Goal: Information Seeking & Learning: Learn about a topic

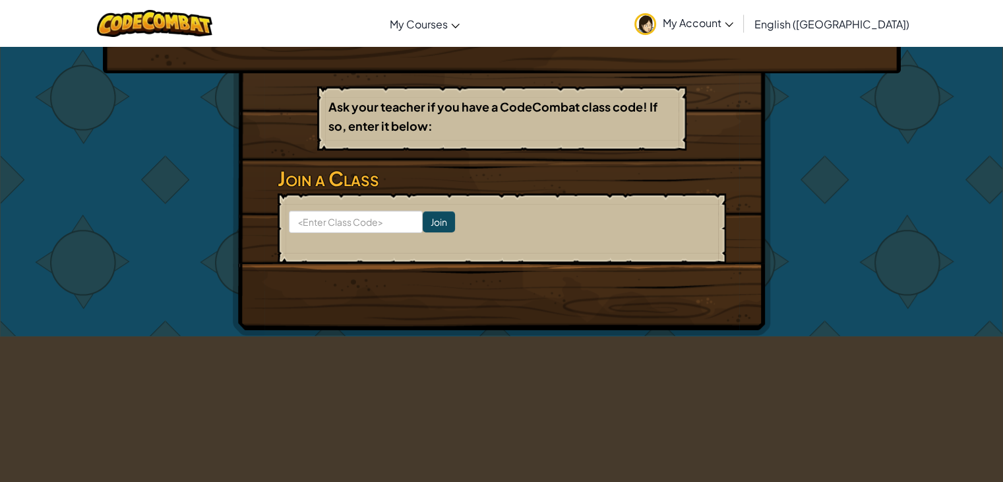
scroll to position [198, 0]
click at [367, 220] on input at bounding box center [356, 221] width 134 height 22
type input "FloorBirdSoft"
click at [433, 223] on input "Join" at bounding box center [439, 220] width 32 height 21
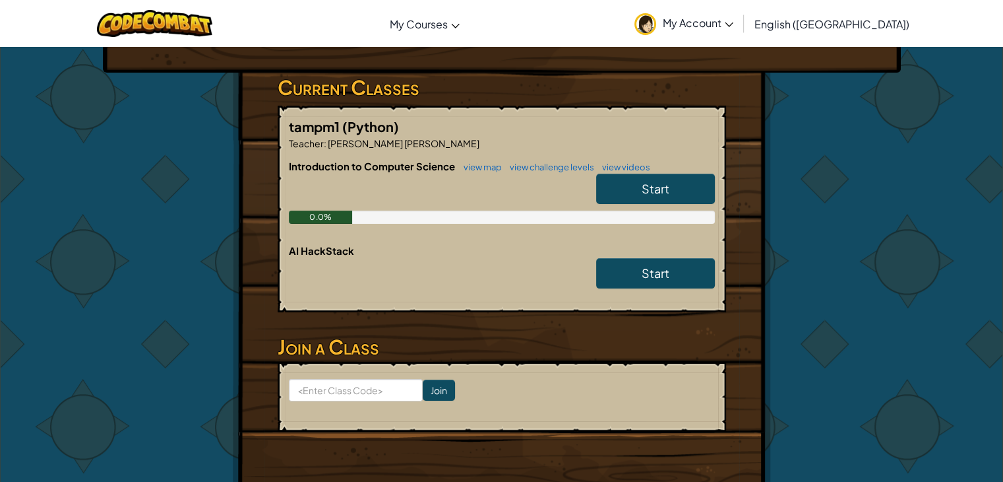
scroll to position [132, 0]
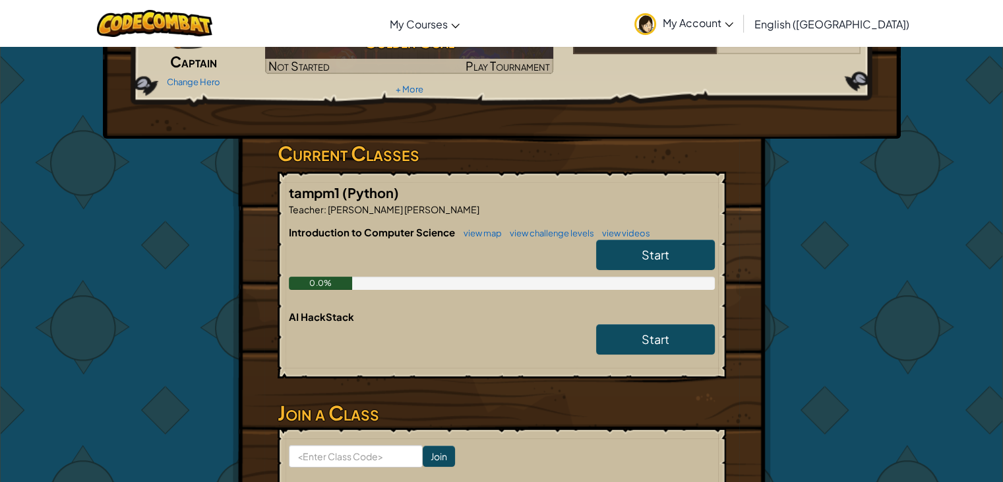
click at [633, 251] on link "Start" at bounding box center [655, 254] width 119 height 30
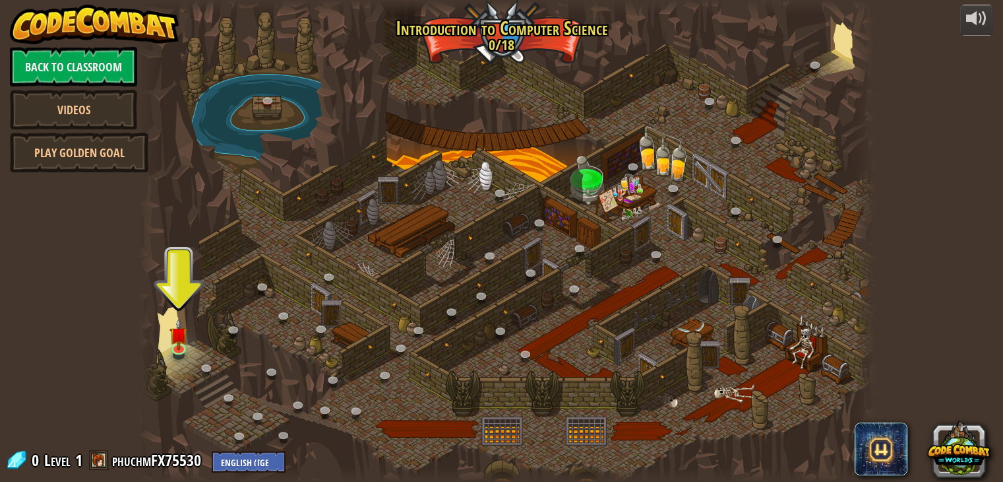
drag, startPoint x: 486, startPoint y: 224, endPoint x: 525, endPoint y: 257, distance: 50.6
click at [525, 257] on div at bounding box center [507, 241] width 737 height 482
click at [253, 462] on select "English ([GEOGRAPHIC_DATA]) English ([GEOGRAPHIC_DATA]) 简体中文 繁體中文 русский españ…" at bounding box center [249, 462] width 74 height 22
select select "vi"
click at [212, 451] on select "English ([GEOGRAPHIC_DATA]) English ([GEOGRAPHIC_DATA]) 简体中文 繁體中文 русский españ…" at bounding box center [249, 462] width 74 height 22
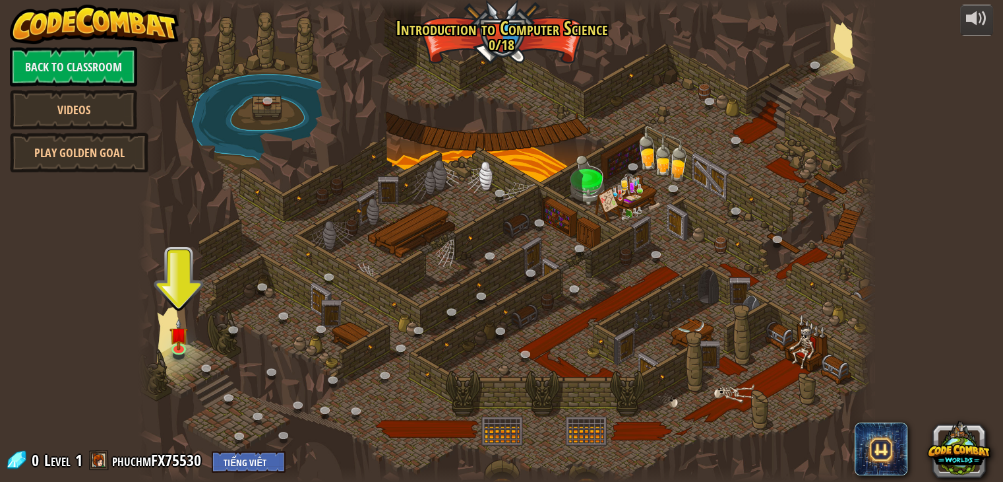
select select "vi"
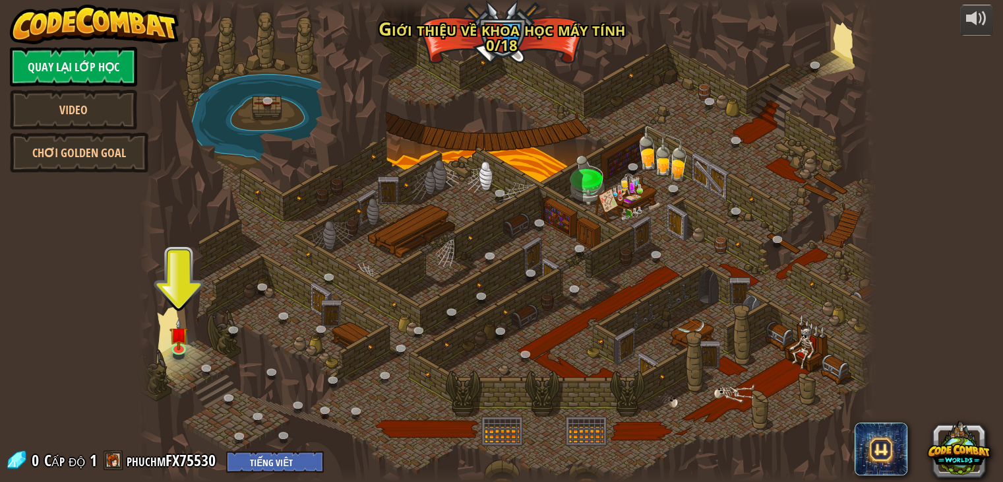
drag, startPoint x: 562, startPoint y: 287, endPoint x: 530, endPoint y: 299, distance: 33.8
click at [534, 299] on div at bounding box center [507, 241] width 737 height 482
click at [177, 344] on img at bounding box center [179, 326] width 18 height 42
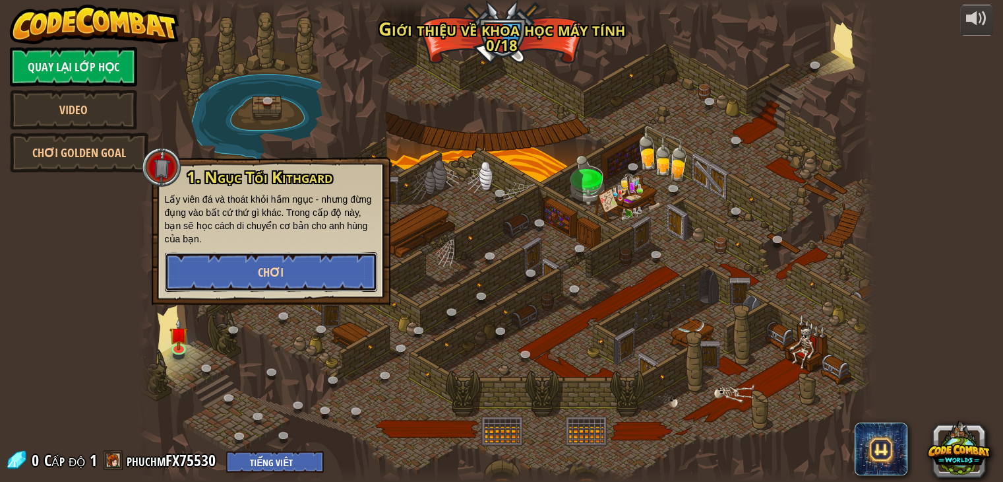
click at [311, 269] on button "Chơi" at bounding box center [271, 272] width 212 height 40
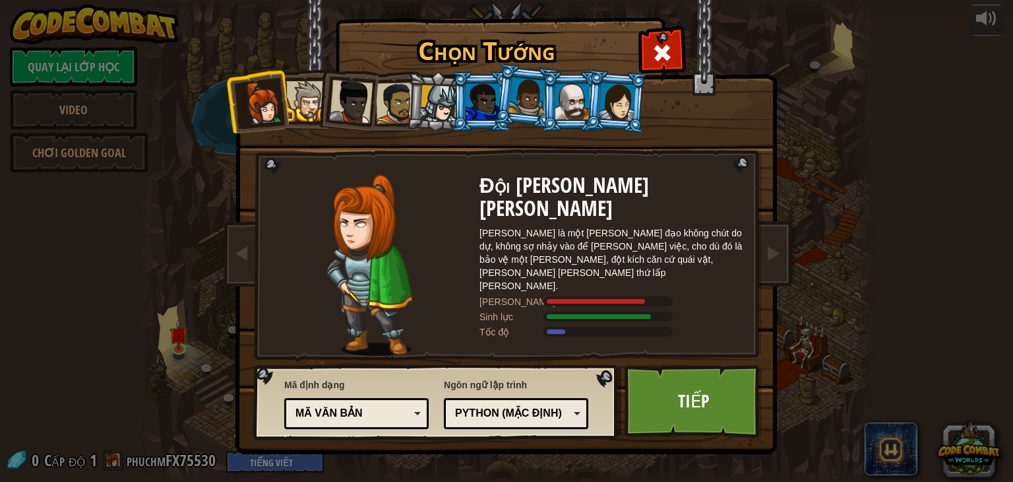
click at [629, 109] on div at bounding box center [617, 101] width 37 height 38
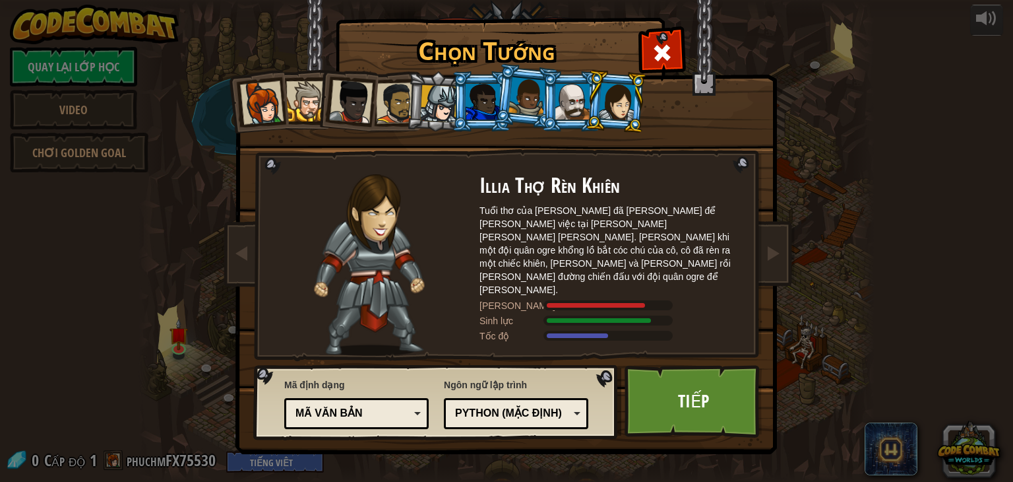
click at [253, 94] on div at bounding box center [262, 103] width 44 height 44
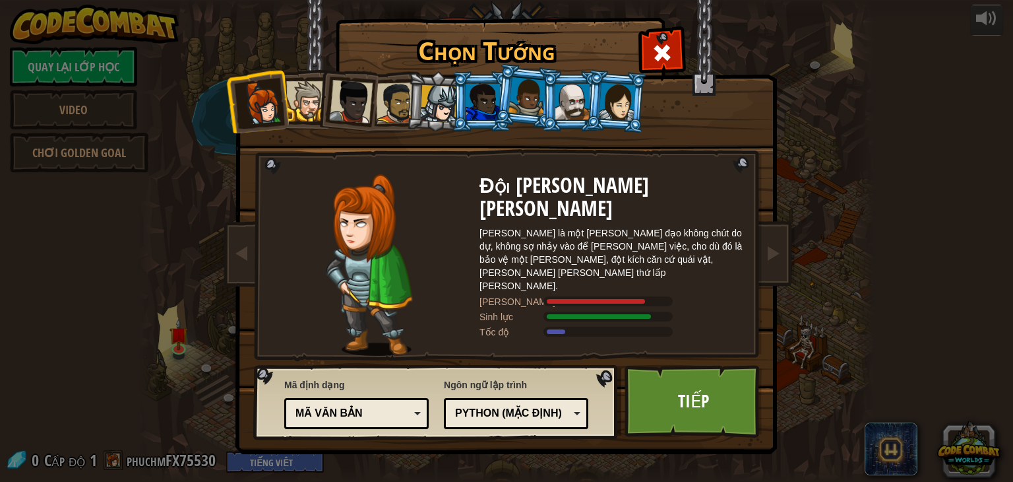
click at [432, 102] on div at bounding box center [439, 104] width 38 height 38
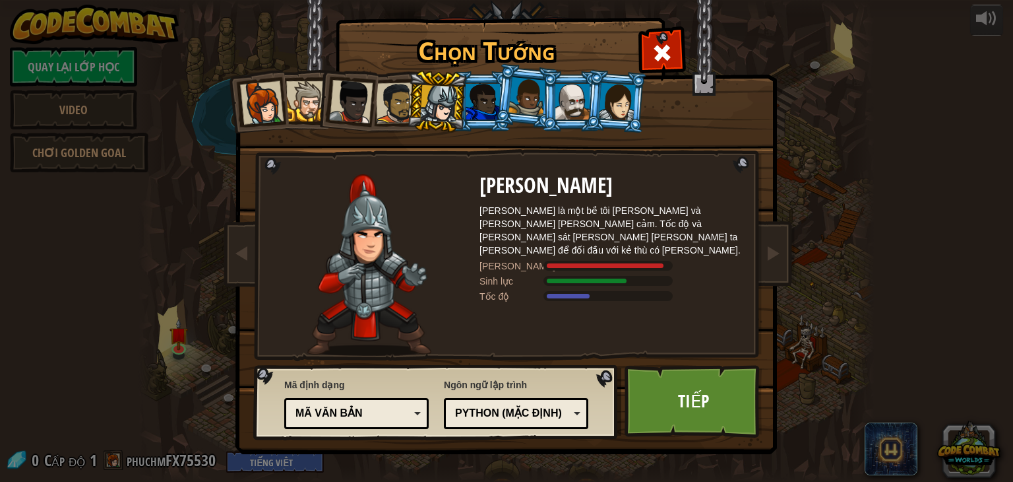
click at [547, 97] on li at bounding box center [571, 101] width 59 height 60
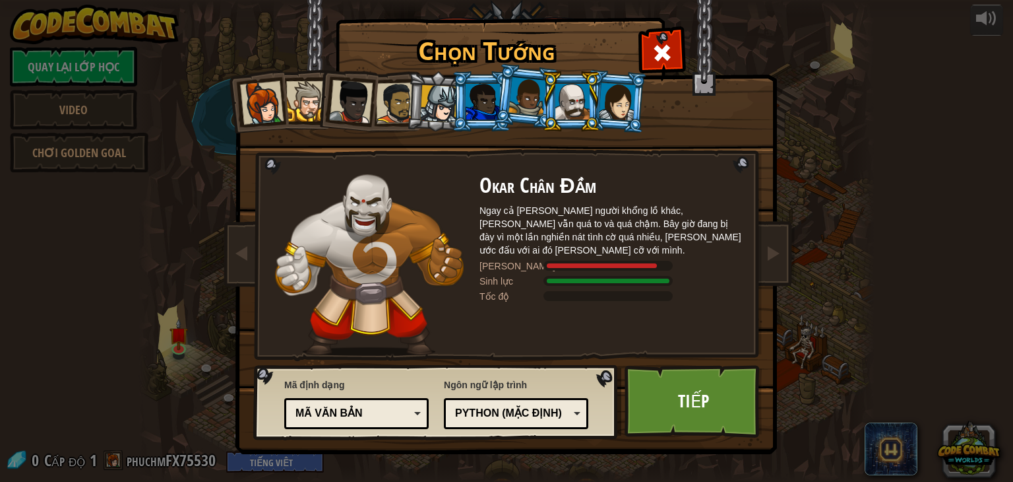
click at [597, 101] on li at bounding box center [571, 101] width 59 height 60
click at [608, 101] on div at bounding box center [617, 101] width 37 height 38
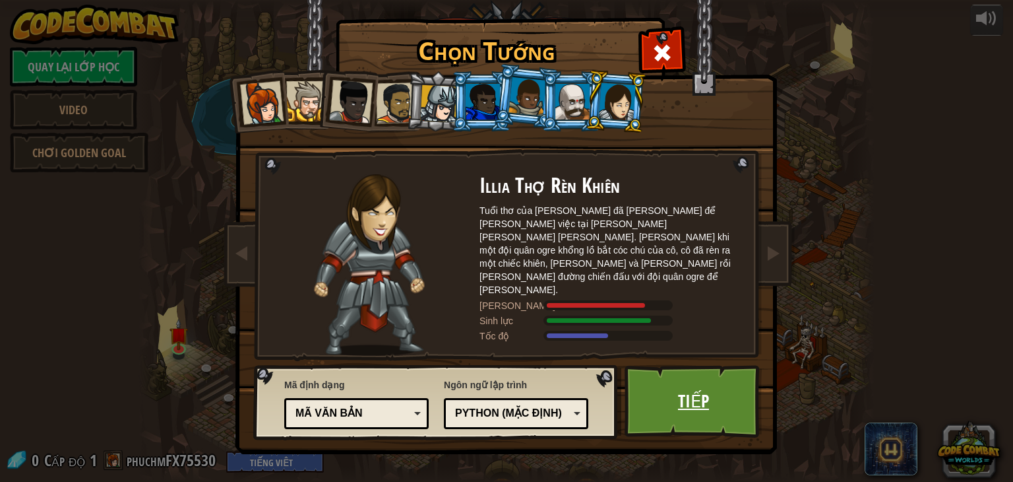
click at [707, 387] on link "Tiếp" at bounding box center [694, 401] width 138 height 73
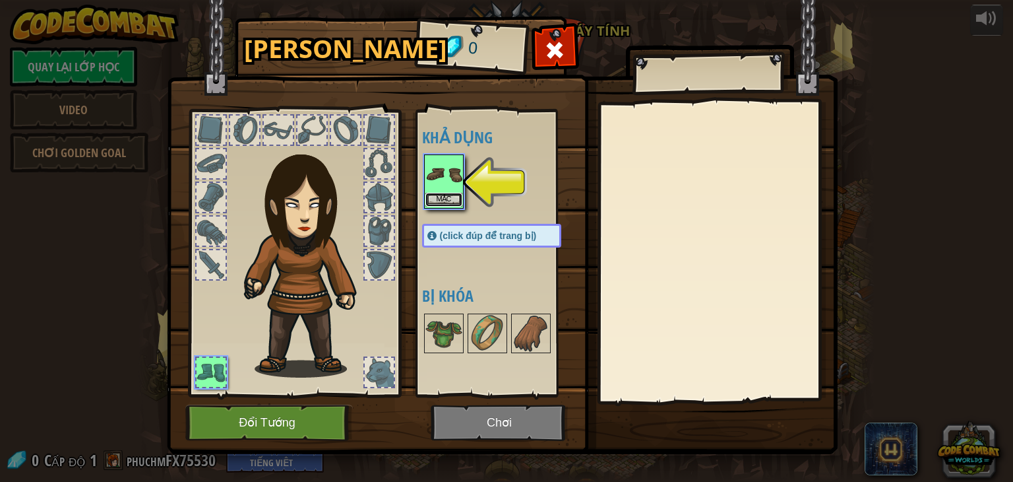
click at [446, 199] on button "Mặc" at bounding box center [444, 200] width 37 height 14
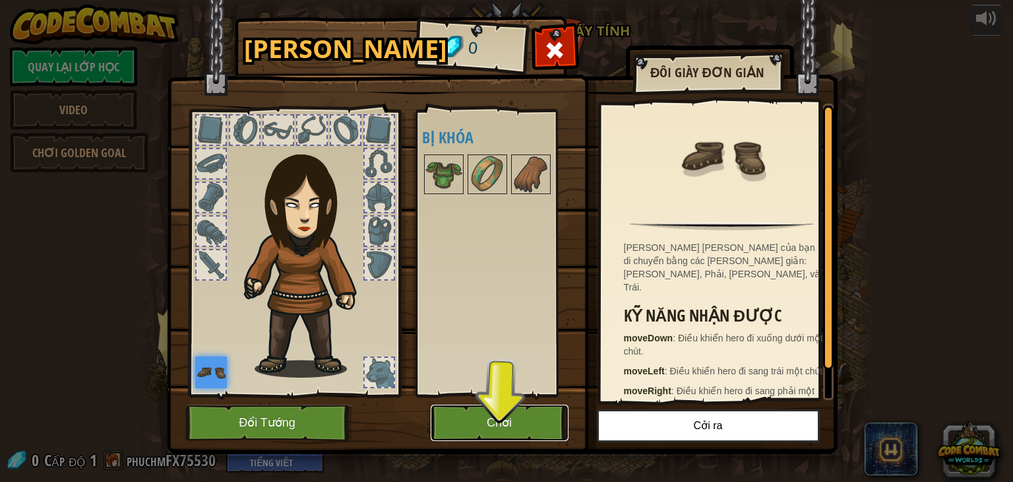
click at [527, 406] on button "Chơi" at bounding box center [500, 422] width 138 height 36
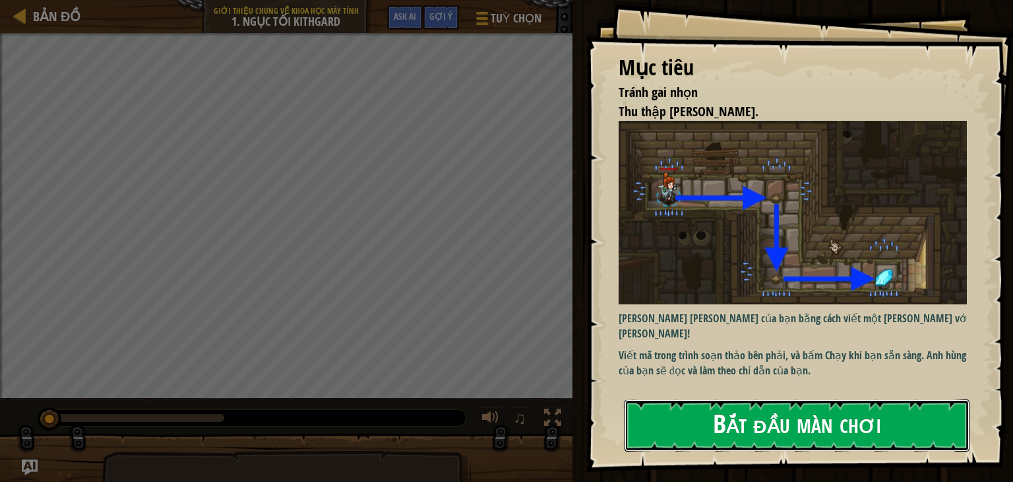
click at [722, 418] on button "Bắt đầu màn chơi" at bounding box center [797, 425] width 345 height 52
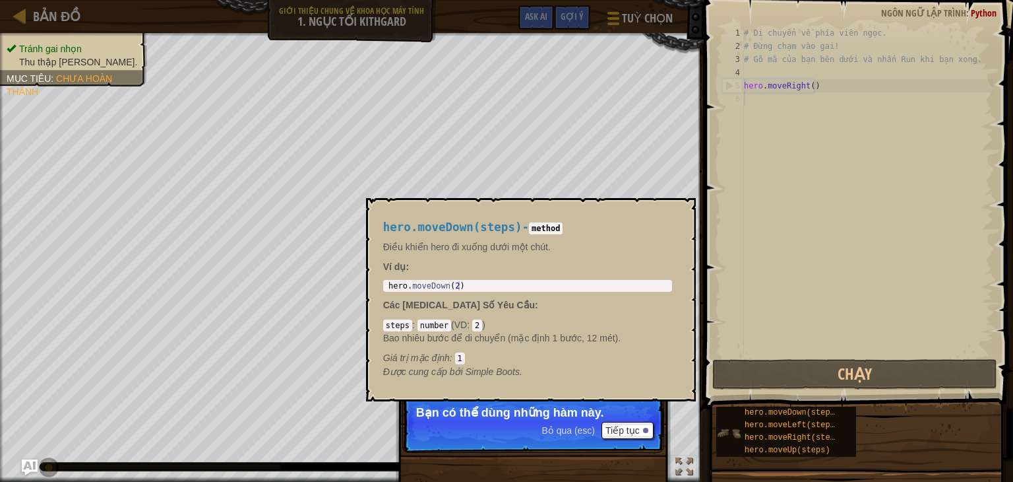
click at [728, 438] on img at bounding box center [728, 432] width 25 height 25
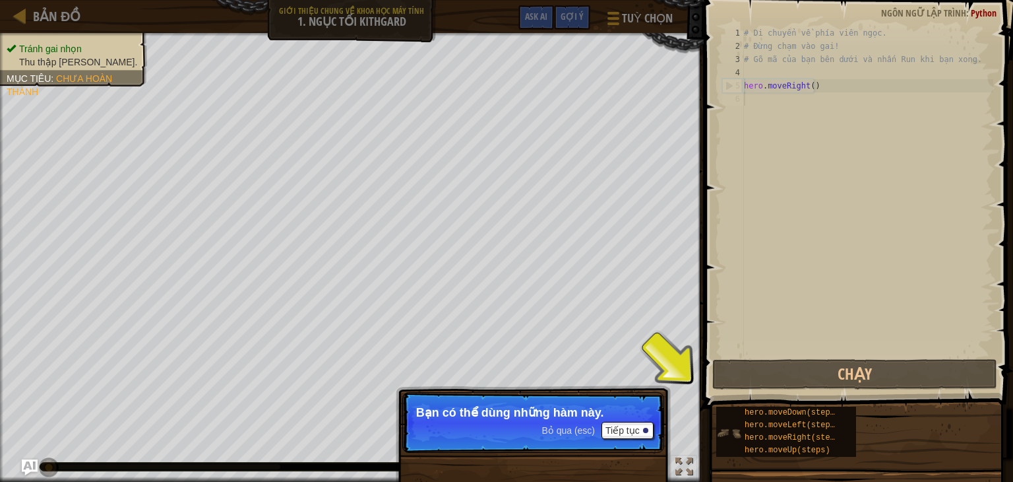
click at [734, 418] on div "hero.moveDown(steps) hero.moveLeft(steps) hero.moveRight(steps) hero.moveUp(ste…" at bounding box center [786, 431] width 140 height 50
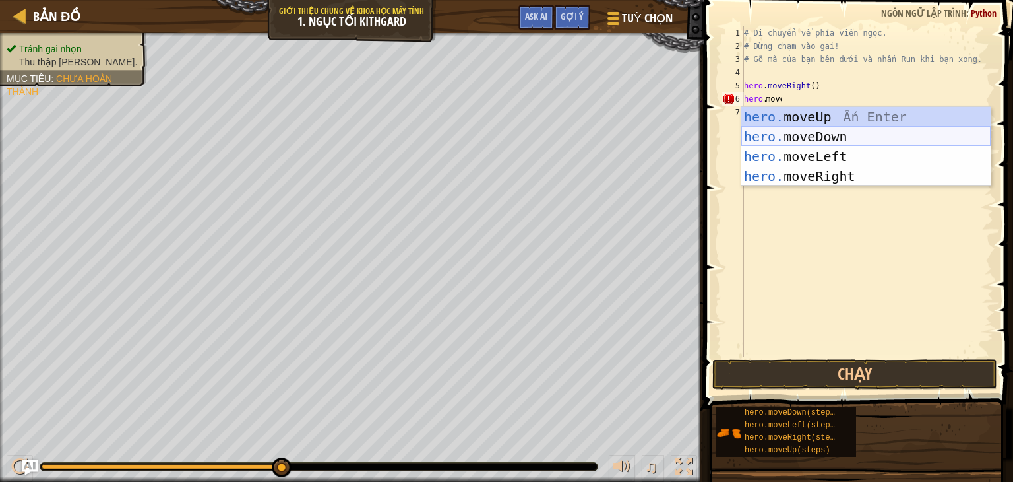
type textarea "movemove"
click at [880, 133] on div "# Di chuyển về phía viên ngọc. # Đừng chạm vào gai! # Gõ mã của bạn bên dưới và…" at bounding box center [868, 204] width 252 height 356
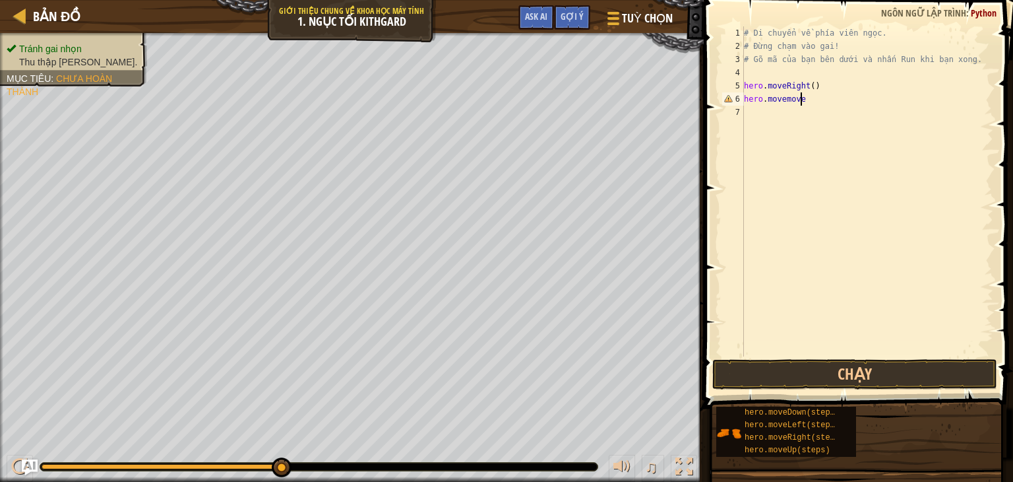
click at [821, 97] on div "# Di chuyển về phía viên ngọc. # Đừng chạm vào gai! # Gõ mã của bạn bên dưới và…" at bounding box center [868, 204] width 252 height 356
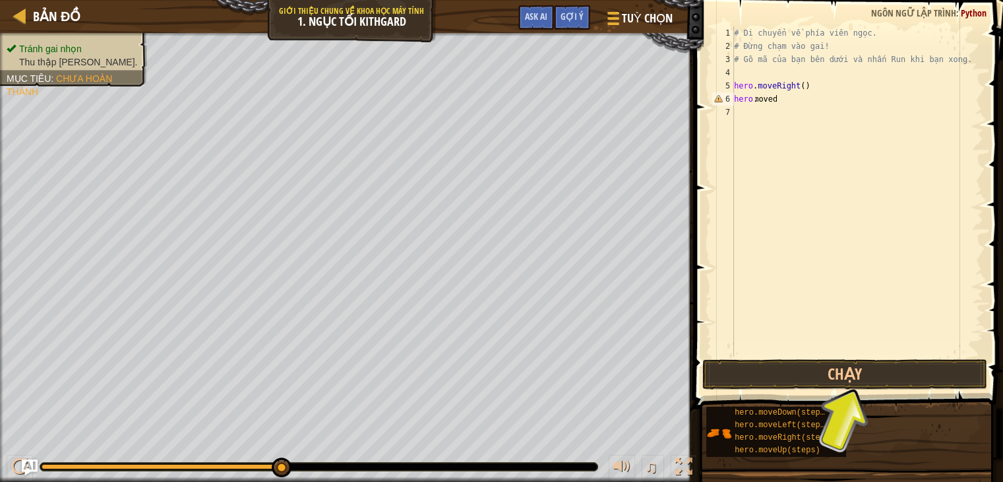
scroll to position [0, 1]
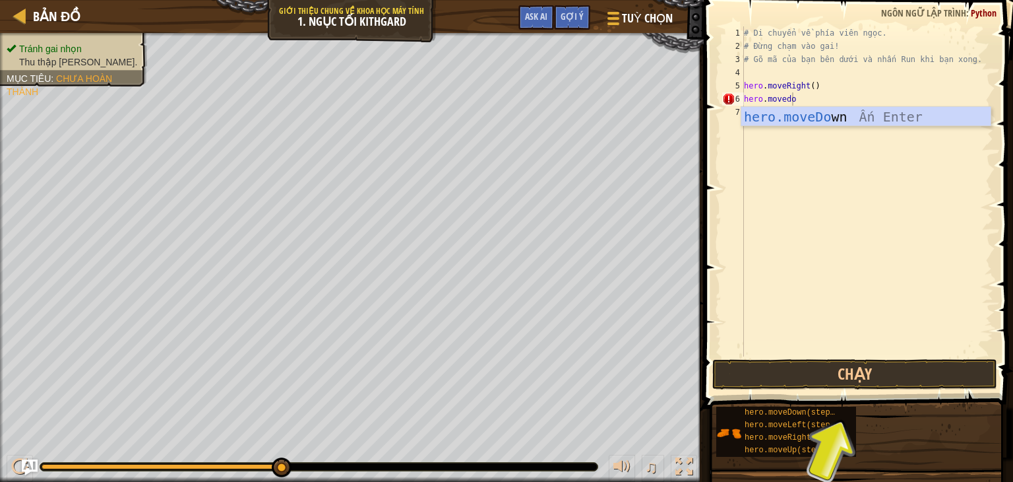
type textarea "hero.movedo"
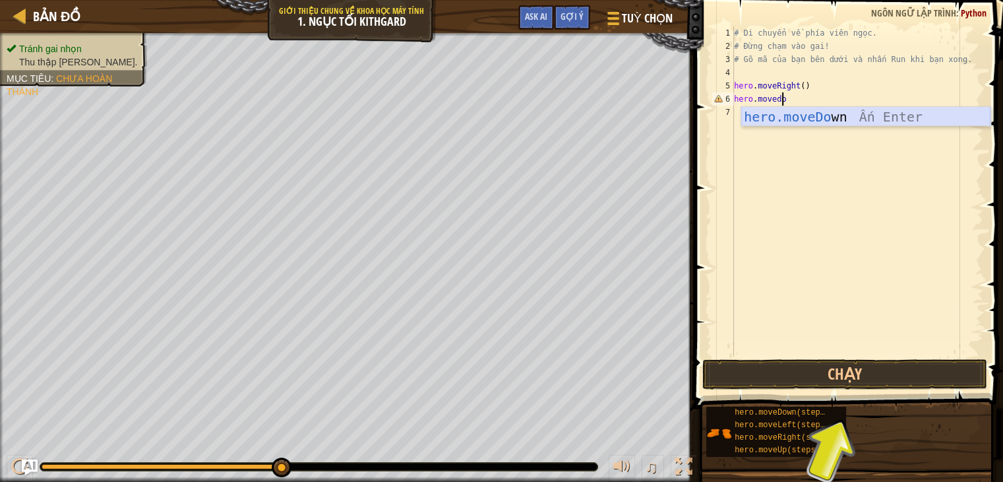
click at [819, 119] on div "hero.moveDo wn Ấn Enter" at bounding box center [866, 136] width 249 height 59
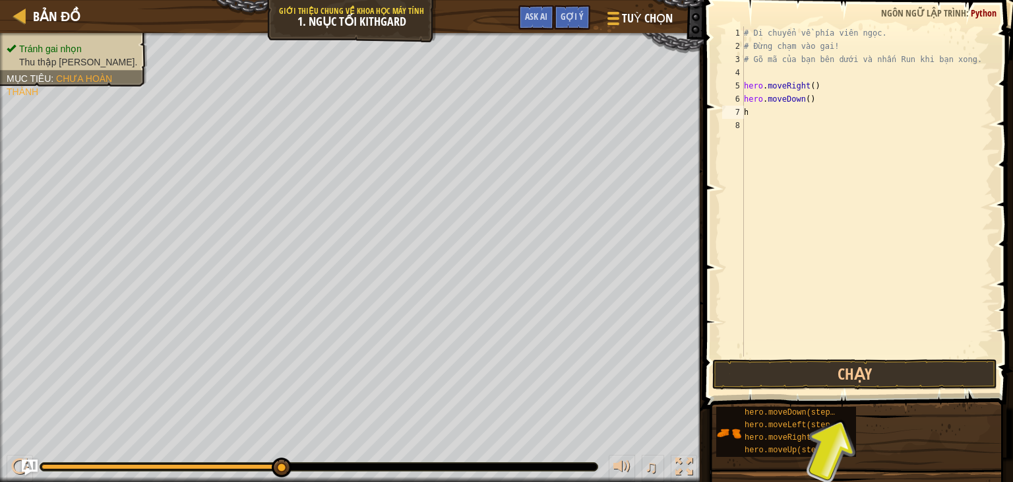
scroll to position [0, 0]
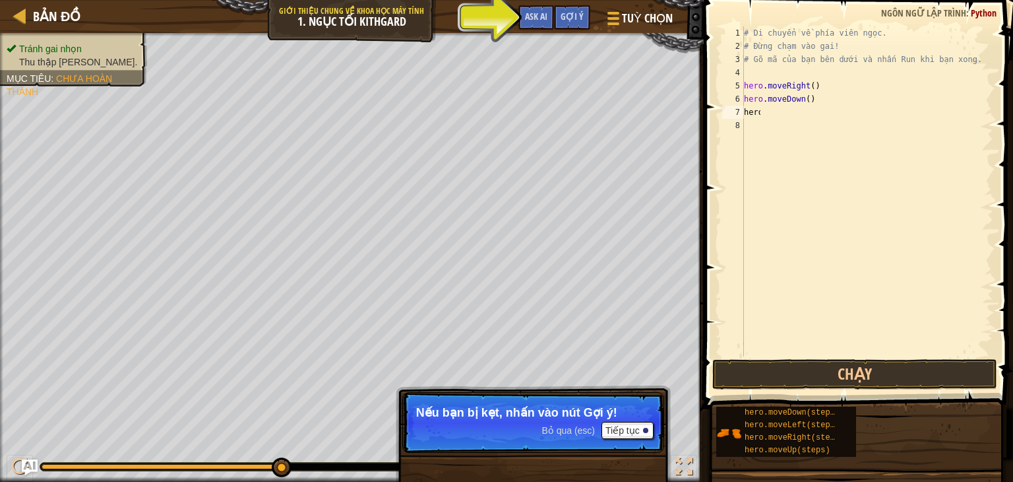
type textarea "hero."
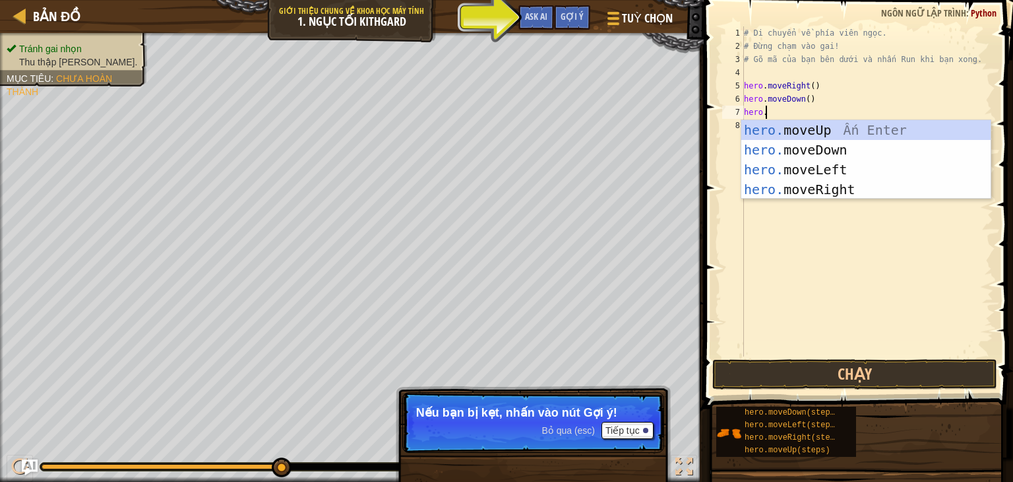
scroll to position [6, 1]
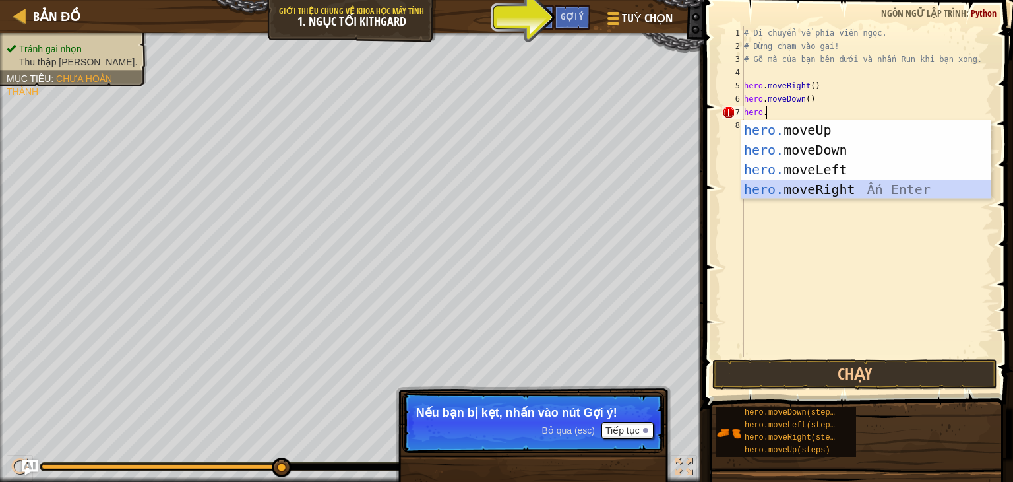
click at [819, 185] on div "hero. moveUp Ấn Enter hero. moveDown Ấn Enter hero. moveLeft Ấn Enter hero. mov…" at bounding box center [866, 179] width 249 height 119
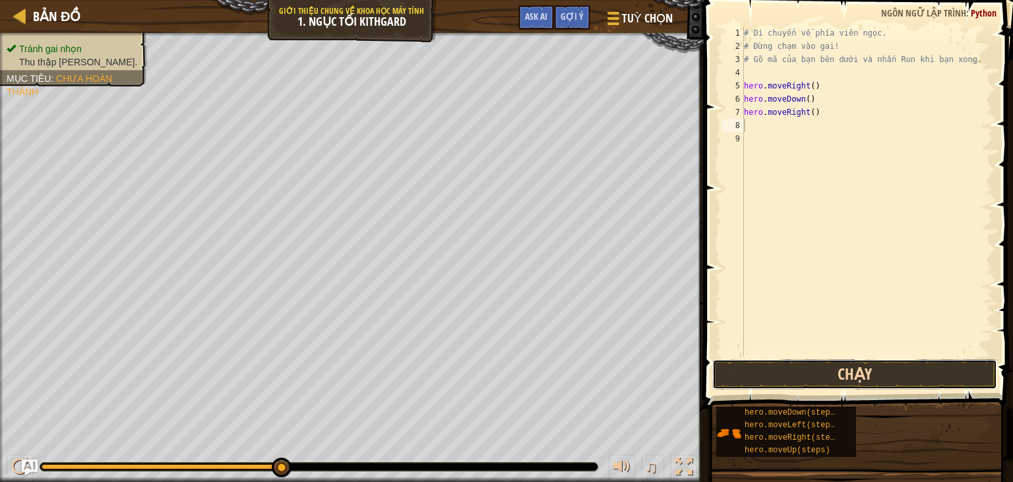
click at [756, 365] on button "Chạy" at bounding box center [855, 374] width 285 height 30
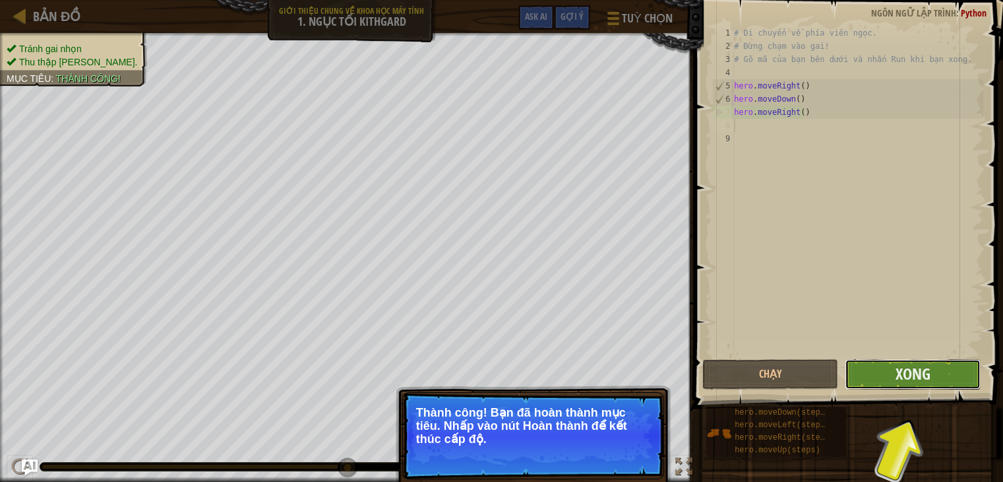
click at [976, 378] on button "Xong" at bounding box center [913, 374] width 136 height 30
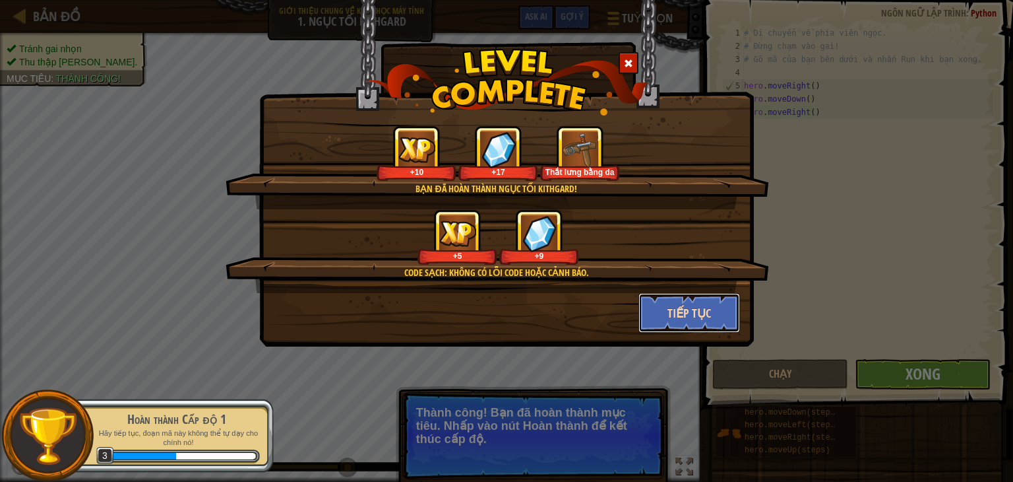
click at [716, 305] on button "Tiếp tục" at bounding box center [690, 313] width 102 height 40
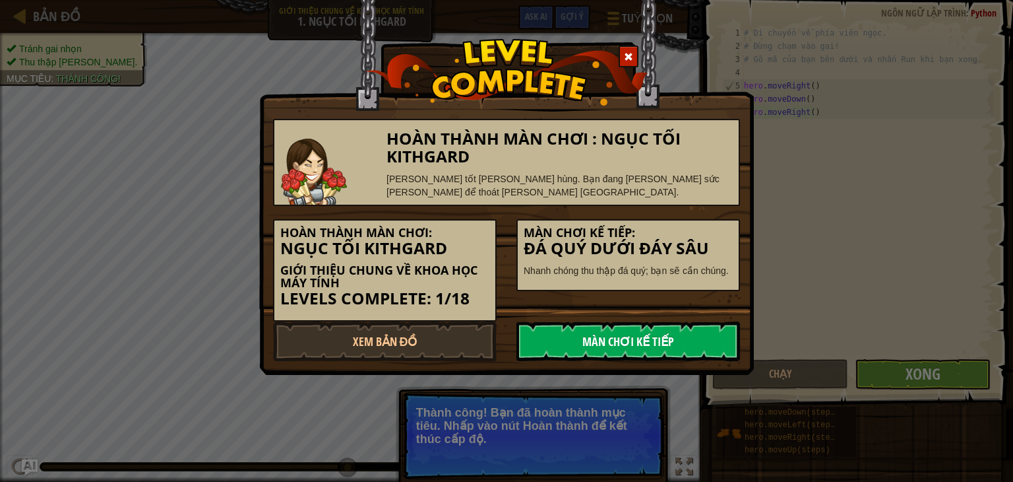
click at [637, 325] on link "Màn chơi kế tiếp" at bounding box center [629, 341] width 224 height 40
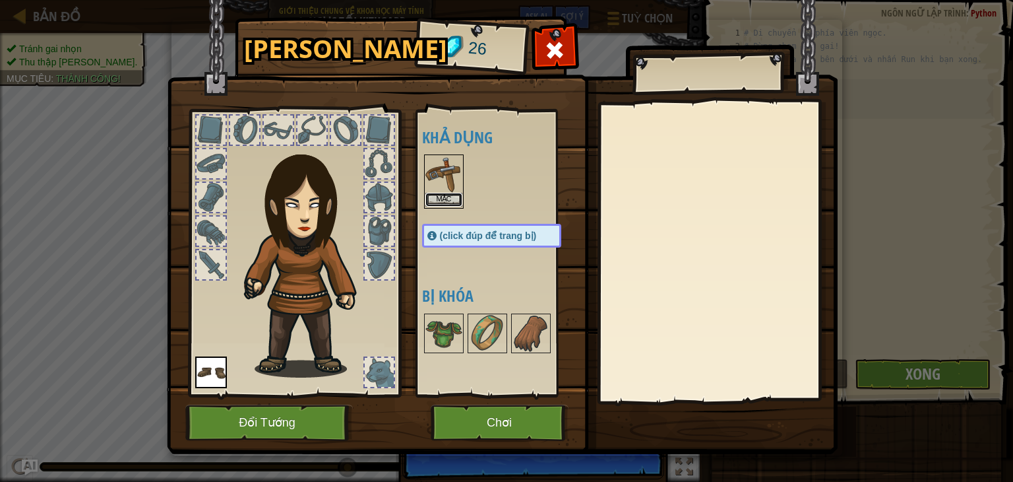
click at [449, 194] on button "Mặc" at bounding box center [444, 200] width 37 height 14
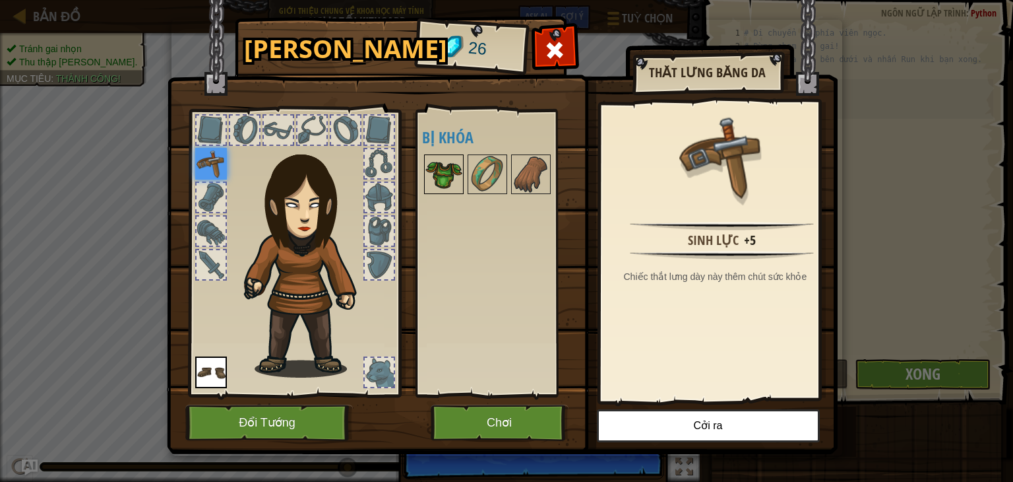
click at [436, 162] on img at bounding box center [444, 174] width 37 height 37
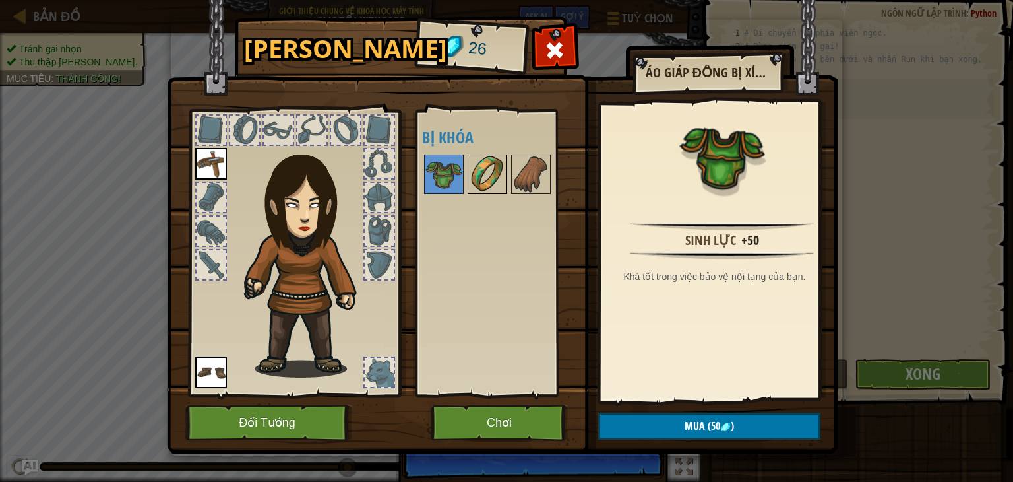
click at [482, 177] on img at bounding box center [487, 174] width 37 height 37
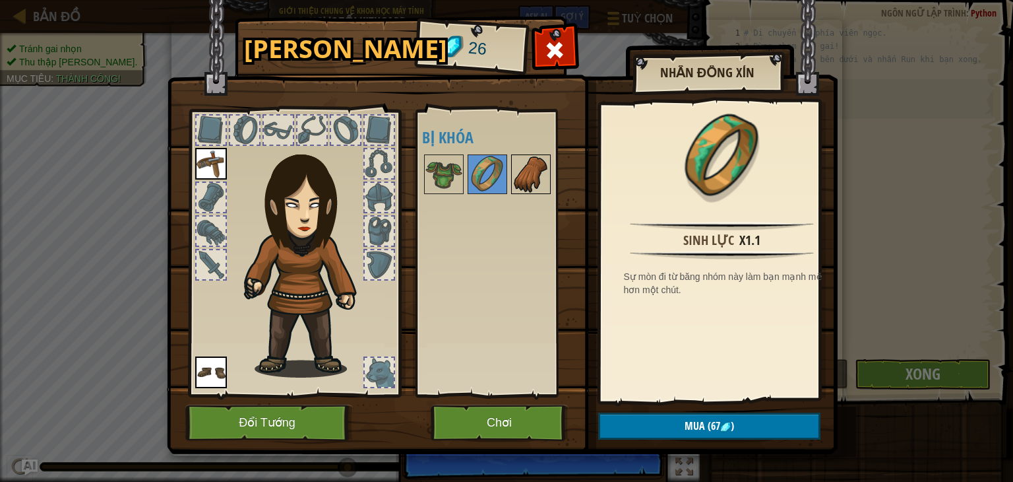
click at [526, 175] on img at bounding box center [531, 174] width 37 height 37
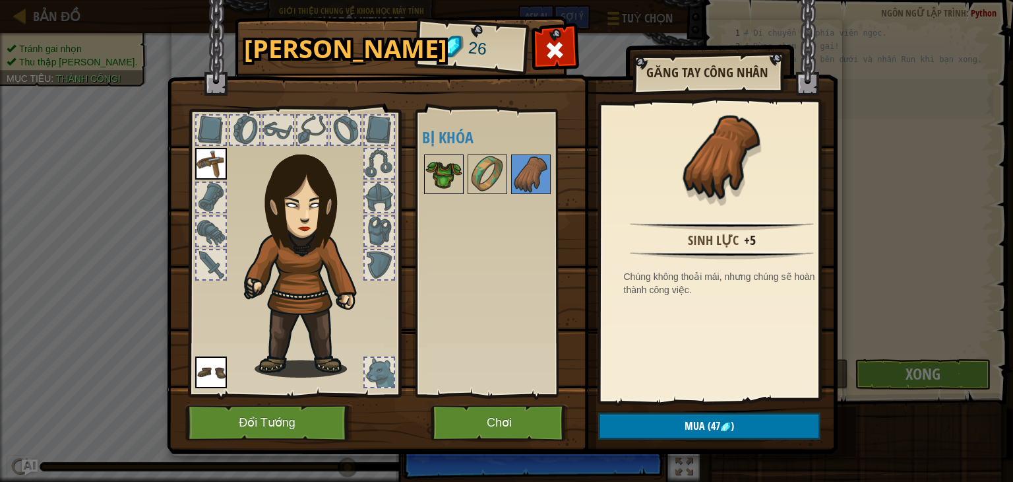
click at [446, 175] on img at bounding box center [444, 174] width 37 height 37
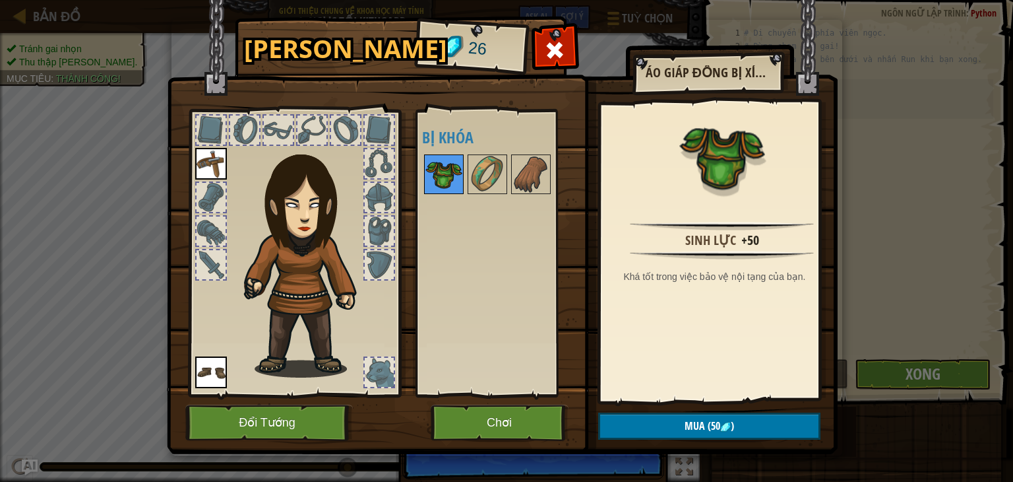
click at [438, 167] on img at bounding box center [444, 174] width 37 height 37
click at [542, 48] on div at bounding box center [555, 54] width 42 height 42
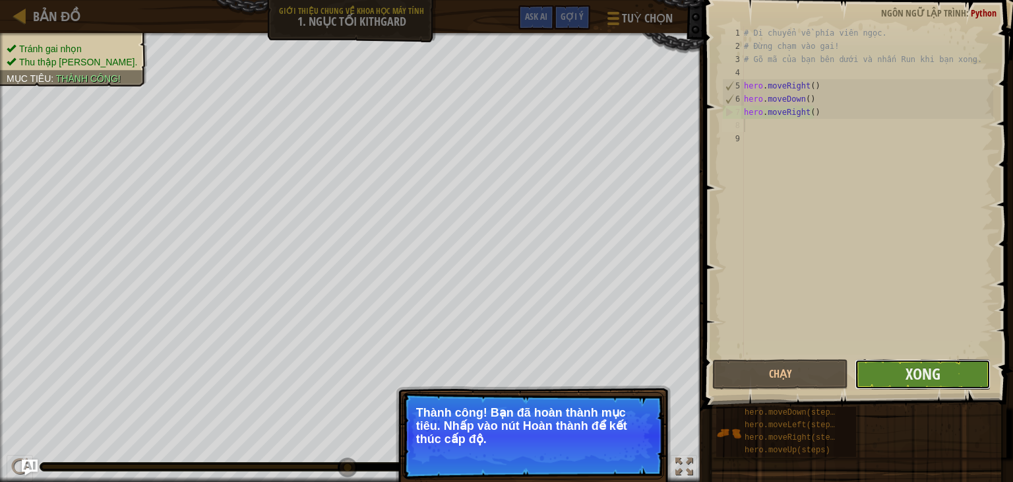
click at [976, 369] on button "Xong" at bounding box center [923, 374] width 136 height 30
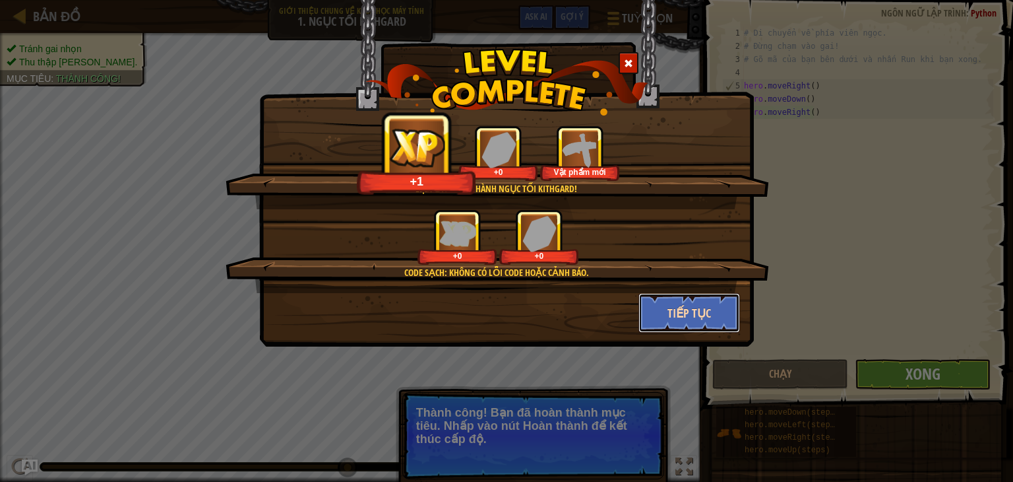
click at [683, 306] on button "Tiếp tục" at bounding box center [690, 313] width 102 height 40
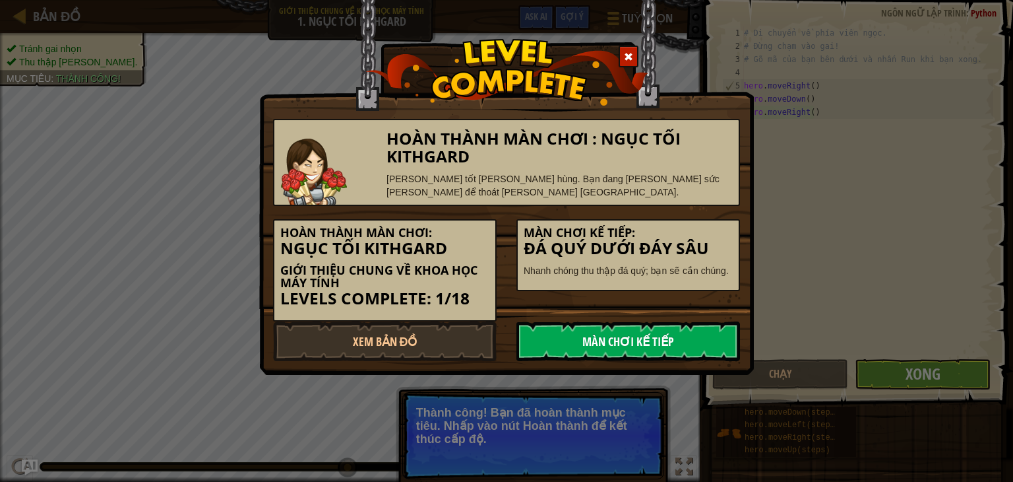
click at [568, 329] on link "Màn chơi kế tiếp" at bounding box center [629, 341] width 224 height 40
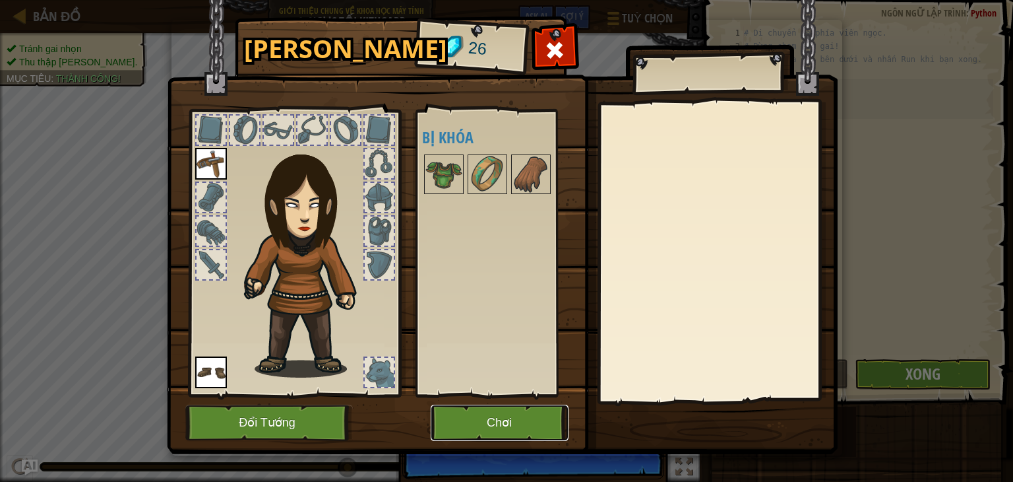
click at [475, 421] on button "Chơi" at bounding box center [500, 422] width 138 height 36
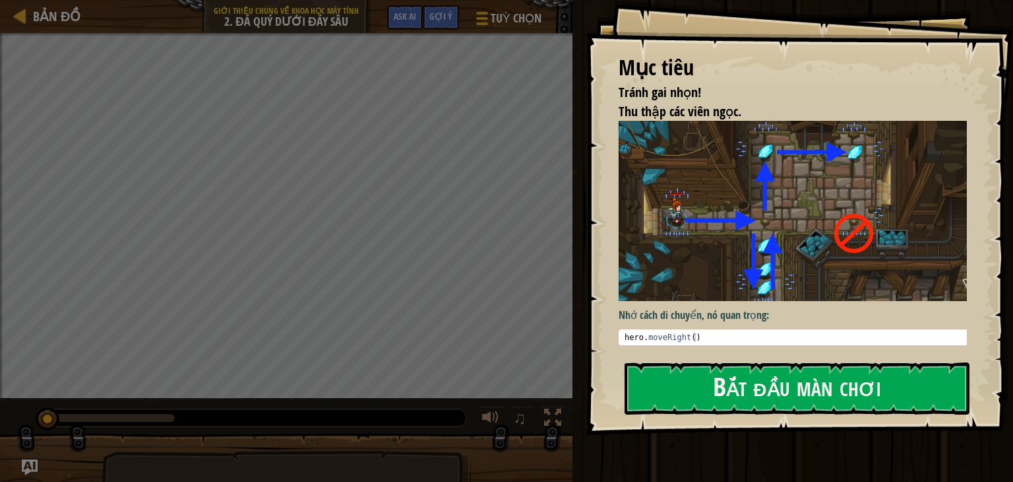
type textarea "hero.moveRight()"
click at [717, 333] on div "hero . moveRight ( )" at bounding box center [798, 347] width 352 height 28
click at [747, 334] on div "hero . moveRight ( )" at bounding box center [798, 347] width 352 height 28
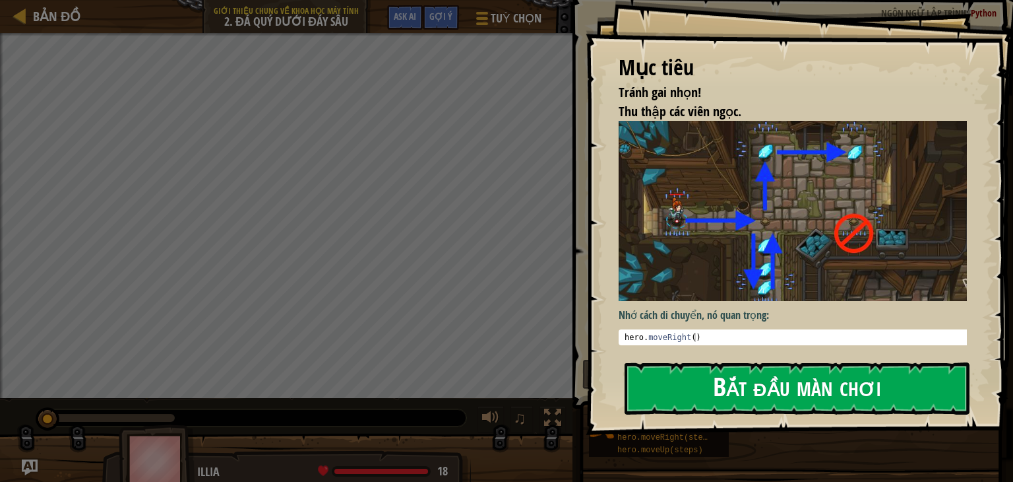
click at [753, 388] on button "Bắt đầu màn chơi" at bounding box center [797, 388] width 345 height 52
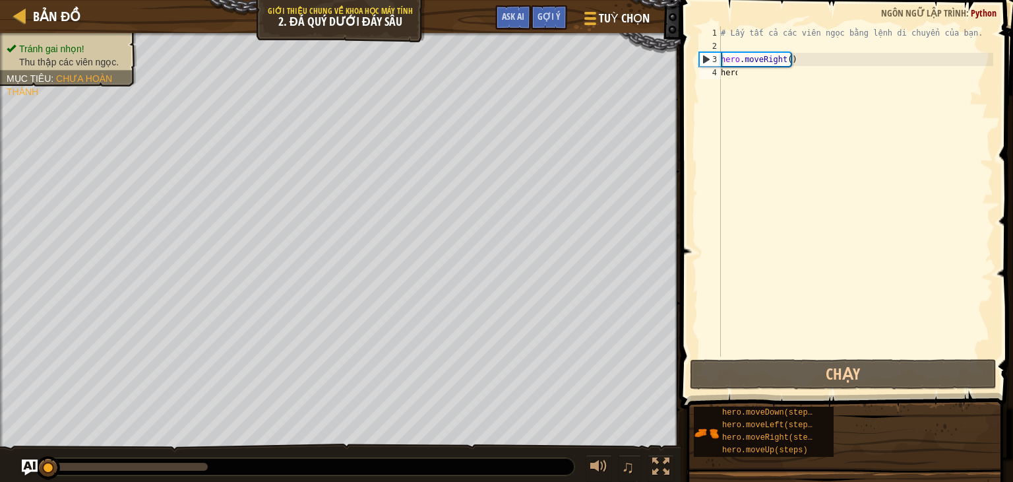
type textarea "hero."
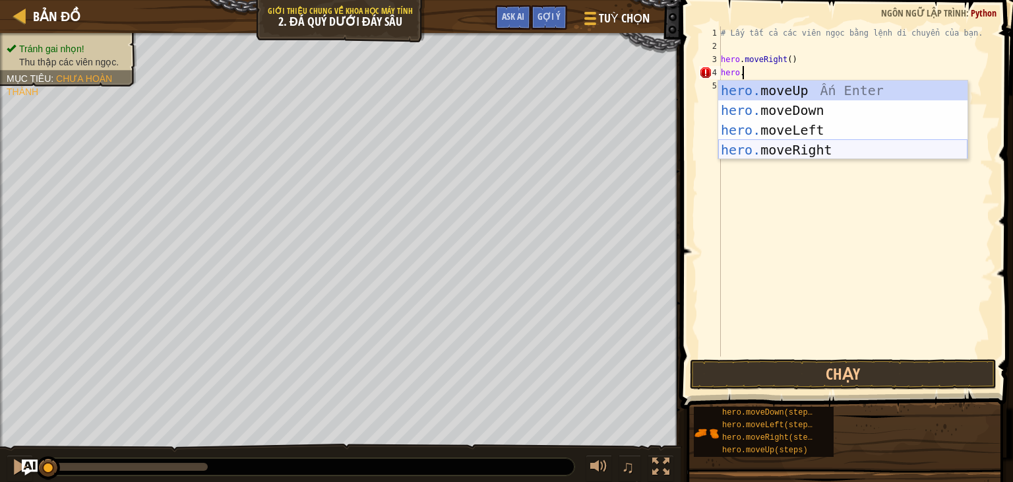
click at [786, 149] on div "hero. moveUp Ấn Enter hero. moveDown Ấn Enter hero. moveLeft Ấn Enter hero. mov…" at bounding box center [842, 139] width 249 height 119
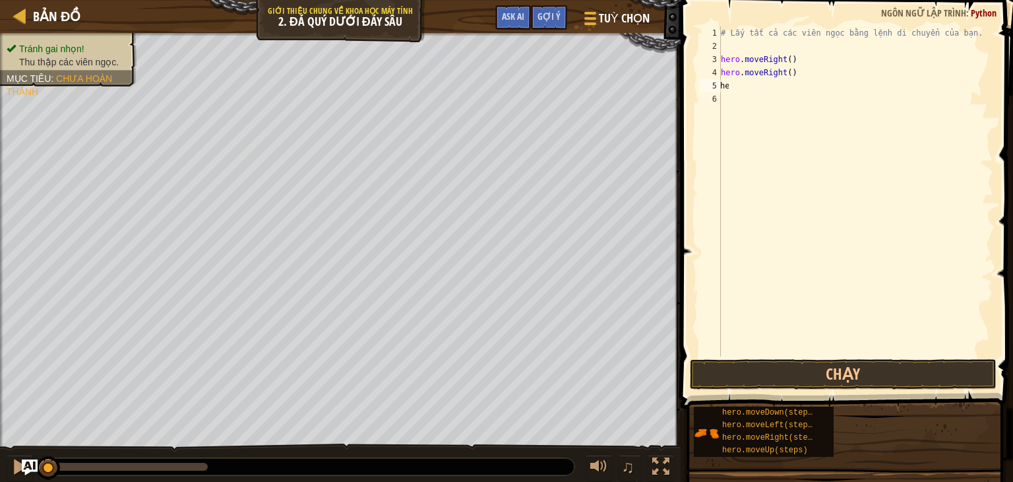
scroll to position [0, 0]
type textarea "hero."
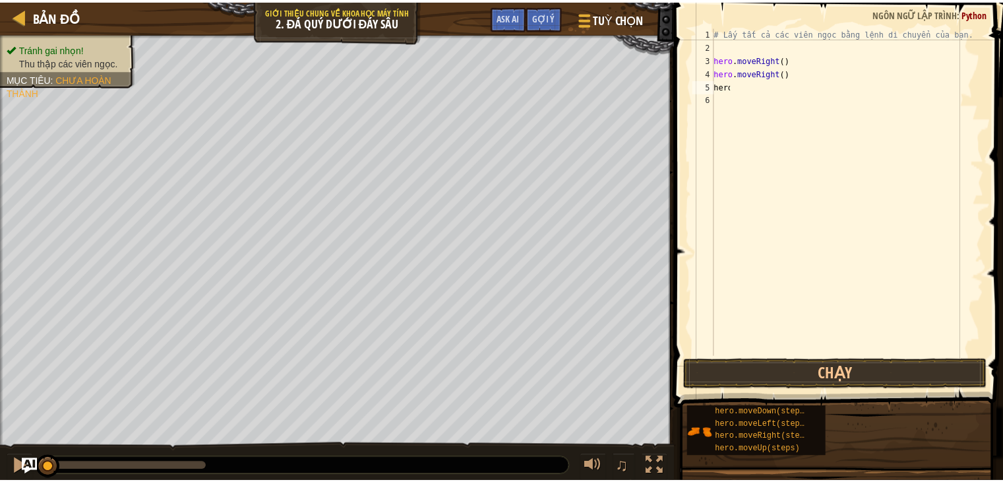
scroll to position [6, 1]
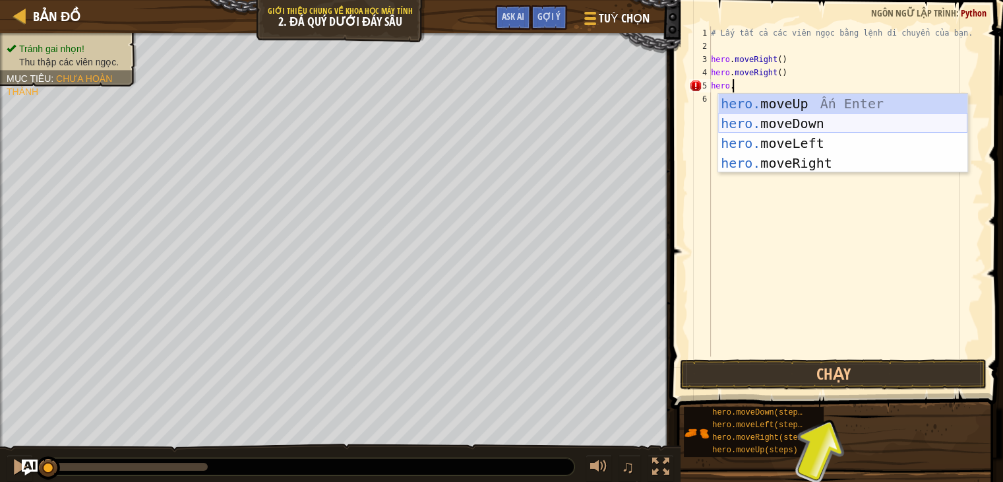
click at [827, 127] on div "hero. moveUp Ấn Enter hero. moveDown Ấn Enter hero. moveLeft Ấn Enter hero. mov…" at bounding box center [842, 153] width 249 height 119
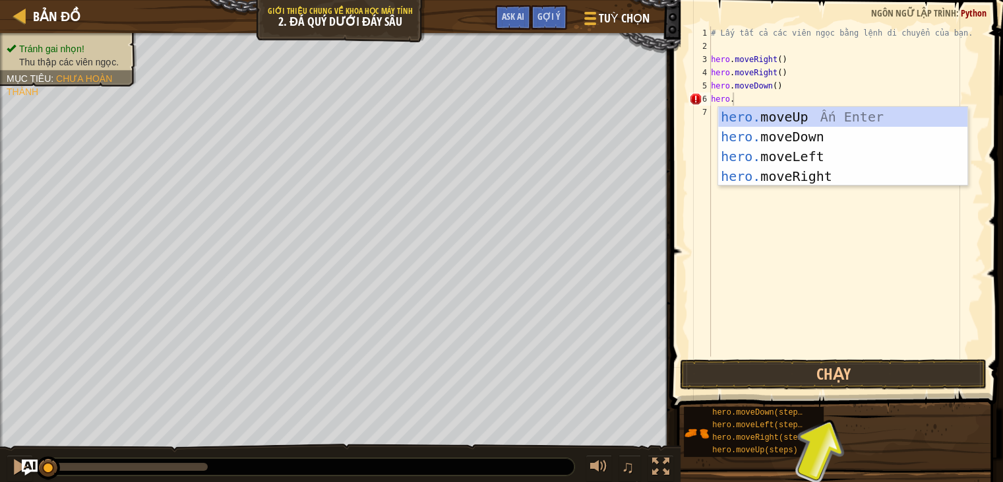
type textarea "hero."
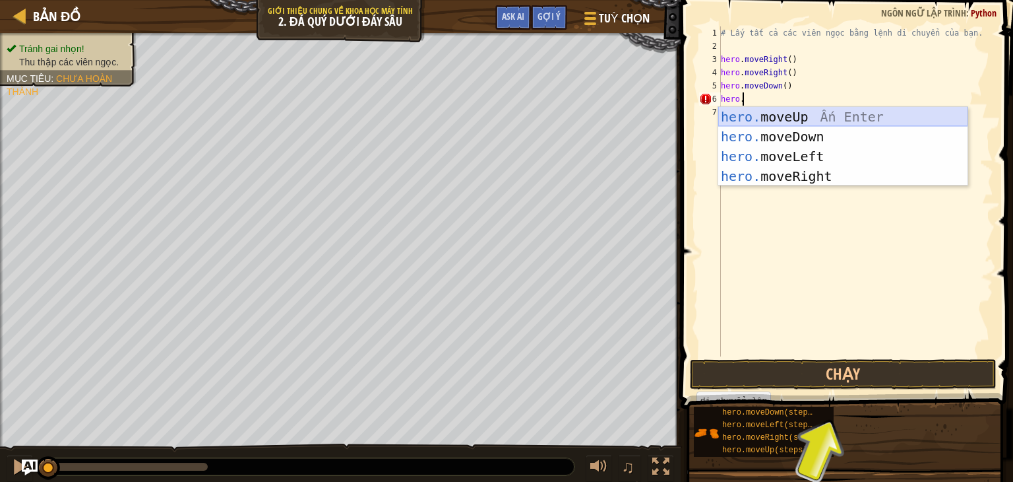
click at [794, 114] on div "hero. moveUp Ấn Enter hero. moveDown Ấn Enter hero. moveLeft Ấn Enter hero. mov…" at bounding box center [842, 166] width 249 height 119
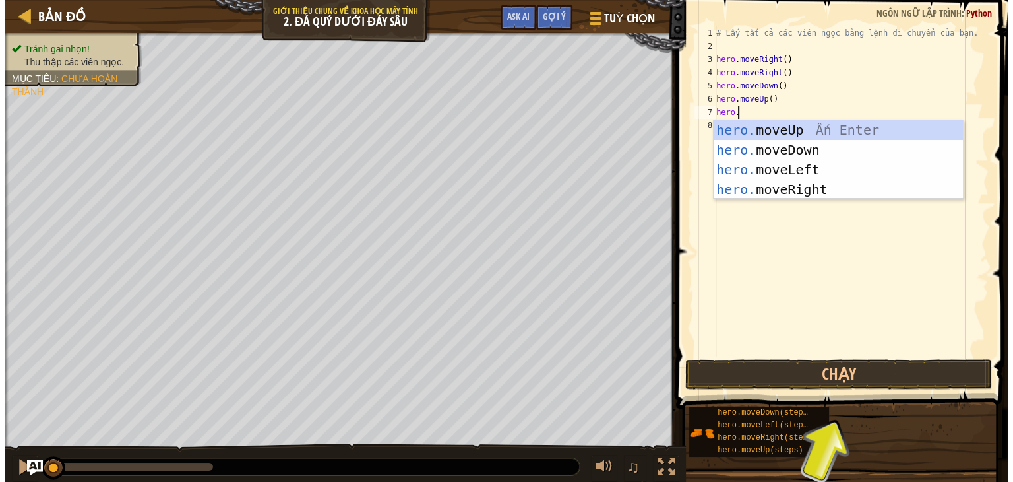
scroll to position [0, 1]
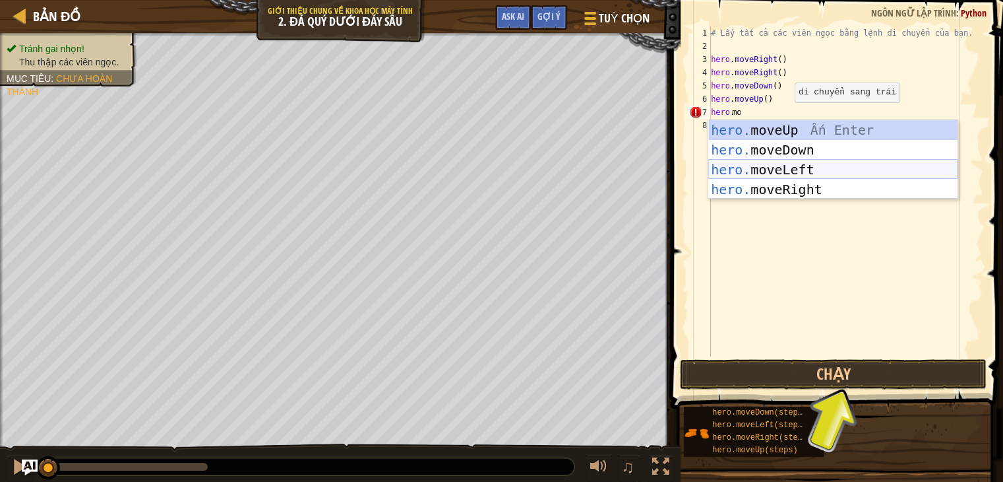
type textarea "momo"
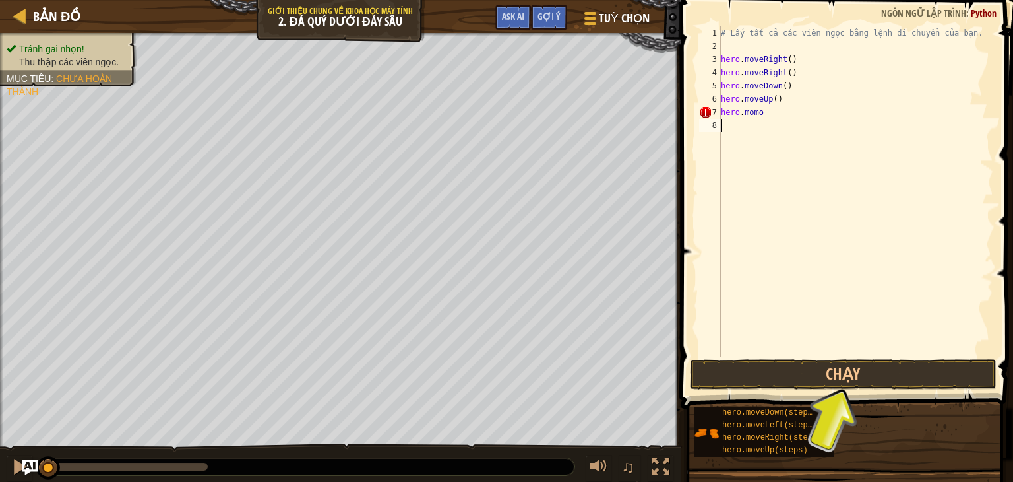
click at [802, 183] on div "# Lấy tất cả các viên ngọc bằng lệnh di chuyển của bạn. hero . moveRight ( ) he…" at bounding box center [855, 204] width 275 height 356
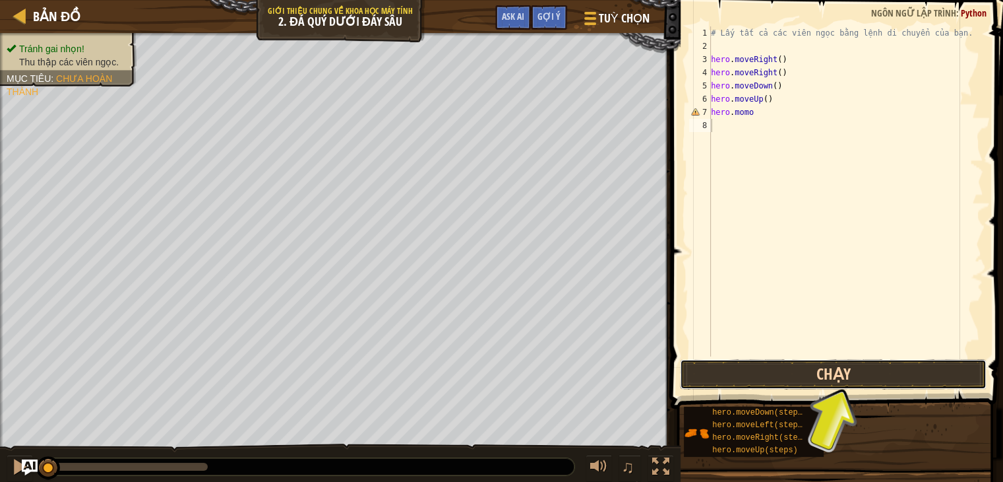
click at [730, 376] on button "Chạy" at bounding box center [833, 374] width 307 height 30
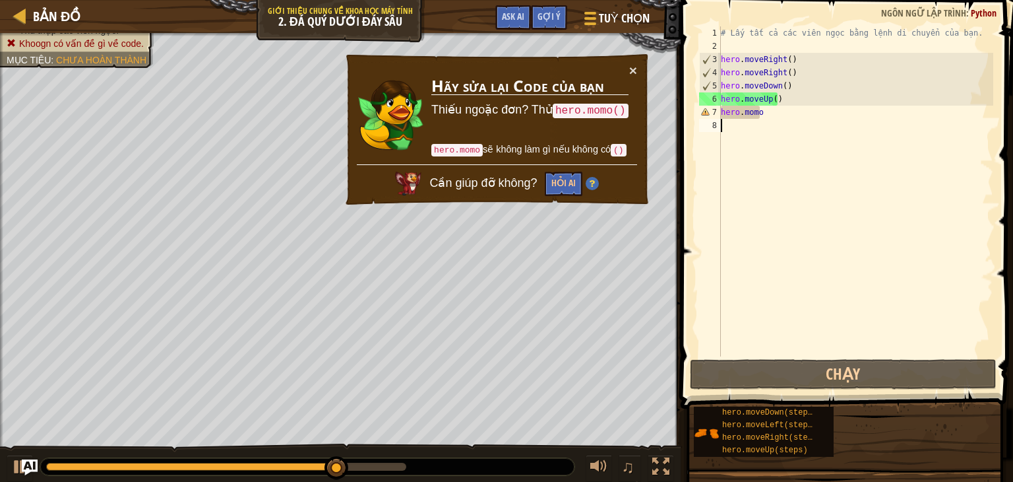
click at [763, 113] on div "# Lấy tất cả các viên ngọc bằng lệnh di chuyển của bạn. hero . moveRight ( ) he…" at bounding box center [855, 204] width 275 height 356
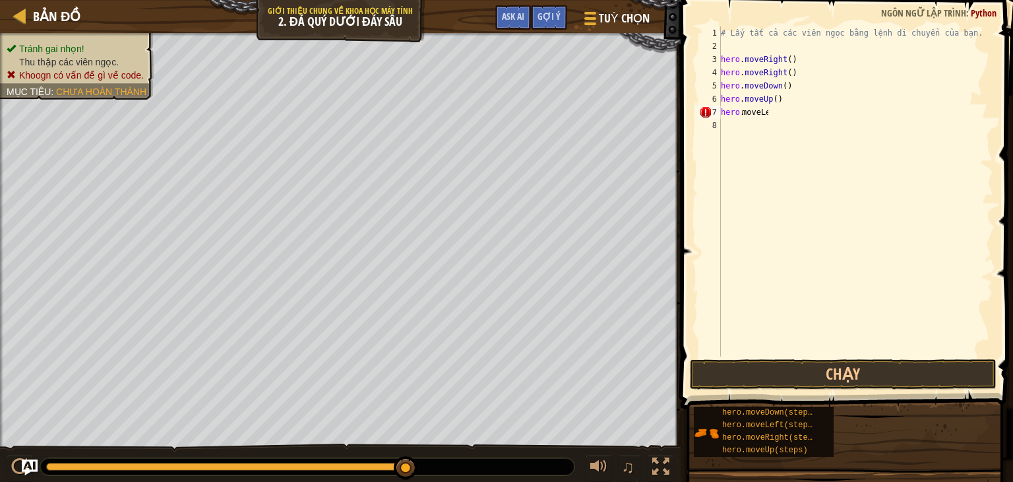
scroll to position [0, 0]
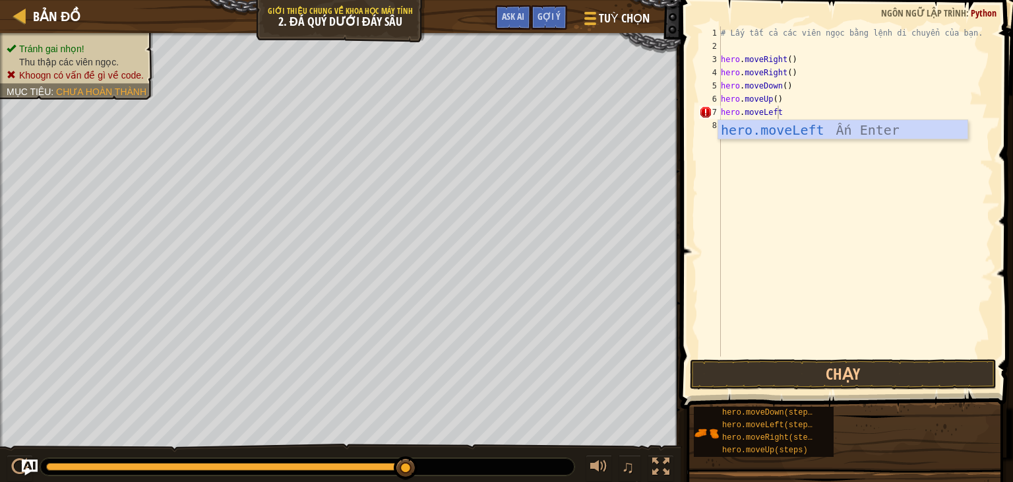
type textarea "hero.moveLeft"
click at [831, 129] on div "hero.moveLeft Ấn Enter" at bounding box center [842, 149] width 249 height 59
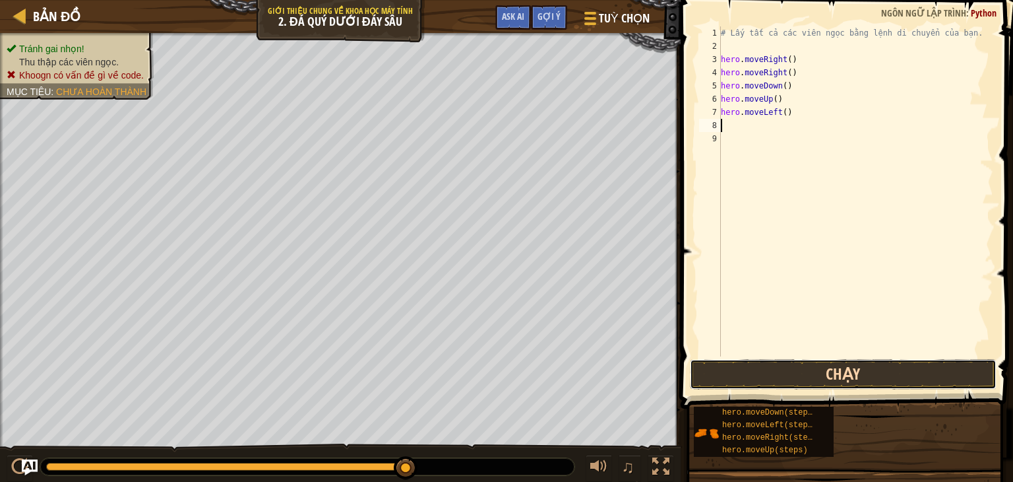
click at [738, 373] on button "Chạy" at bounding box center [843, 374] width 307 height 30
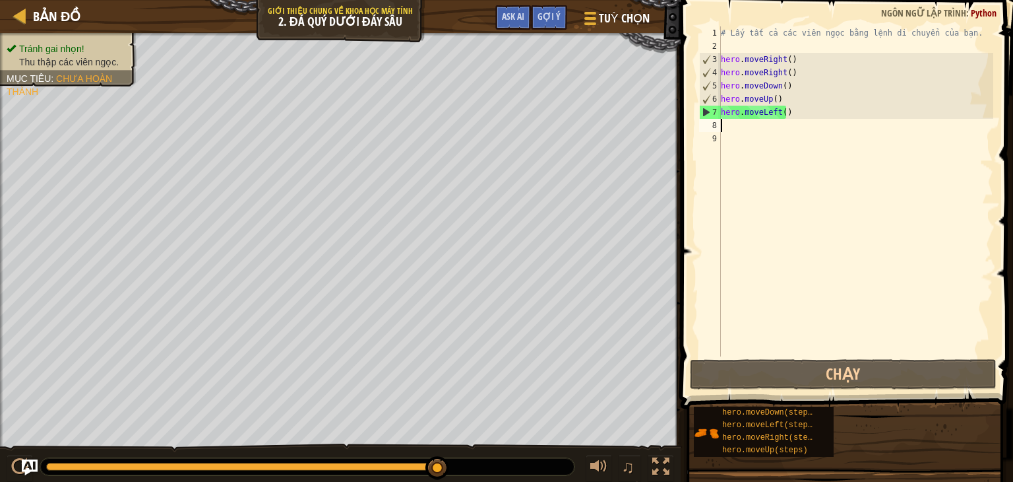
click at [794, 107] on div "# Lấy tất cả các viên ngọc bằng lệnh di chuyển của bạn. hero . moveRight ( ) he…" at bounding box center [855, 204] width 275 height 356
type textarea "hero.moveLeft()"
click at [778, 111] on div "# Lấy tất cả các viên ngọc bằng lệnh di chuyển của bạn. hero . moveRight ( ) he…" at bounding box center [855, 204] width 275 height 356
click at [830, 113] on div "# Lấy tất cả các viên ngọc bằng lệnh di chuyển của bạn. hero . moveRight ( ) he…" at bounding box center [855, 204] width 275 height 356
click at [758, 133] on div "# Lấy tất cả các viên ngọc bằng lệnh di chuyển của bạn. hero . moveRight ( ) he…" at bounding box center [855, 204] width 275 height 356
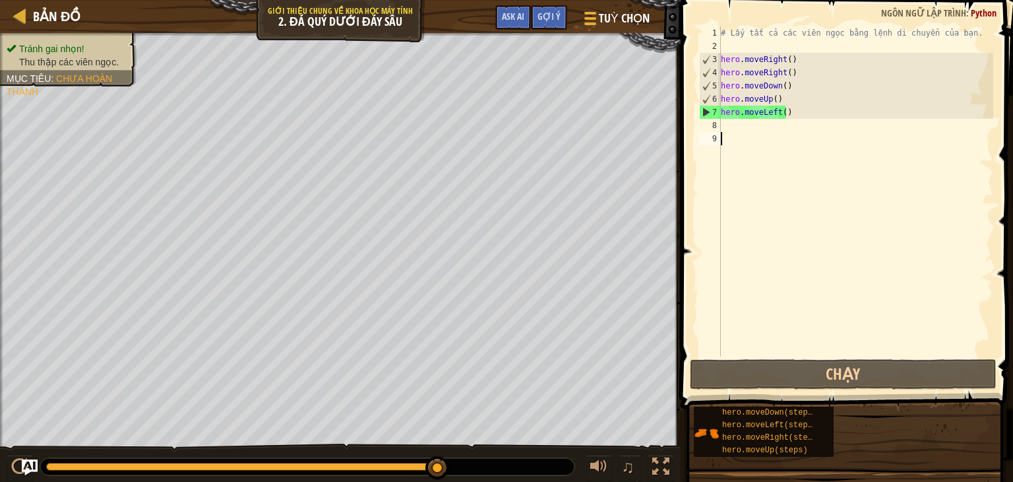
click at [735, 124] on div "# Lấy tất cả các viên ngọc bằng lệnh di chuyển của bạn. hero . moveRight ( ) he…" at bounding box center [855, 204] width 275 height 356
type textarea "hero."
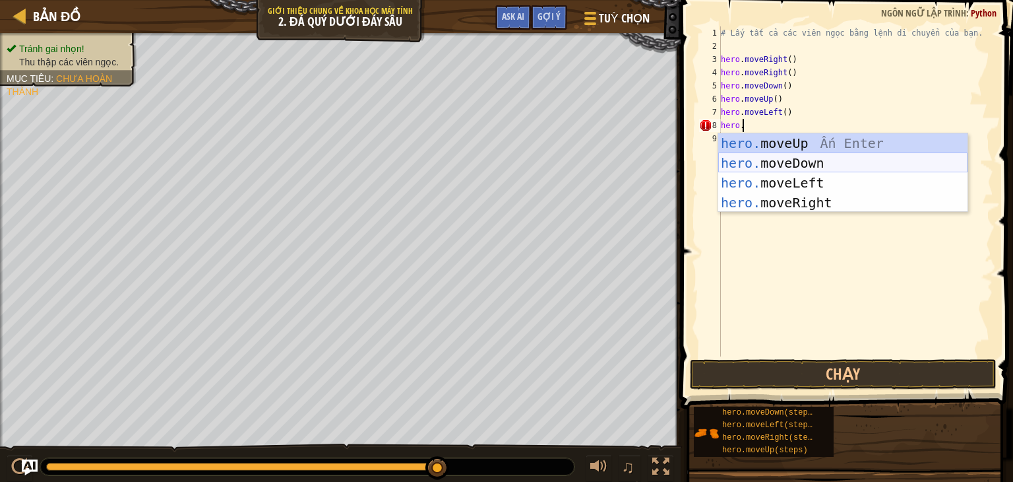
click at [823, 166] on div "hero. moveUp Ấn Enter hero. moveDown Ấn Enter hero. moveLeft Ấn Enter hero. mov…" at bounding box center [842, 192] width 249 height 119
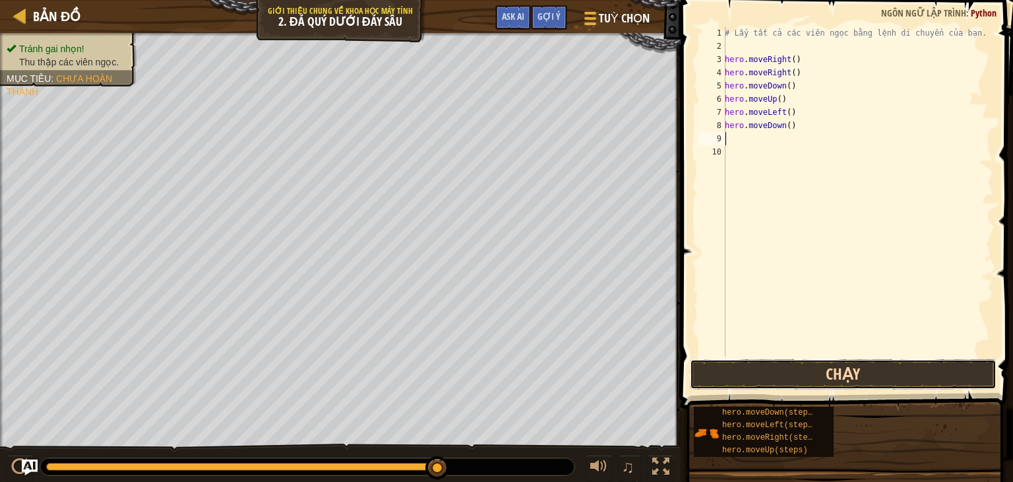
click at [705, 373] on button "Chạy" at bounding box center [843, 374] width 307 height 30
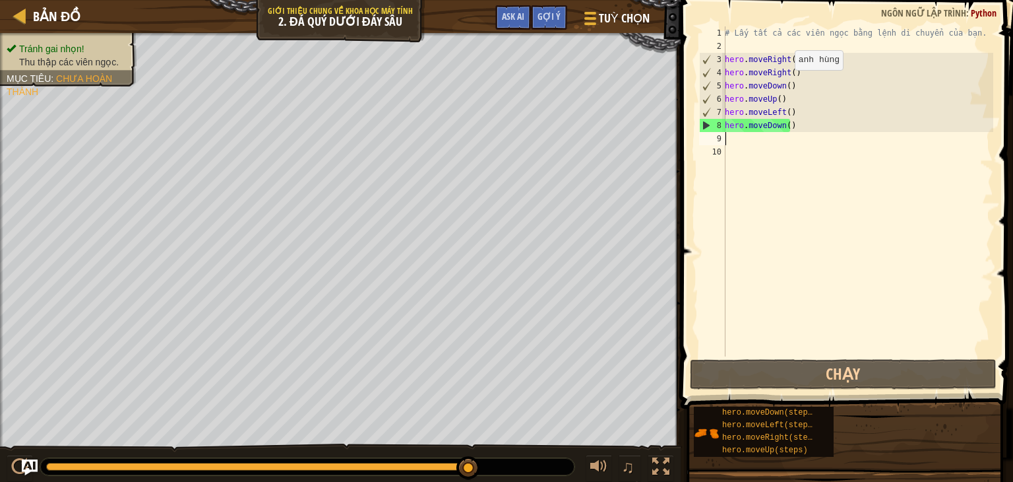
click at [787, 82] on div "# Lấy tất cả các viên ngọc bằng lệnh di chuyển của bạn. hero . moveRight ( ) he…" at bounding box center [857, 204] width 271 height 356
click at [792, 82] on div "# Lấy tất cả các viên ngọc bằng lệnh di chuyển của bạn. hero . moveRight ( ) he…" at bounding box center [857, 204] width 271 height 356
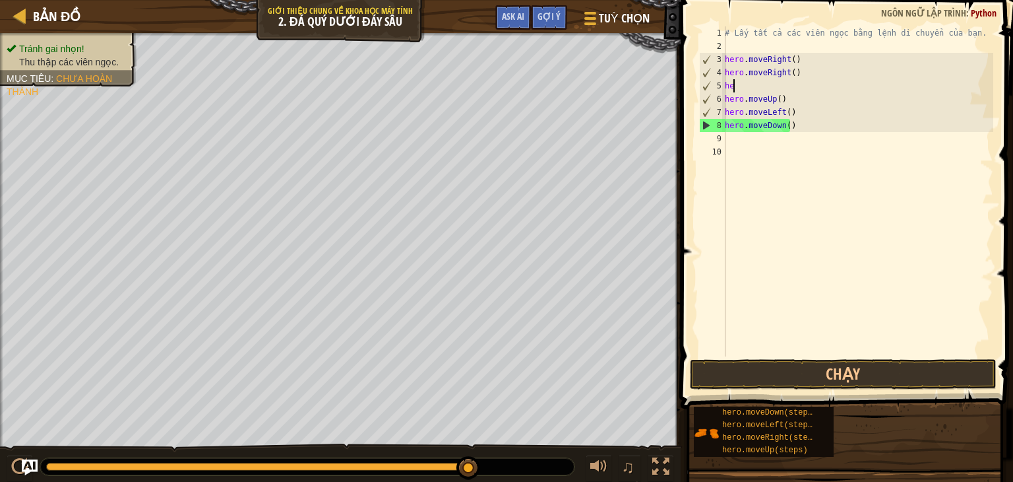
type textarea "h"
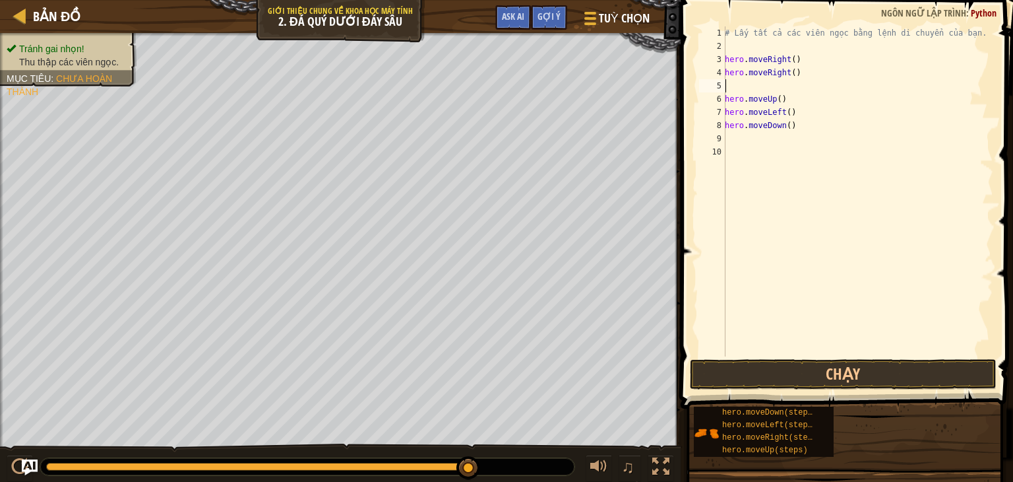
click at [757, 149] on div "# Lấy tất cả các viên ngọc bằng lệnh di chuyển của bạn. hero . moveRight ( ) he…" at bounding box center [857, 204] width 271 height 356
click at [731, 143] on div "# Lấy tất cả các viên ngọc bằng lệnh di chuyển của bạn. hero . moveRight ( ) he…" at bounding box center [857, 204] width 271 height 356
type textarea "hero."
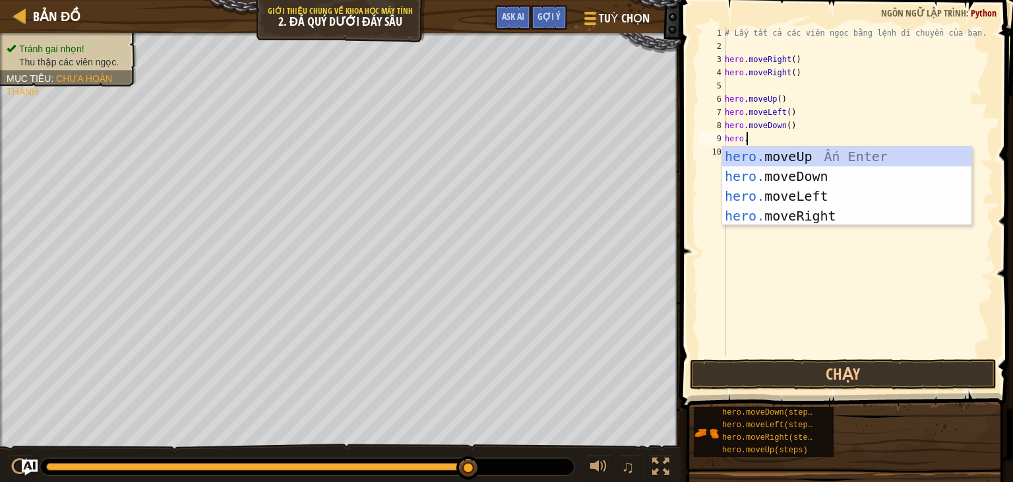
scroll to position [6, 1]
click at [794, 175] on div "hero. moveUp Ấn Enter hero. moveDown Ấn Enter hero. moveLeft Ấn Enter hero. mov…" at bounding box center [846, 205] width 249 height 119
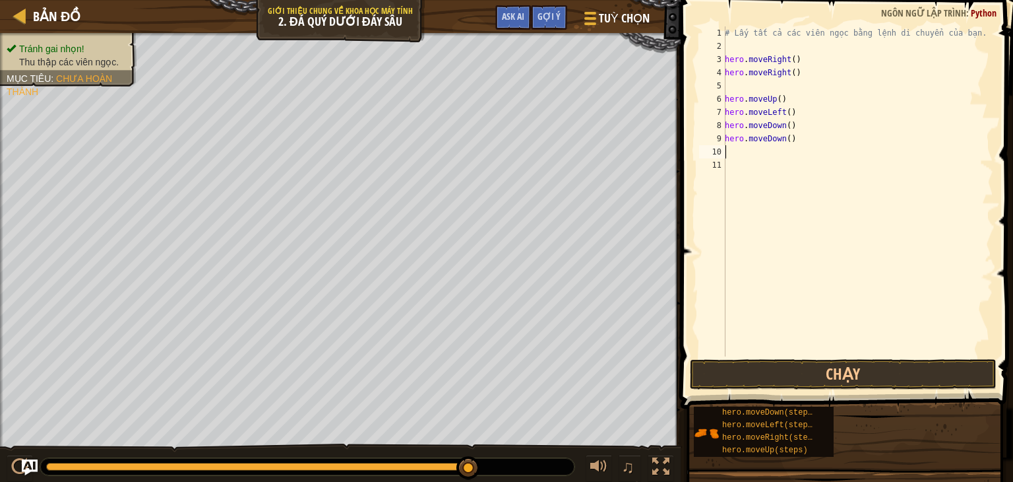
scroll to position [6, 0]
click at [723, 378] on button "Chạy" at bounding box center [843, 374] width 307 height 30
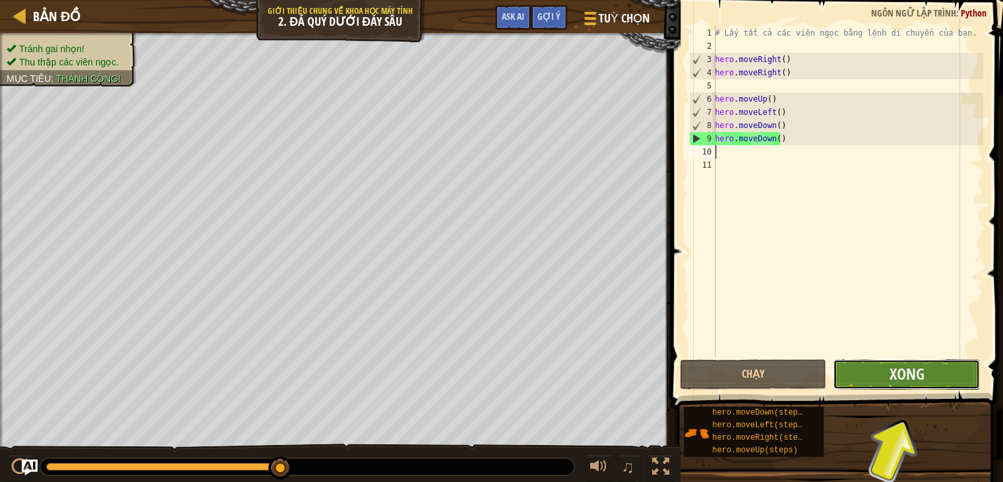
click at [976, 378] on button "Xong" at bounding box center [906, 374] width 147 height 30
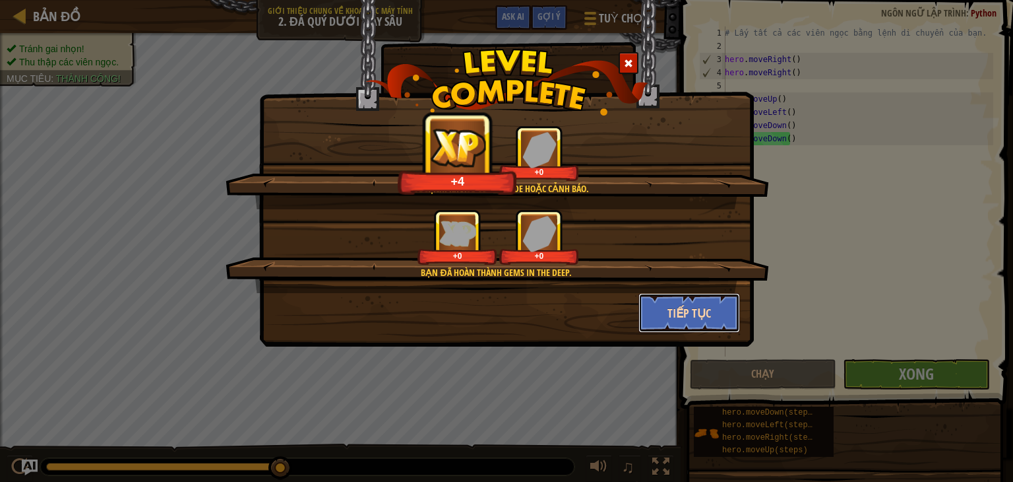
click at [683, 323] on button "Tiếp tục" at bounding box center [690, 313] width 102 height 40
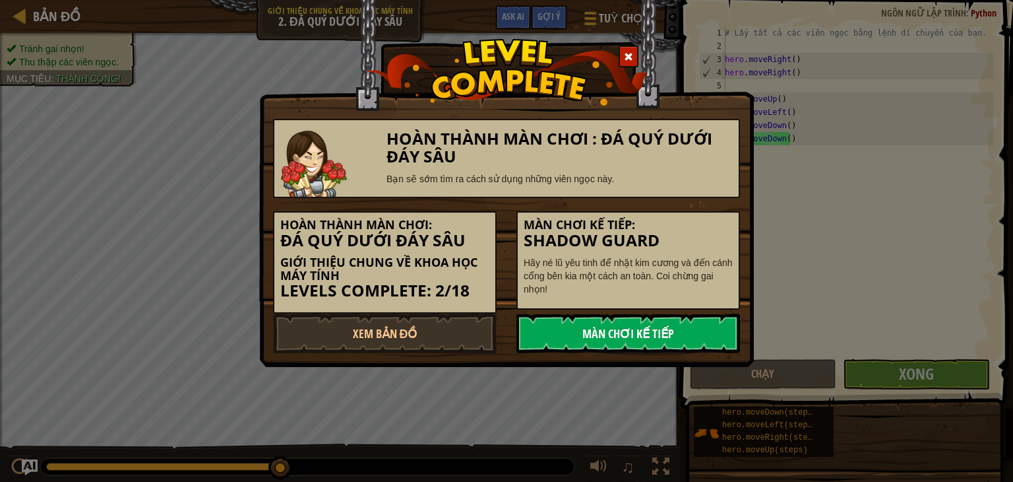
click at [610, 336] on link "Màn chơi kế tiếp" at bounding box center [629, 333] width 224 height 40
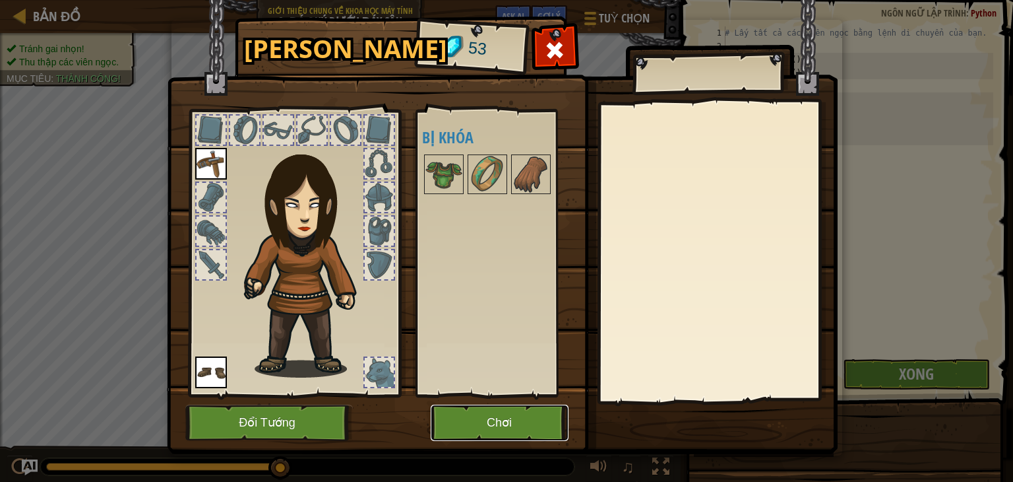
click at [493, 412] on button "Chơi" at bounding box center [500, 422] width 138 height 36
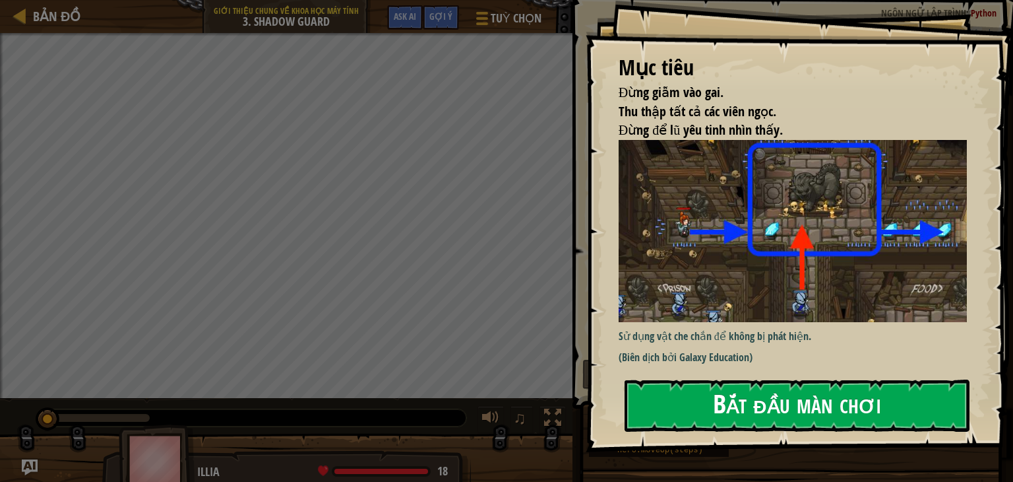
click at [741, 395] on button "Bắt đầu màn chơi" at bounding box center [797, 405] width 345 height 52
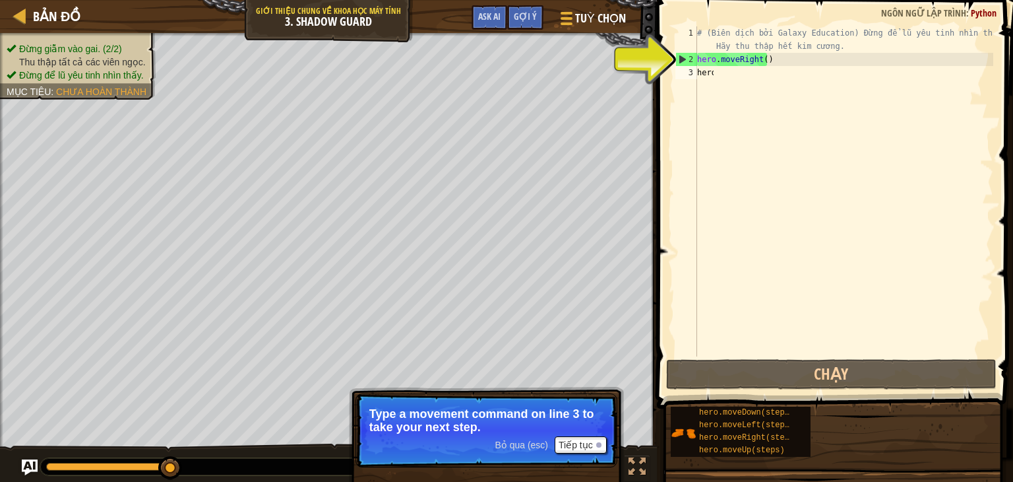
scroll to position [6, 1]
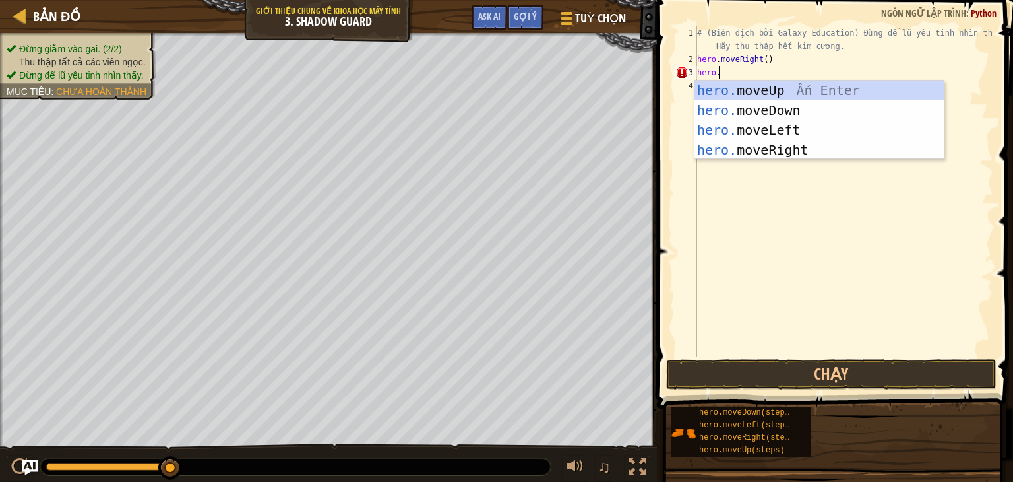
type textarea "hero."
click at [782, 95] on div "hero. moveUp Ấn Enter hero. moveDown Ấn Enter hero. moveLeft Ấn Enter hero. mov…" at bounding box center [819, 139] width 249 height 119
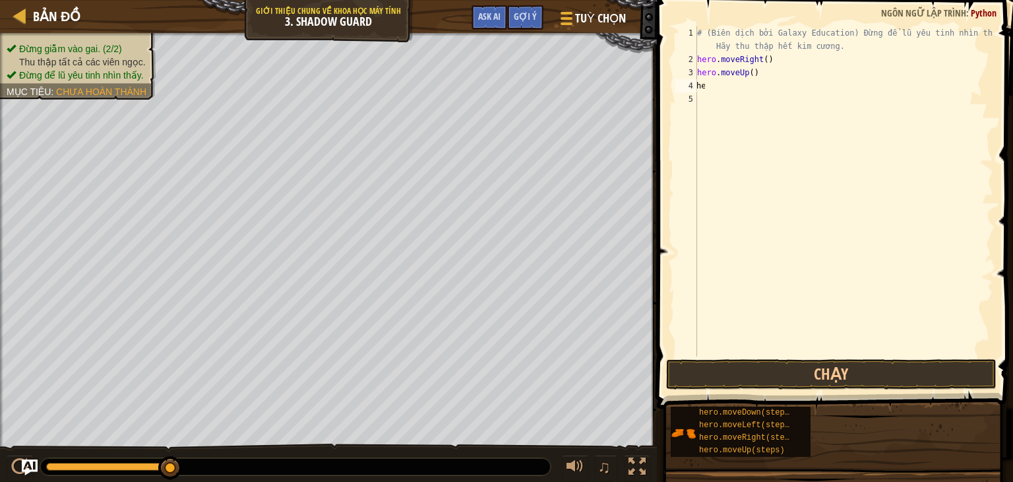
scroll to position [0, 0]
type textarea "hero."
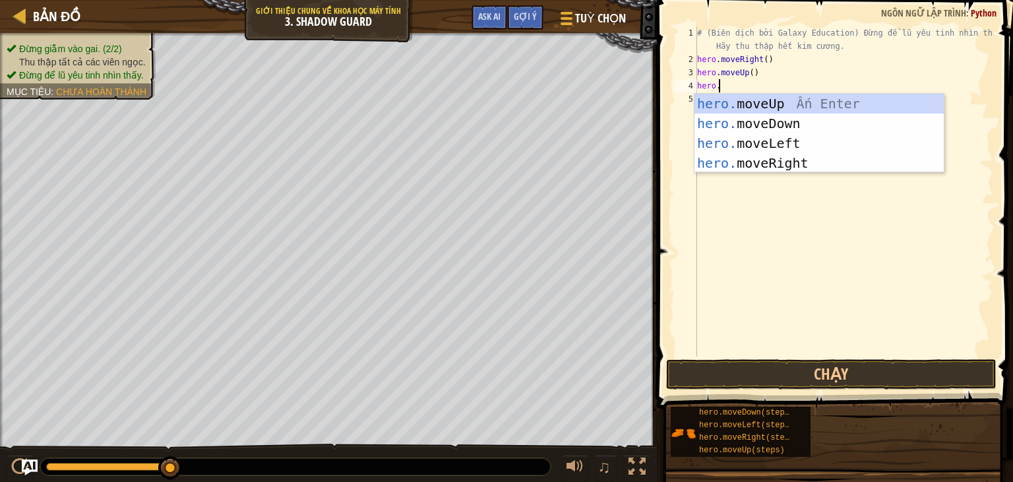
scroll to position [6, 1]
click at [802, 157] on div "hero. moveUp Ấn Enter hero. moveDown Ấn Enter hero. moveLeft Ấn Enter hero. mov…" at bounding box center [819, 153] width 249 height 119
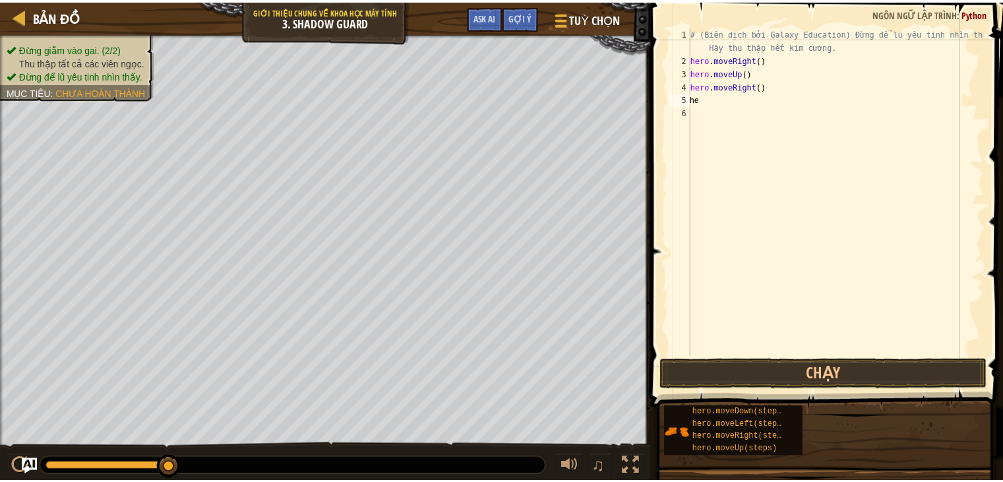
scroll to position [0, 0]
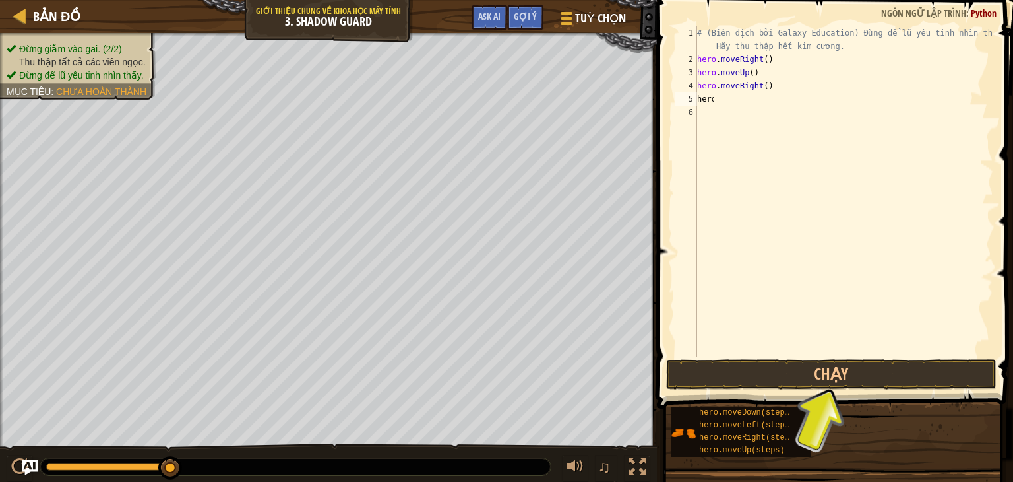
type textarea "hero."
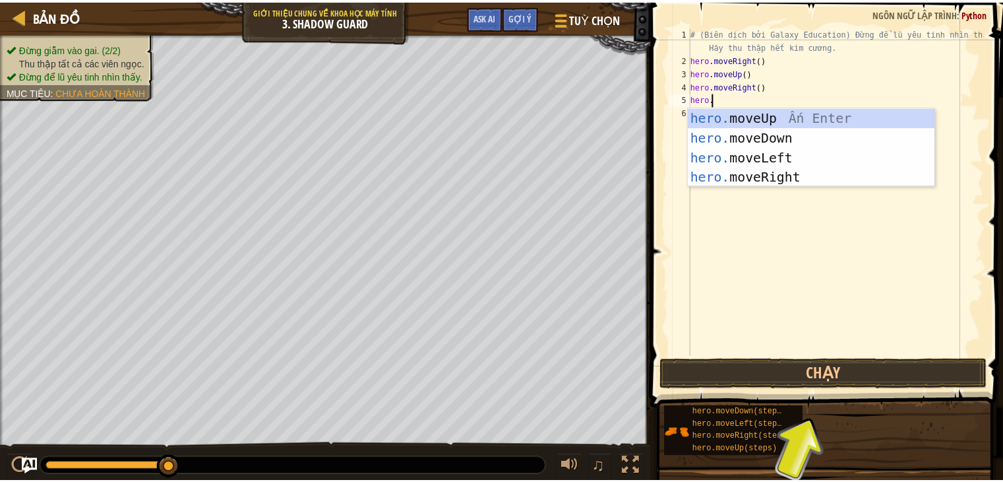
scroll to position [6, 1]
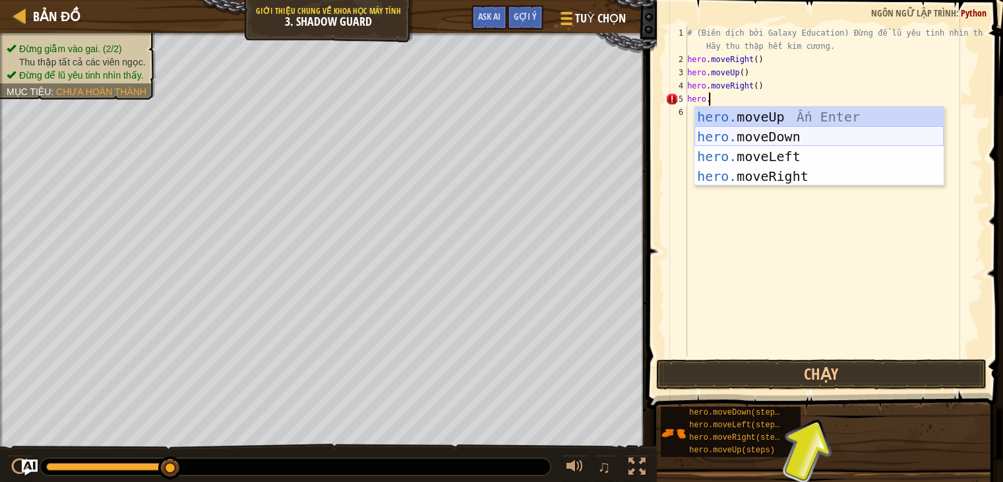
click at [783, 135] on div "hero. moveUp Ấn Enter hero. moveDown Ấn Enter hero. moveLeft Ấn Enter hero. mov…" at bounding box center [819, 166] width 249 height 119
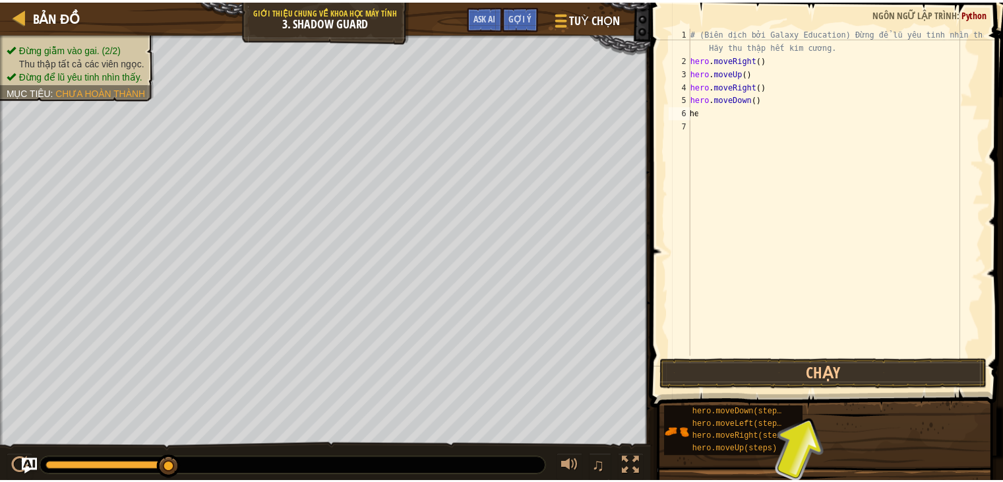
scroll to position [0, 0]
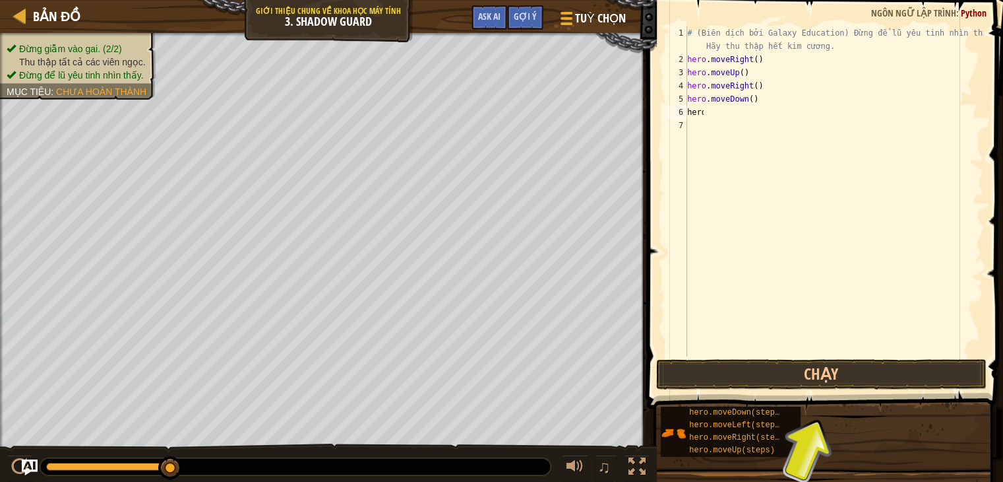
type textarea "hero."
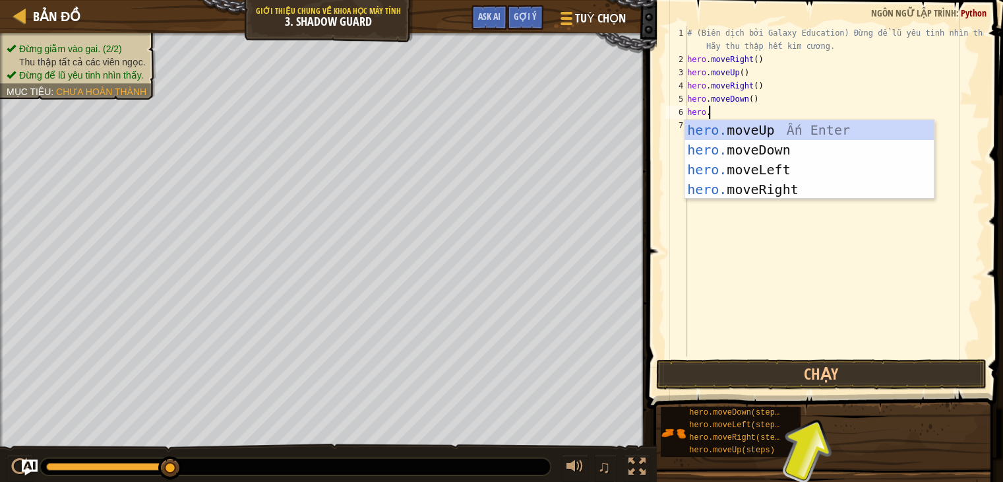
scroll to position [6, 1]
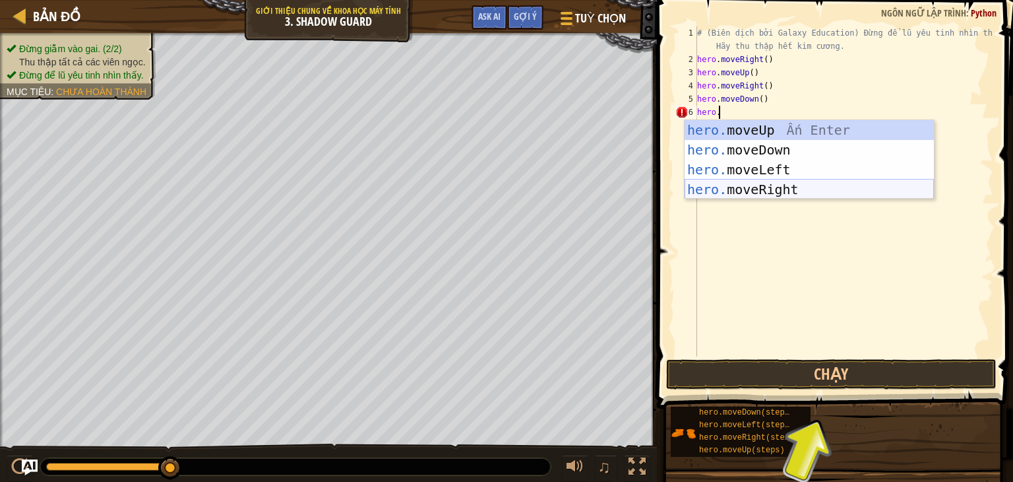
click at [763, 190] on div "hero. moveUp Ấn Enter hero. moveDown Ấn Enter hero. moveLeft Ấn Enter hero. mov…" at bounding box center [809, 179] width 249 height 119
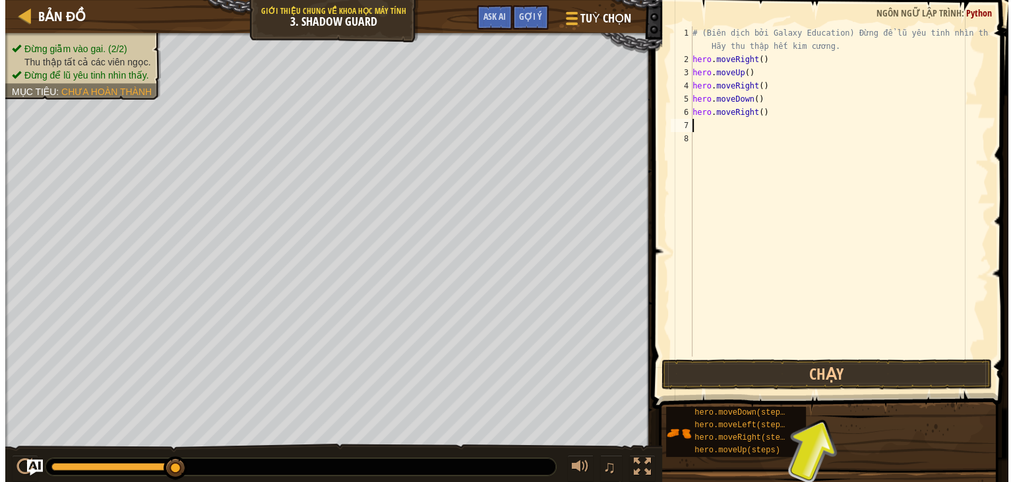
scroll to position [6, 0]
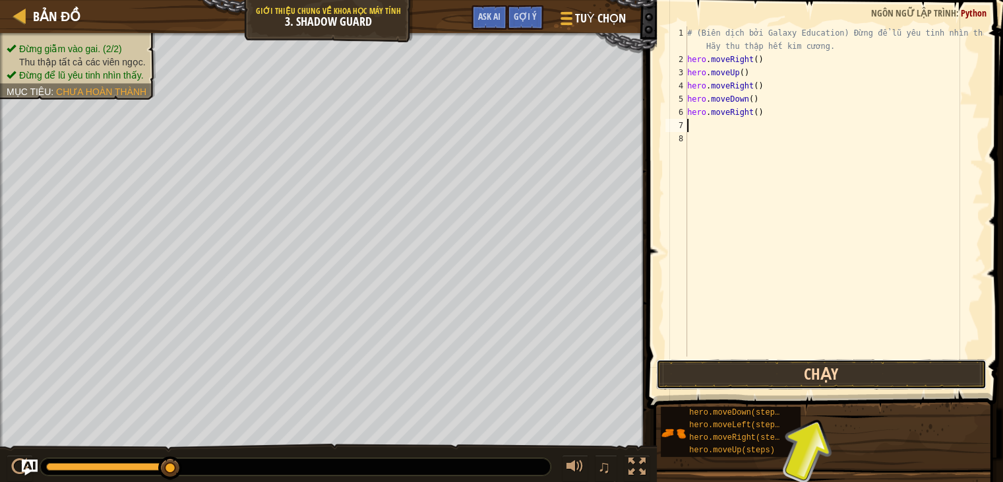
click at [720, 378] on button "Chạy" at bounding box center [821, 374] width 331 height 30
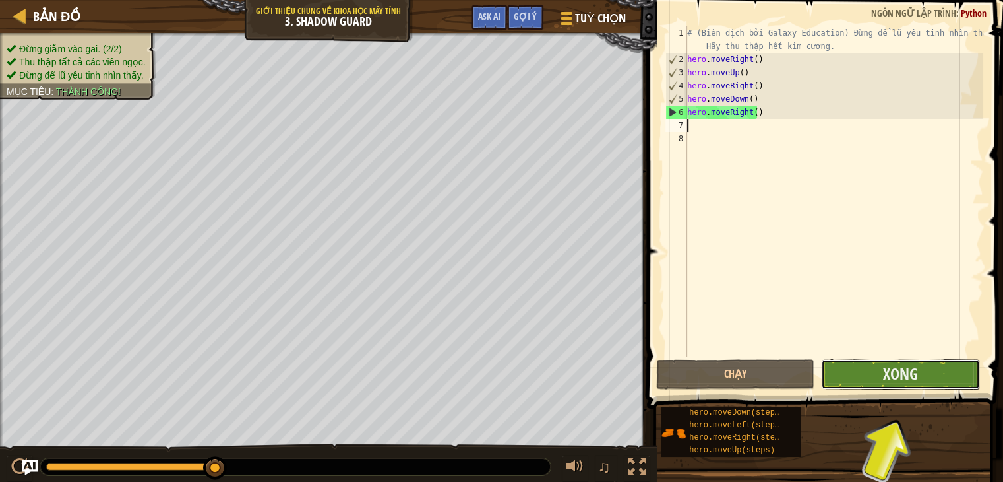
click at [976, 381] on button "Xong" at bounding box center [900, 374] width 158 height 30
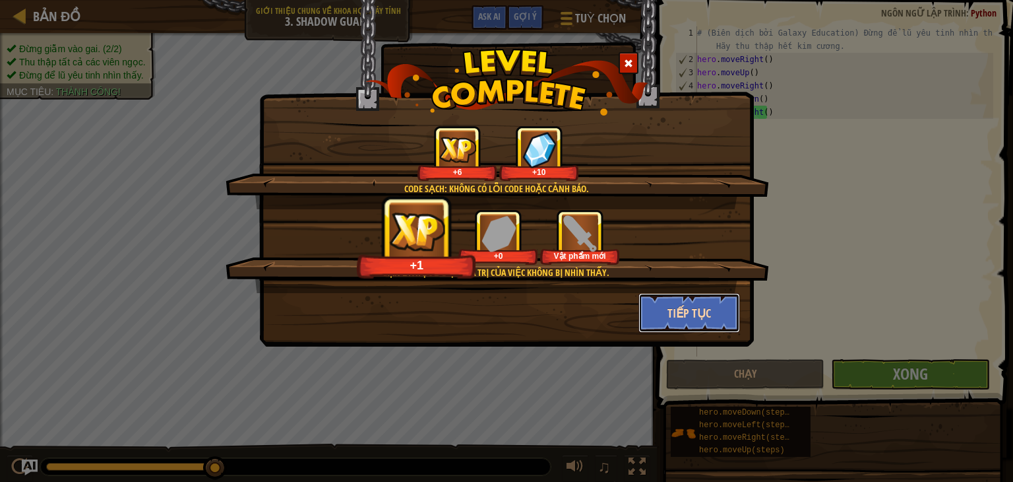
click at [692, 315] on button "Tiếp tục" at bounding box center [690, 313] width 102 height 40
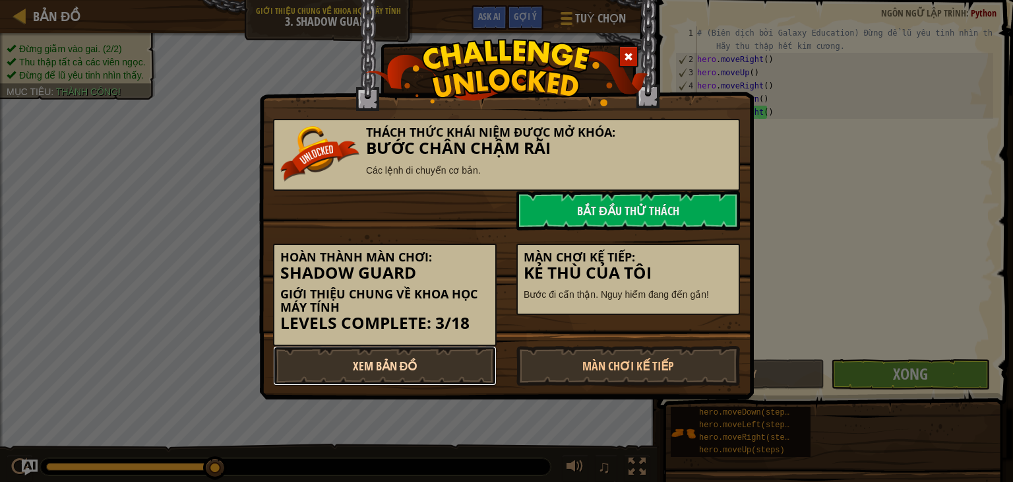
click at [340, 360] on link "Xem Bản Đồ" at bounding box center [385, 366] width 224 height 40
select select "vi"
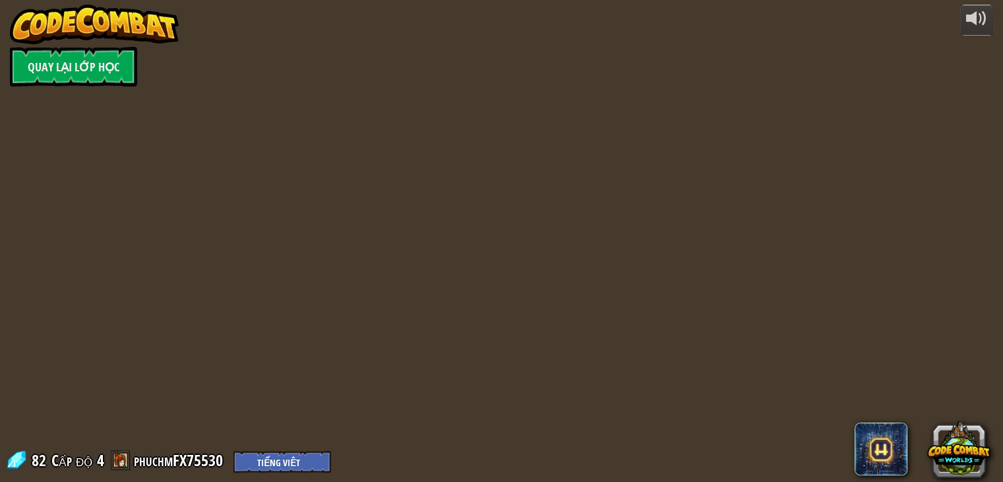
select select "vi"
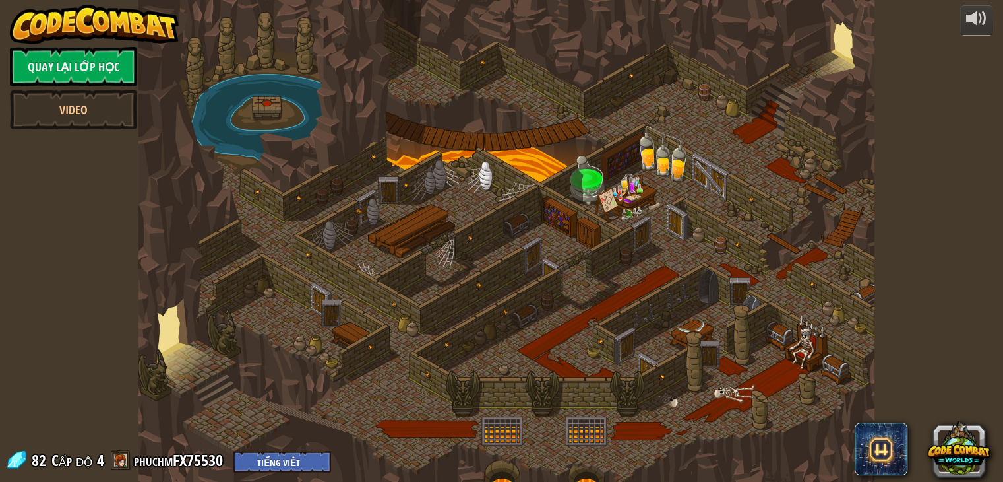
select select "vi"
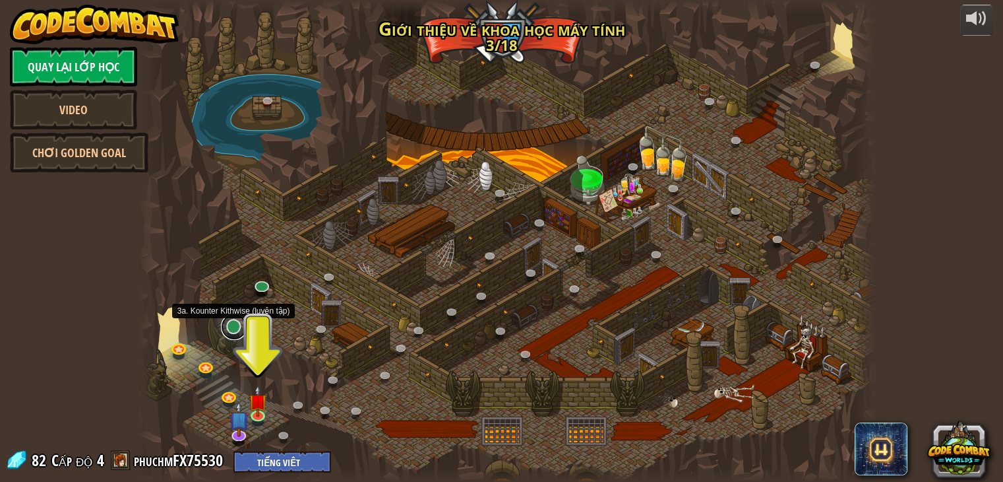
click at [232, 330] on link at bounding box center [234, 326] width 26 height 26
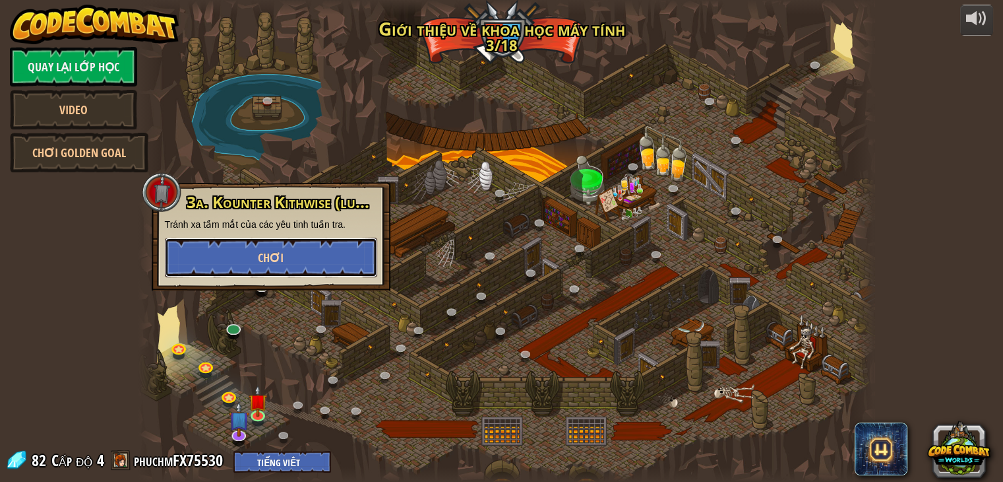
click at [280, 268] on button "Chơi" at bounding box center [271, 258] width 212 height 40
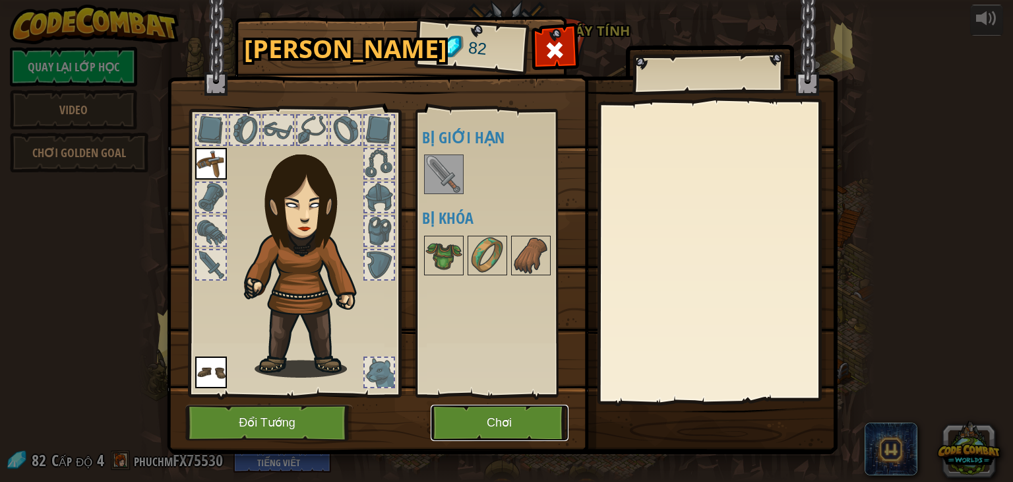
click at [524, 412] on button "Chơi" at bounding box center [500, 422] width 138 height 36
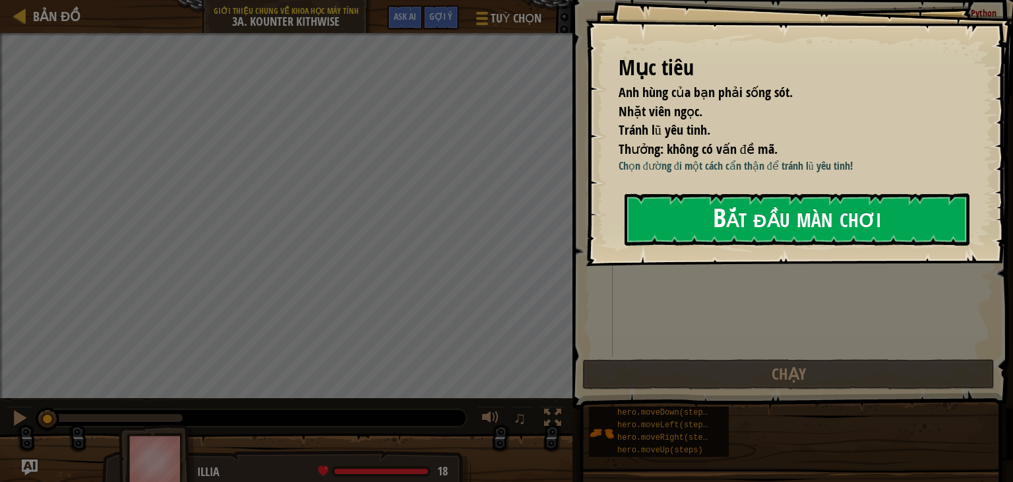
click at [695, 206] on button "Bắt đầu màn chơi" at bounding box center [797, 219] width 345 height 52
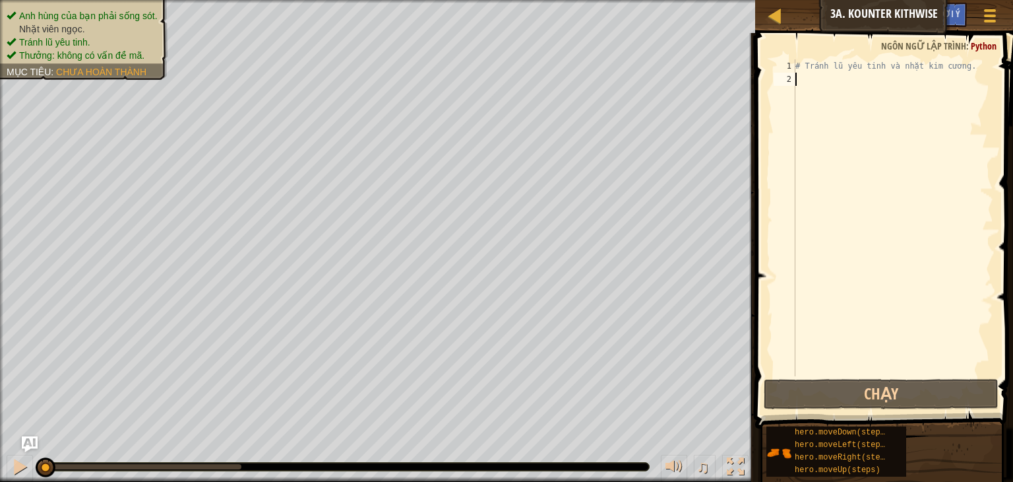
click at [839, 91] on div "# Tránh lũ yêu tinh và nhặt kim cương." at bounding box center [893, 230] width 201 height 343
type textarea "hero."
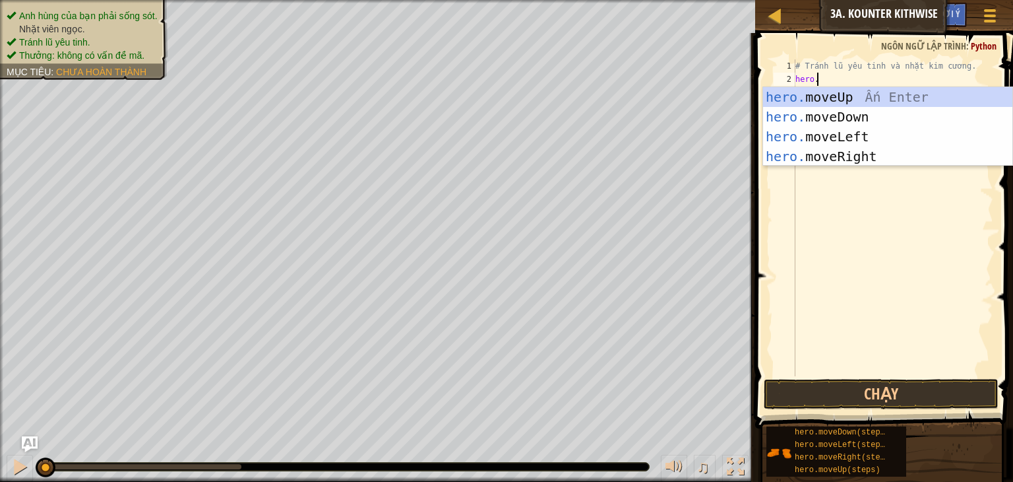
scroll to position [6, 1]
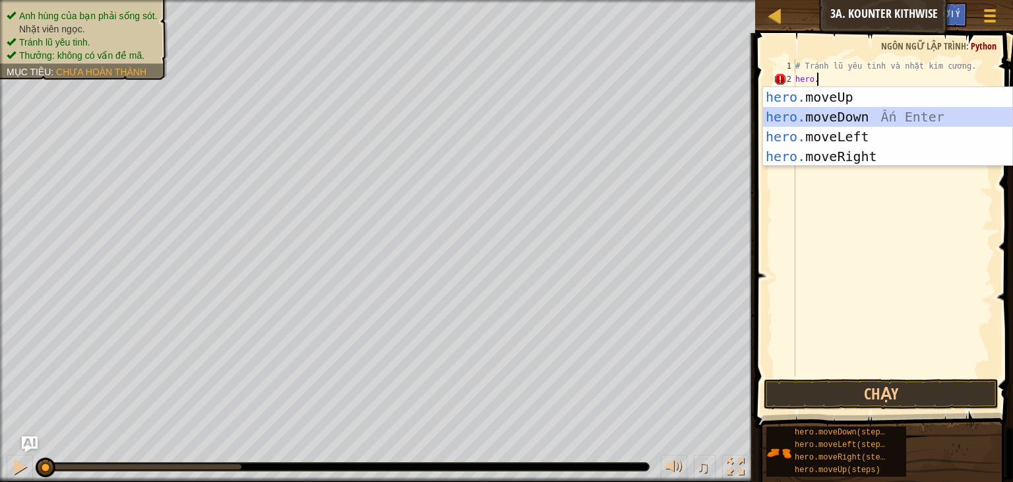
click at [852, 119] on div "hero. moveUp Ấn Enter hero. moveDown Ấn Enter hero. moveLeft Ấn Enter hero. mov…" at bounding box center [887, 146] width 249 height 119
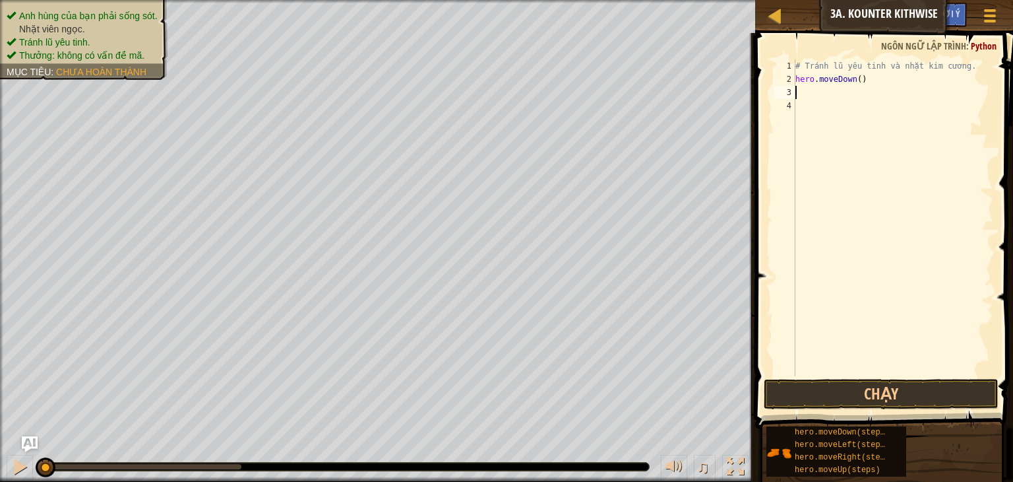
scroll to position [0, 0]
type textarea "hero."
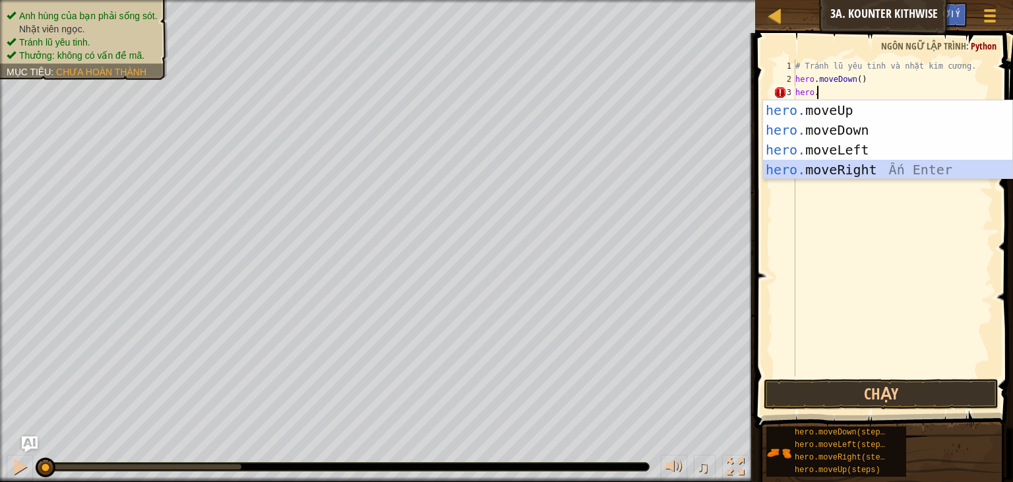
click at [869, 166] on div "hero. moveUp Ấn Enter hero. moveDown Ấn Enter hero. moveLeft Ấn Enter hero. mov…" at bounding box center [887, 159] width 249 height 119
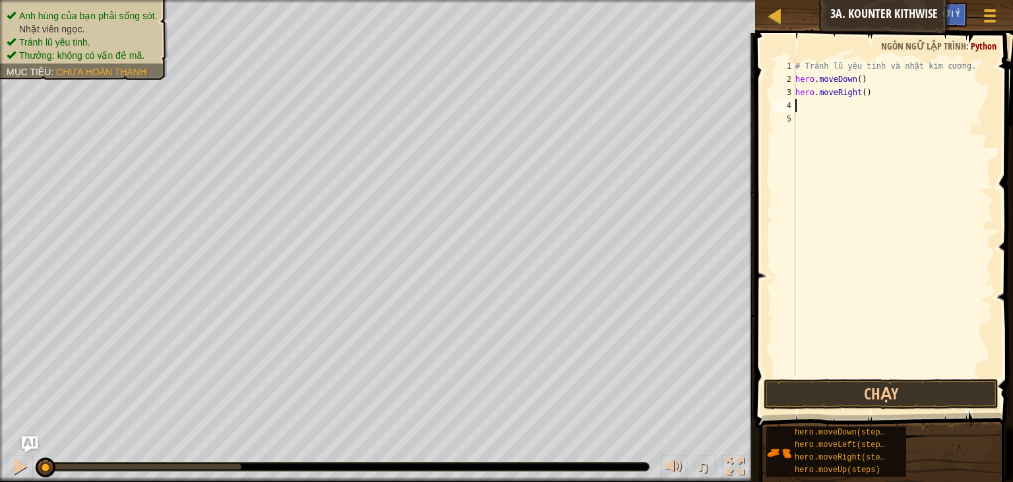
click at [819, 102] on div "# Tránh lũ yêu tinh và nhặt kim cương. hero . moveDown ( ) hero . moveRight ( )" at bounding box center [893, 230] width 201 height 343
type textarea "hero."
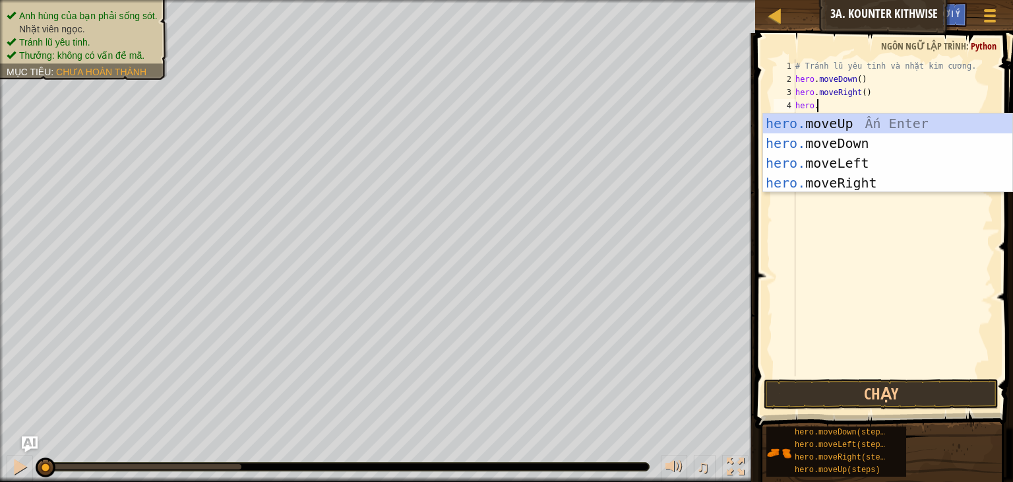
scroll to position [6, 1]
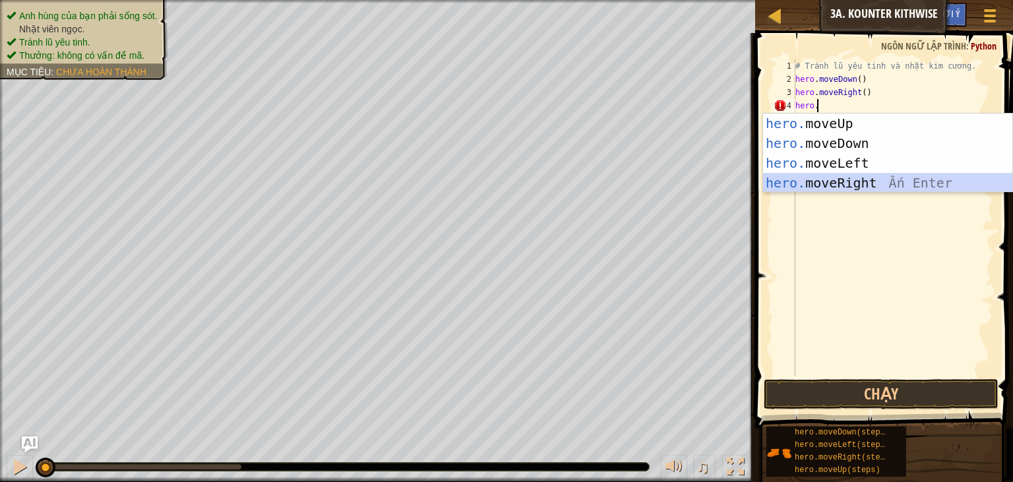
click at [837, 181] on div "hero. moveUp Ấn Enter hero. moveDown Ấn Enter hero. moveLeft Ấn Enter hero. mov…" at bounding box center [887, 172] width 249 height 119
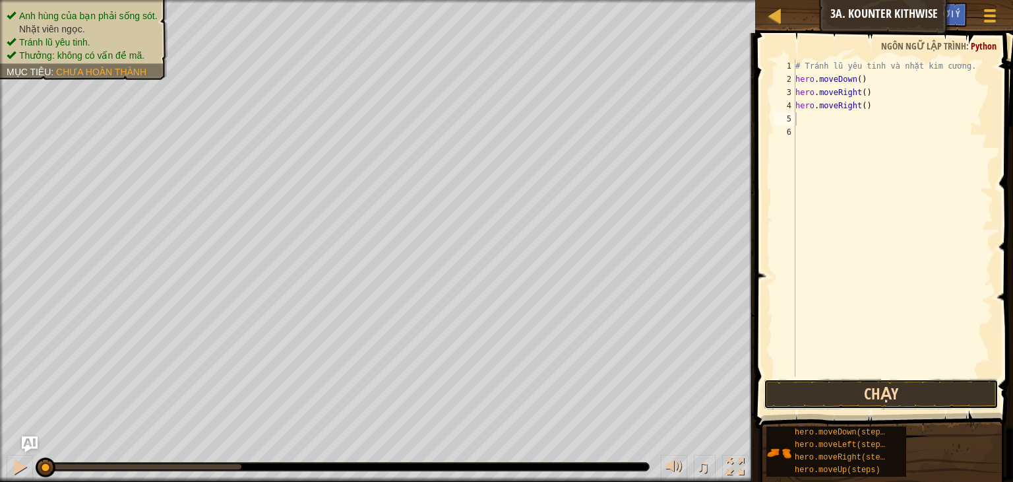
click at [778, 402] on button "Chạy" at bounding box center [881, 394] width 235 height 30
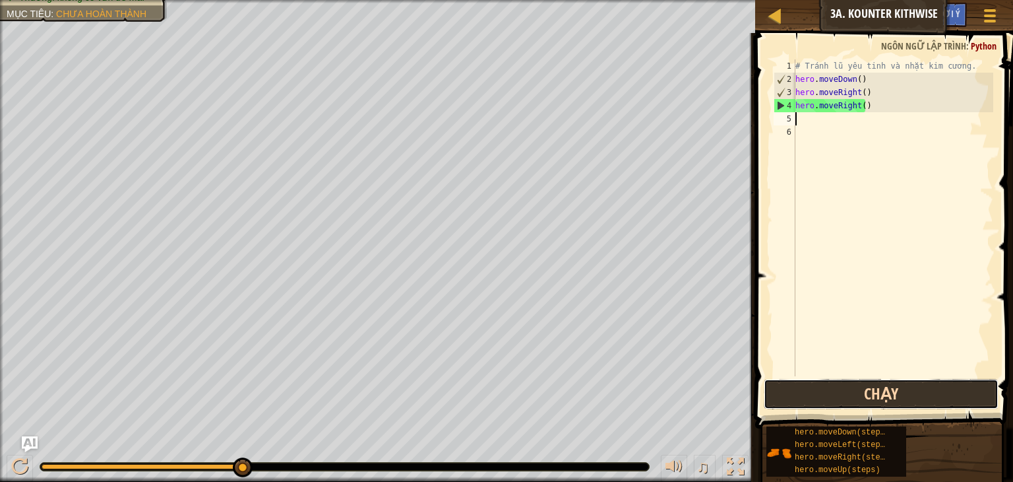
click at [791, 389] on button "Chạy" at bounding box center [881, 394] width 235 height 30
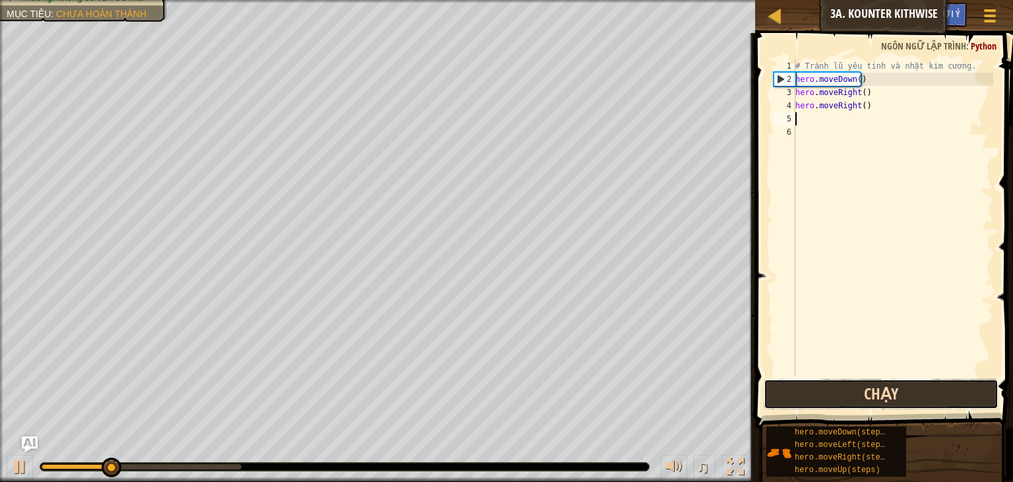
click at [791, 389] on button "Chạy" at bounding box center [881, 394] width 235 height 30
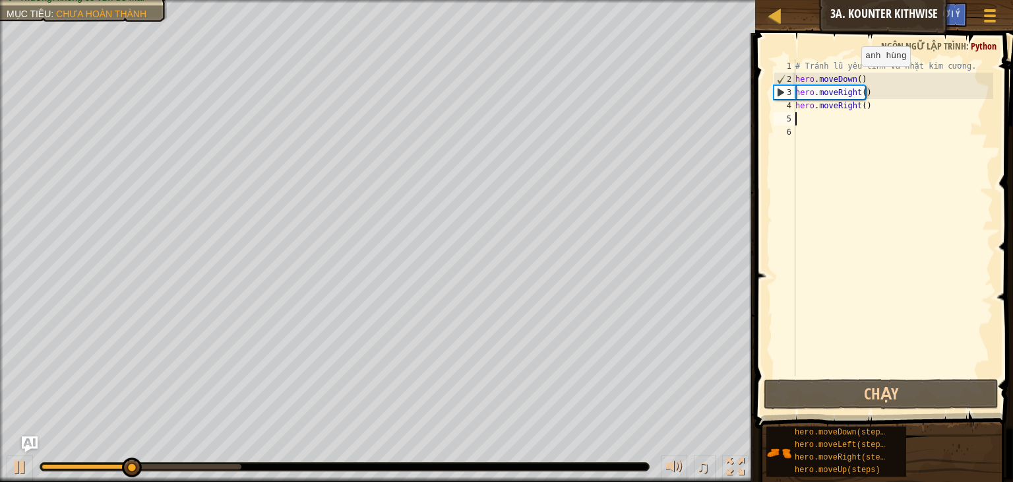
click at [850, 79] on div "# Tránh lũ yêu tinh và nhặt kim cương. hero . moveDown ( ) hero . moveRight ( )…" at bounding box center [893, 230] width 201 height 343
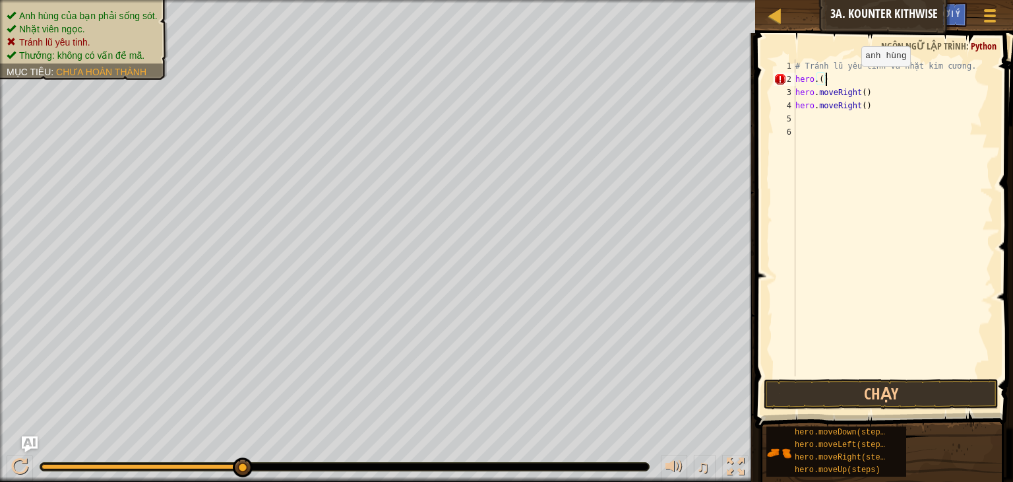
click at [850, 79] on div "# Tránh lũ yêu tinh và nhặt kim cương. hero . ( ) hero . moveRight ( ) hero . m…" at bounding box center [893, 230] width 201 height 343
click at [769, 392] on button "Chạy" at bounding box center [881, 394] width 235 height 30
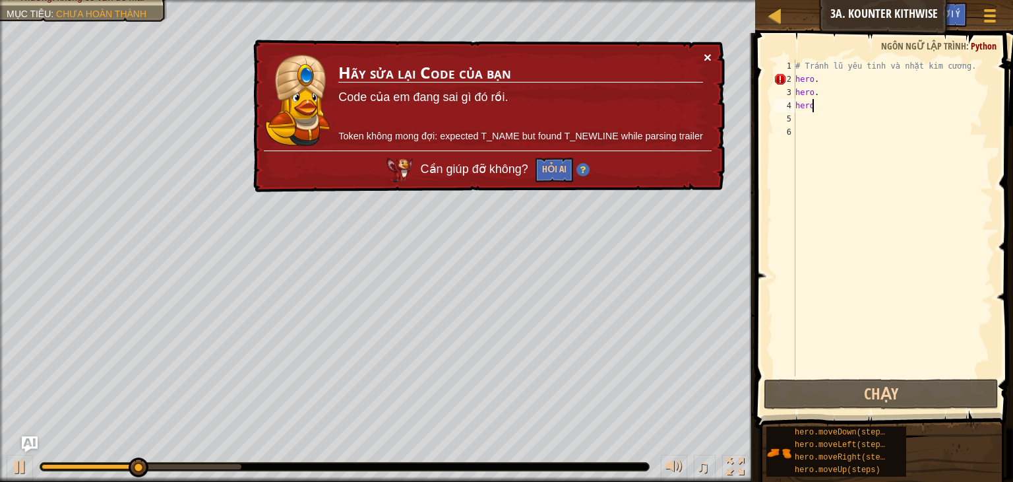
click at [704, 55] on button "×" at bounding box center [708, 57] width 8 height 14
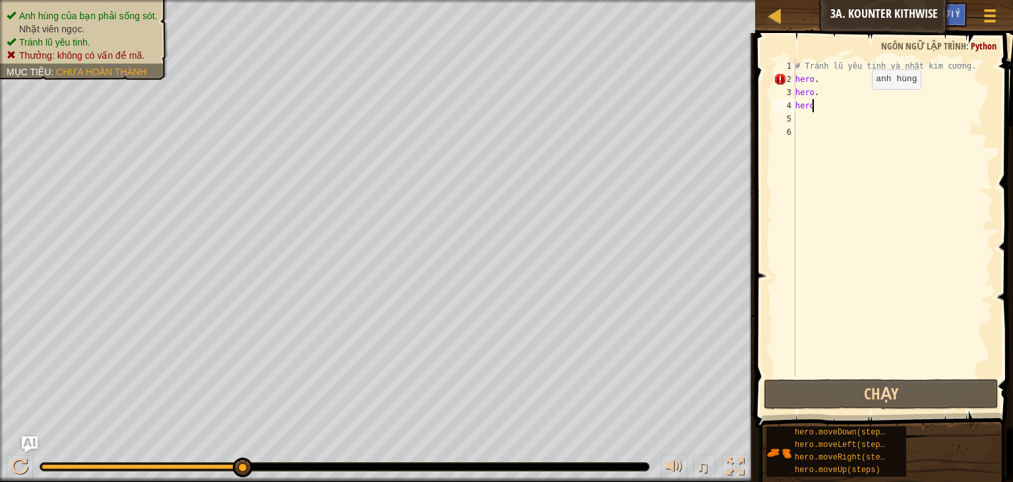
click at [861, 102] on div "# Tránh lũ yêu tinh và nhặt kim cương. hero . hero . hero" at bounding box center [893, 230] width 201 height 343
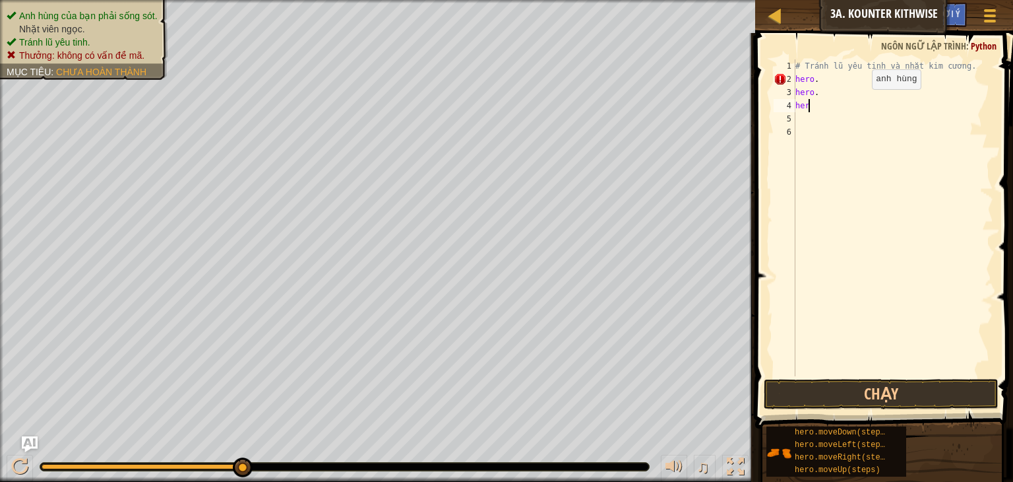
type textarea "h"
type textarea "."
type textarea "hero."
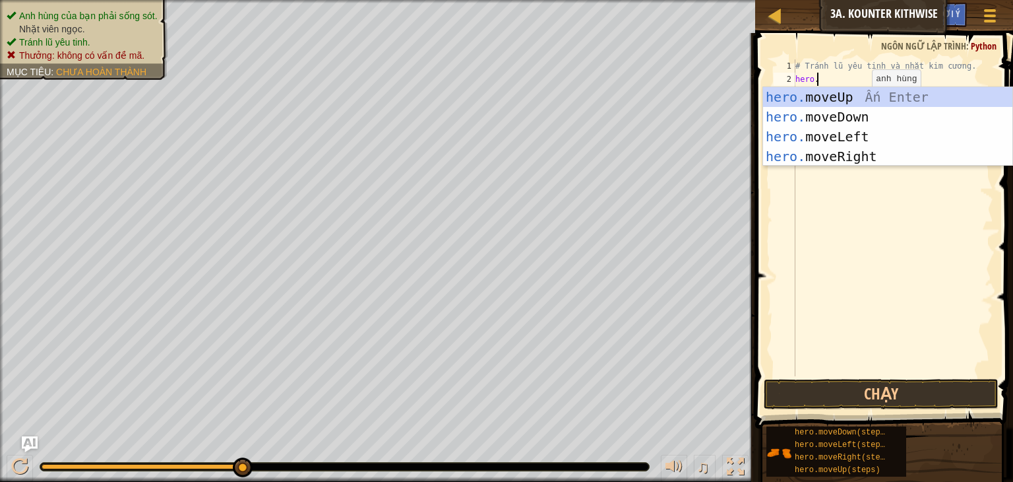
scroll to position [6, 1]
click at [860, 108] on div "hero. moveUp Ấn Enter hero. moveDown Ấn Enter hero. moveLeft Ấn Enter hero. mov…" at bounding box center [887, 146] width 249 height 119
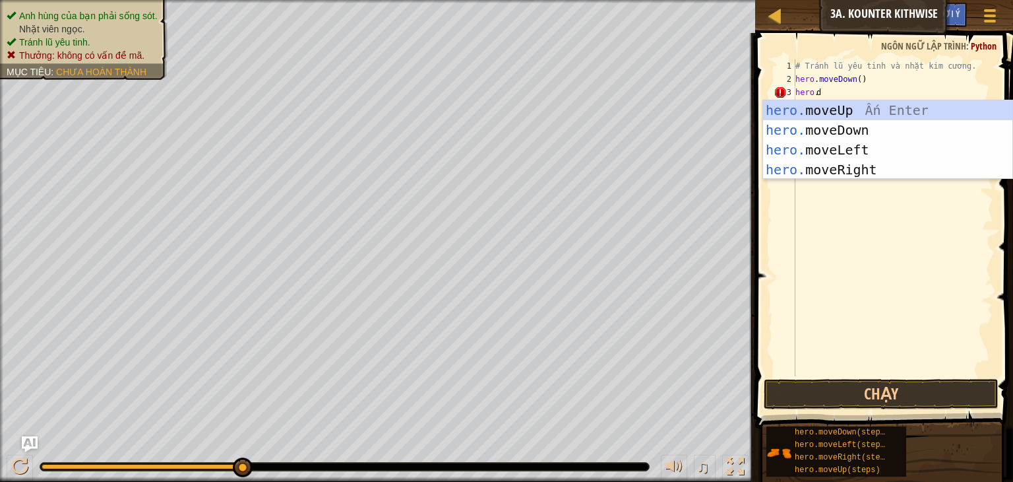
scroll to position [0, 1]
type textarea "d"
click at [871, 123] on div "hero. moveUp Ấn Enter hero. moveDown Ấn Enter hero. moveLeft Ấn Enter hero. mov…" at bounding box center [887, 159] width 249 height 119
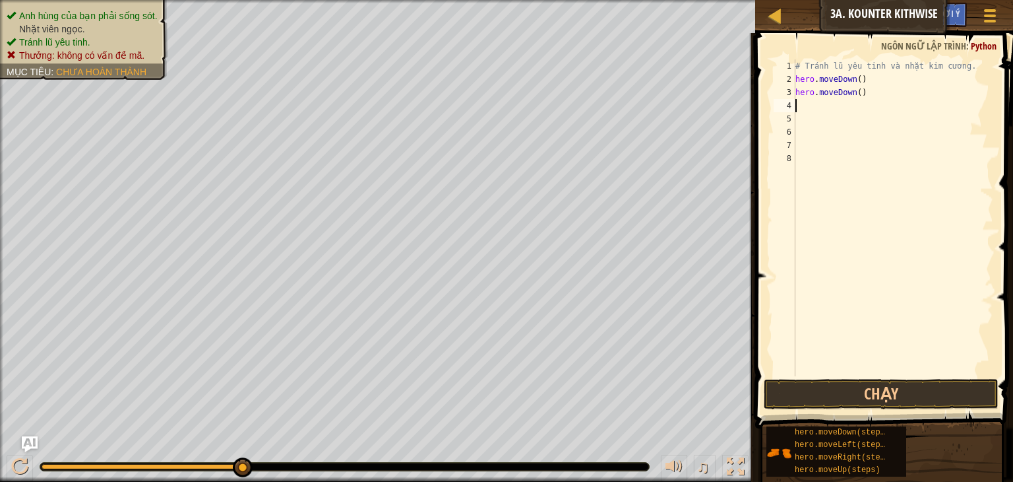
scroll to position [0, 0]
type textarea "hero."
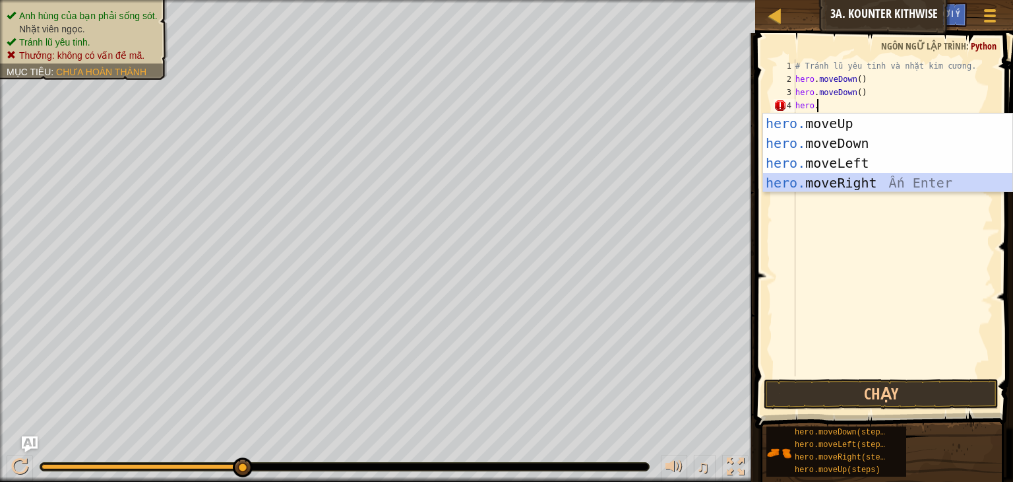
click at [866, 177] on div "hero. moveUp Ấn Enter hero. moveDown Ấn Enter hero. moveLeft Ấn Enter hero. mov…" at bounding box center [887, 172] width 249 height 119
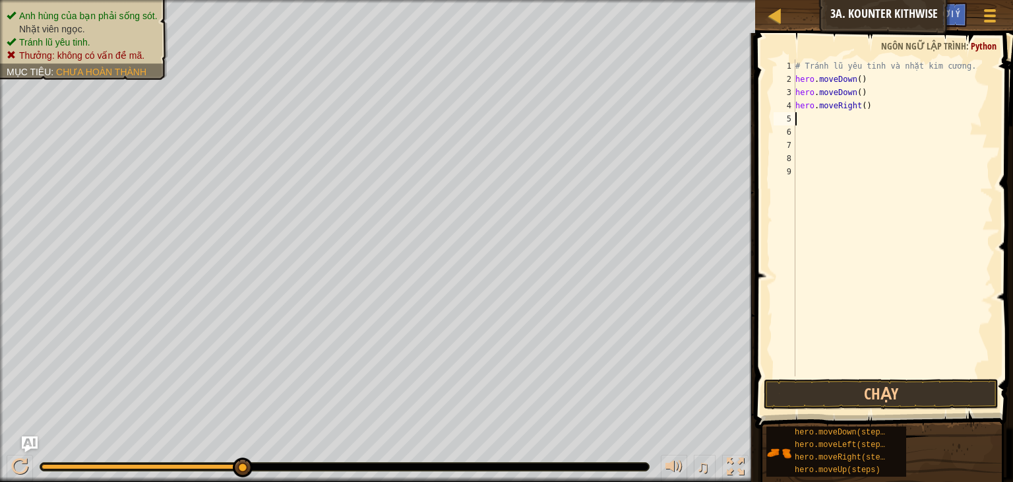
scroll to position [0, 0]
type textarea "hero."
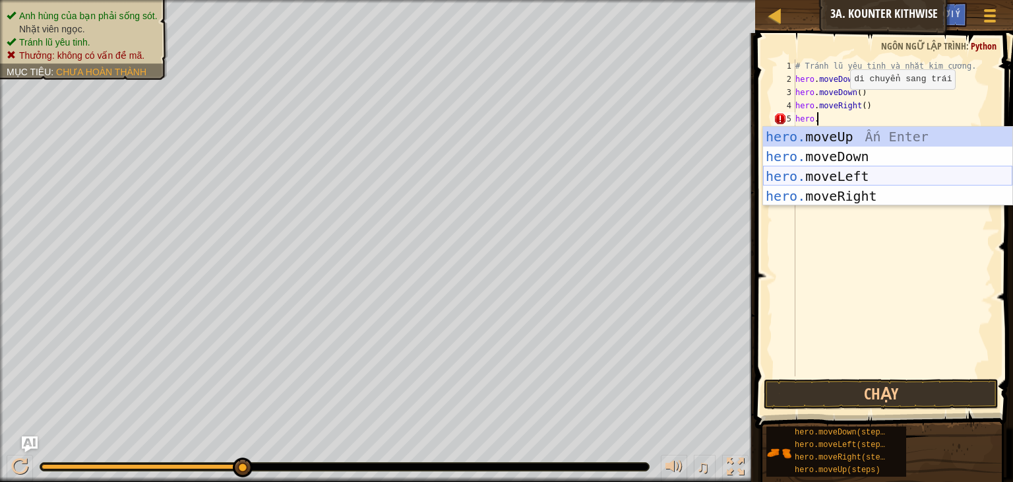
click at [837, 177] on div "hero. moveUp Ấn Enter hero. moveDown Ấn Enter hero. moveLeft Ấn Enter hero. mov…" at bounding box center [887, 186] width 249 height 119
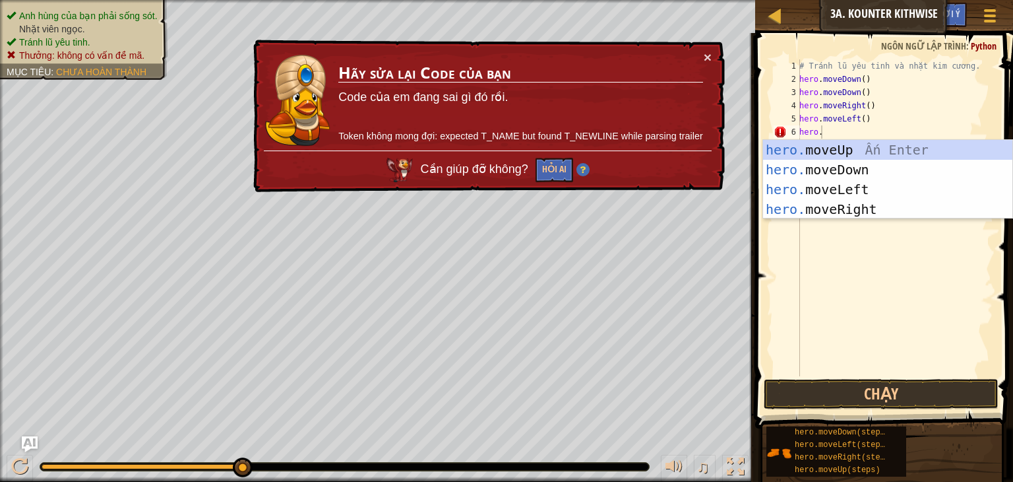
type textarea "hero."
click at [868, 214] on div "hero. moveUp Ấn Enter hero. moveDown Ấn Enter hero. moveLeft Ấn Enter hero. mov…" at bounding box center [887, 199] width 249 height 119
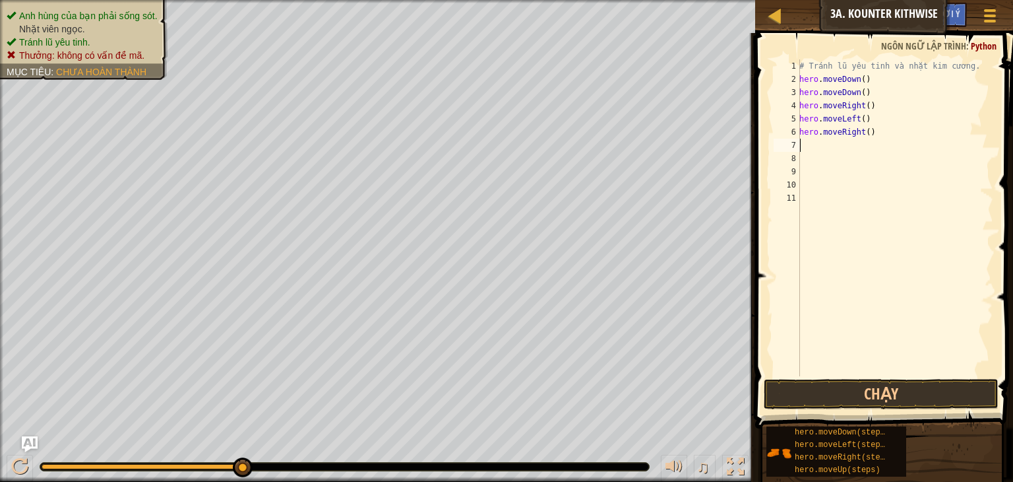
scroll to position [6, 0]
click at [781, 390] on button "Chạy" at bounding box center [881, 394] width 235 height 30
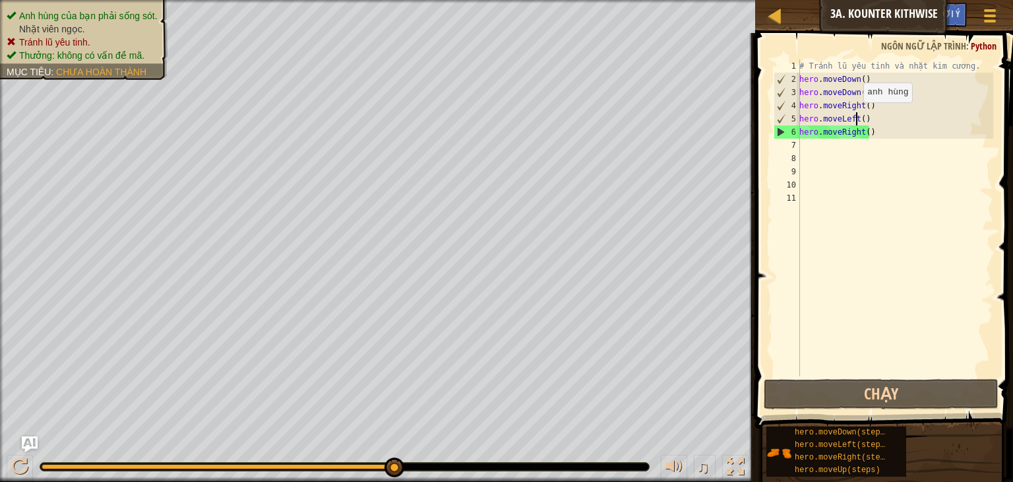
click at [856, 115] on div "# Tránh lũ yêu tinh và nhặt kim cương. hero . moveDown ( ) hero . moveDown ( ) …" at bounding box center [895, 230] width 197 height 343
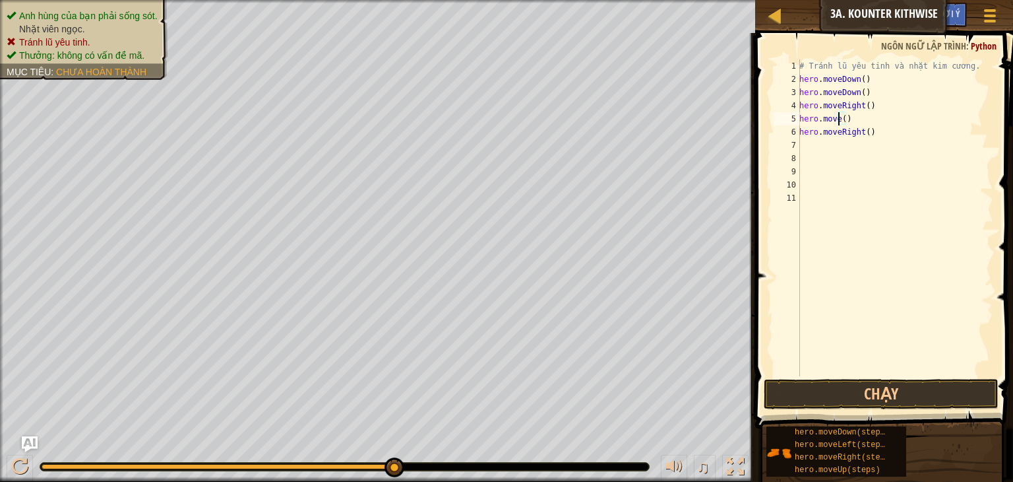
scroll to position [0, 1]
click at [790, 386] on button "Chạy" at bounding box center [881, 394] width 235 height 30
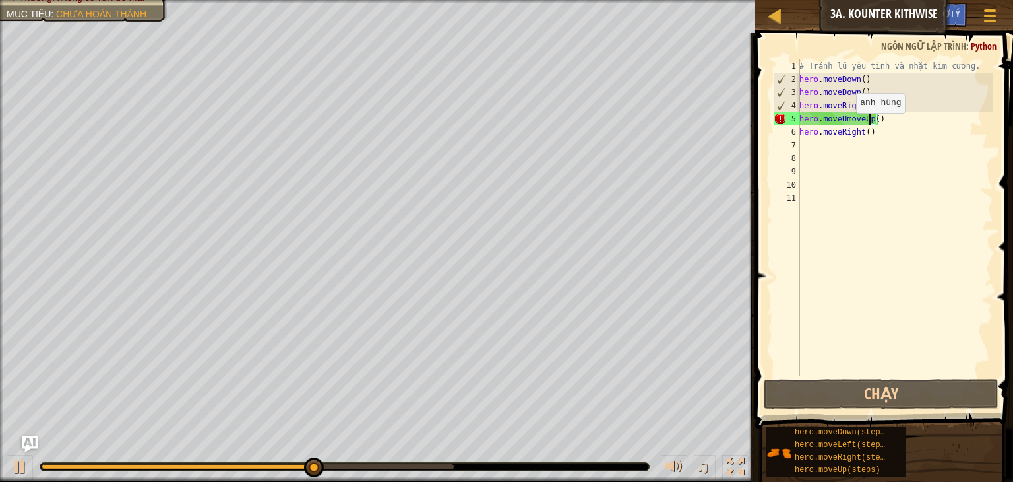
click at [849, 125] on div "# Tránh lũ yêu tinh và nhặt kim cương. hero . moveDown ( ) hero . moveDown ( ) …" at bounding box center [895, 230] width 197 height 343
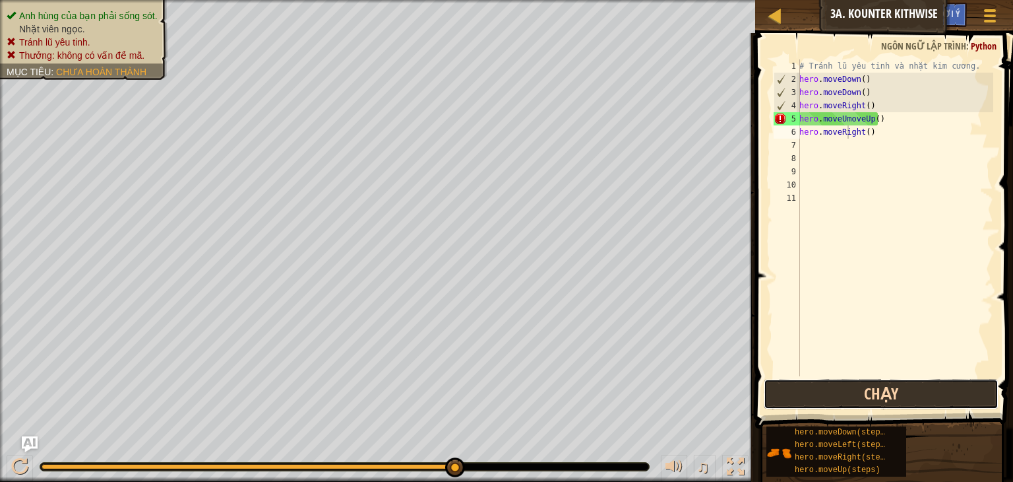
click at [782, 395] on button "Chạy" at bounding box center [881, 394] width 235 height 30
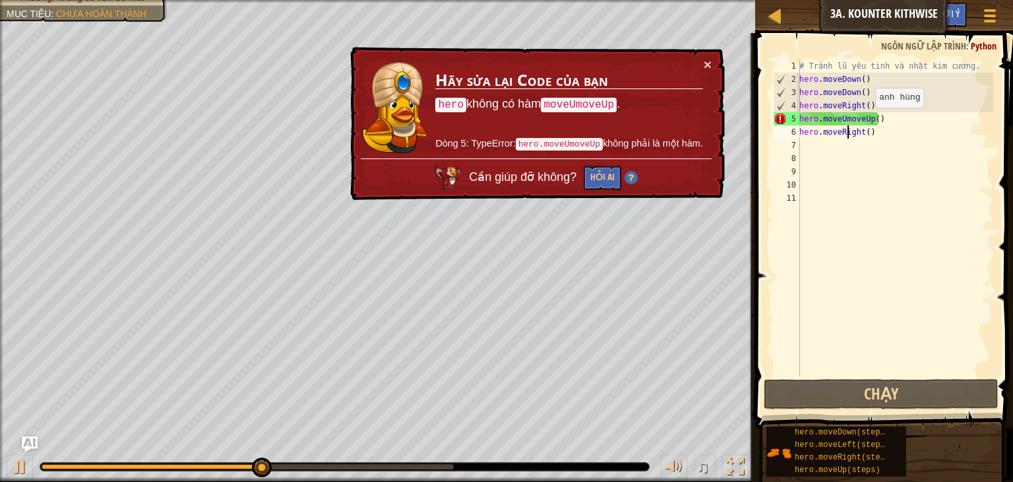
click at [868, 121] on div "# Tránh lũ yêu tinh và nhặt kim cương. hero . moveDown ( ) hero . moveDown ( ) …" at bounding box center [895, 230] width 197 height 343
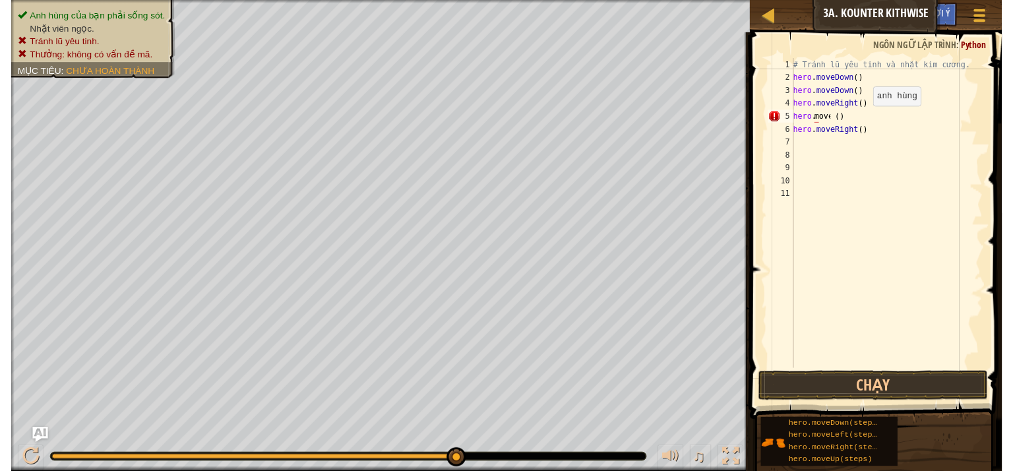
scroll to position [0, 1]
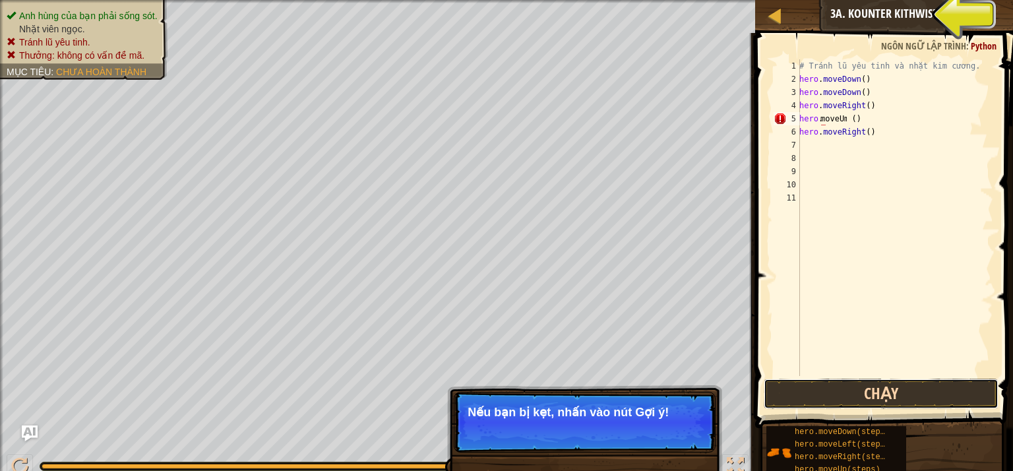
click at [798, 393] on button "Chạy" at bounding box center [881, 394] width 235 height 30
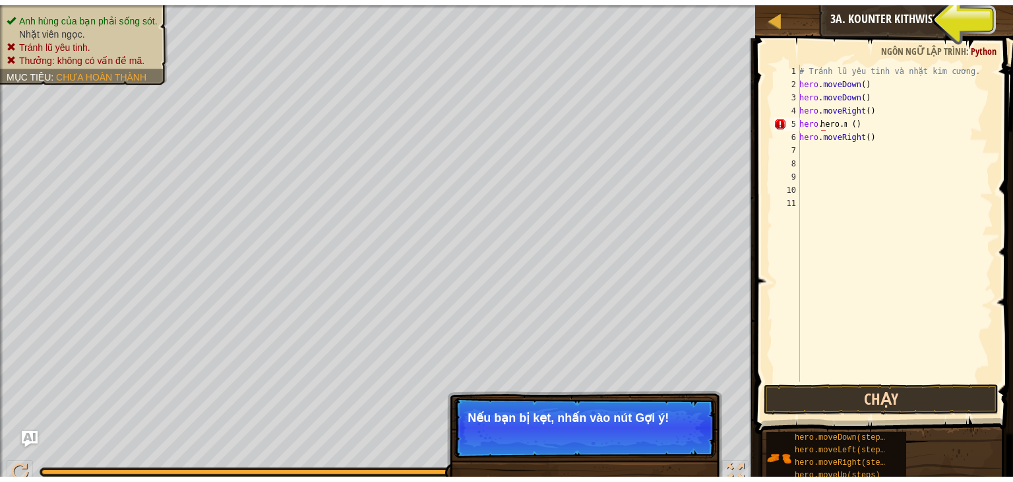
scroll to position [6, 3]
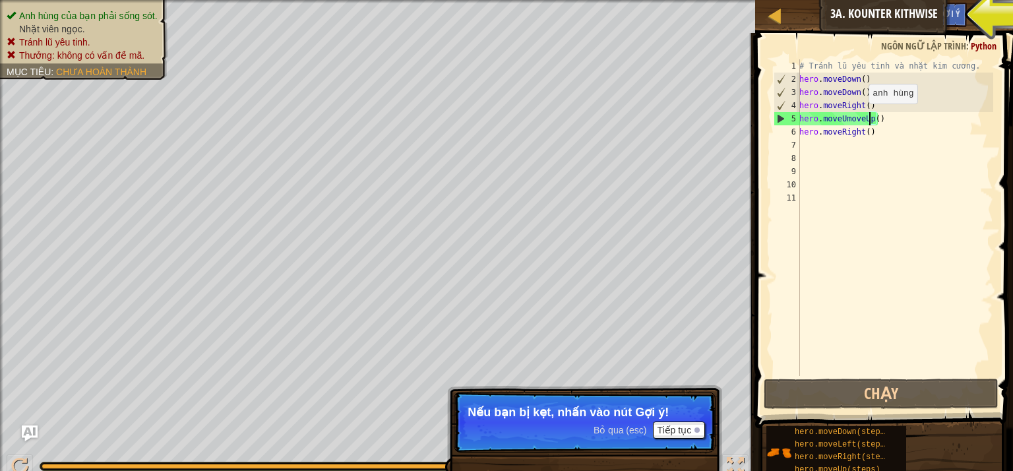
click at [862, 117] on div "# Tránh lũ yêu tinh và nhặt kim cương. hero . moveDown ( ) hero . moveDown ( ) …" at bounding box center [895, 230] width 197 height 343
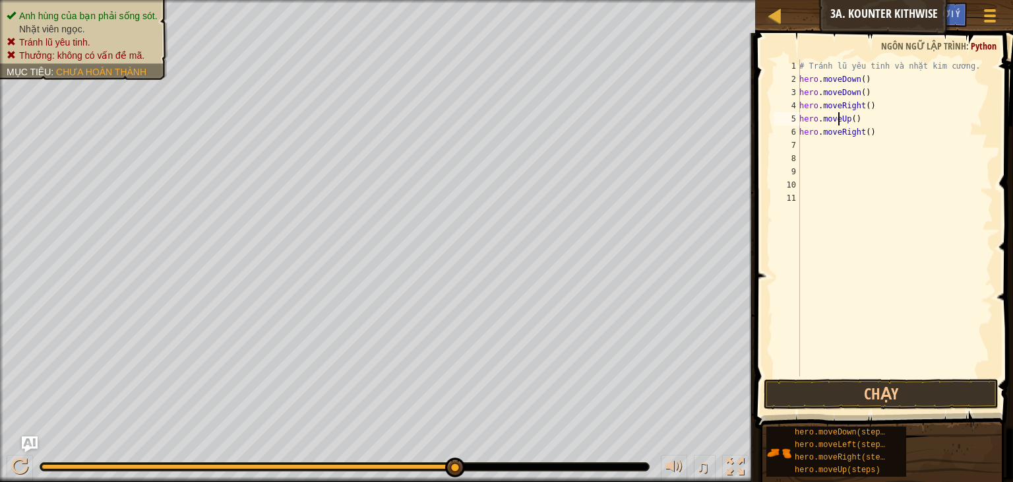
click at [858, 136] on div "# Tránh lũ yêu tinh và nhặt kim cương. hero . moveDown ( ) hero . moveDown ( ) …" at bounding box center [895, 230] width 197 height 343
type textarea "hero.moveRight()"
click at [872, 135] on div "# Tránh lũ yêu tinh và nhặt kim cương. hero . moveDown ( ) hero . moveDown ( ) …" at bounding box center [895, 230] width 197 height 343
click at [790, 404] on button "Chạy" at bounding box center [881, 394] width 235 height 30
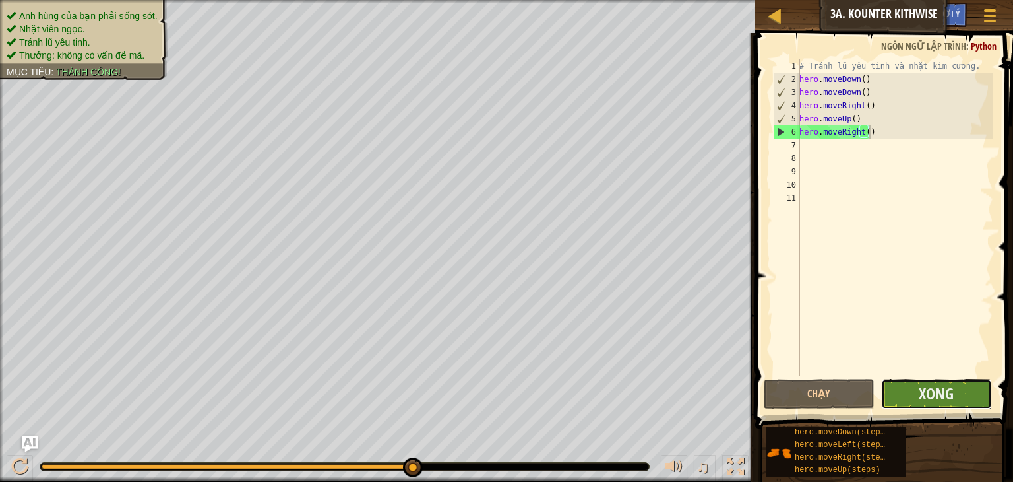
click at [985, 391] on button "Xong" at bounding box center [936, 394] width 111 height 30
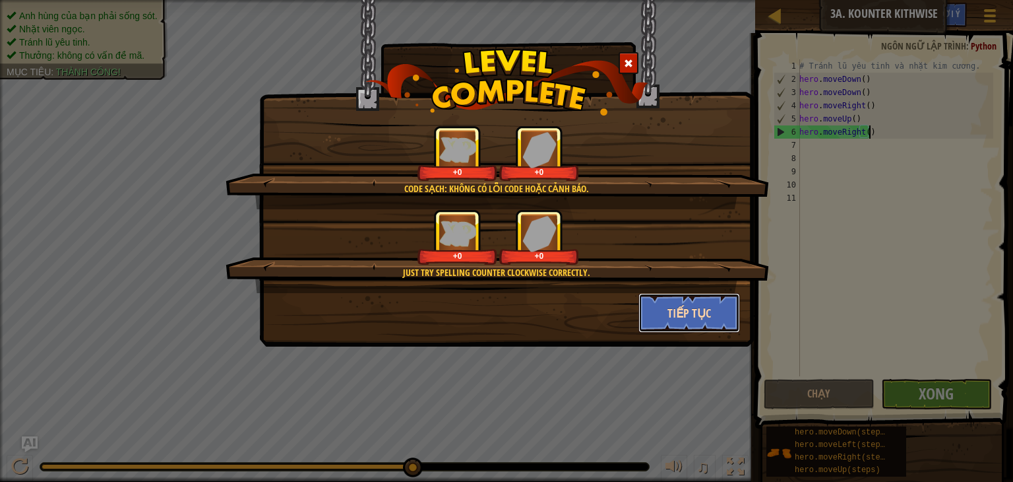
click at [703, 308] on button "Tiếp tục" at bounding box center [690, 313] width 102 height 40
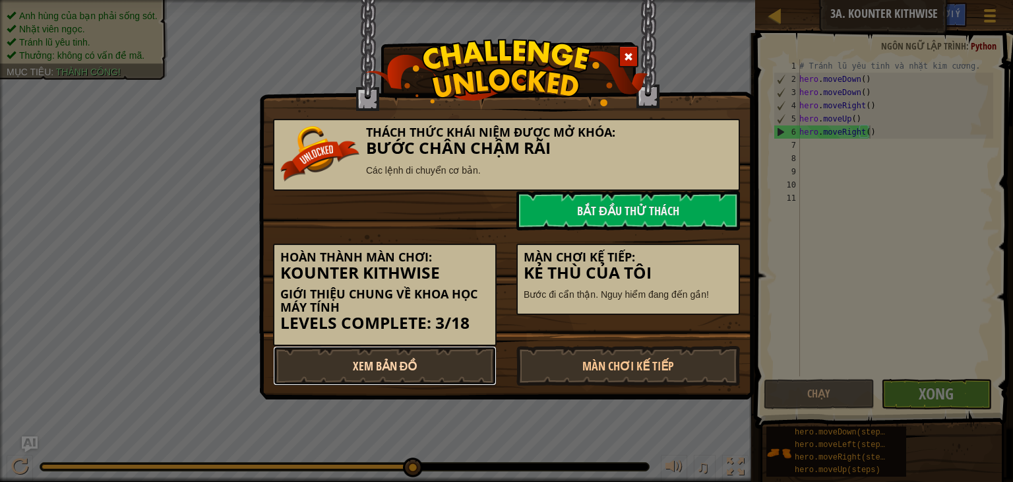
click at [423, 356] on link "Xem Bản Đồ" at bounding box center [385, 366] width 224 height 40
select select "vi"
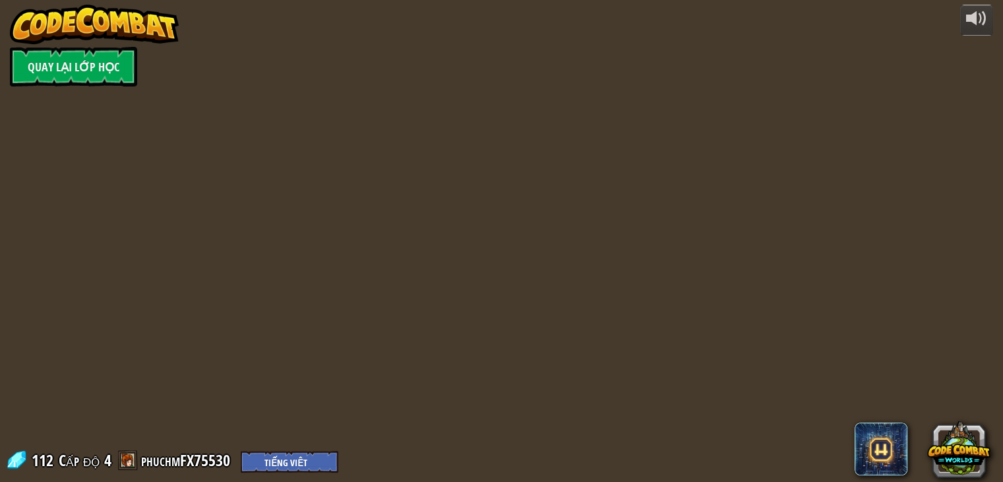
select select "vi"
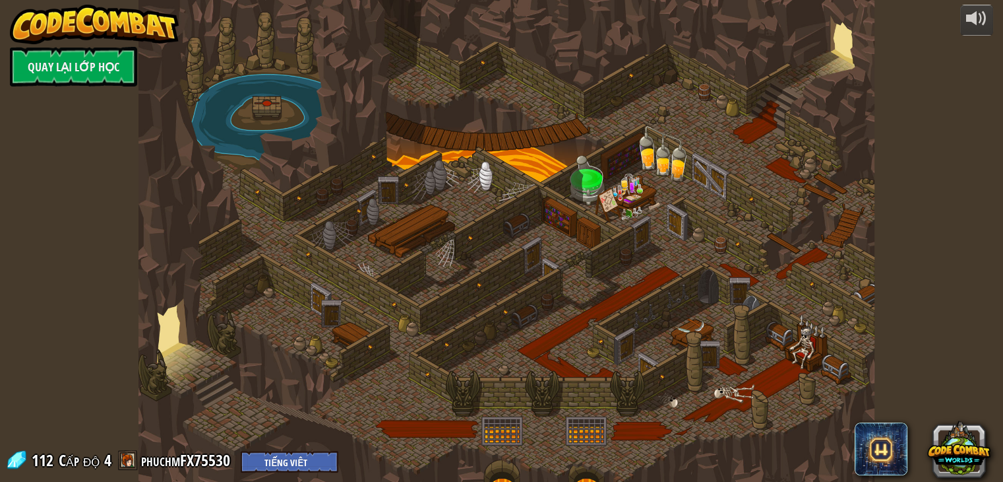
select select "vi"
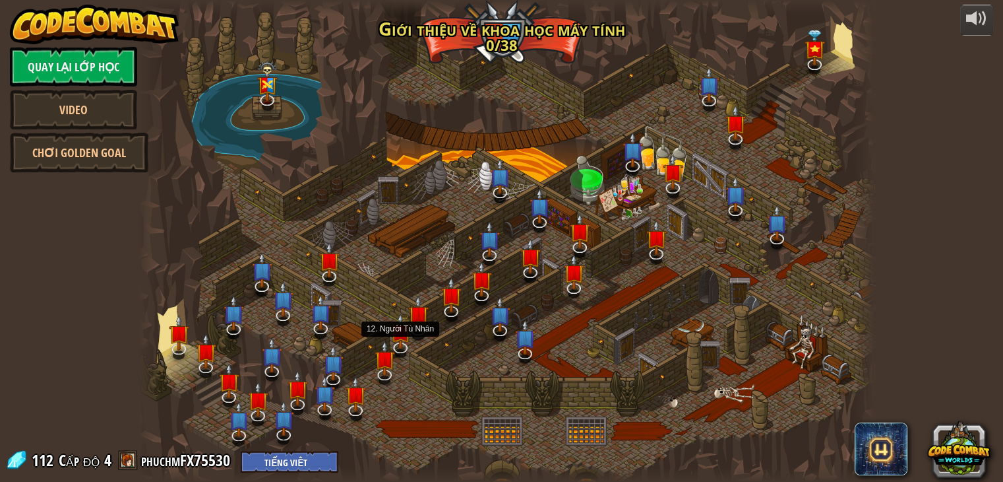
select select "vi"
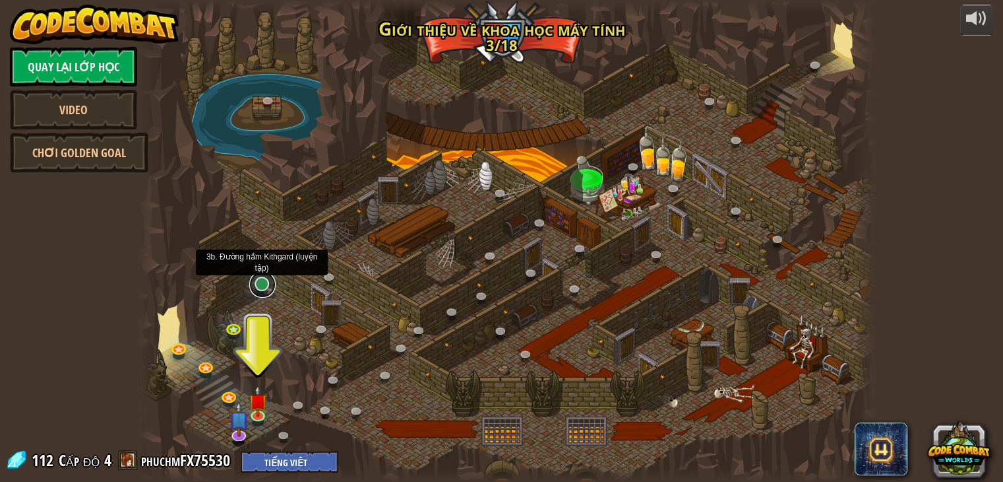
click at [263, 284] on link at bounding box center [262, 284] width 26 height 26
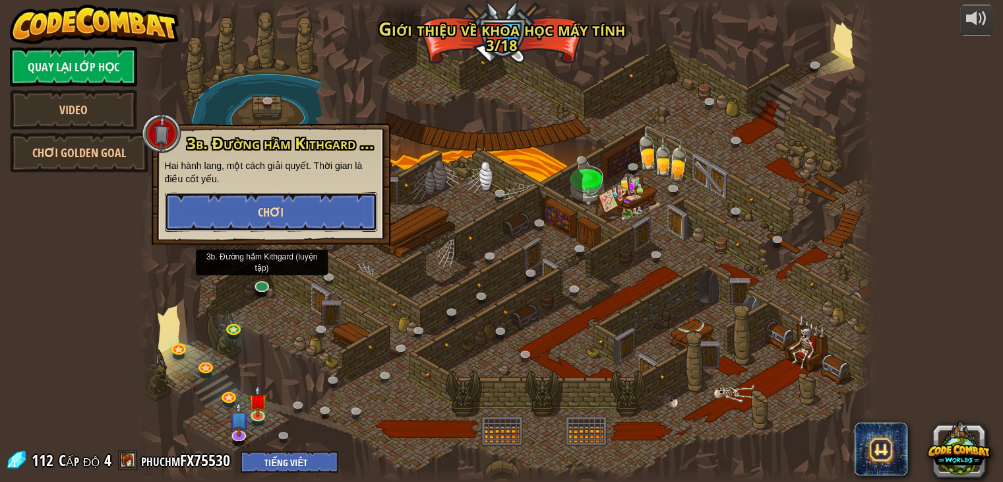
click at [308, 214] on button "Chơi" at bounding box center [271, 212] width 212 height 40
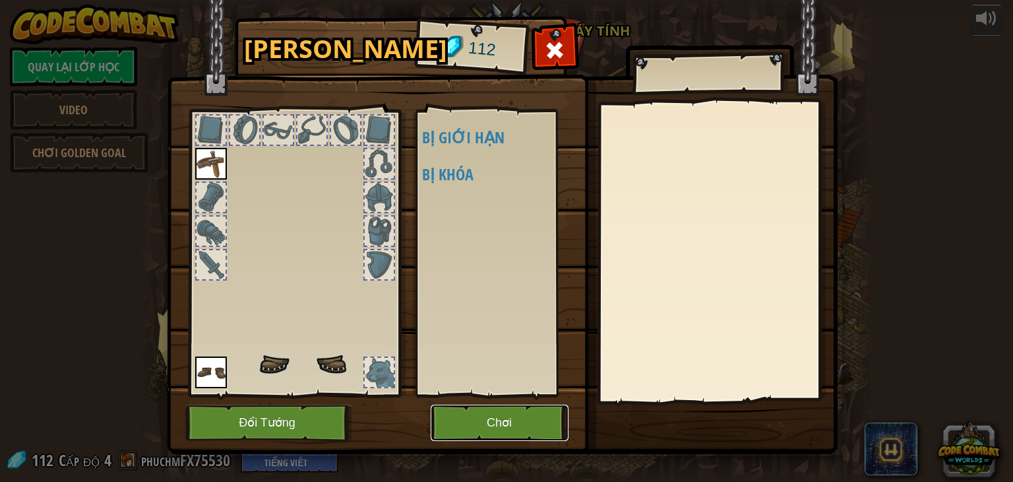
click at [468, 414] on button "Chơi" at bounding box center [500, 422] width 138 height 36
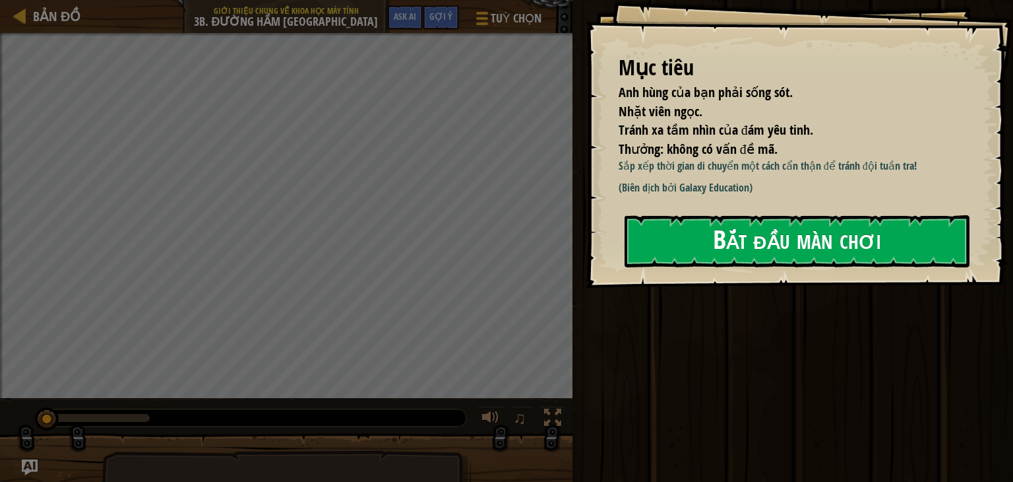
click at [683, 224] on button "Bắt đầu màn chơi" at bounding box center [797, 241] width 345 height 52
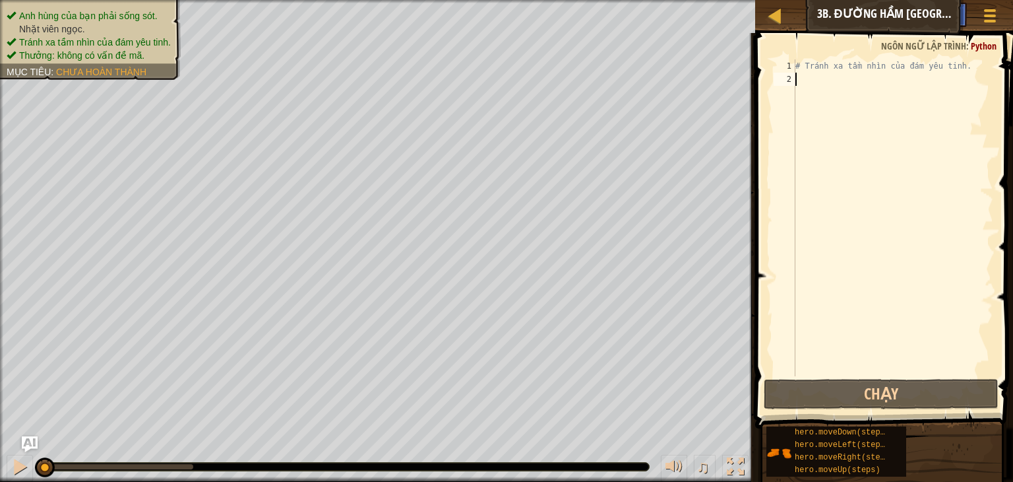
type textarea "m"
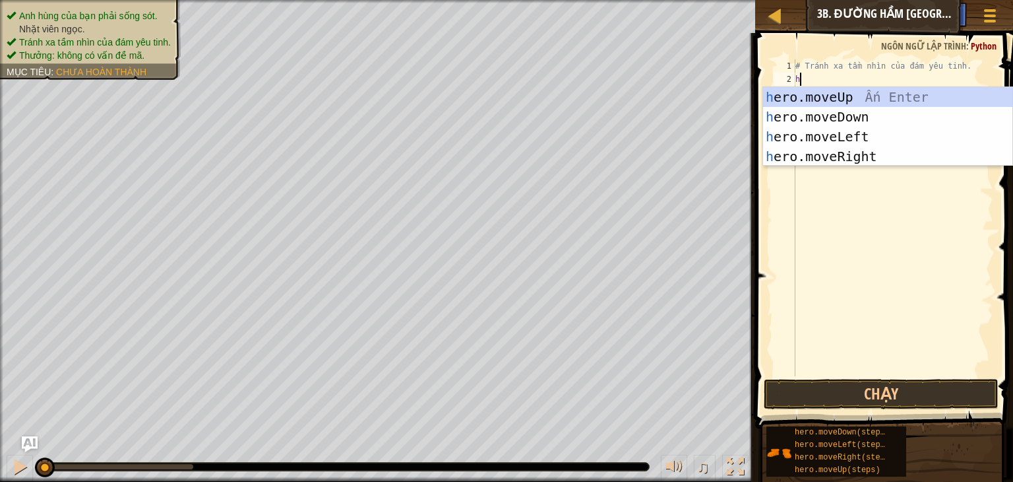
type textarea "h"
click at [877, 133] on div "h ero.moveUp Ấn Enter h ero.moveDown Ấn Enter h ero.moveLeft Ấn Enter h ero.mov…" at bounding box center [887, 146] width 249 height 119
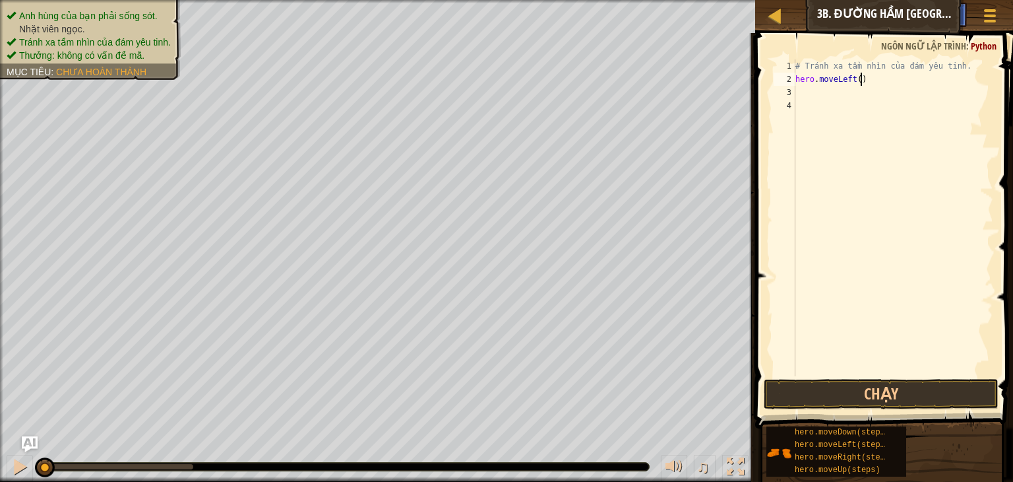
click at [867, 85] on div "# Tránh xa tầm nhìn của đám yêu tinh. hero . moveLeft ( )" at bounding box center [893, 230] width 201 height 343
click at [852, 80] on div "# Tránh xa tầm nhìn của đám yêu tinh. hero . moveLeft ( )" at bounding box center [893, 230] width 201 height 343
click at [866, 77] on div "# Tránh xa tầm nhìn của đám yêu tinh. hero . mov ( )" at bounding box center [893, 230] width 201 height 343
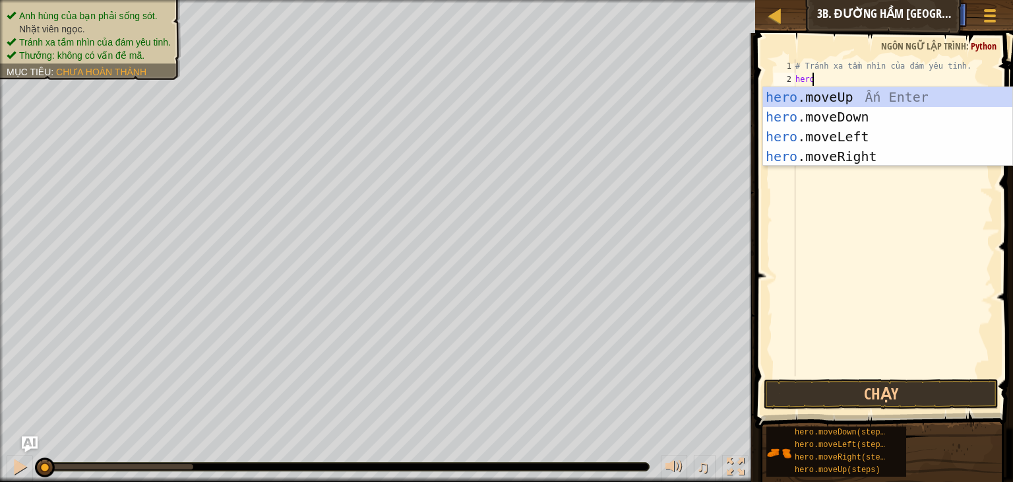
type textarea "hero."
click at [887, 149] on div "hero. moveUp Ấn Enter hero. moveDown Ấn Enter hero. moveLeft Ấn Enter hero. mov…" at bounding box center [887, 146] width 249 height 119
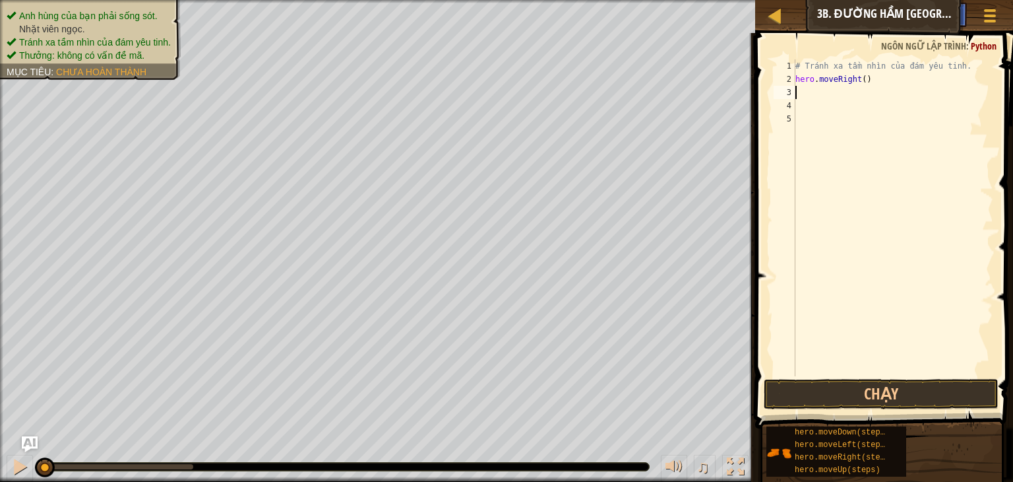
scroll to position [6, 0]
type textarea "h"
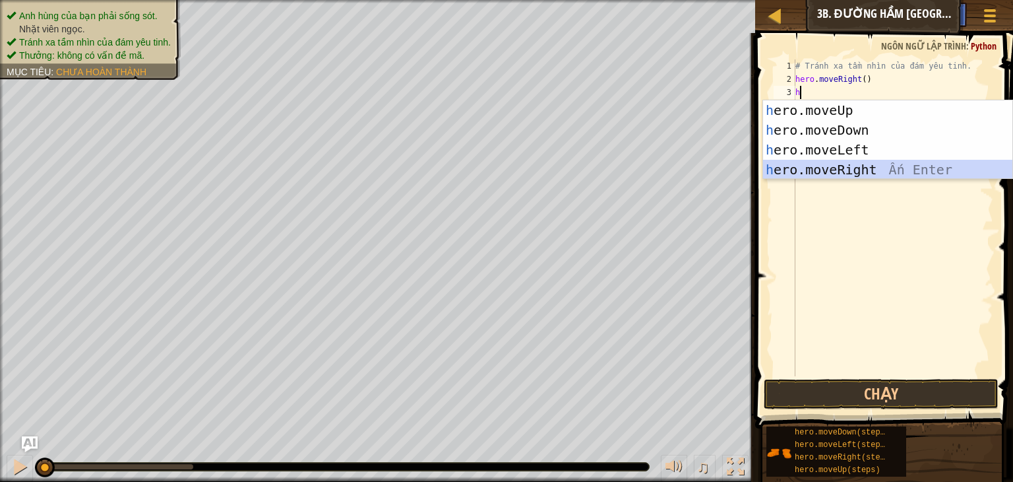
click at [865, 162] on div "h ero.moveUp Ấn Enter h ero.moveDown Ấn Enter h ero.moveLeft Ấn Enter h ero.mov…" at bounding box center [887, 159] width 249 height 119
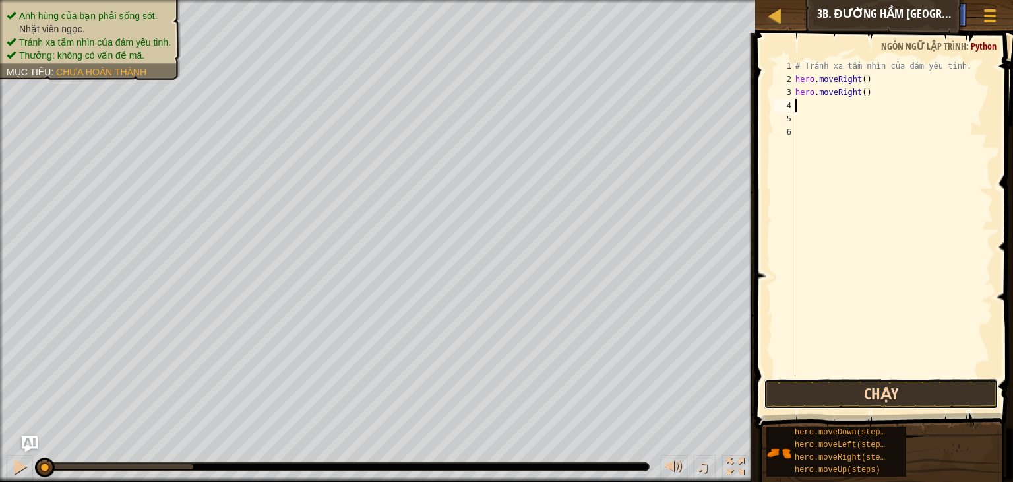
click at [774, 392] on button "Chạy" at bounding box center [881, 394] width 235 height 30
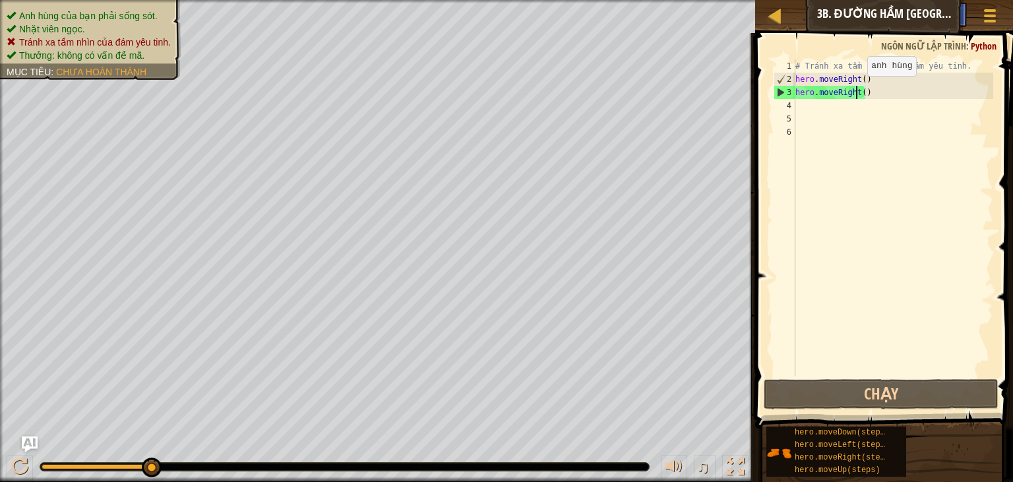
click at [856, 89] on div "# Tránh xa tầm nhìn của đám yêu tinh. hero . moveRight ( ) hero . moveRight ( )" at bounding box center [893, 230] width 201 height 343
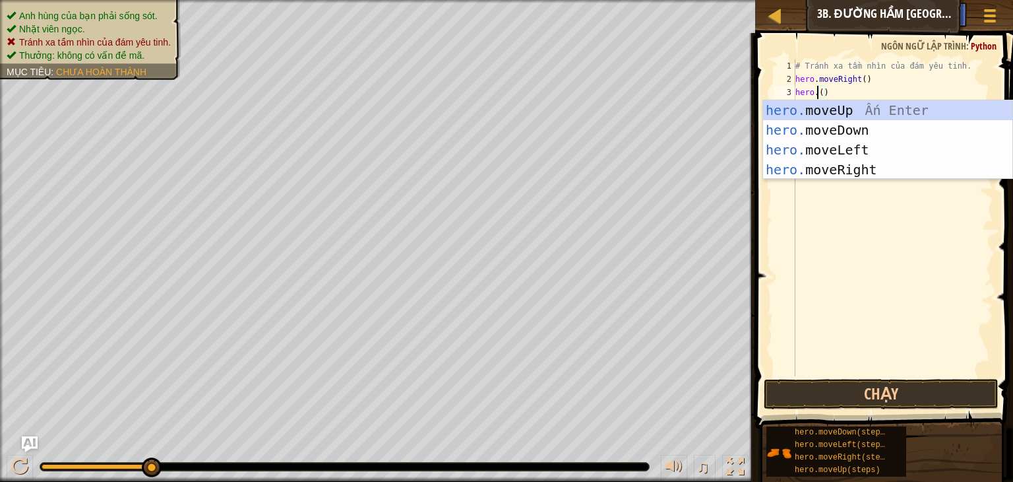
scroll to position [6, 1]
click at [869, 152] on div "hero. moveUp Ấn Enter hero. moveDown Ấn Enter hero. moveLeft Ấn Enter hero. mov…" at bounding box center [887, 159] width 249 height 119
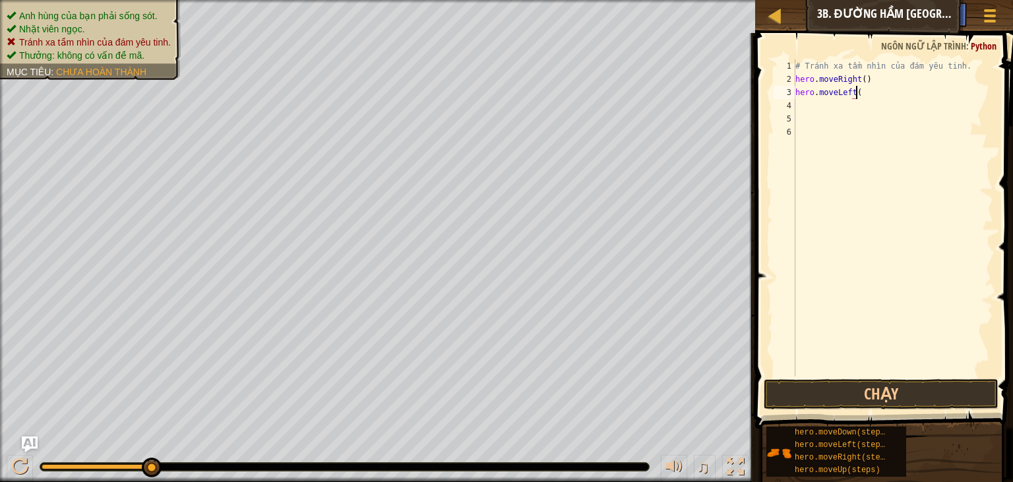
type textarea "hero.moveLeft()"
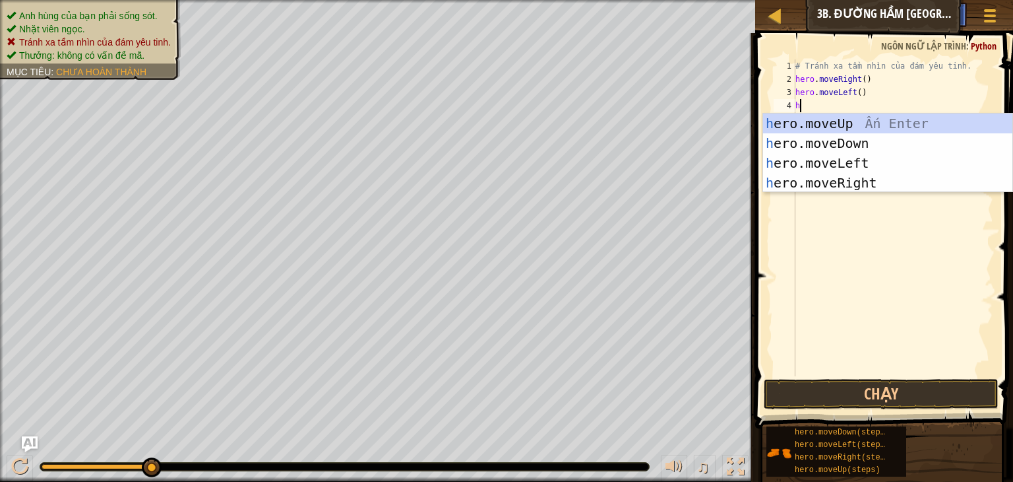
type textarea "he"
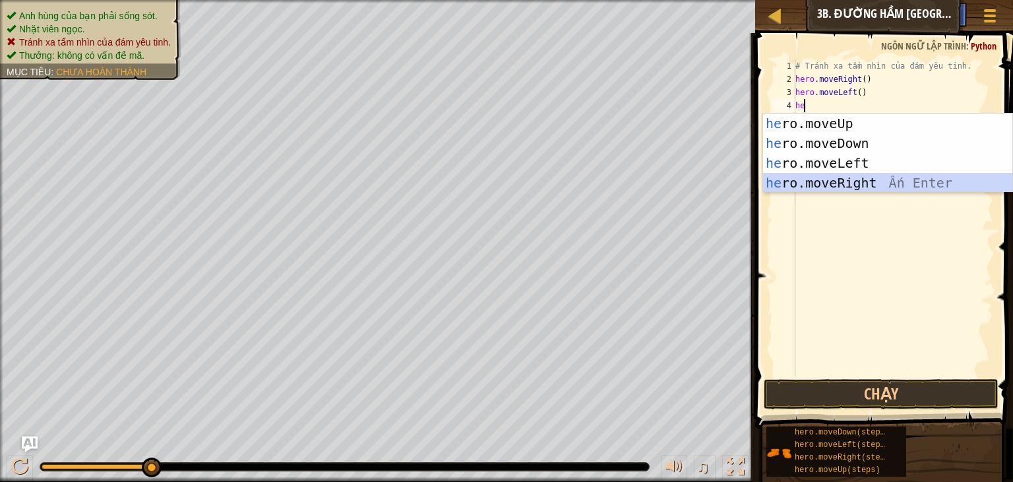
click at [875, 180] on div "he ro.moveUp Ấn Enter he ro.moveDown Ấn Enter he ro.moveLeft Ấn Enter he ro.mov…" at bounding box center [887, 172] width 249 height 119
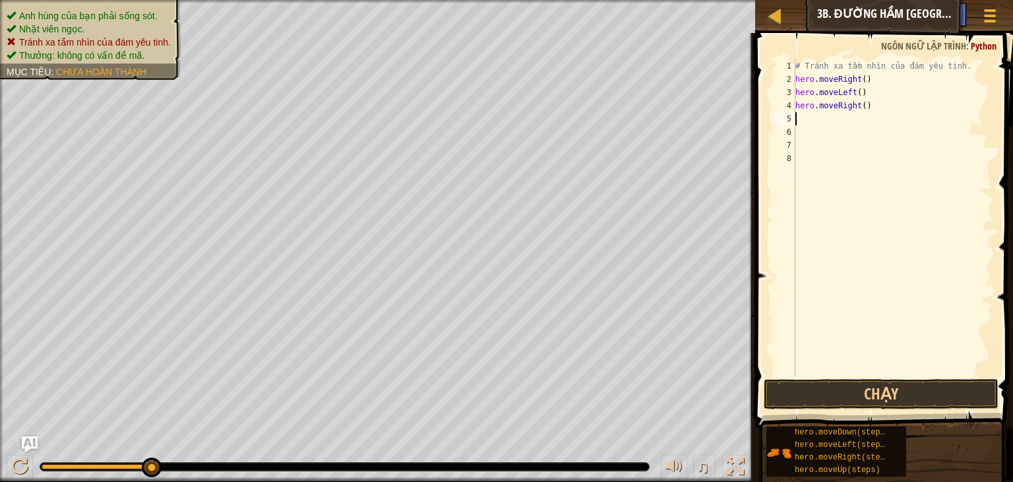
type textarea "h"
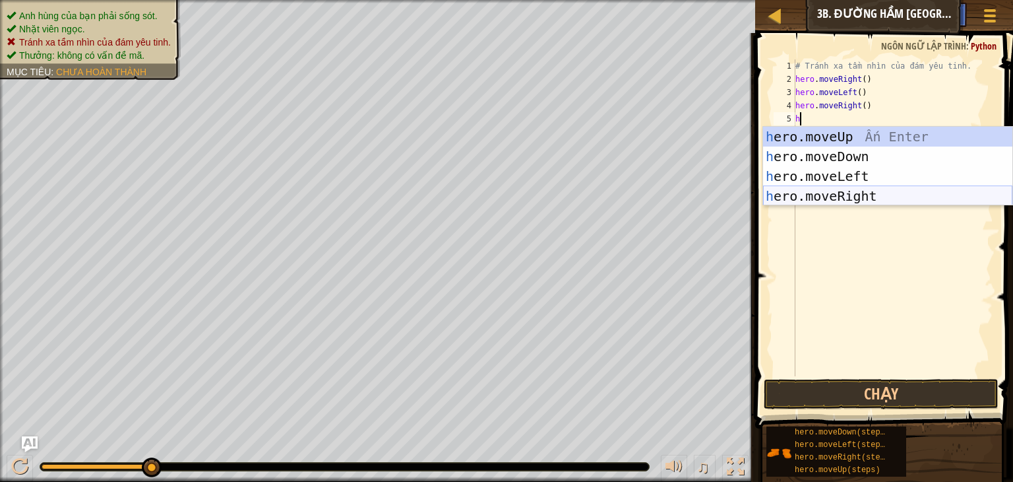
click at [848, 195] on div "h ero.moveUp Ấn Enter h ero.moveDown Ấn Enter h ero.moveLeft Ấn Enter h ero.mov…" at bounding box center [887, 186] width 249 height 119
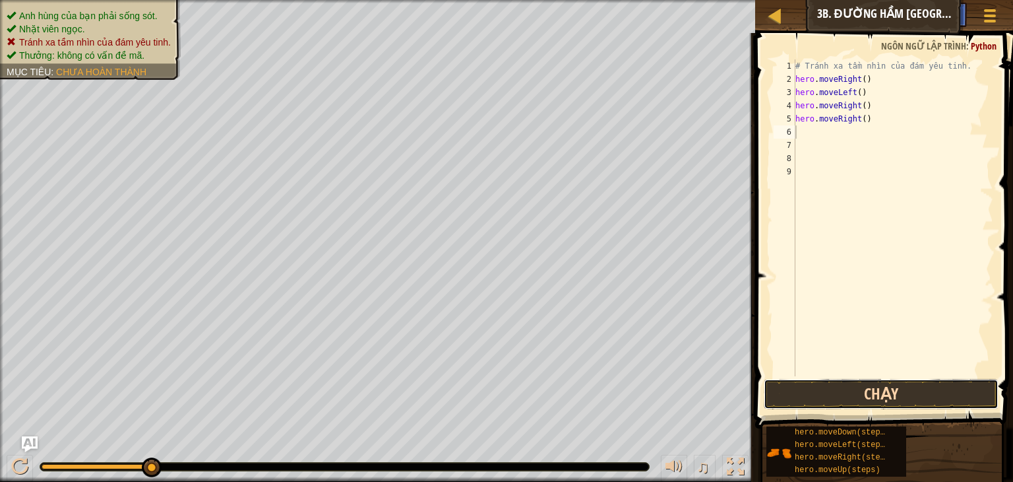
click at [783, 398] on button "Chạy" at bounding box center [881, 394] width 235 height 30
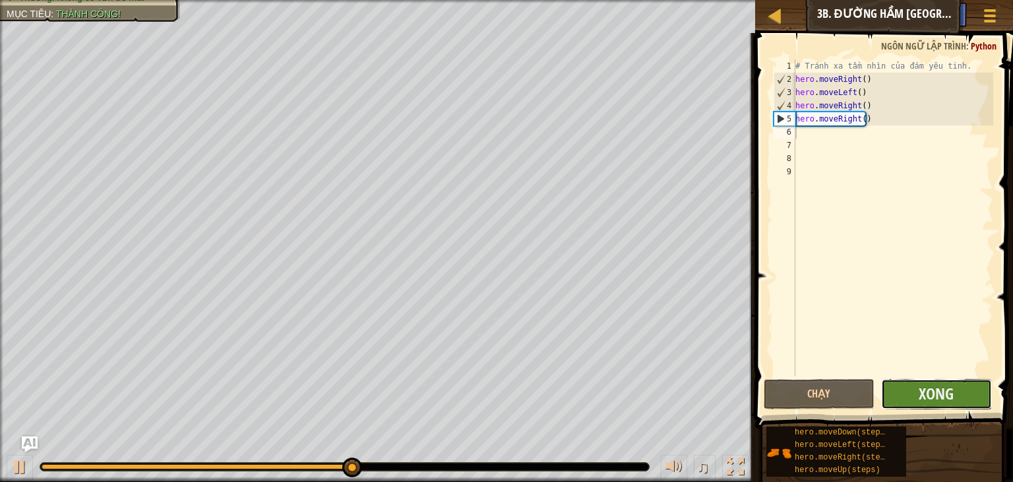
click at [985, 395] on button "Xong" at bounding box center [936, 394] width 111 height 30
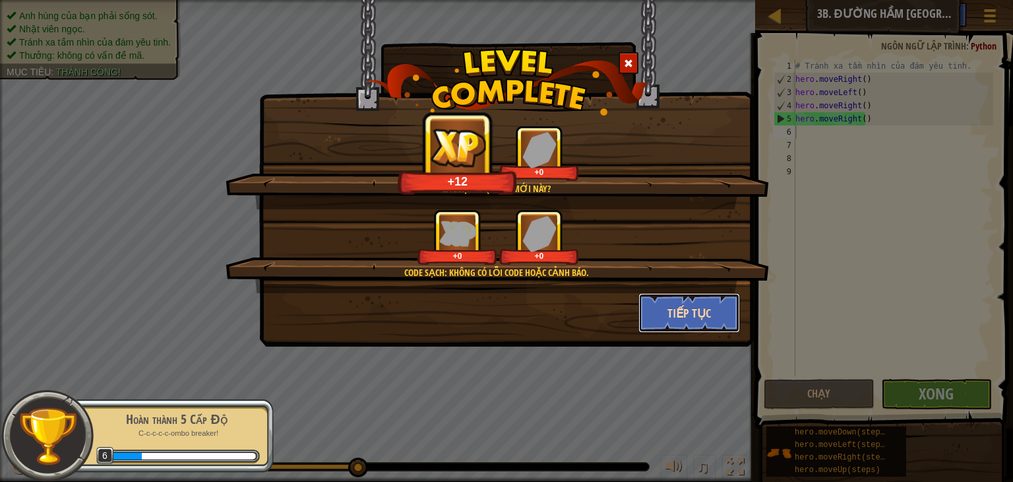
click at [676, 315] on button "Tiếp tục" at bounding box center [690, 313] width 102 height 40
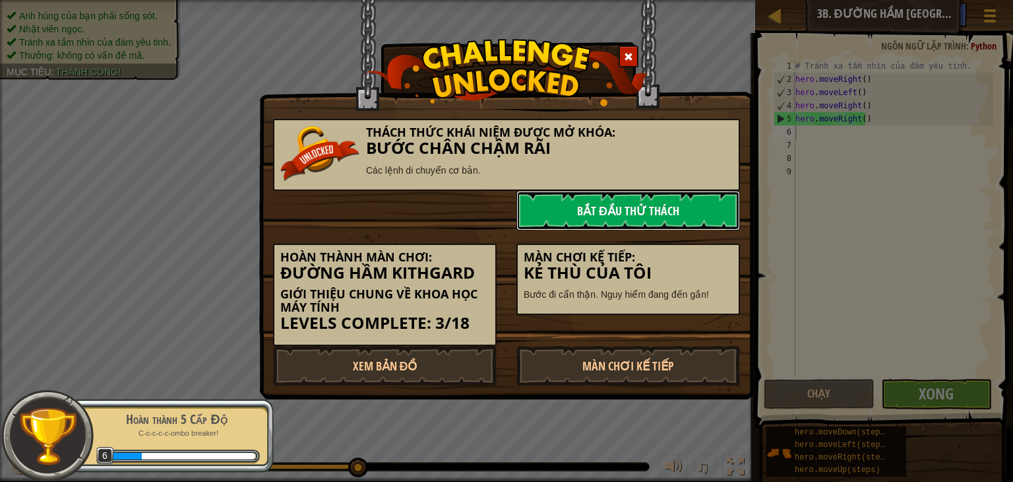
click at [630, 202] on link "Bắt đầu Thử Thách" at bounding box center [629, 211] width 224 height 40
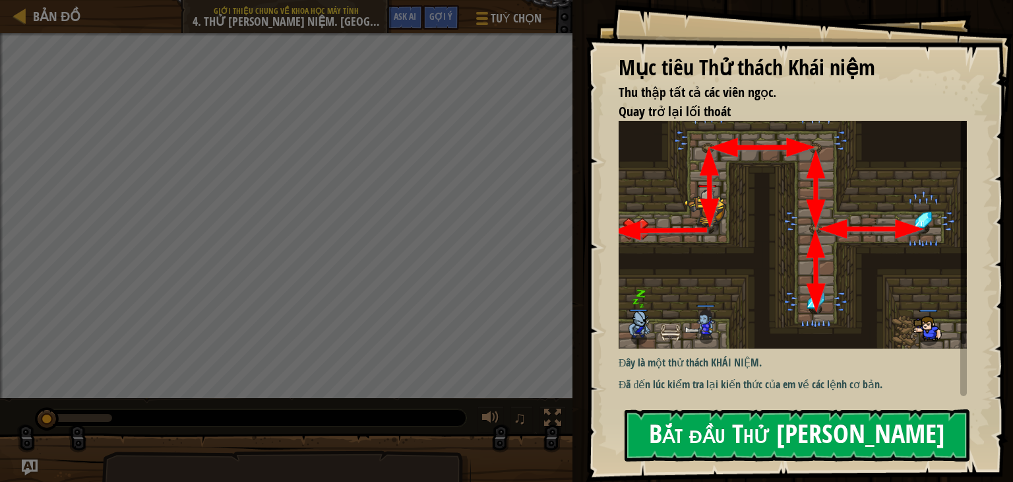
click at [798, 418] on button "Bắt đầu Thử [PERSON_NAME]" at bounding box center [797, 435] width 345 height 52
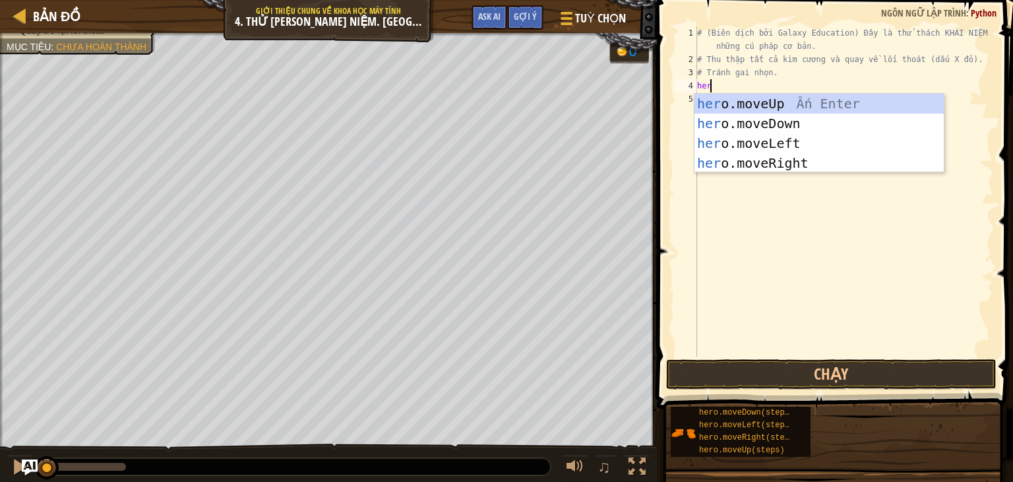
type textarea "hero"
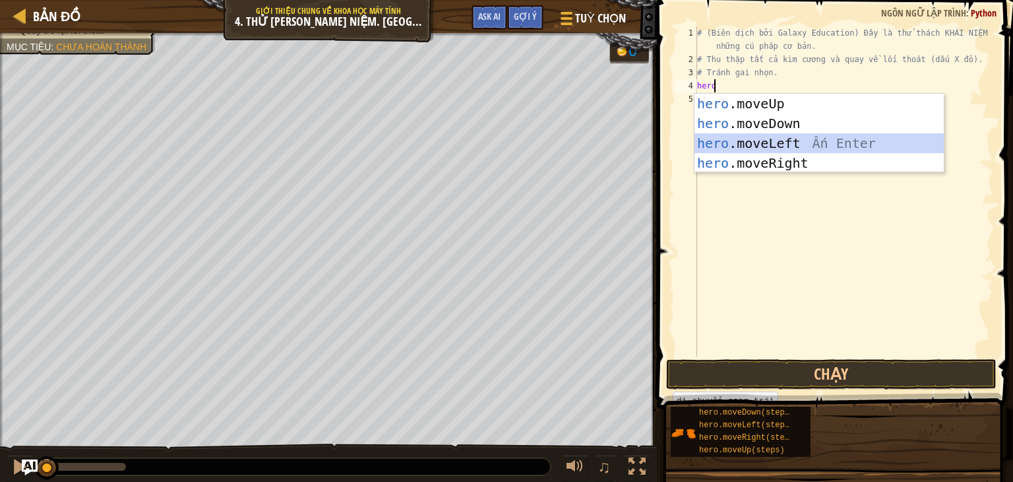
click at [710, 144] on div "hero .moveUp Ấn Enter hero .moveDown Ấn Enter hero .moveLeft Ấn Enter hero .mov…" at bounding box center [819, 153] width 249 height 119
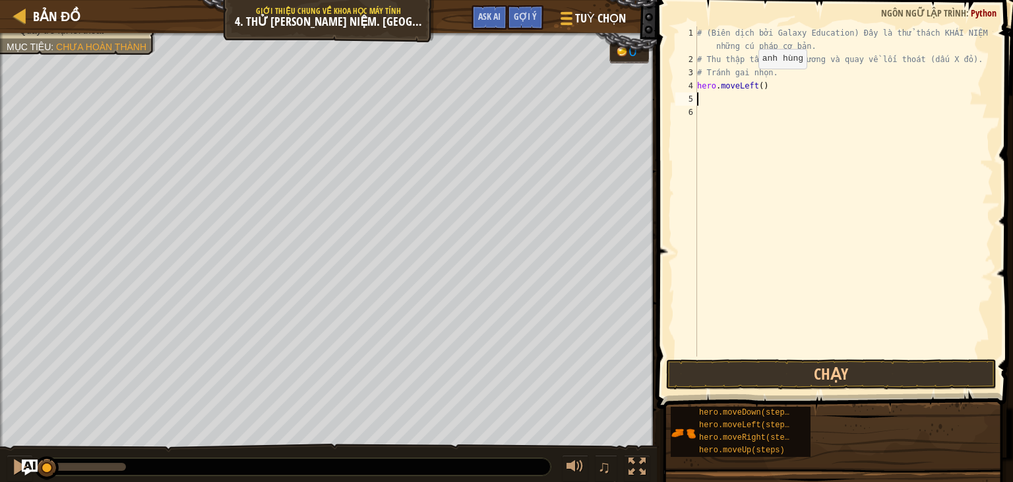
click at [747, 82] on div "# (Biên dịch bởi Galaxy Education) Đây là thử thách KHÁI NIỆM về những cú pháp …" at bounding box center [844, 210] width 299 height 369
click at [752, 82] on div "# (Biên dịch bởi Galaxy Education) Đây là thử thách KHÁI NIỆM về những cú pháp …" at bounding box center [844, 210] width 299 height 369
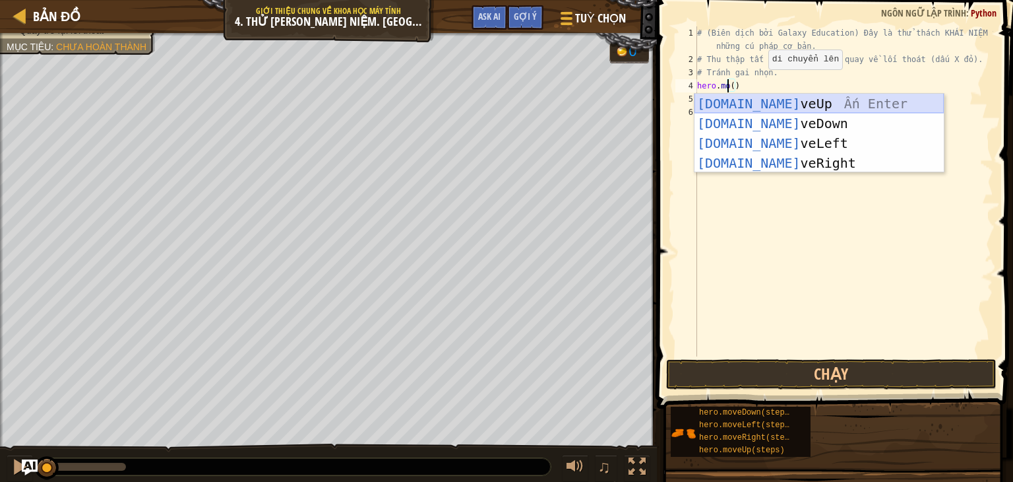
click at [769, 104] on div "[DOMAIN_NAME] veUp Ấn Enter [DOMAIN_NAME] veDown Ấn Enter [DOMAIN_NAME] veLeft …" at bounding box center [819, 153] width 249 height 119
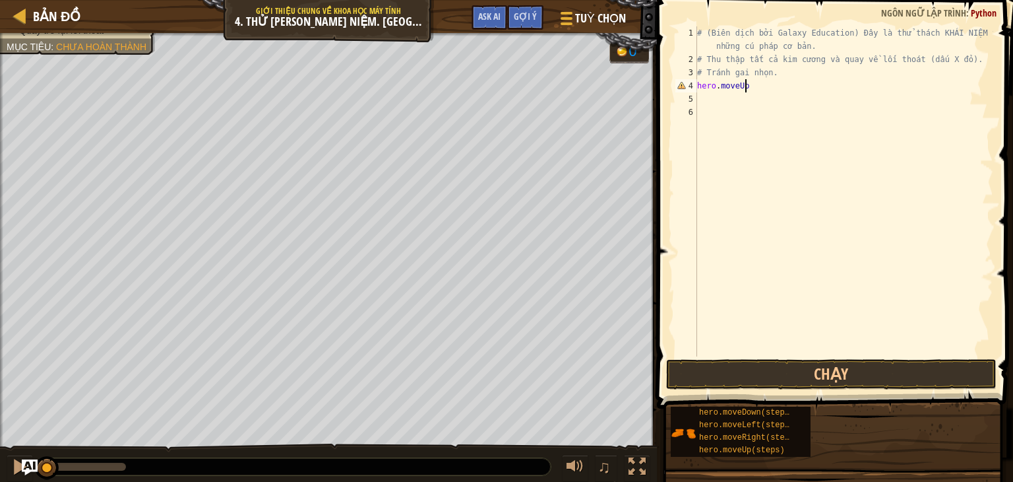
scroll to position [6, 3]
type textarea "hero.moveUp()"
type textarea "h"
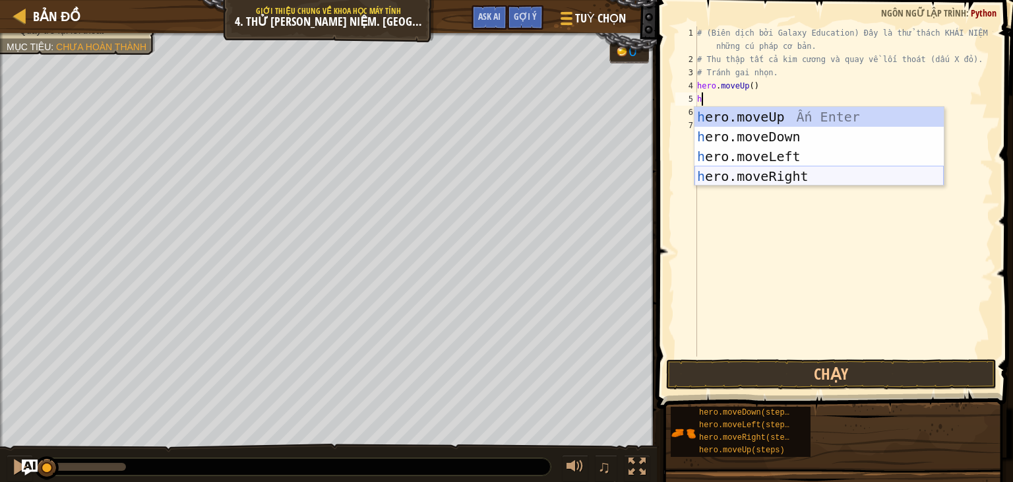
click at [814, 172] on div "h ero.moveUp Ấn Enter h ero.moveDown Ấn Enter h ero.moveLeft Ấn Enter h ero.mov…" at bounding box center [819, 166] width 249 height 119
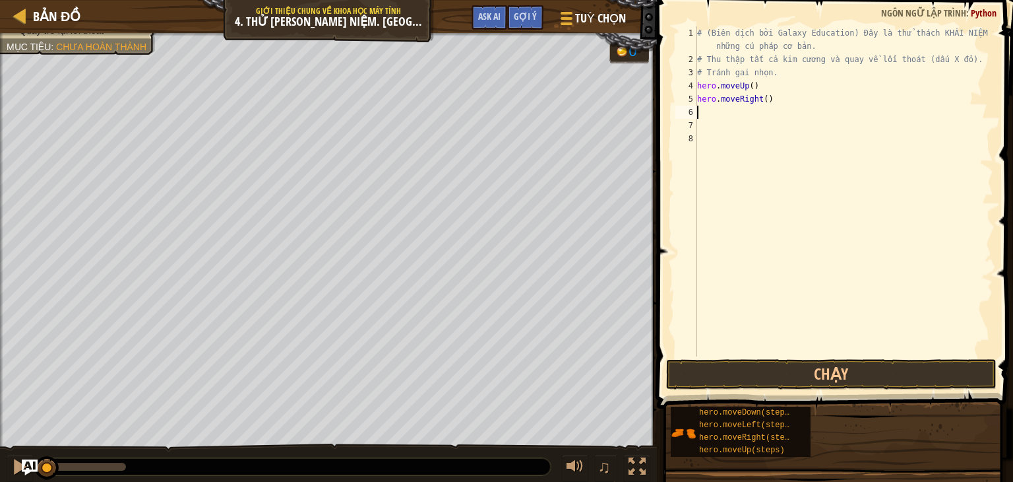
type textarea "h"
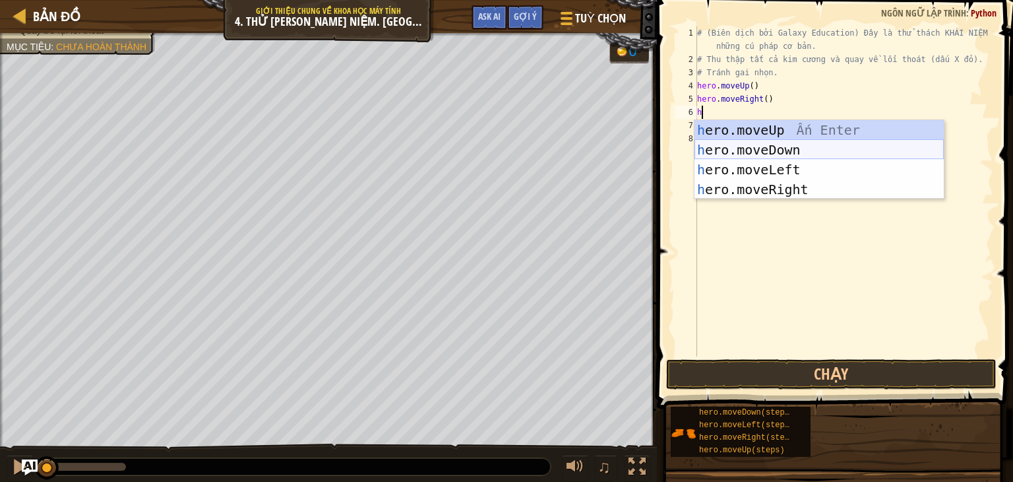
click at [767, 151] on div "h ero.moveUp Ấn Enter h ero.moveDown Ấn Enter h ero.moveLeft Ấn Enter h ero.mov…" at bounding box center [819, 179] width 249 height 119
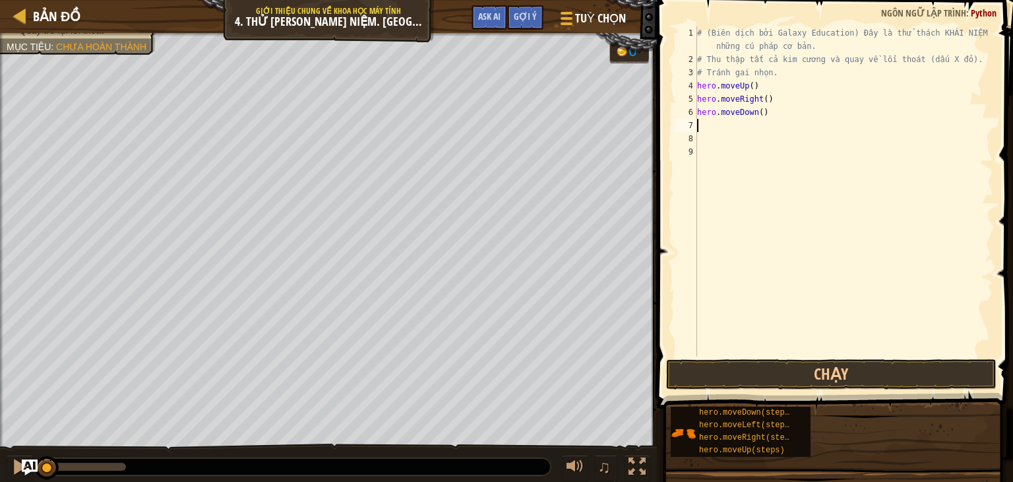
type textarea "h"
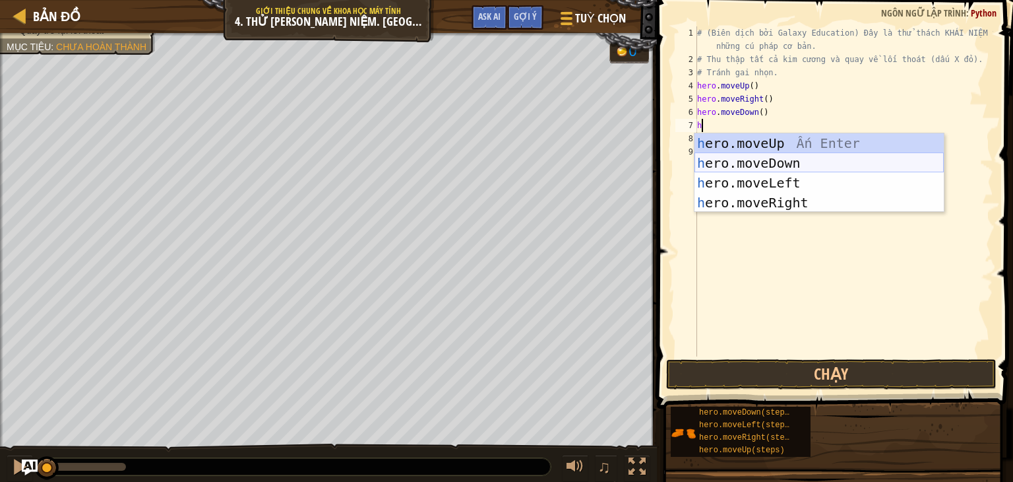
click at [743, 162] on div "h ero.moveUp Ấn Enter h ero.moveDown Ấn Enter h ero.moveLeft Ấn Enter h ero.mov…" at bounding box center [819, 192] width 249 height 119
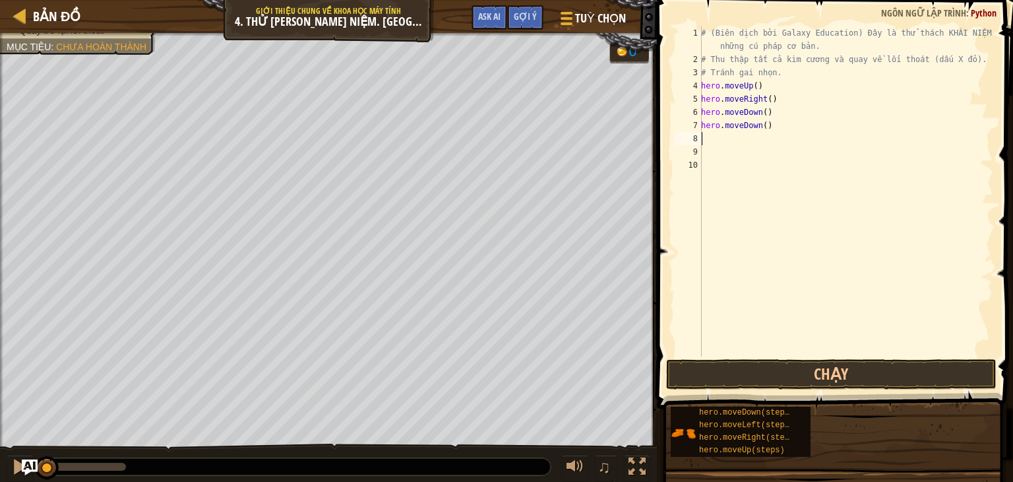
type textarea "h"
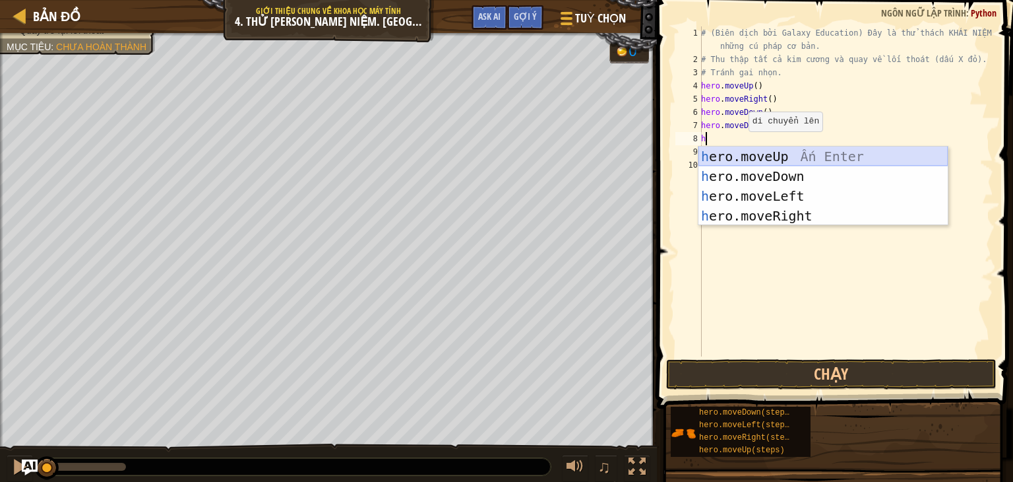
click at [744, 154] on div "h ero.moveUp Ấn Enter h ero.moveDown Ấn Enter h ero.moveLeft Ấn Enter h ero.mov…" at bounding box center [823, 205] width 249 height 119
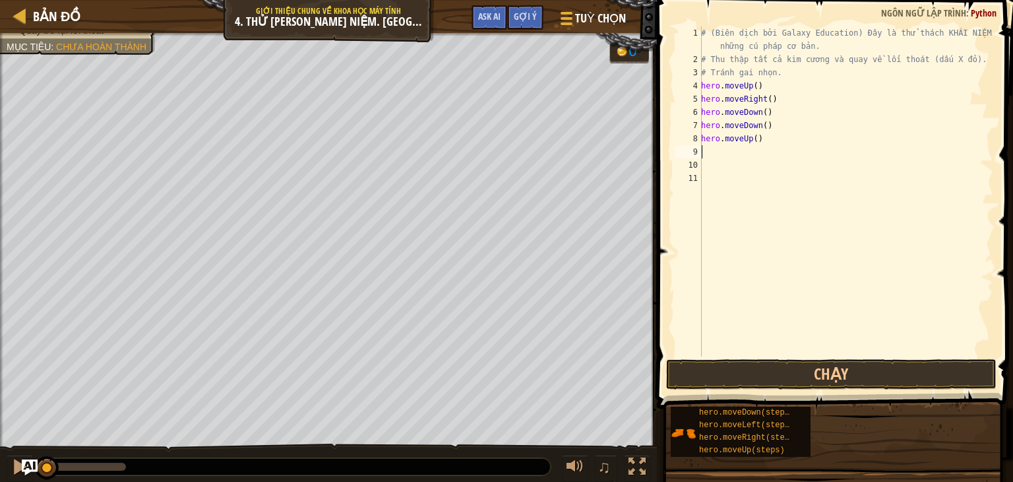
type textarea "h"
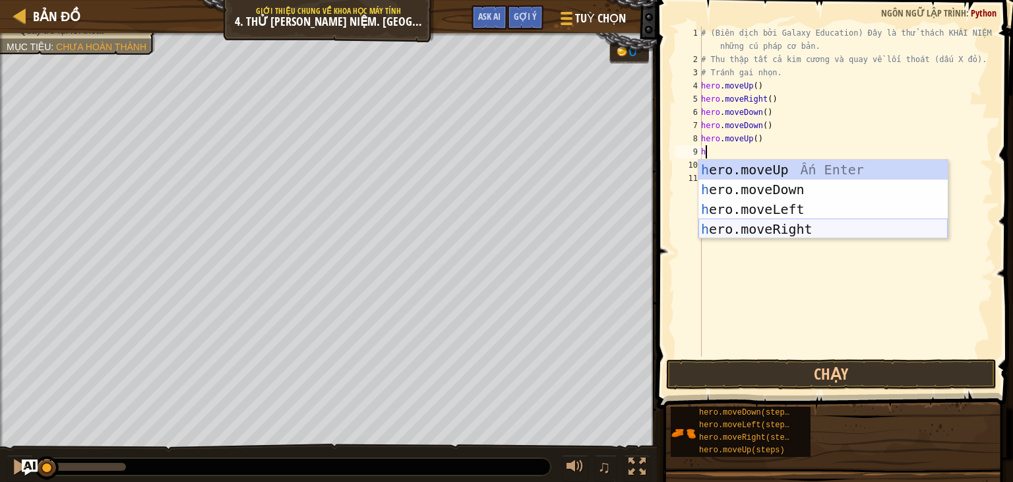
click at [751, 230] on div "h ero.moveUp Ấn Enter h ero.moveDown Ấn Enter h ero.moveLeft Ấn Enter h ero.mov…" at bounding box center [823, 219] width 249 height 119
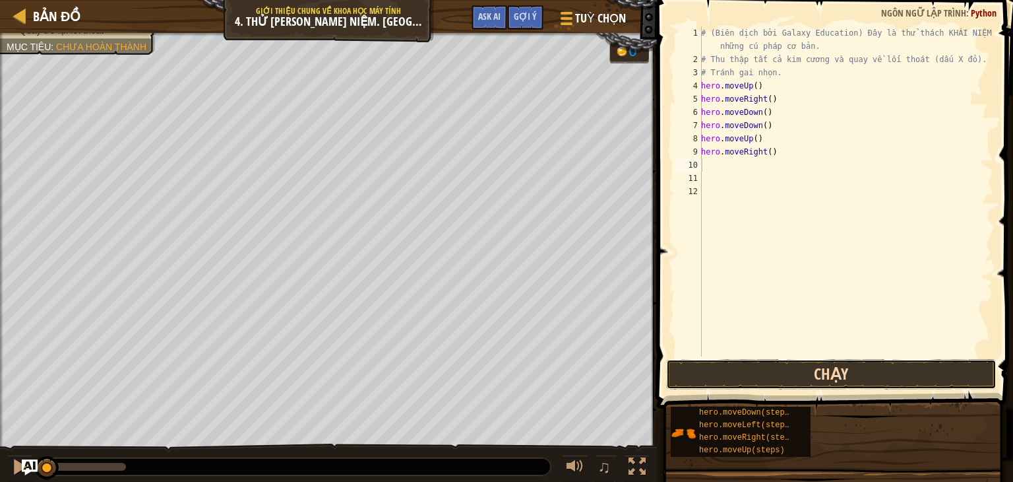
click at [775, 367] on button "Chạy" at bounding box center [831, 374] width 331 height 30
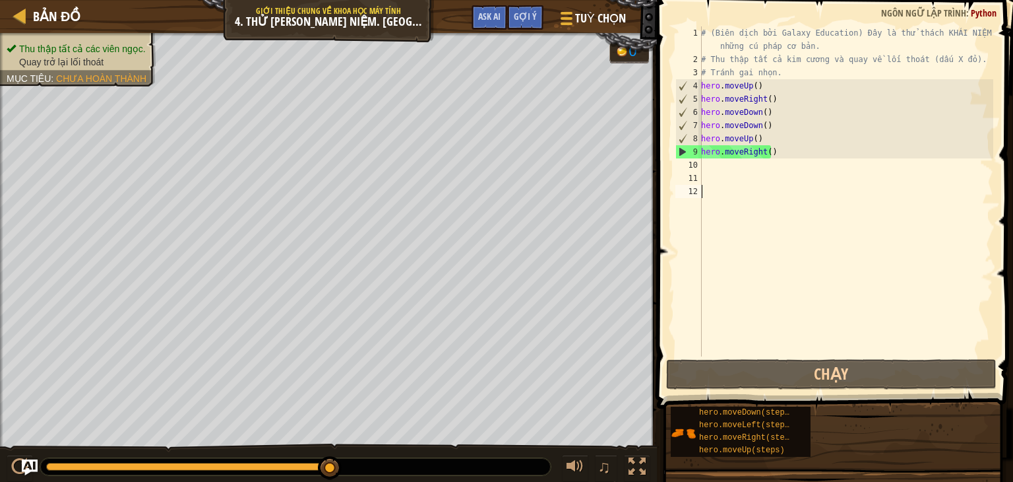
click at [718, 187] on div "# (Biên dịch bởi Galaxy Education) Đây là thử thách KHÁI NIỆM về những cú pháp …" at bounding box center [846, 210] width 295 height 369
click at [709, 165] on div "# (Biên dịch bởi Galaxy Education) Đây là thử thách KHÁI NIỆM về những cú pháp …" at bounding box center [846, 210] width 295 height 369
type textarea "h"
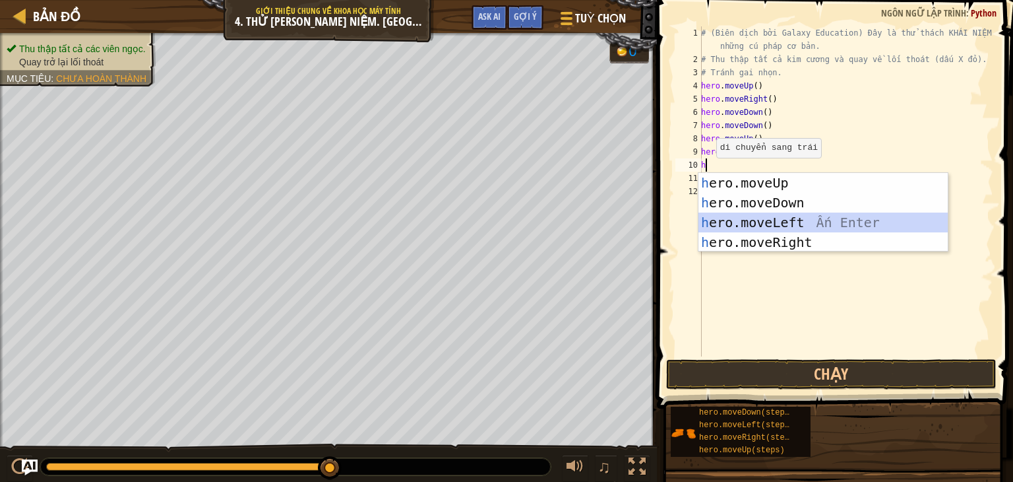
click at [710, 214] on div "h ero.moveUp Ấn Enter h ero.moveDown Ấn Enter h ero.moveLeft Ấn Enter h ero.mov…" at bounding box center [823, 232] width 249 height 119
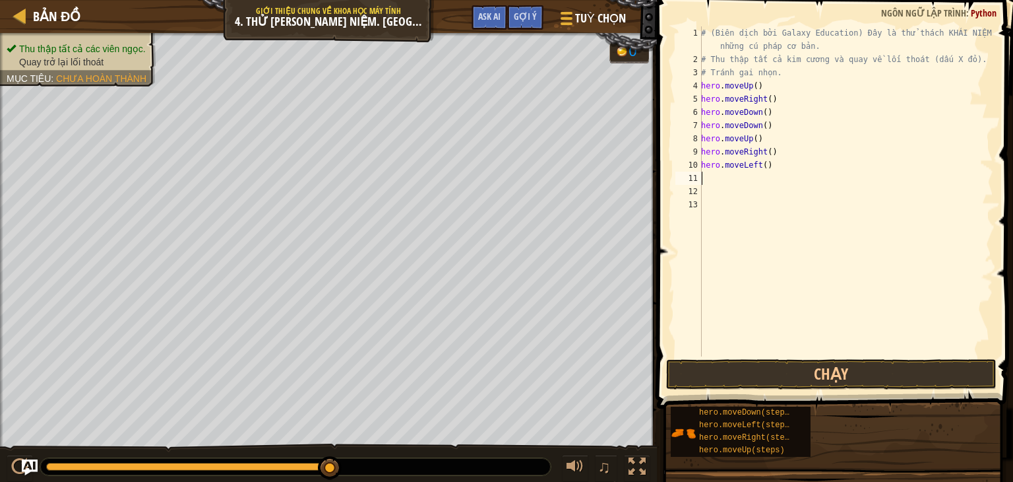
type textarea "m"
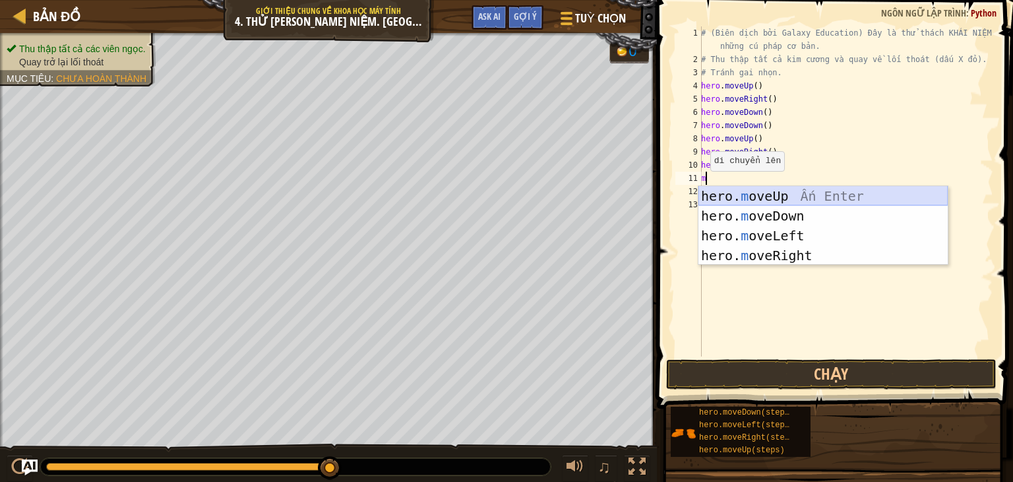
click at [778, 193] on div "hero. m oveUp Ấn Enter hero. m oveDown Ấn Enter hero. m oveLeft Ấn Enter hero. …" at bounding box center [823, 245] width 249 height 119
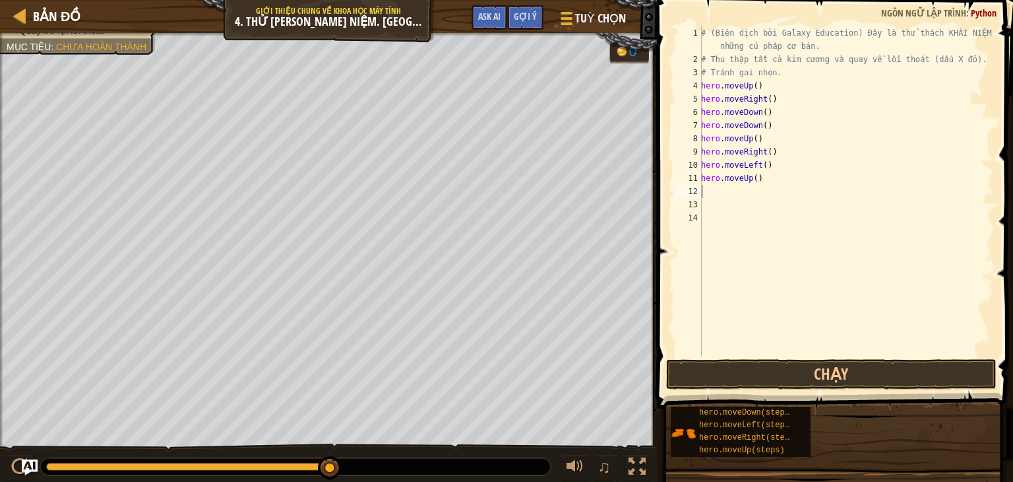
type textarea "m"
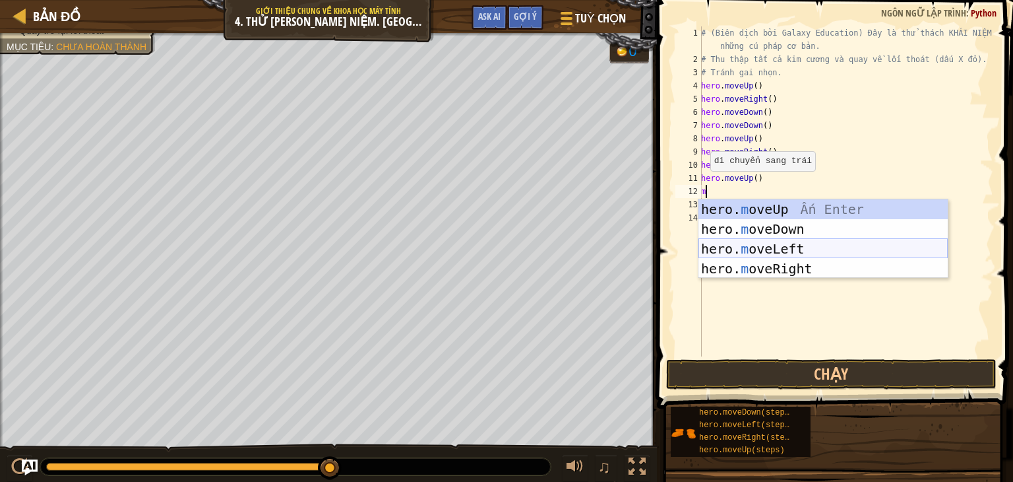
click at [786, 246] on div "hero. m oveUp Ấn Enter hero. m oveDown Ấn Enter hero. m oveLeft Ấn Enter hero. …" at bounding box center [823, 258] width 249 height 119
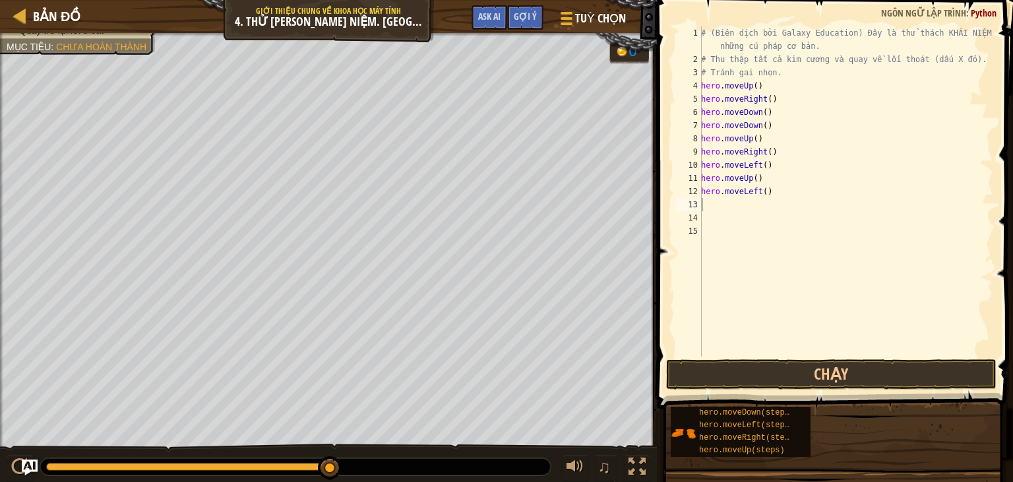
type textarea "d"
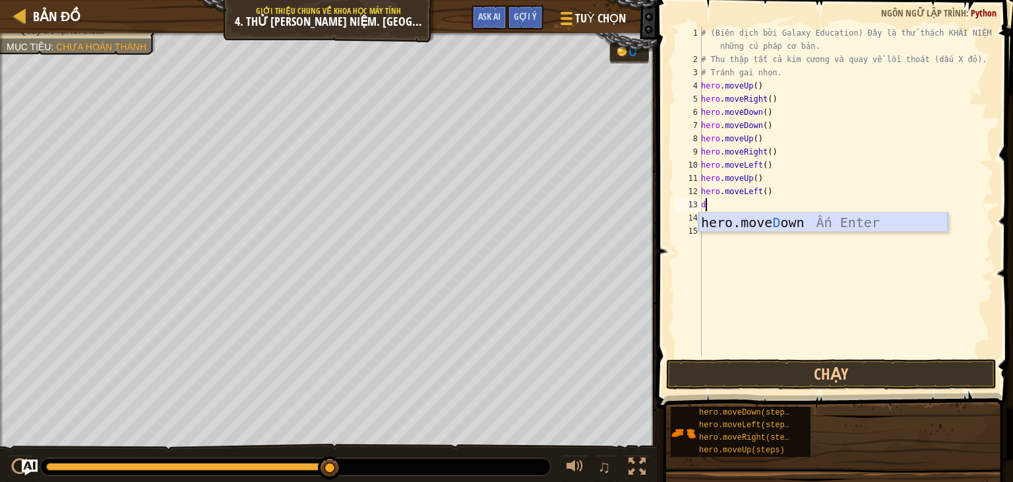
click at [771, 229] on div "hero.move D own Ấn Enter" at bounding box center [823, 241] width 249 height 59
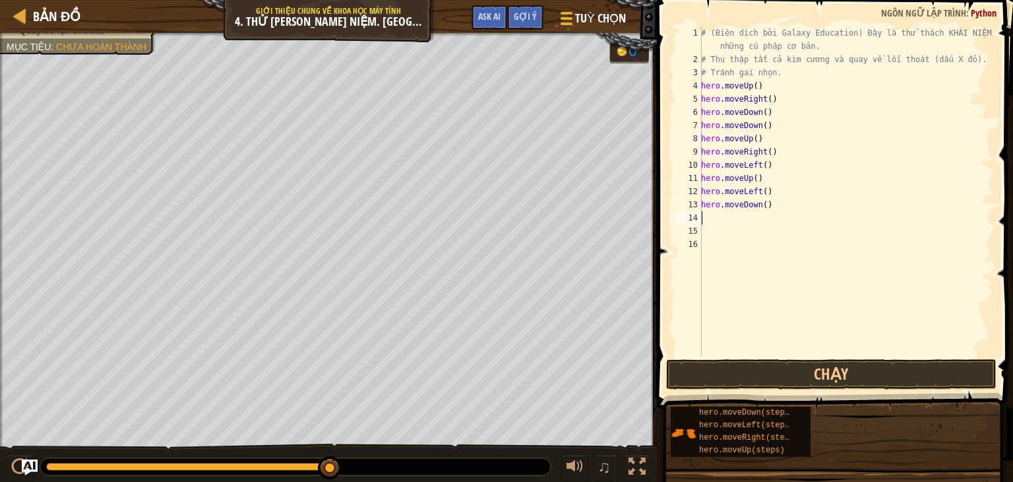
type textarea "l"
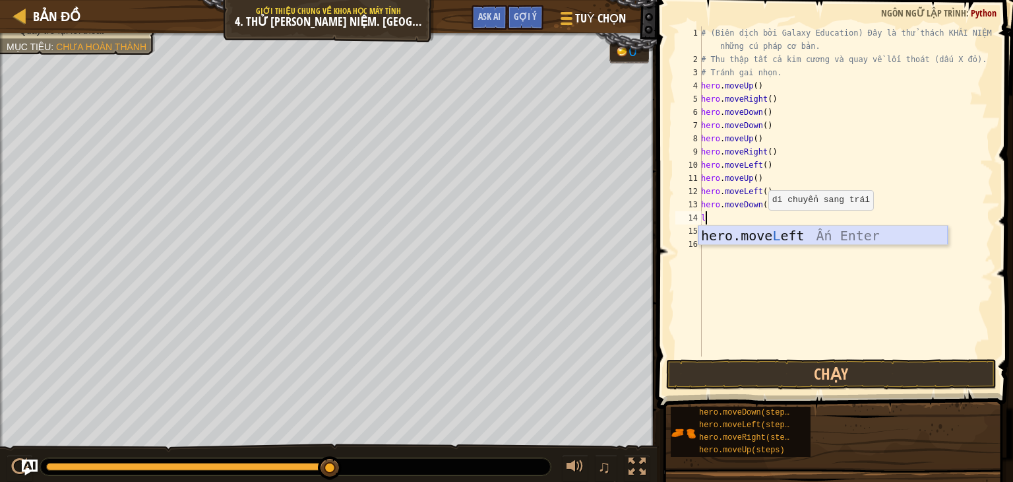
click at [765, 237] on div "hero.move L eft Ấn Enter" at bounding box center [823, 255] width 249 height 59
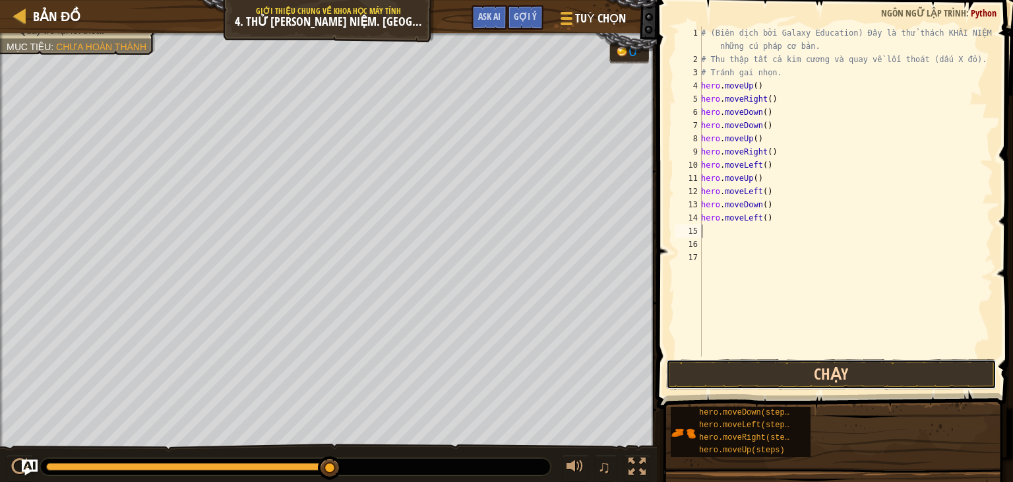
click at [802, 368] on button "Chạy" at bounding box center [831, 374] width 331 height 30
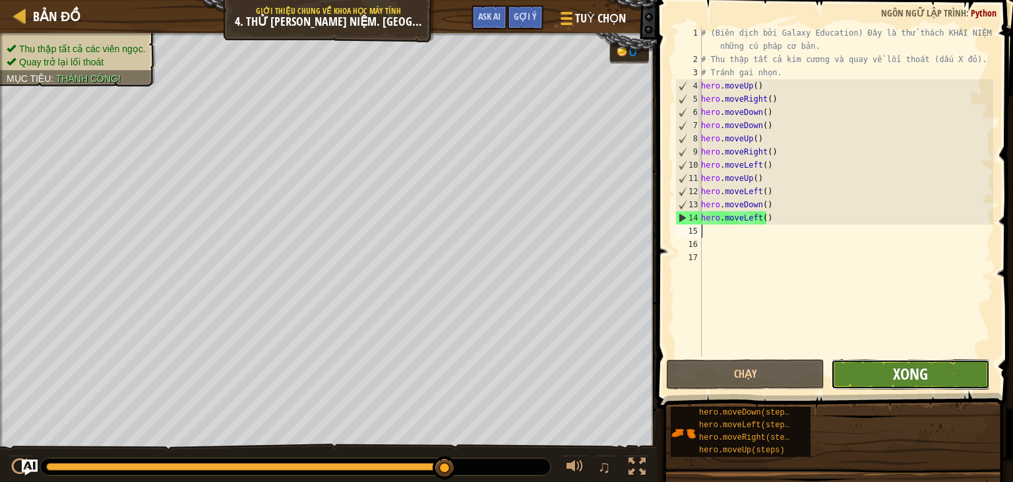
click at [900, 367] on span "Xong" at bounding box center [910, 373] width 35 height 21
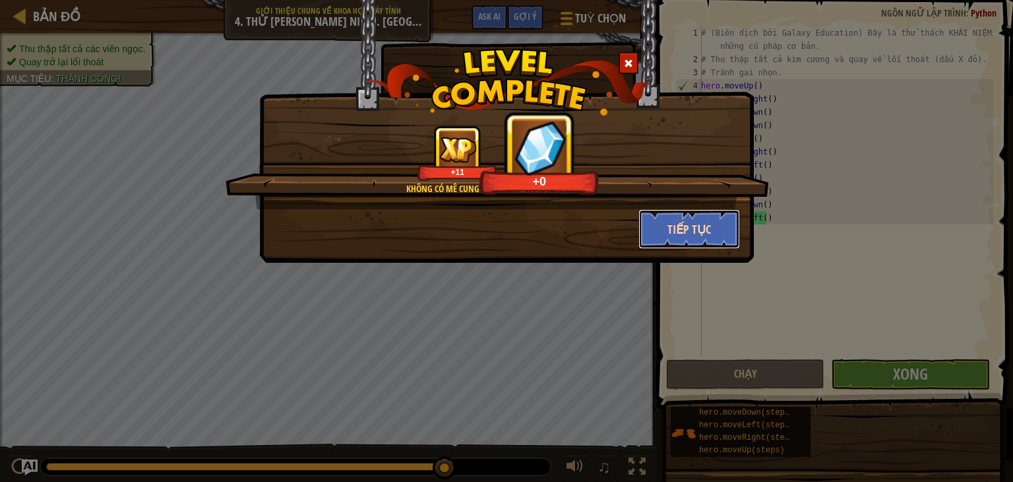
click at [714, 225] on button "Tiếp tục" at bounding box center [690, 229] width 102 height 40
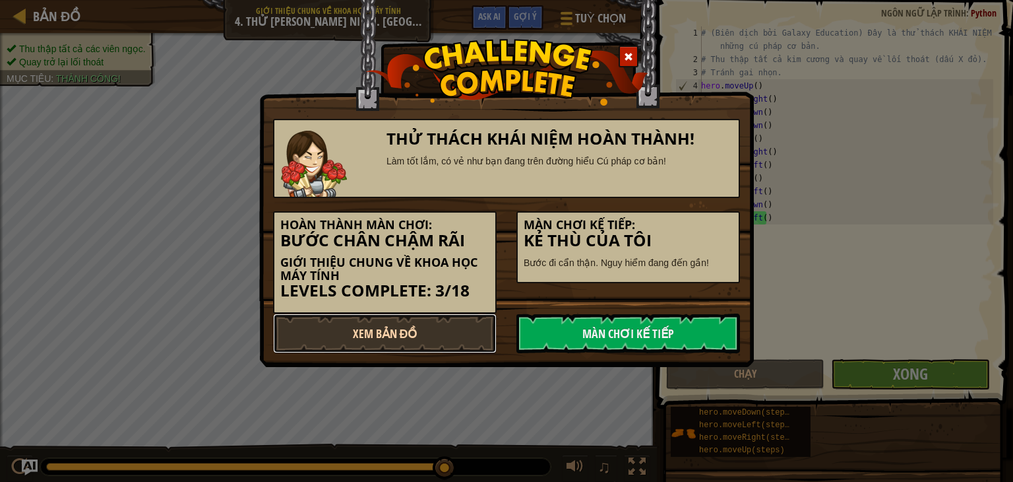
click at [356, 329] on link "Xem Bản Đồ" at bounding box center [385, 333] width 224 height 40
select select "vi"
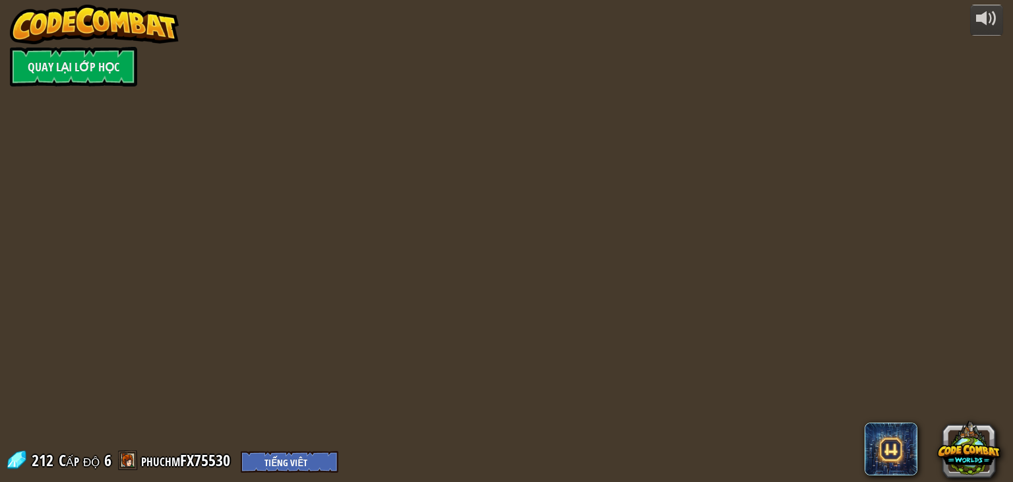
select select "vi"
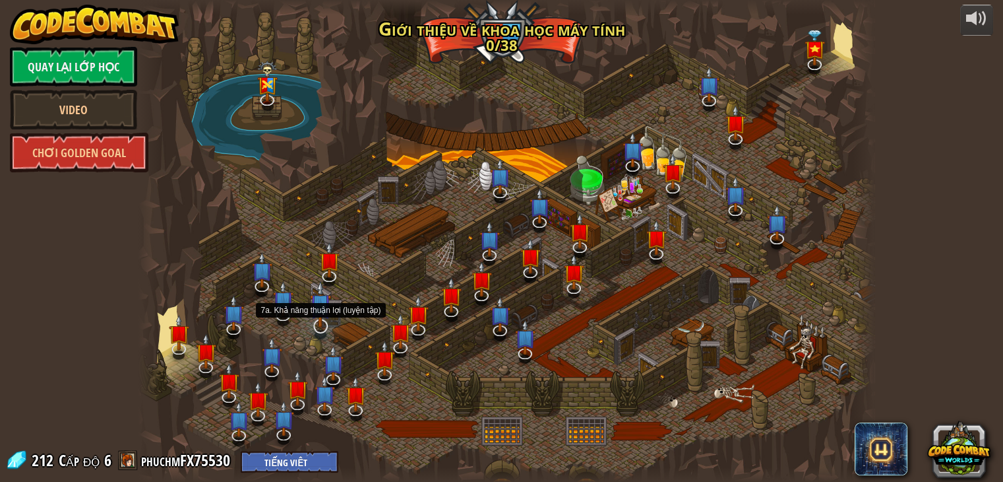
select select "vi"
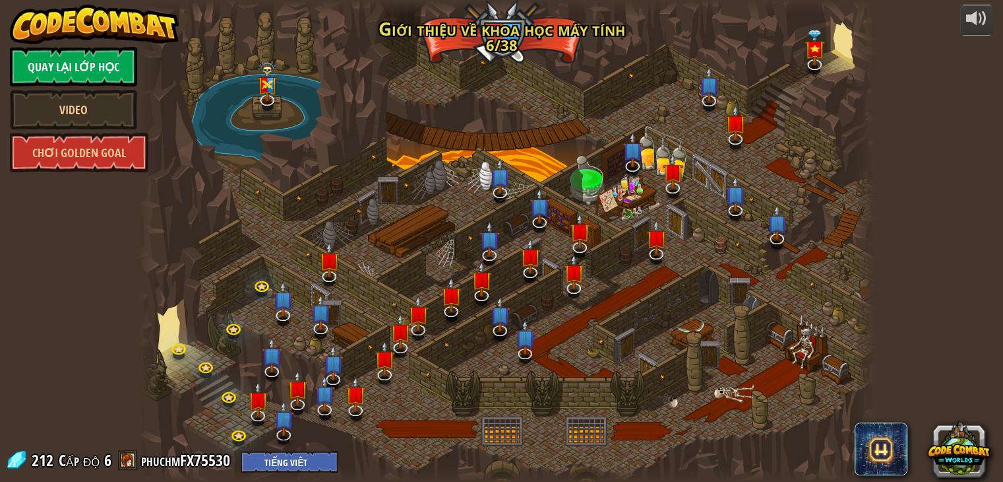
select select "vi"
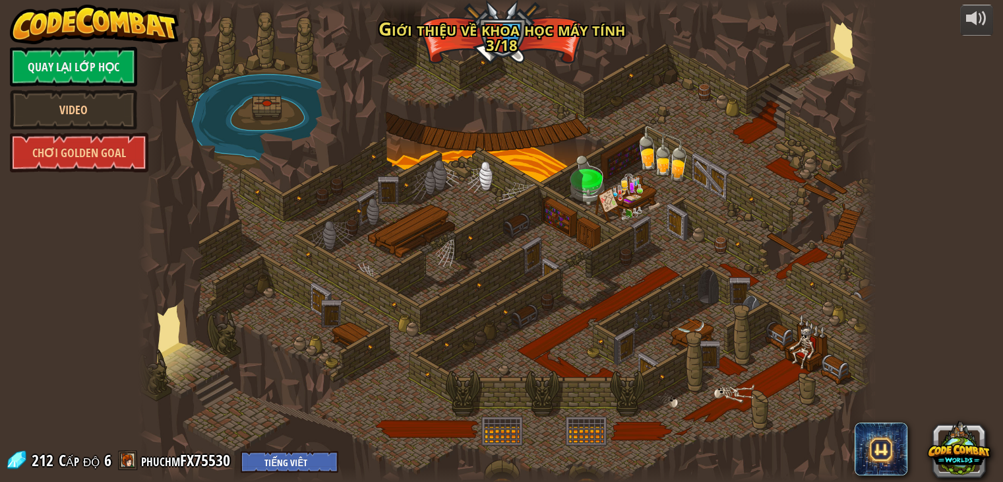
select select "vi"
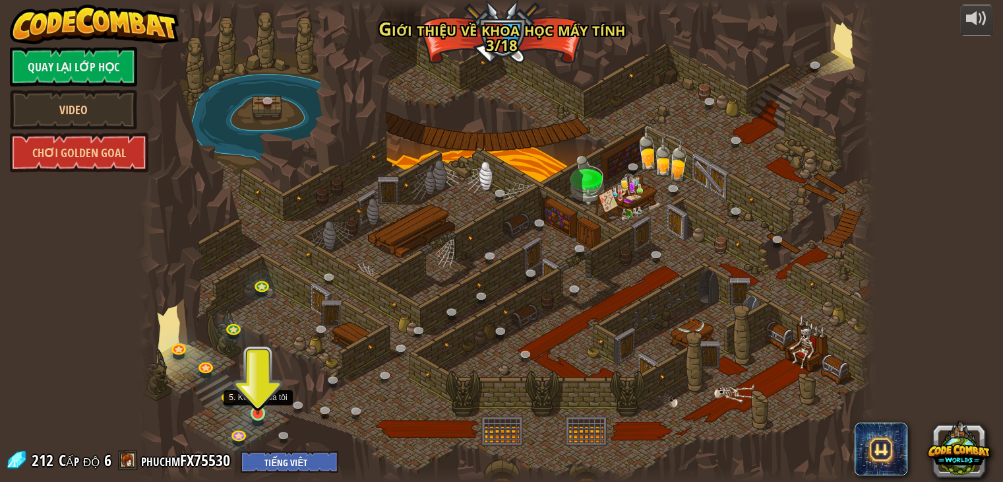
click at [254, 410] on img at bounding box center [258, 394] width 18 height 42
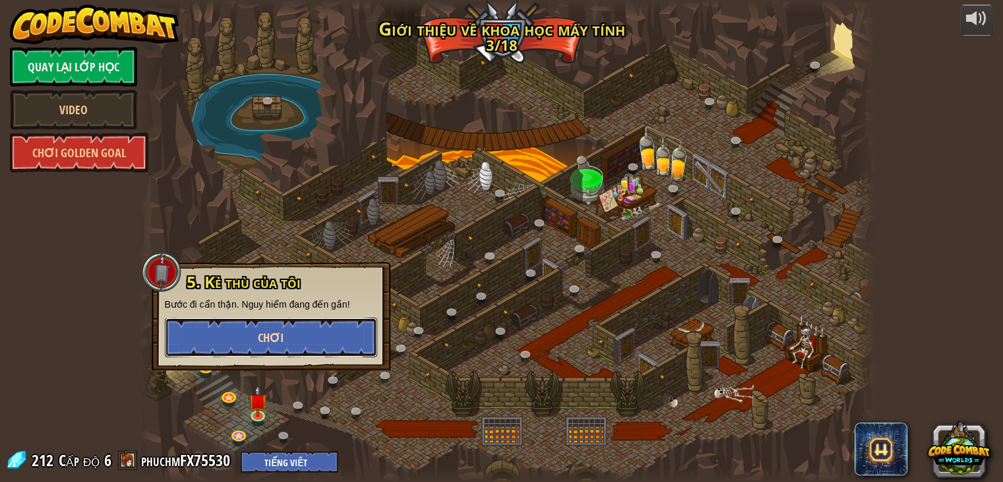
click at [282, 344] on span "Chơi" at bounding box center [271, 337] width 26 height 16
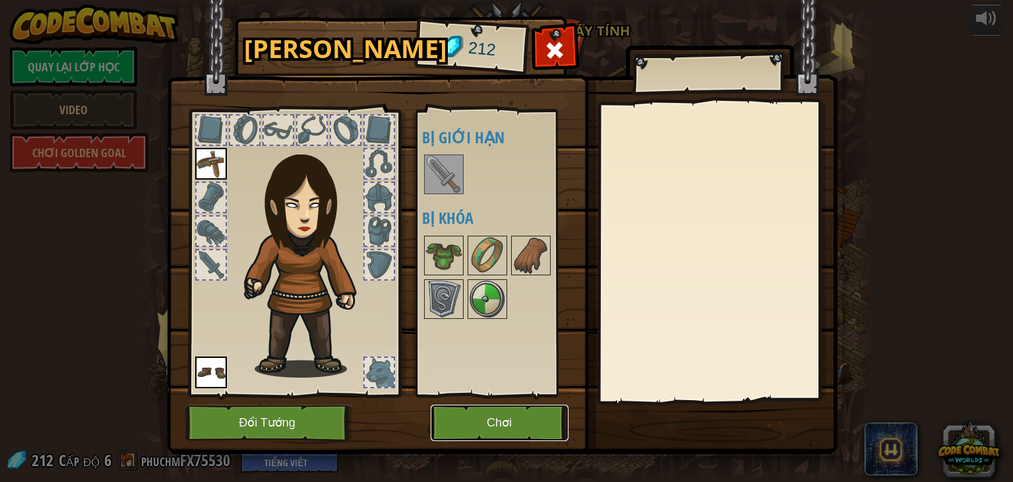
click at [465, 423] on button "Chơi" at bounding box center [500, 422] width 138 height 36
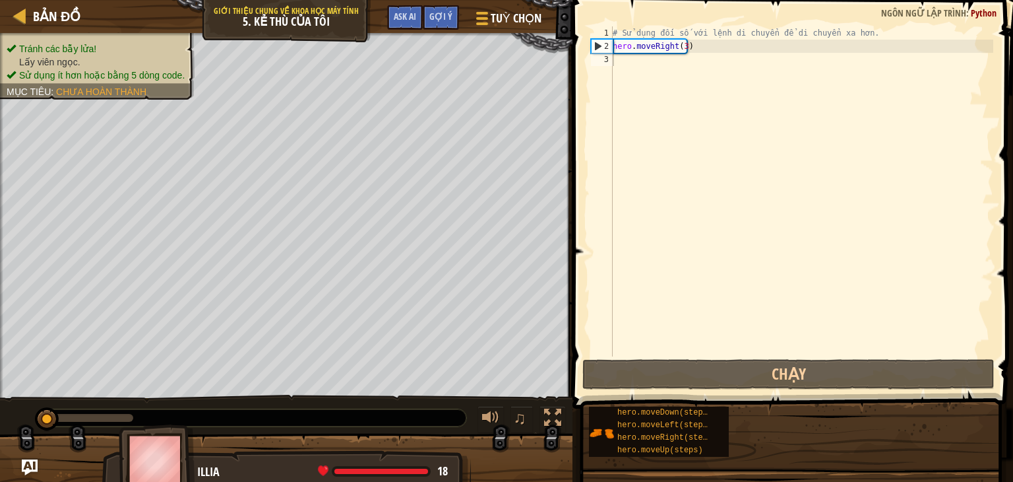
drag, startPoint x: 742, startPoint y: 418, endPoint x: 703, endPoint y: 431, distance: 40.5
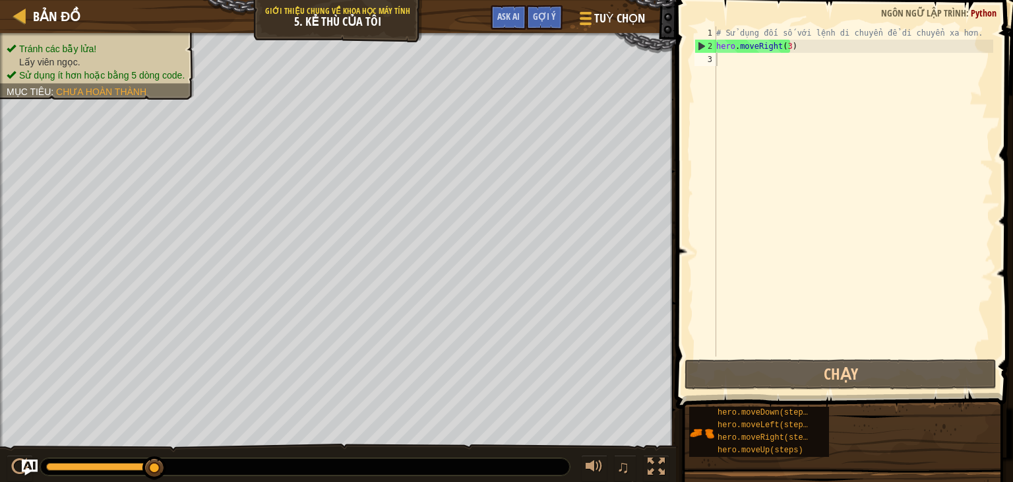
click at [761, 61] on div "# Sử dụng đối số với lệnh di chuyển để di chuyển xa hơn. hero . moveRight ( 3 )" at bounding box center [854, 204] width 280 height 356
type textarea "u"
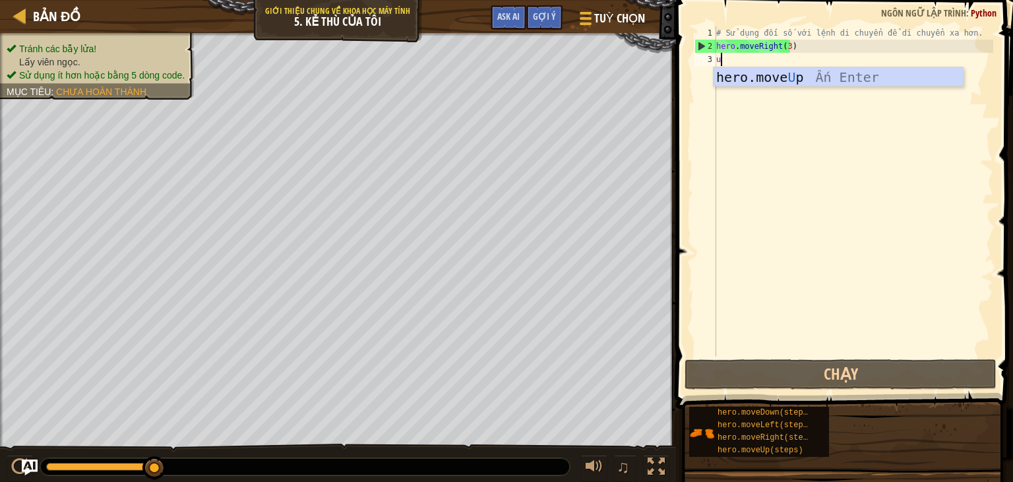
scroll to position [6, 0]
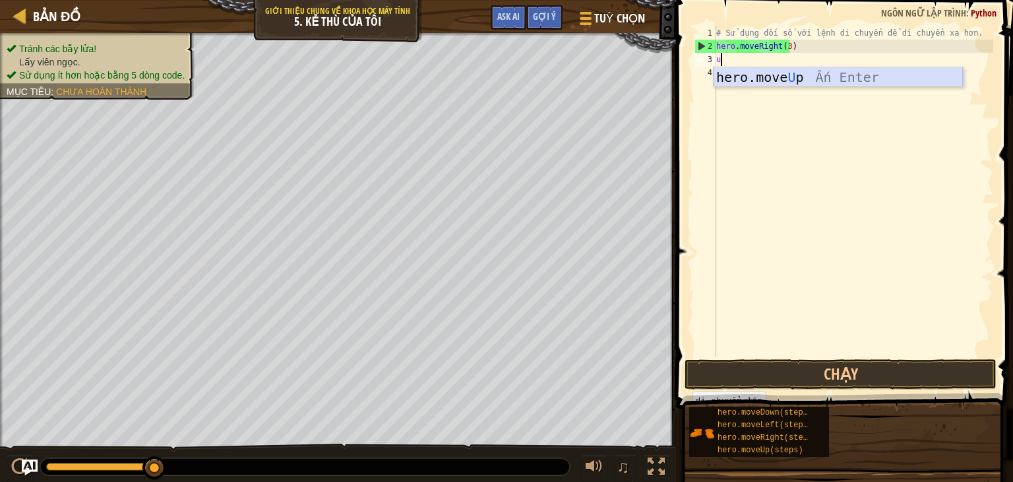
click at [799, 80] on div "hero.move U p Ấn Enter" at bounding box center [838, 96] width 249 height 59
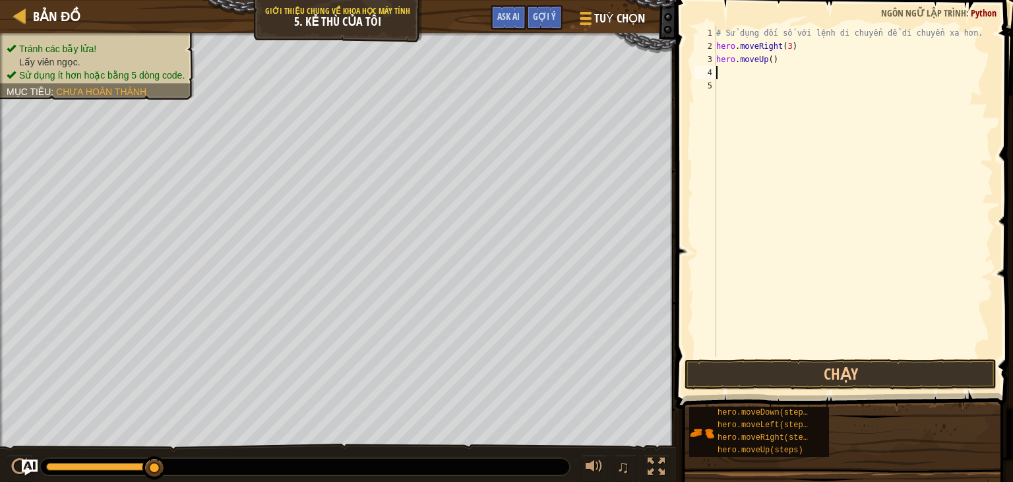
type textarea "r"
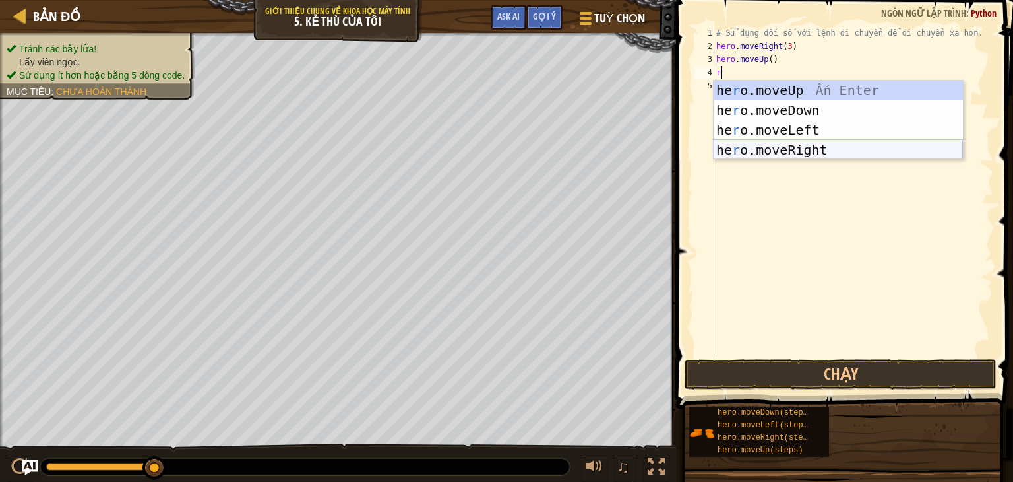
click at [776, 143] on div "he r o.moveUp Ấn Enter he r o.moveDown Ấn Enter he r o.moveLeft Ấn Enter he r o…" at bounding box center [838, 139] width 249 height 119
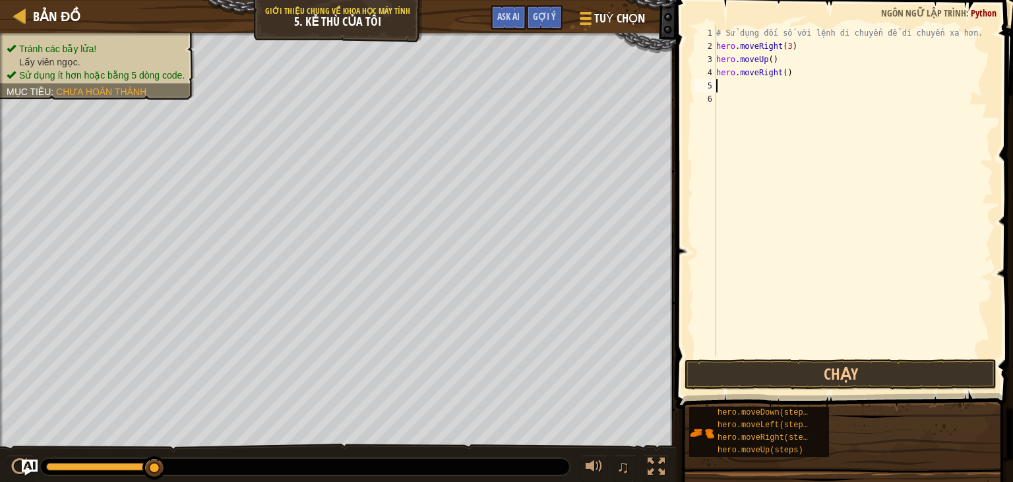
type textarea "r"
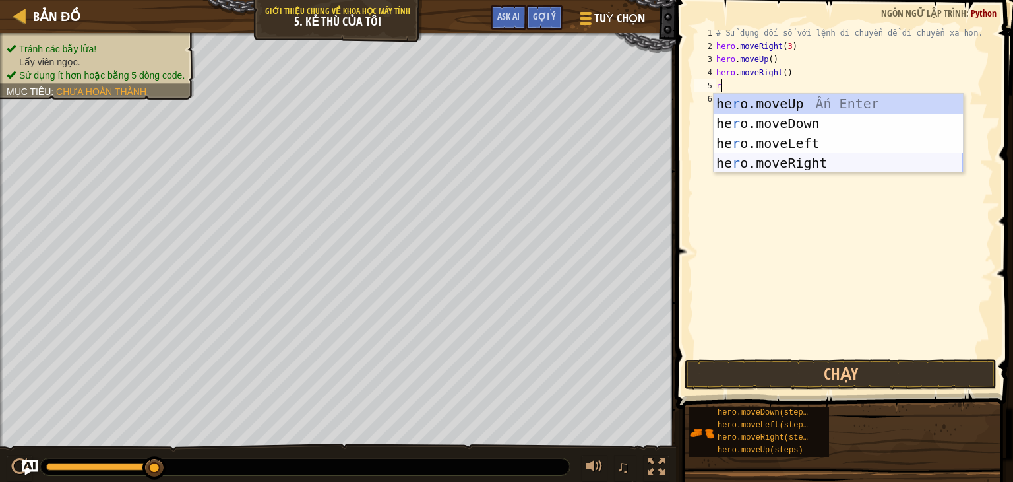
click at [826, 162] on div "he r o.moveUp Ấn Enter he r o.moveDown Ấn Enter he r o.moveLeft Ấn Enter he r o…" at bounding box center [838, 153] width 249 height 119
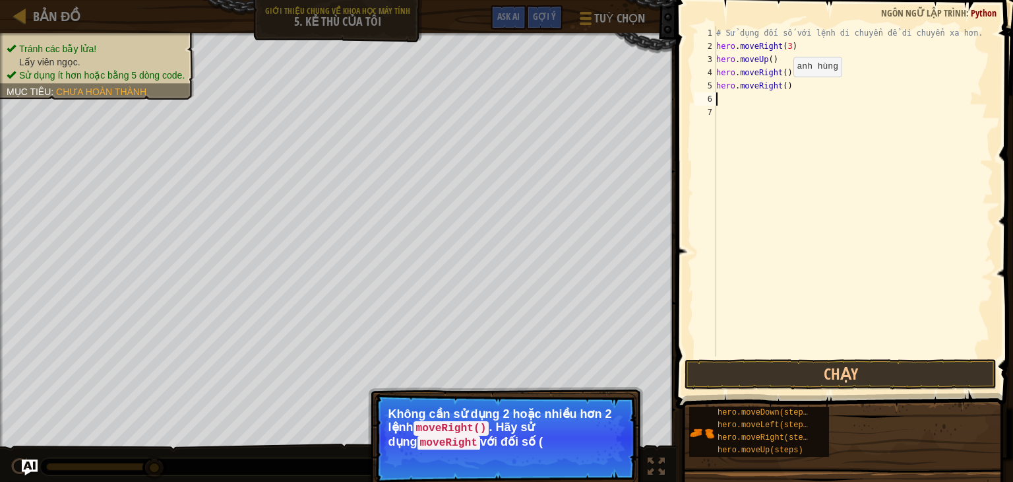
click at [780, 89] on div "# Sử dụng đối số với lệnh di chuyển để di chuyển xa hơn. hero . moveRight ( 3 )…" at bounding box center [854, 204] width 280 height 356
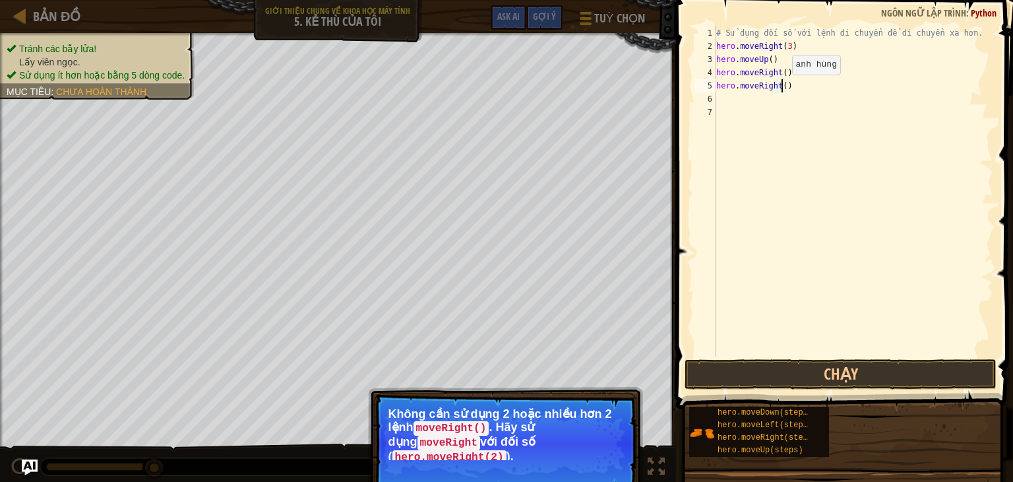
type textarea "hero.moveRight(3)"
click at [800, 98] on div "# Sử dụng đối số với lệnh di chuyển để di chuyển xa hơn. hero . moveRight ( 3 )…" at bounding box center [854, 204] width 280 height 356
click at [609, 464] on button "Tiếp tục" at bounding box center [600, 470] width 52 height 17
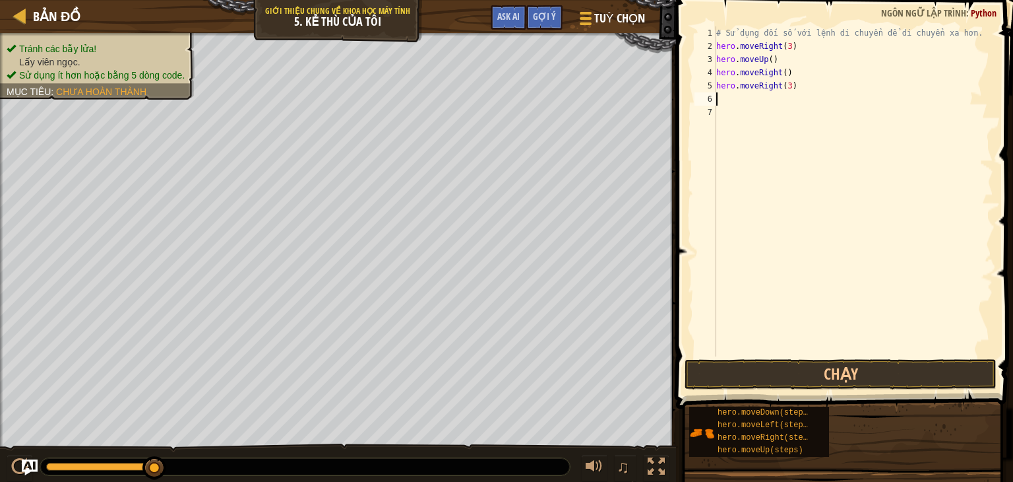
type textarea "r"
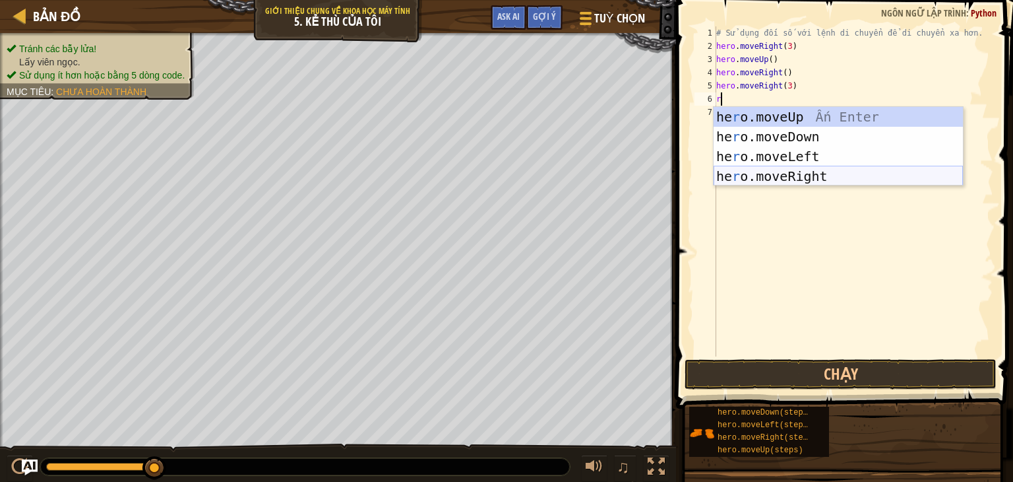
click at [777, 180] on div "he r o.moveUp Ấn Enter he r o.moveDown Ấn Enter he r o.moveLeft Ấn Enter he r o…" at bounding box center [838, 166] width 249 height 119
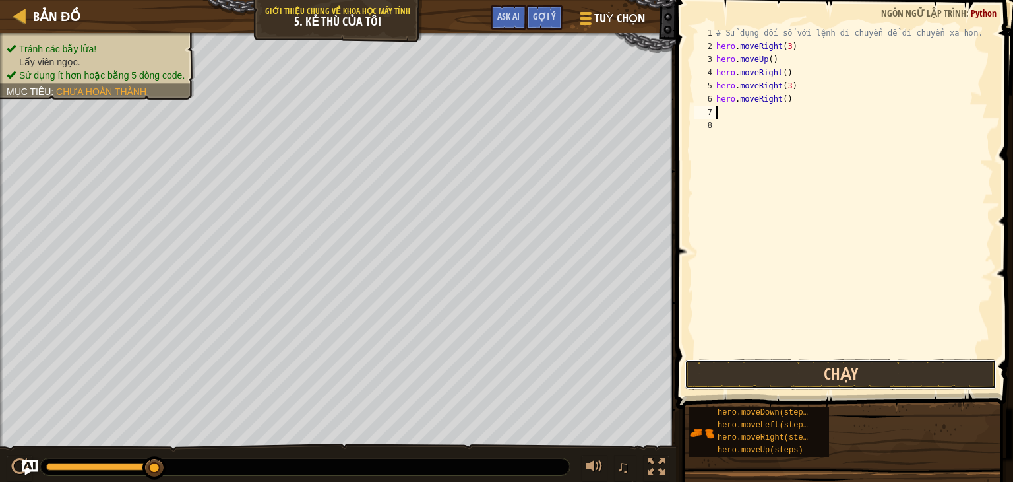
click at [810, 381] on button "Chạy" at bounding box center [841, 374] width 312 height 30
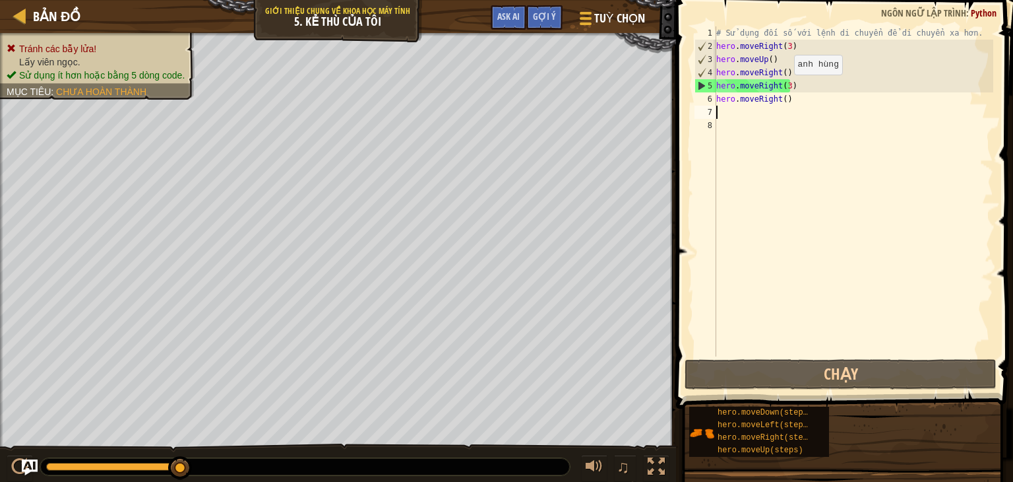
click at [782, 88] on div "# Sử dụng đối số với lệnh di chuyển để di chuyển xa hơn. hero . moveRight ( 3 )…" at bounding box center [854, 204] width 280 height 356
click at [786, 86] on div "# Sử dụng đối số với lệnh di chuyển để di chuyển xa hơn. hero . moveRight ( 3 )…" at bounding box center [854, 204] width 280 height 356
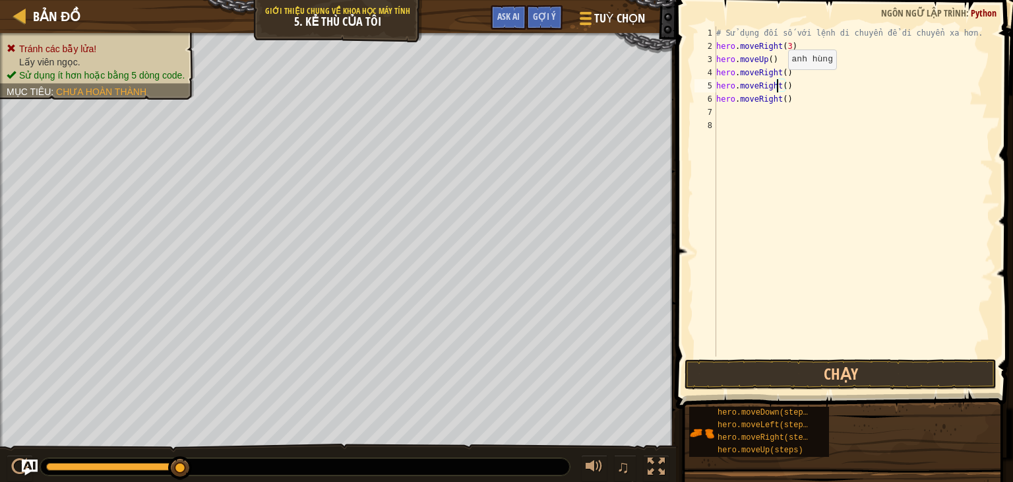
click at [777, 82] on div "# Sử dụng đối số với lệnh di chuyển để di chuyển xa hơn. hero . moveRight ( 3 )…" at bounding box center [854, 204] width 280 height 356
type textarea "hero.d"
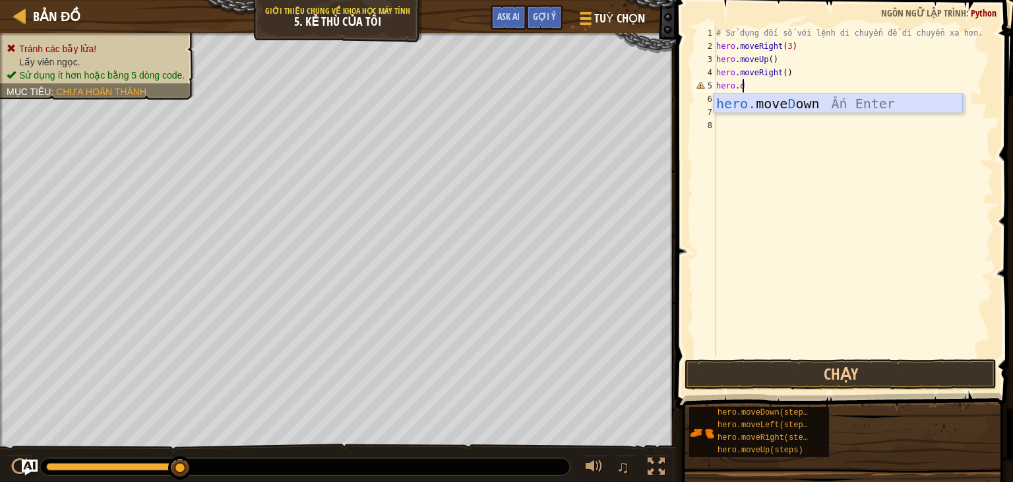
click at [786, 104] on div "hero. move D own Ấn Enter" at bounding box center [838, 123] width 249 height 59
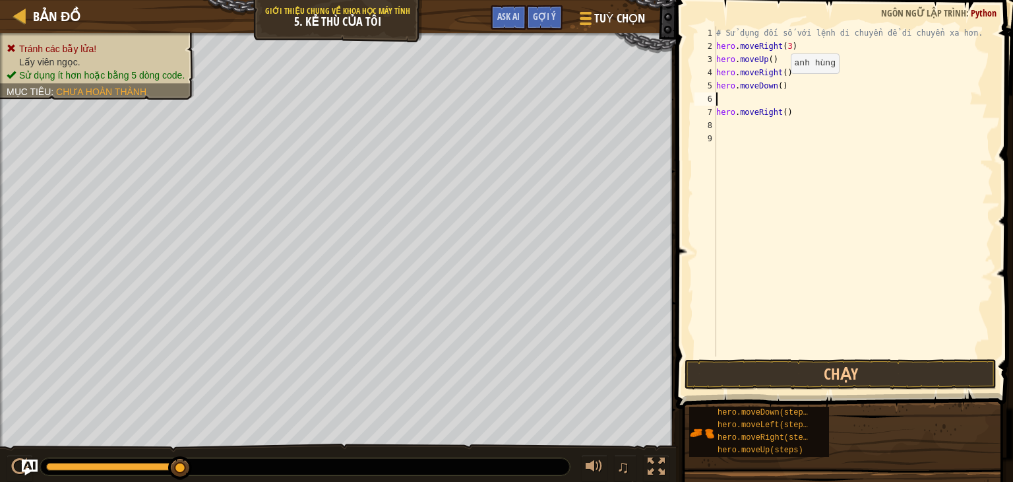
click at [779, 86] on div "# Sử dụng đối số với lệnh di chuyển để di chuyển xa hơn. hero . moveRight ( 3 )…" at bounding box center [854, 204] width 280 height 356
type textarea "hero.moveDown(3)"
click at [829, 371] on button "Chạy" at bounding box center [841, 374] width 312 height 30
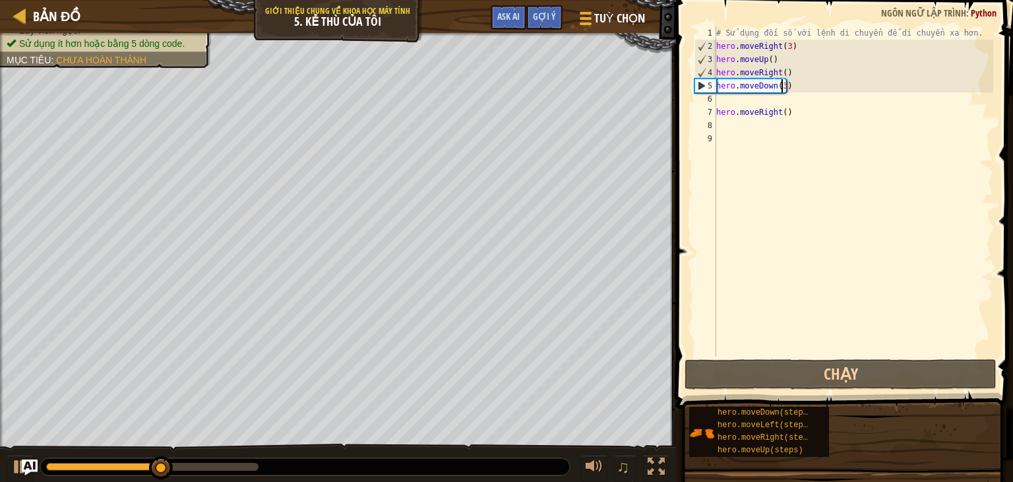
click at [718, 104] on div "# Sử dụng đối số với lệnh di chuyển để di chuyển xa hơn. hero . moveRight ( 3 )…" at bounding box center [854, 204] width 280 height 356
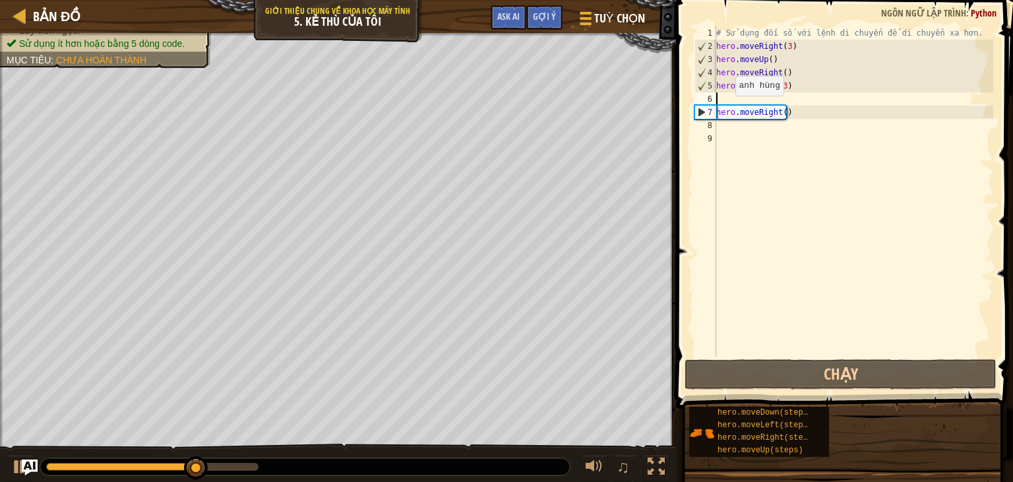
type textarea "r"
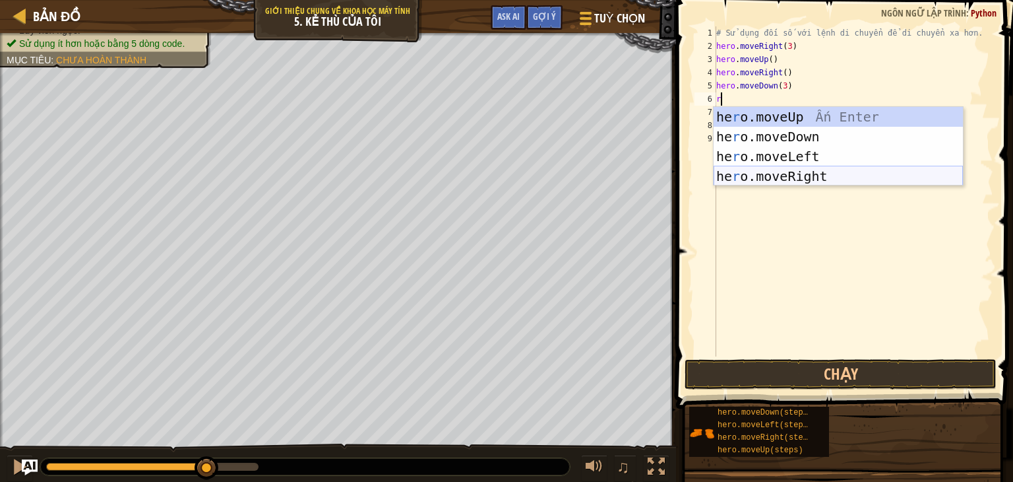
click at [798, 172] on div "he r o.moveUp Ấn Enter he r o.moveDown Ấn Enter he r o.moveLeft Ấn Enter he r o…" at bounding box center [838, 166] width 249 height 119
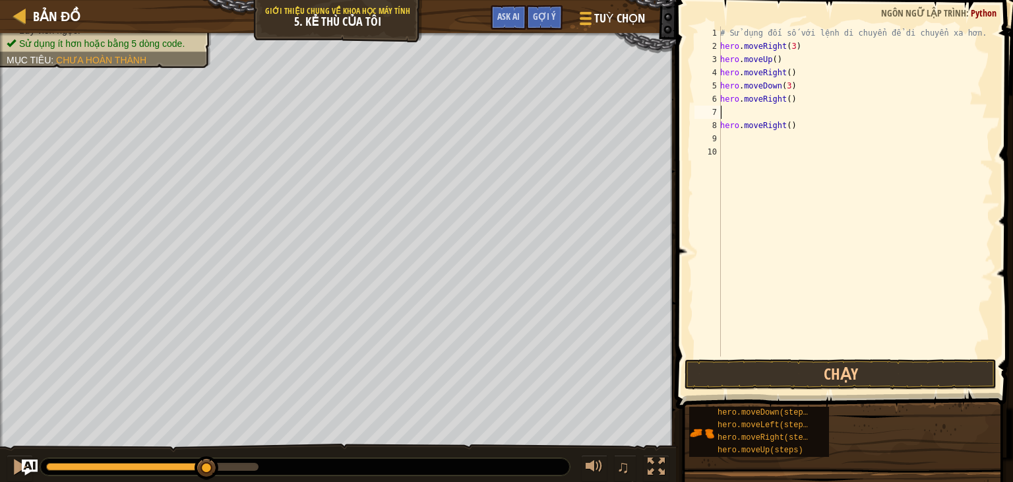
click at [810, 130] on div "# Sử dụng đối số với lệnh di chuyển để di chuyển xa hơn. hero . moveRight ( 3 )…" at bounding box center [856, 204] width 276 height 356
type textarea "hero.moveRight()"
click at [740, 114] on div "# Sử dụng đối số với lệnh di chuyển để di chuyển xa hơn. hero . moveRight ( 3 )…" at bounding box center [856, 204] width 276 height 356
type textarea "hero.moveRight()"
click at [826, 370] on button "Chạy" at bounding box center [841, 374] width 312 height 30
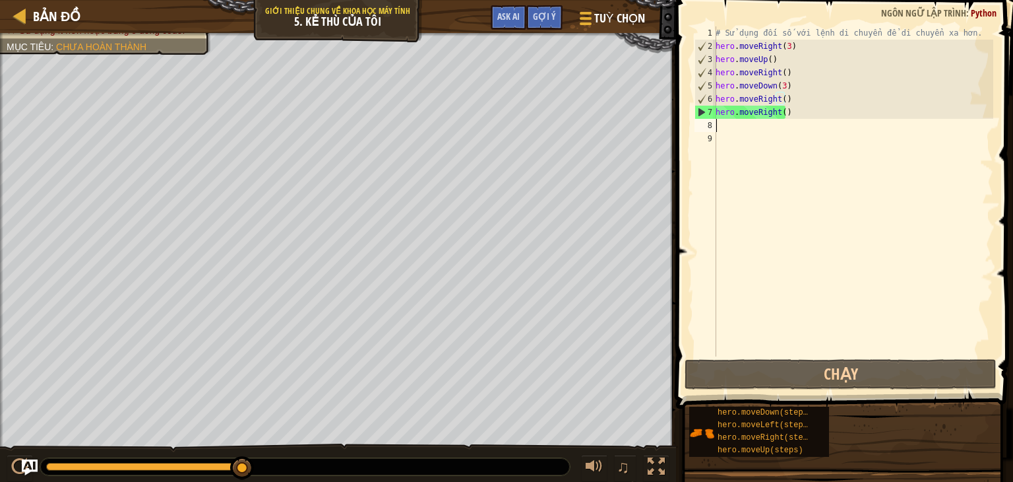
click at [789, 121] on div "# Sử dụng đối số với lệnh di chuyển để di chuyển xa hơn. hero . moveRight ( 3 )…" at bounding box center [853, 204] width 280 height 356
click at [784, 113] on div "# Sử dụng đối số với lệnh di chuyển để di chuyển xa hơn. hero . moveRight ( 3 )…" at bounding box center [853, 204] width 280 height 356
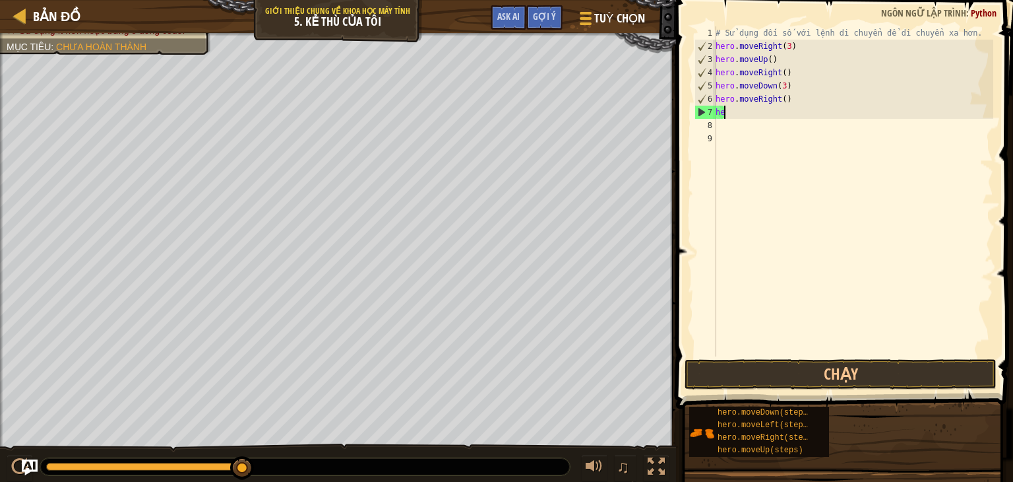
type textarea "h"
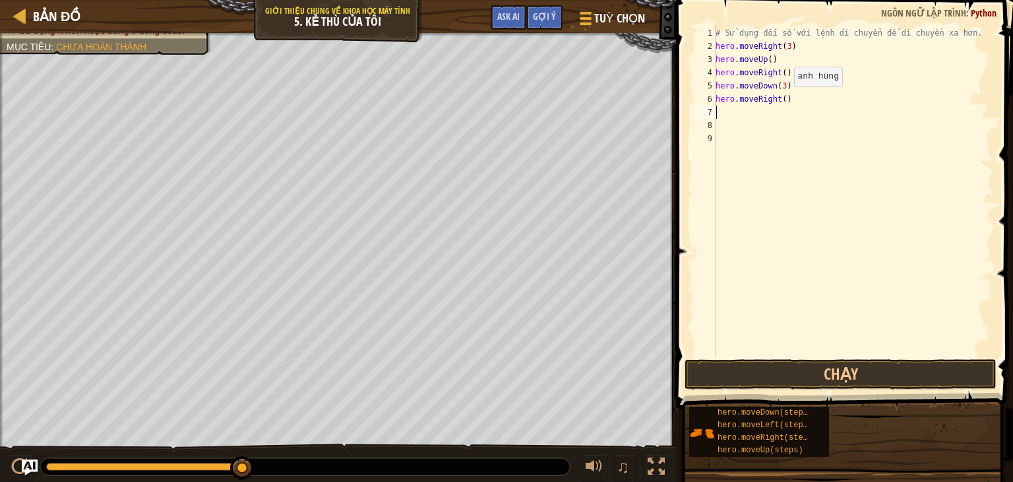
click at [781, 98] on div "# Sử dụng đối số với lệnh di chuyển để di chuyển xa hơn. hero . moveRight ( 3 )…" at bounding box center [853, 204] width 280 height 356
type textarea "hero.moveRight(2)"
click at [850, 379] on button "Chạy" at bounding box center [841, 374] width 312 height 30
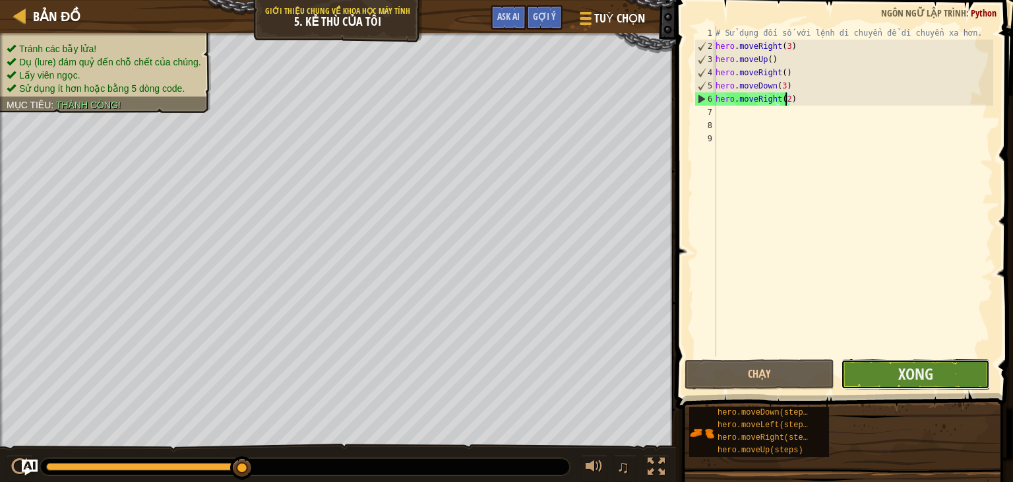
click at [946, 375] on button "Xong" at bounding box center [915, 374] width 149 height 30
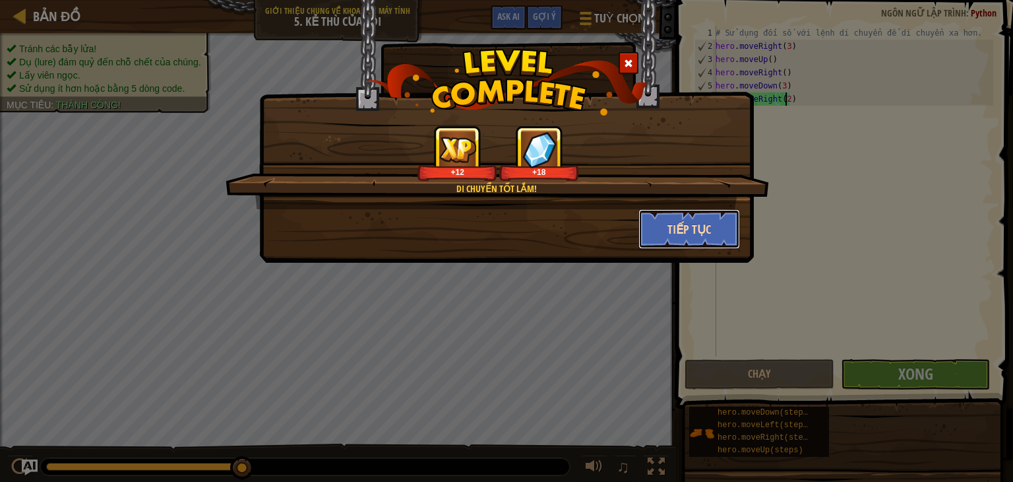
click at [699, 232] on button "Tiếp tục" at bounding box center [690, 229] width 102 height 40
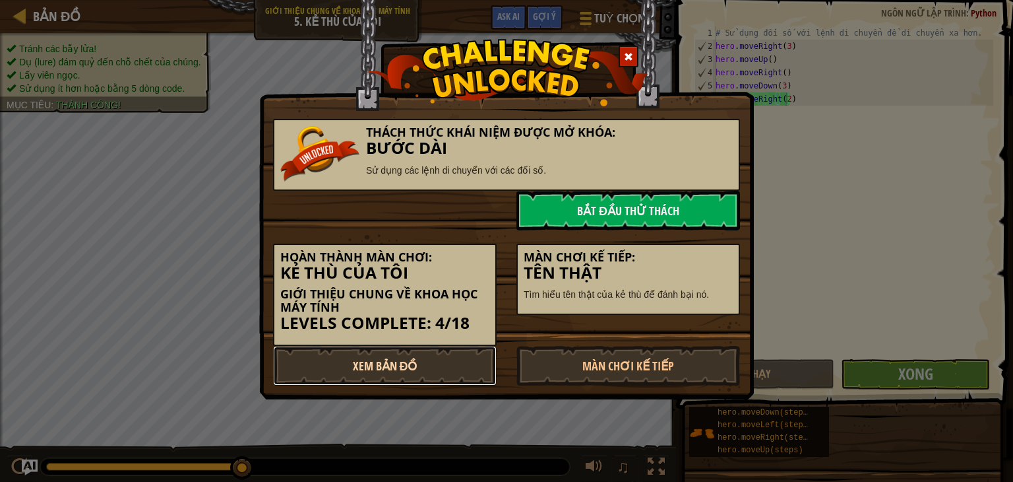
click at [383, 381] on link "Xem Bản Đồ" at bounding box center [385, 366] width 224 height 40
select select "vi"
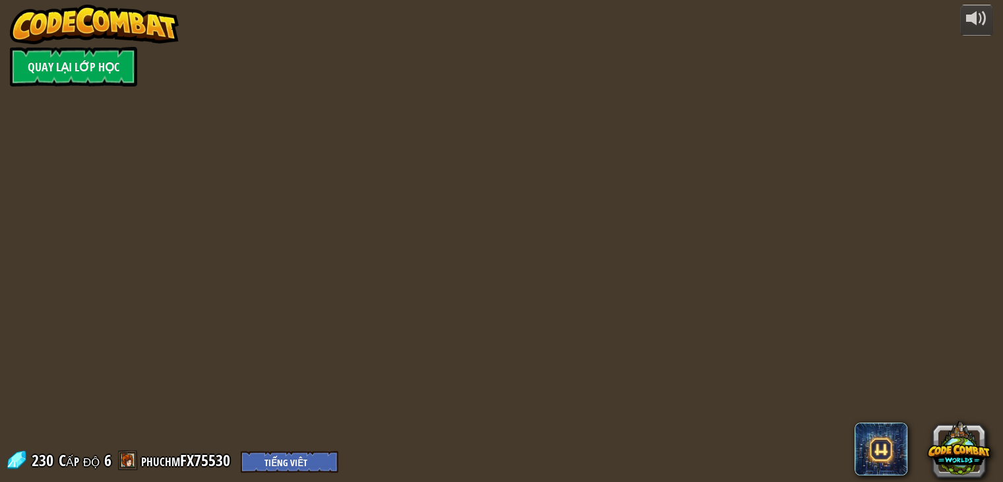
select select "vi"
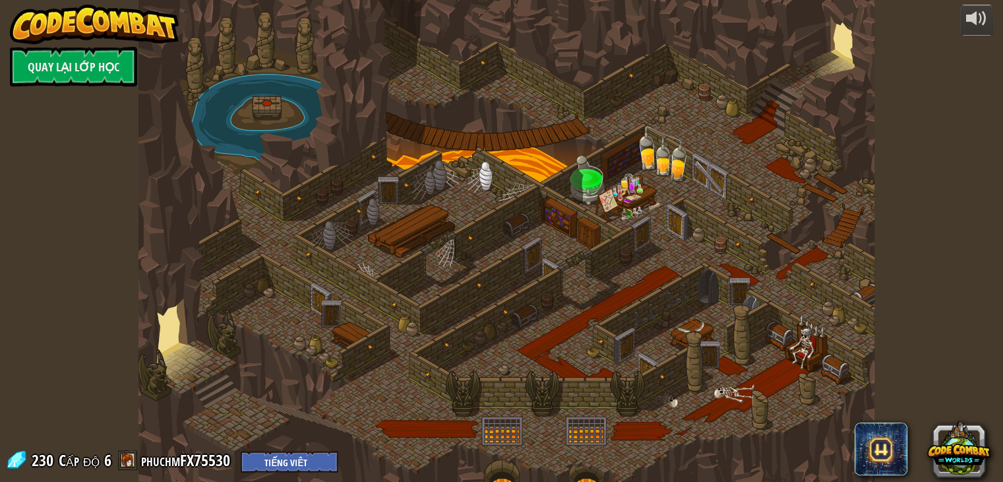
select select "vi"
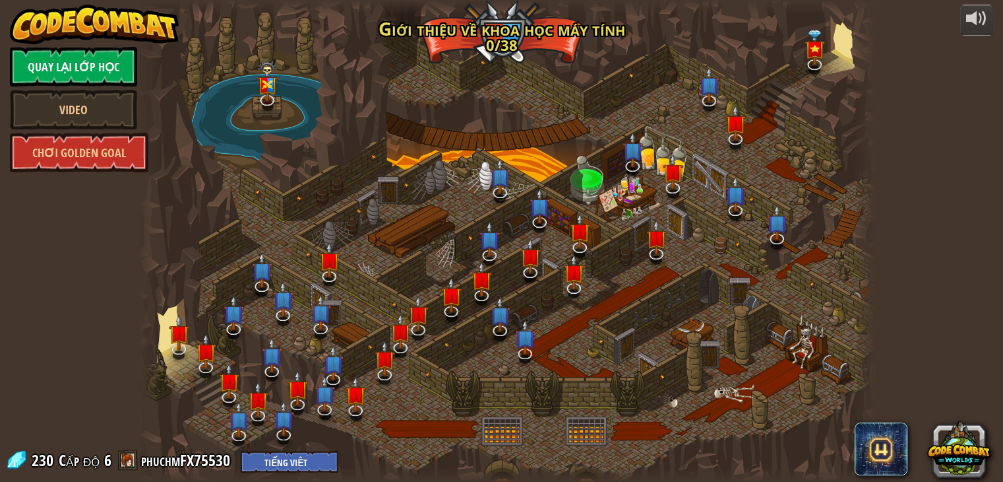
select select "vi"
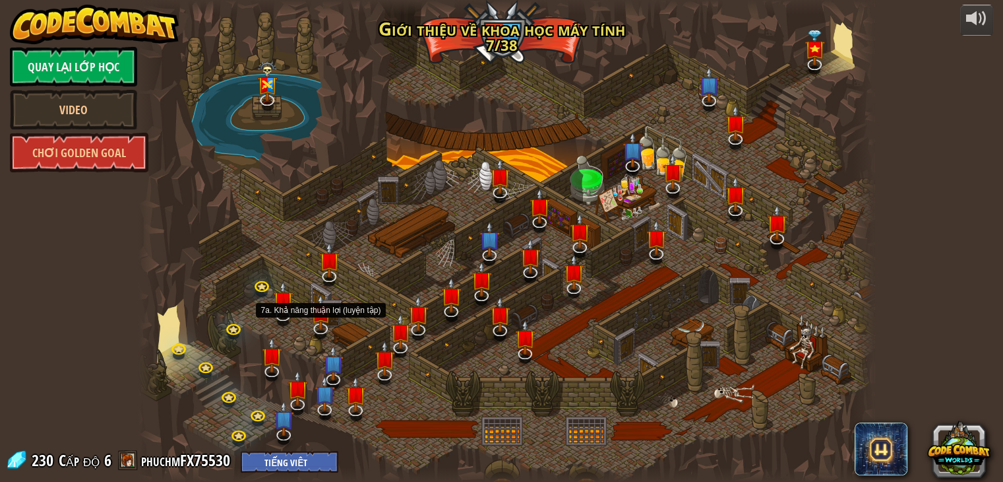
select select "vi"
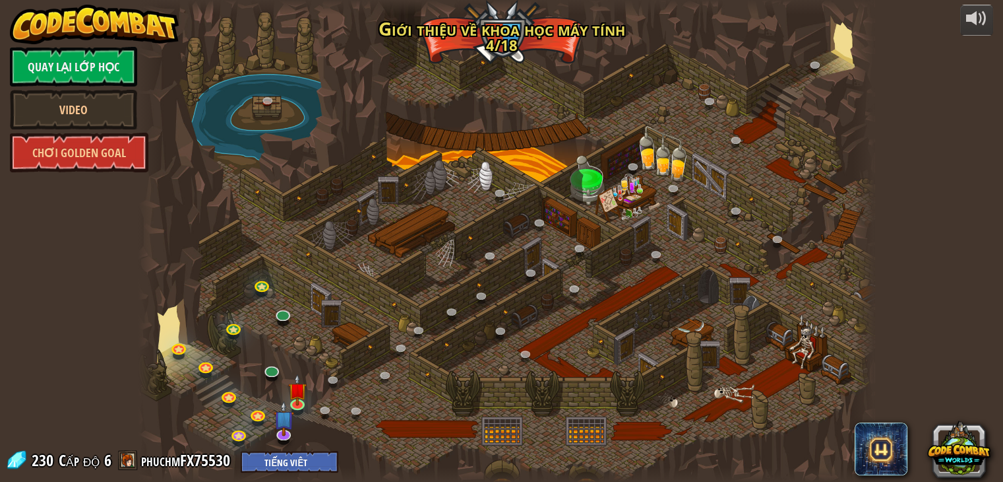
select select "vi"
click at [274, 369] on link at bounding box center [272, 369] width 26 height 26
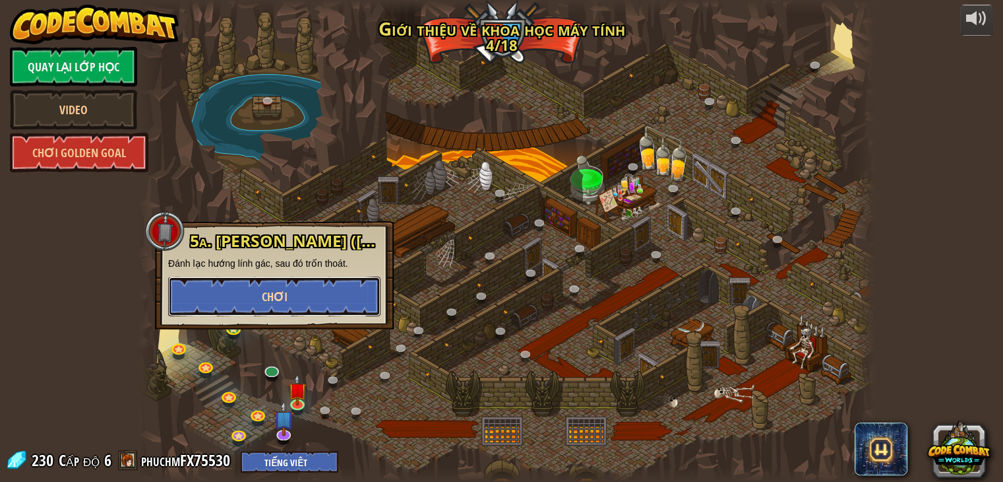
click at [331, 300] on button "Chơi" at bounding box center [274, 296] width 212 height 40
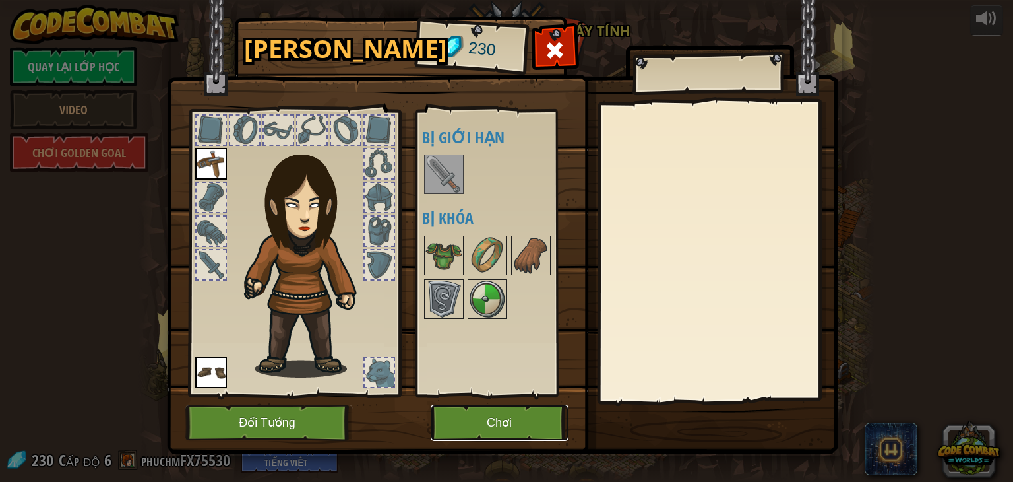
click at [445, 435] on button "Chơi" at bounding box center [500, 422] width 138 height 36
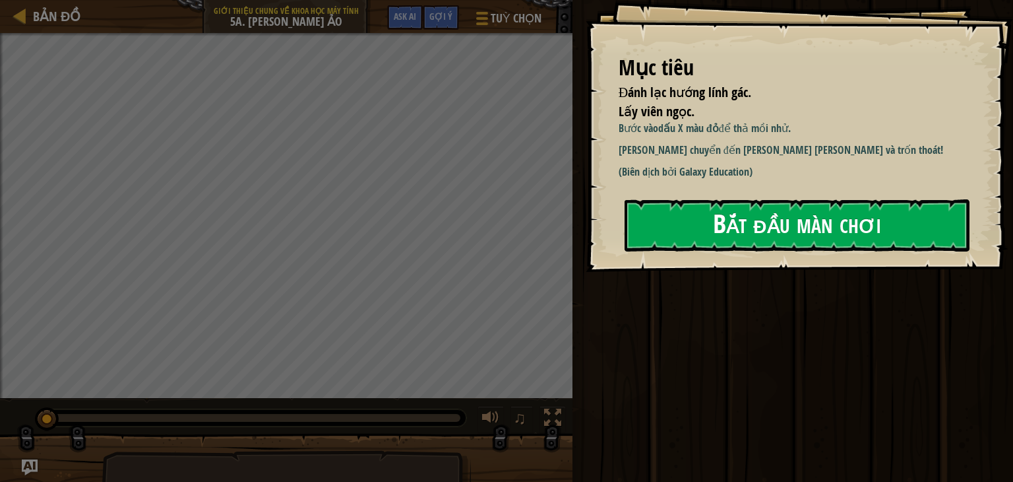
click at [649, 229] on button "Bắt đầu màn chơi" at bounding box center [797, 225] width 345 height 52
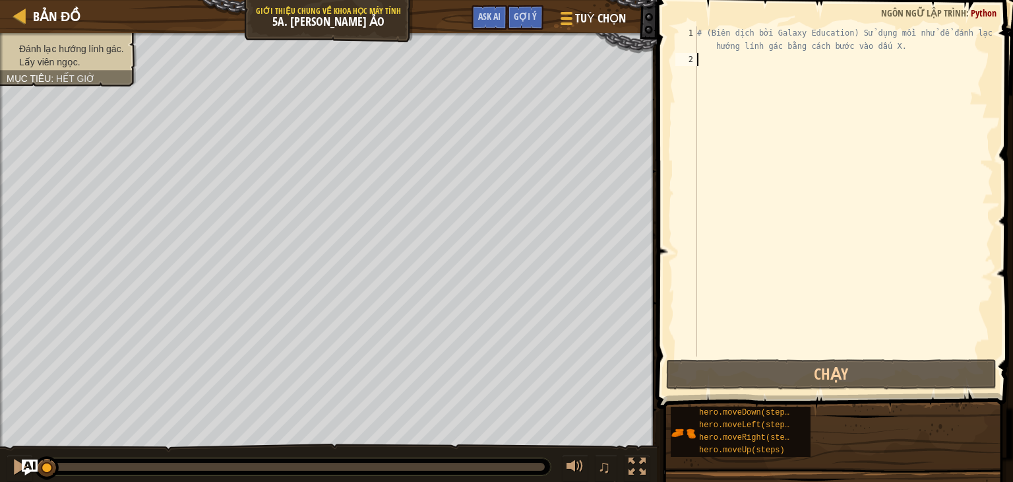
type textarea "r"
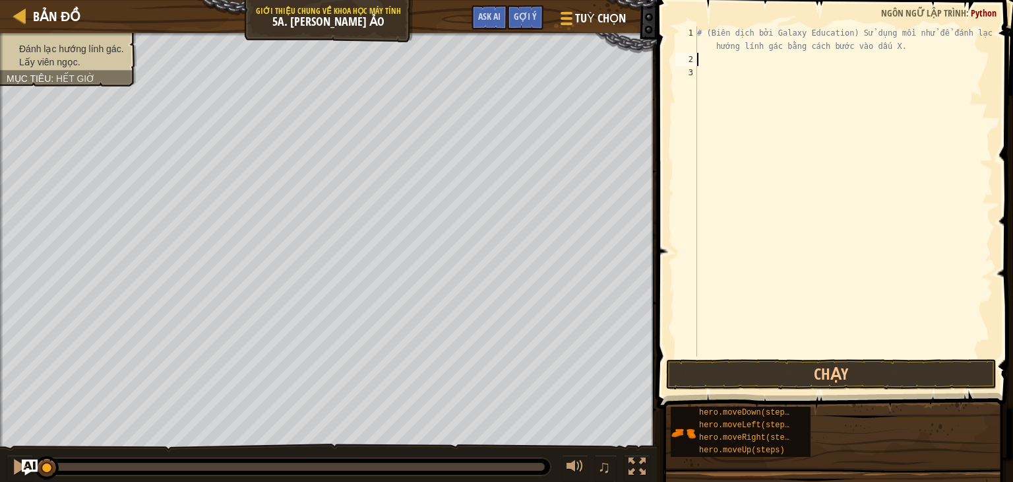
type textarea "r"
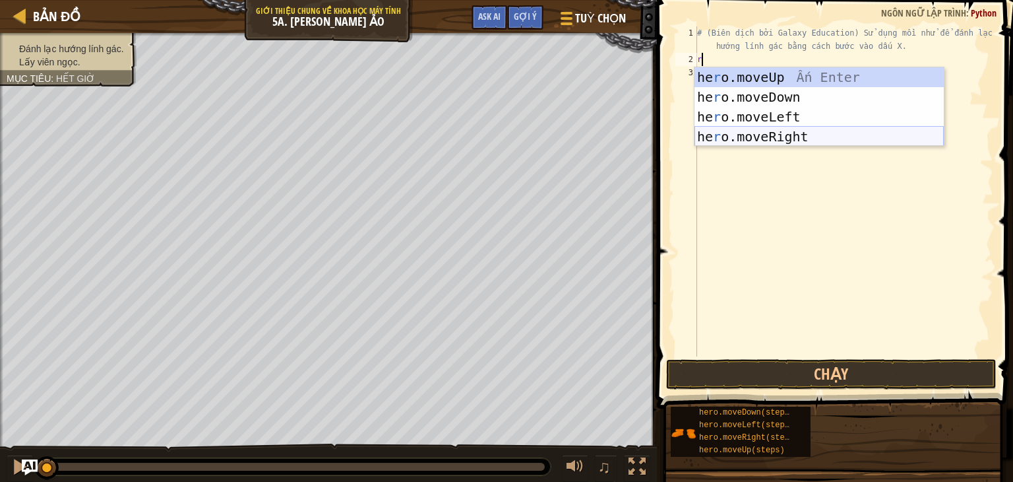
click at [779, 130] on div "he r o.moveUp Ấn Enter he r o.moveDown Ấn Enter he r o.moveLeft Ấn Enter he r o…" at bounding box center [819, 126] width 249 height 119
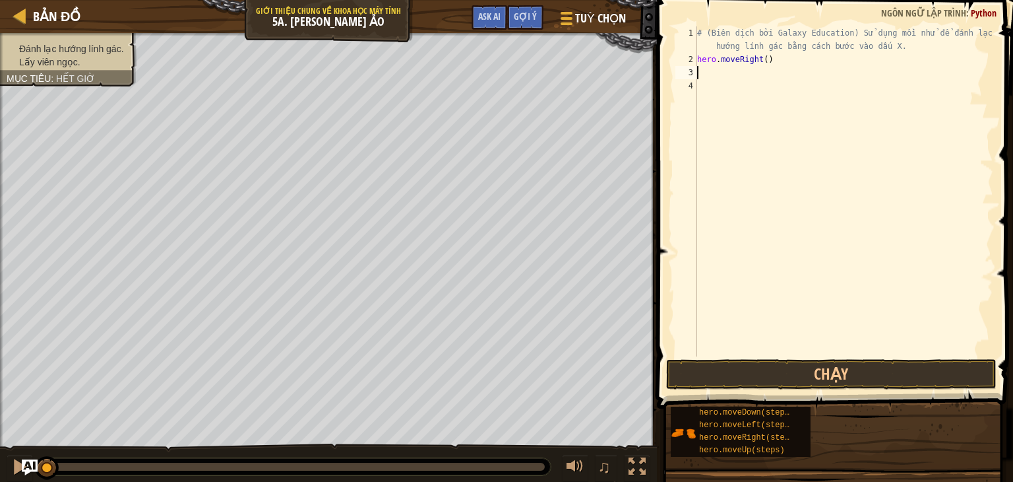
type textarea "d"
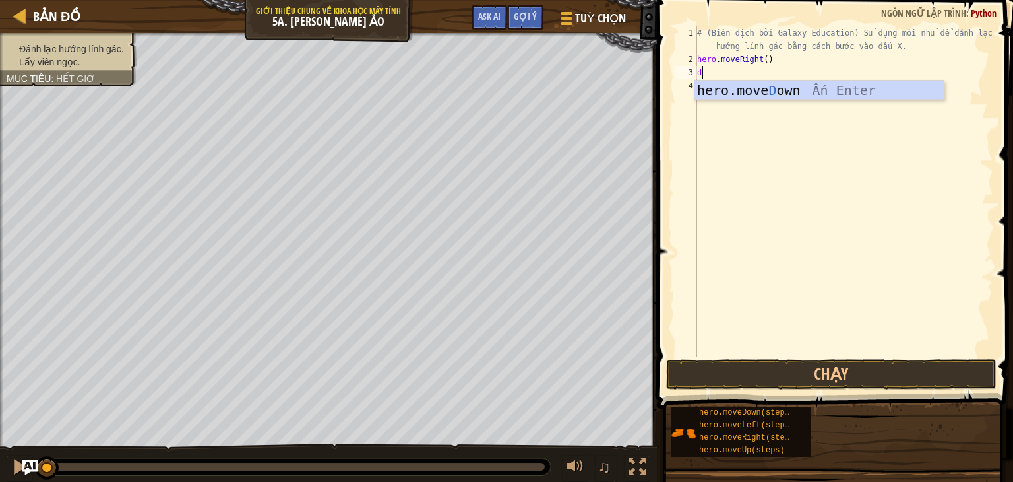
click at [792, 94] on div "hero.move D own Ấn Enter" at bounding box center [819, 109] width 249 height 59
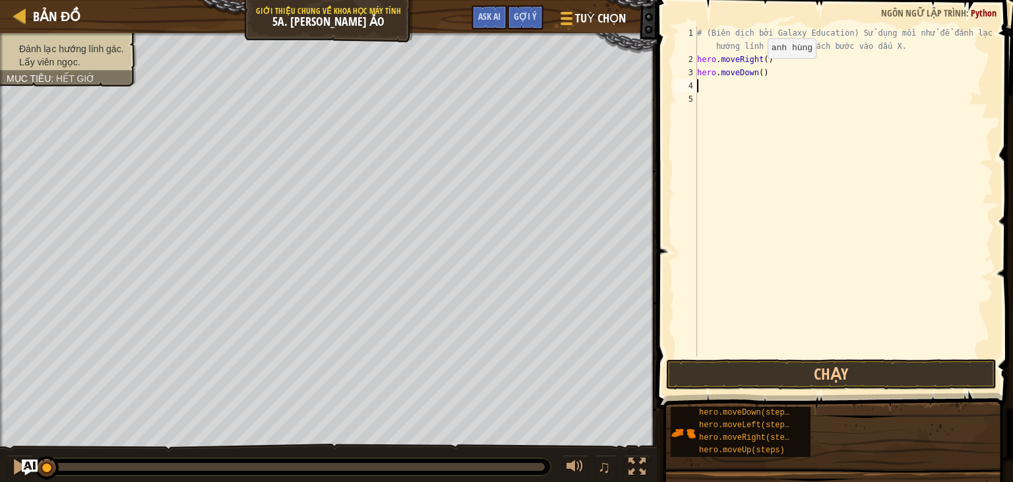
drag, startPoint x: 756, startPoint y: 71, endPoint x: 763, endPoint y: 70, distance: 6.7
click at [757, 71] on div "# (Biên dịch bởi Galaxy Education) Sử dụng mồi nhử để đánh lạc hướng lính gác b…" at bounding box center [844, 210] width 299 height 369
type textarea "hero.moveDown(2)"
click at [772, 70] on div "# (Biên dịch bởi Galaxy Education) Sử dụng mồi nhử để đánh lạc hướng lính gác b…" at bounding box center [844, 210] width 299 height 369
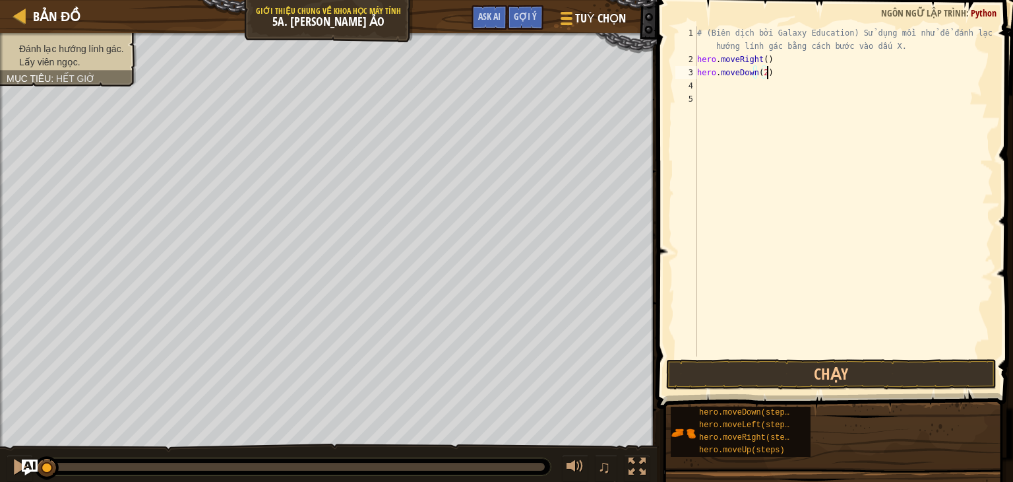
click at [711, 82] on div "# (Biên dịch bởi Galaxy Education) Sử dụng mồi nhử để đánh lạc hướng lính gác b…" at bounding box center [844, 210] width 299 height 369
type textarea "u"
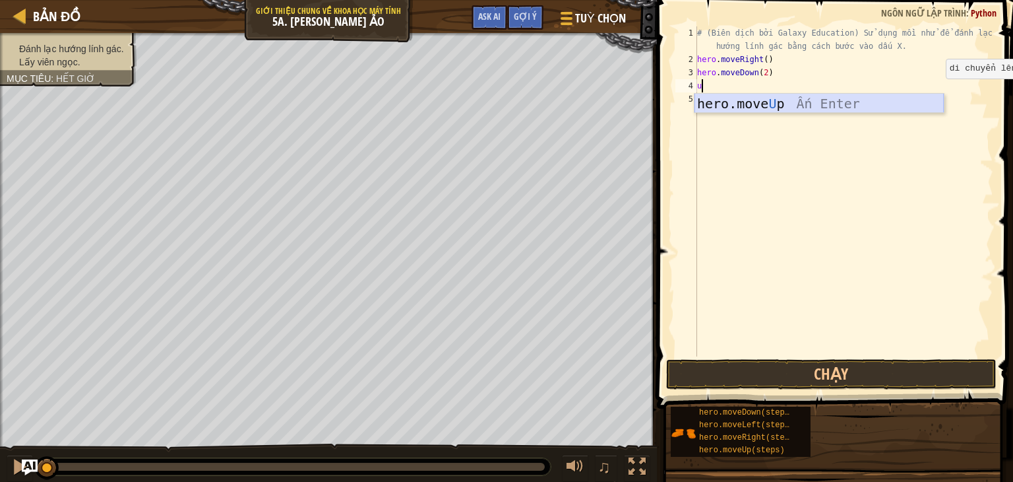
click at [906, 103] on div "hero.move U p Ấn Enter" at bounding box center [819, 123] width 249 height 59
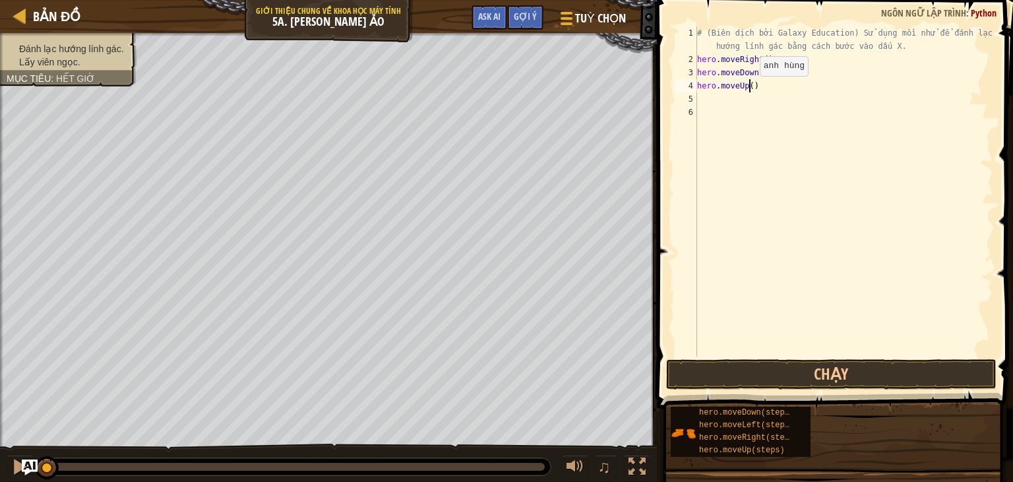
click at [748, 88] on div "# (Biên dịch bởi Galaxy Education) Sử dụng mồi nhử để đánh lạc hướng lính gác b…" at bounding box center [844, 210] width 299 height 369
type textarea "hero.moveUp(2)"
click at [854, 94] on div "# (Biên dịch bởi Galaxy Education) Sử dụng mồi nhử để đánh lạc hướng lính gác b…" at bounding box center [844, 210] width 299 height 369
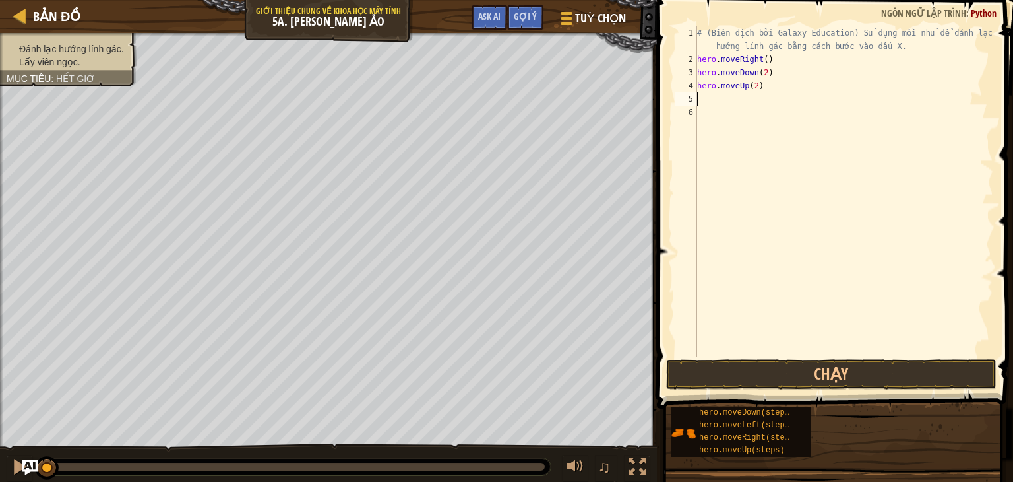
type textarea "r"
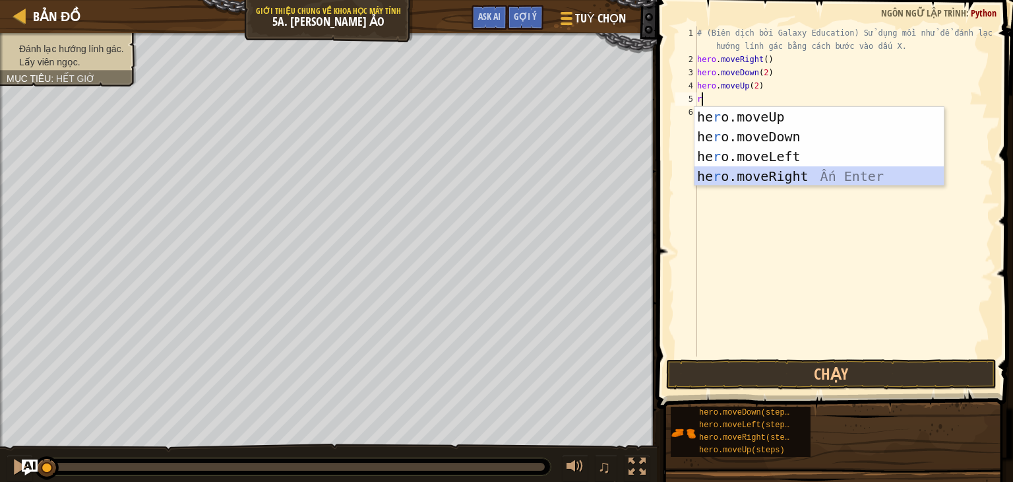
click at [819, 174] on div "he r o.moveUp Ấn Enter he r o.moveDown Ấn Enter he r o.moveLeft Ấn Enter he r o…" at bounding box center [819, 166] width 249 height 119
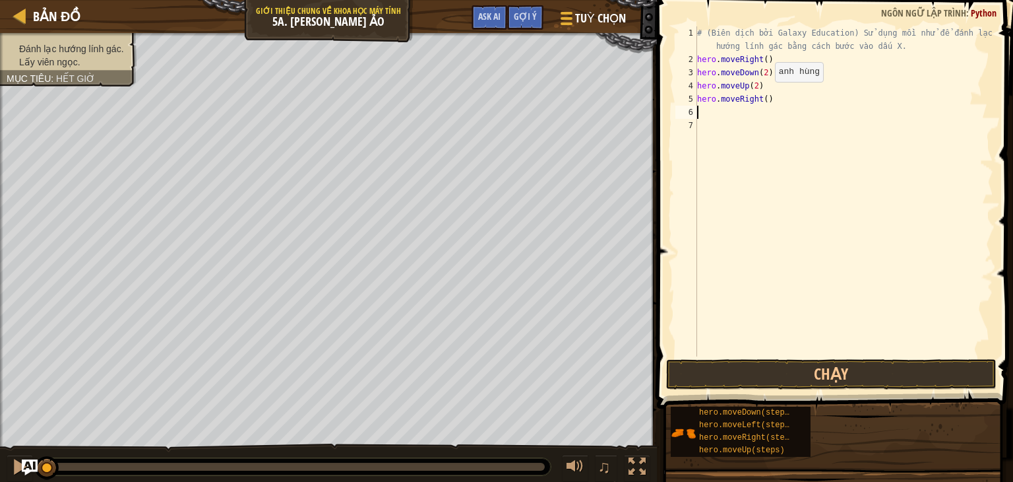
click at [763, 95] on div "# (Biên dịch bởi Galaxy Education) Sử dụng mồi nhử để đánh lạc hướng lính gác b…" at bounding box center [844, 210] width 299 height 369
type textarea "hero.moveRight(3)"
click at [734, 119] on div "# (Biên dịch bởi Galaxy Education) Sử dụng mồi nhử để đánh lạc hướng lính gác b…" at bounding box center [844, 210] width 299 height 369
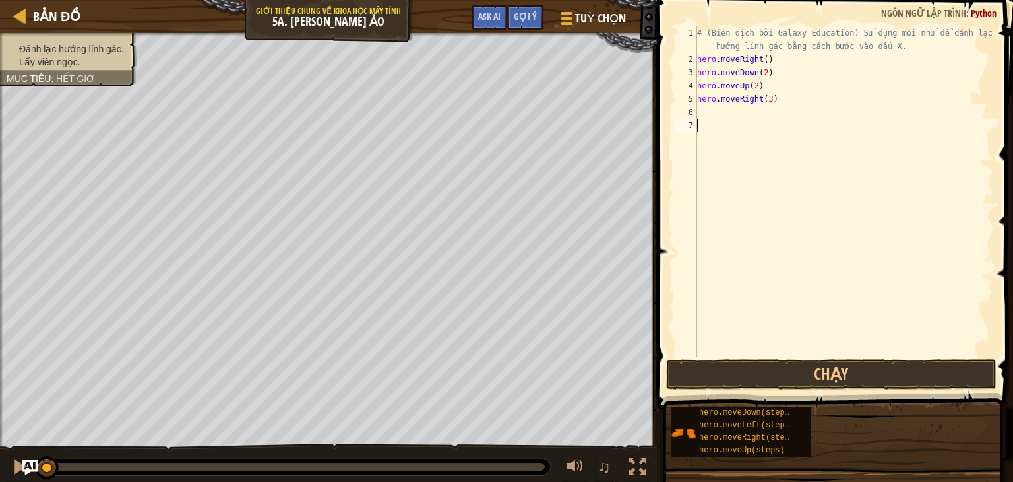
click at [704, 109] on div "# (Biên dịch bởi Galaxy Education) Sử dụng mồi nhử để đánh lạc hướng lính gác b…" at bounding box center [844, 210] width 299 height 369
type textarea "l"
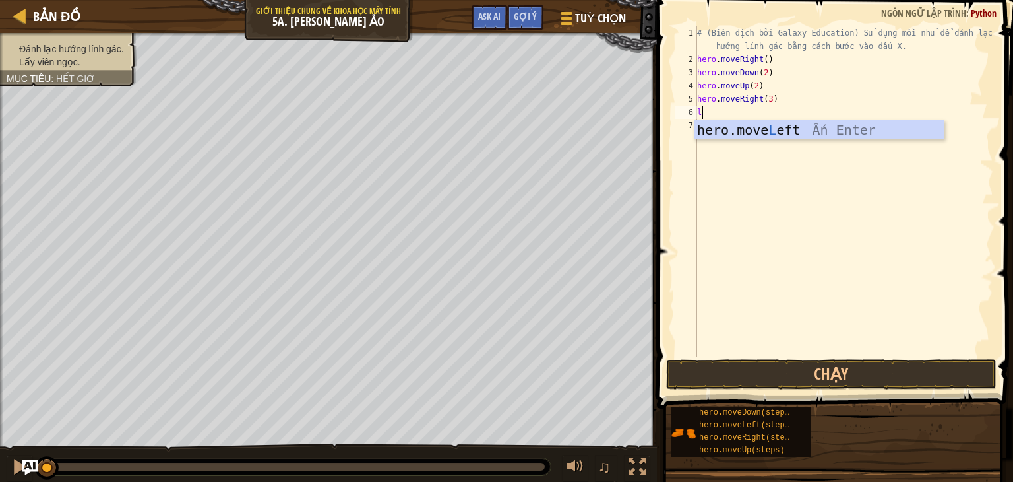
click at [764, 124] on div "hero.move L eft Ấn Enter" at bounding box center [819, 149] width 249 height 59
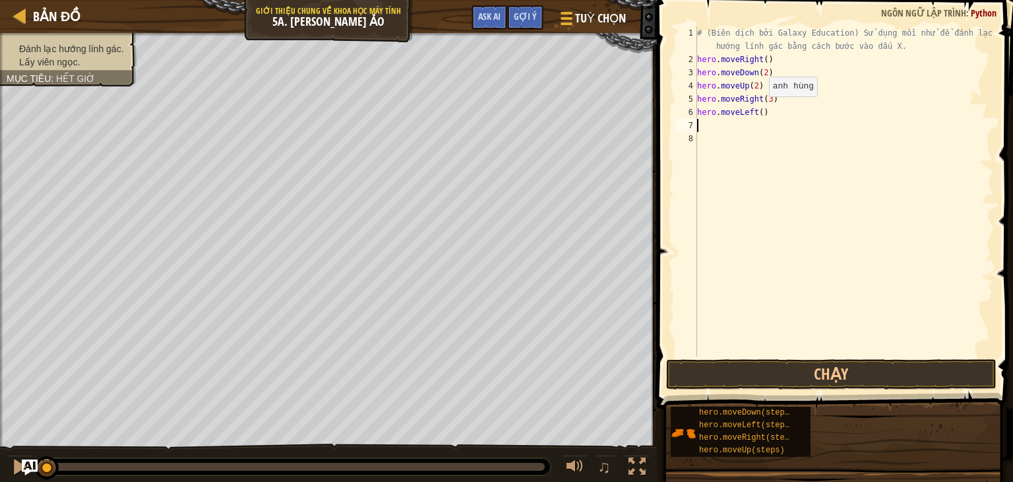
click at [757, 109] on div "# (Biên dịch bởi Galaxy Education) Sử dụng mồi nhử để đánh lạc hướng lính gác b…" at bounding box center [844, 210] width 299 height 369
type textarea "hero.moveLeft(5)"
click at [801, 377] on button "Chạy" at bounding box center [831, 374] width 331 height 30
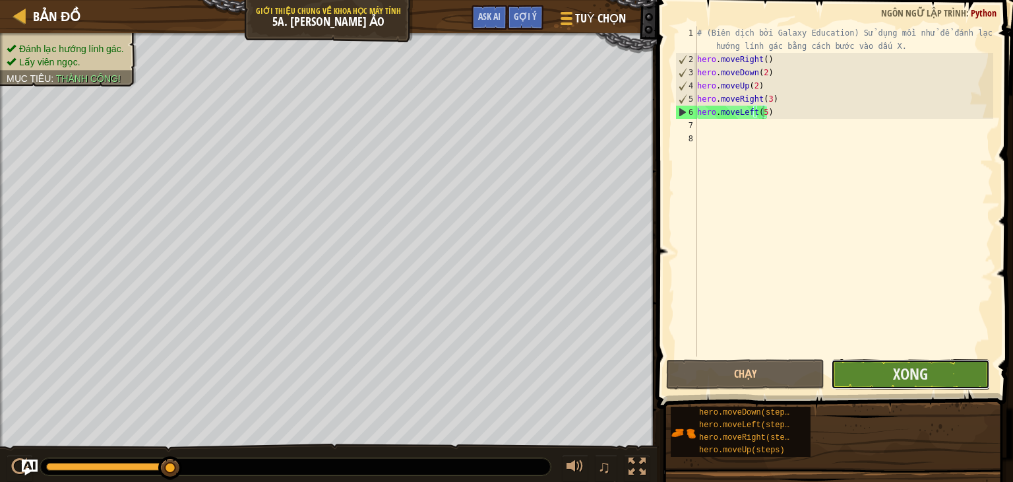
click at [882, 380] on button "Xong" at bounding box center [910, 374] width 158 height 30
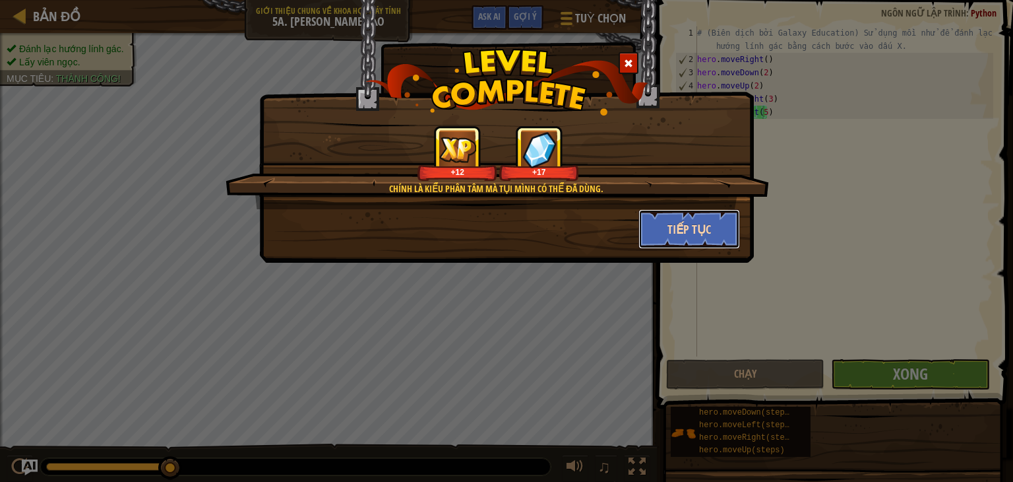
click at [683, 230] on button "Tiếp tục" at bounding box center [690, 229] width 102 height 40
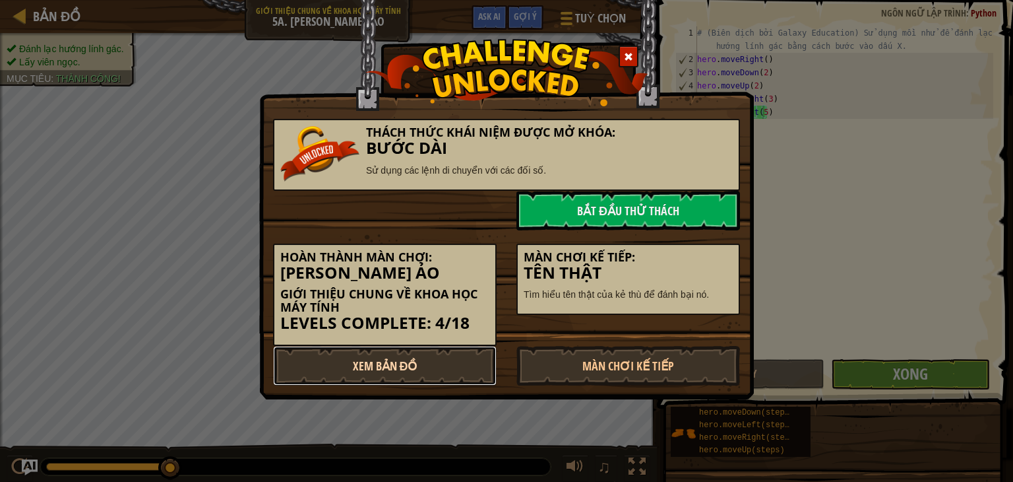
click at [410, 364] on link "Xem Bản Đồ" at bounding box center [385, 366] width 224 height 40
select select "vi"
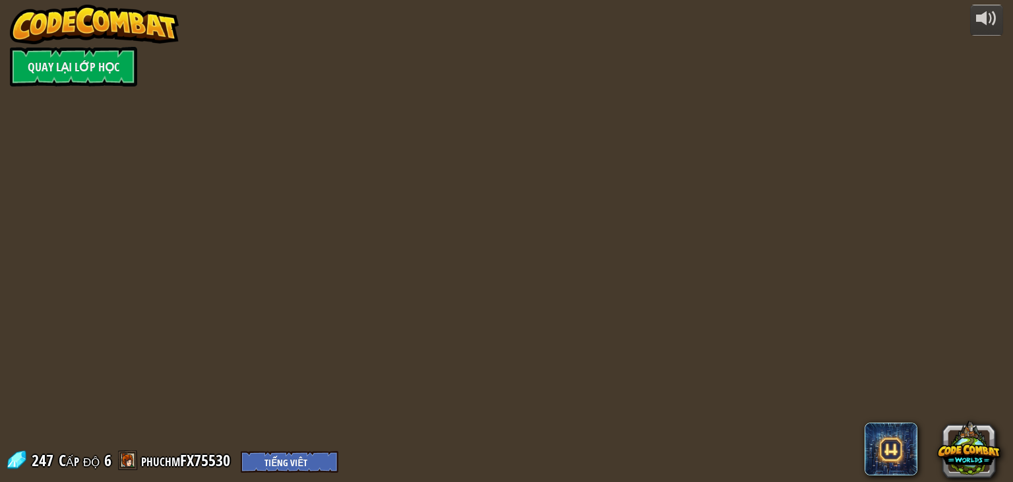
select select "vi"
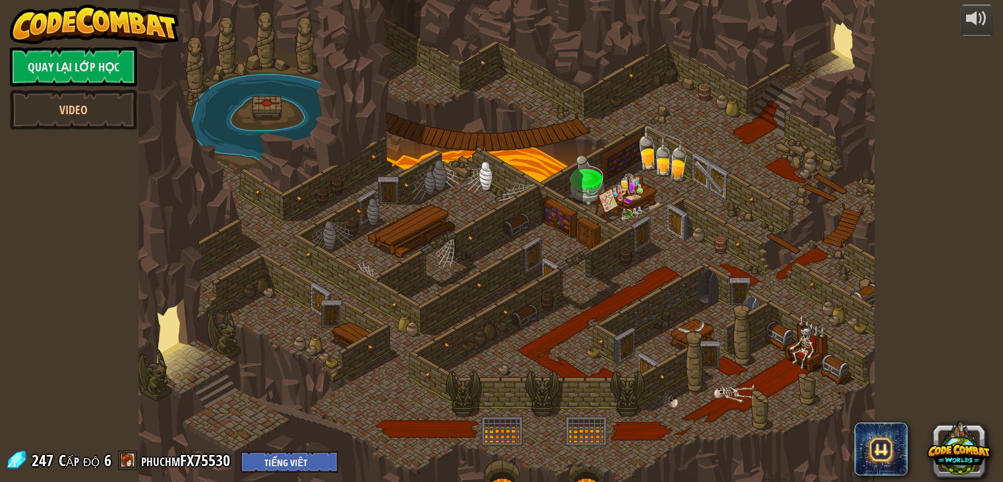
select select "vi"
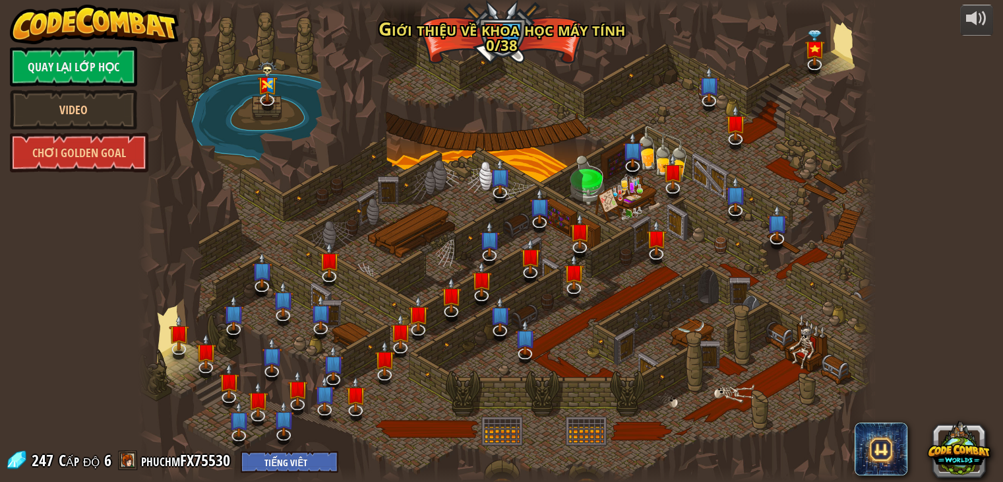
select select "vi"
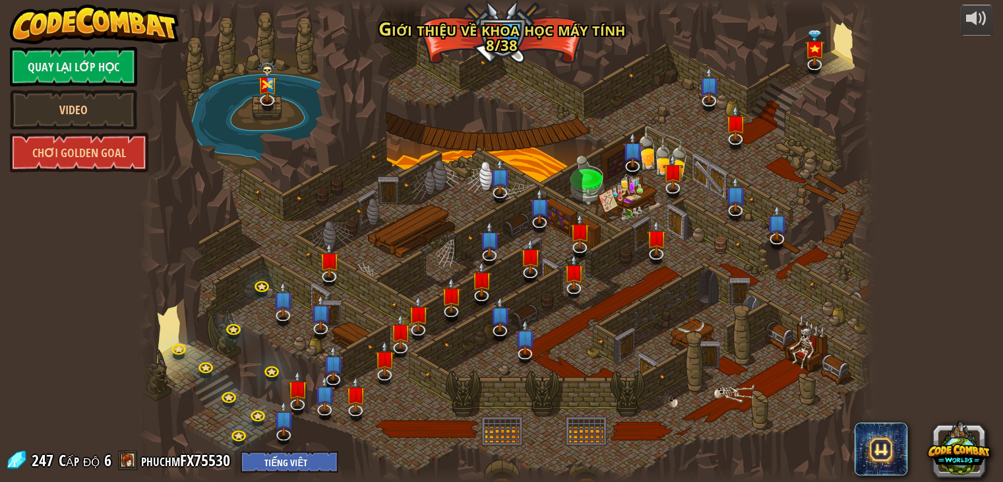
select select "vi"
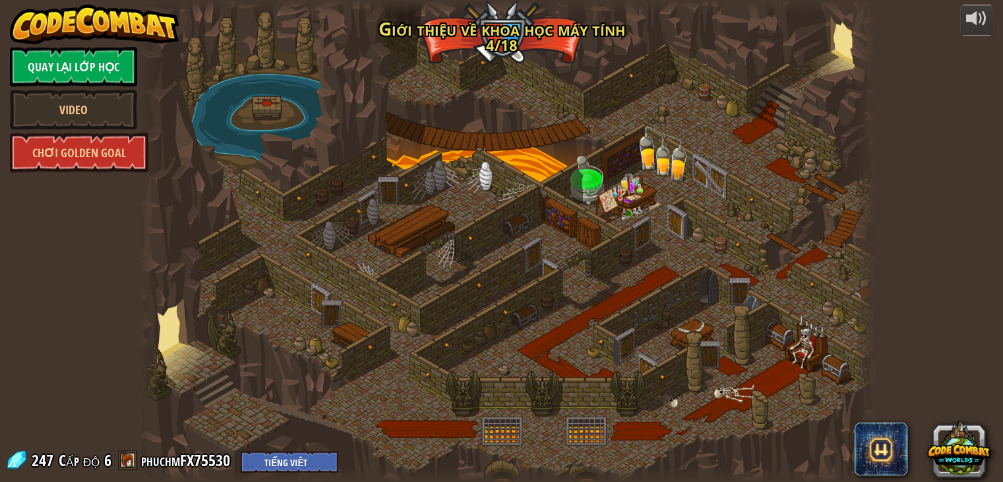
select select "vi"
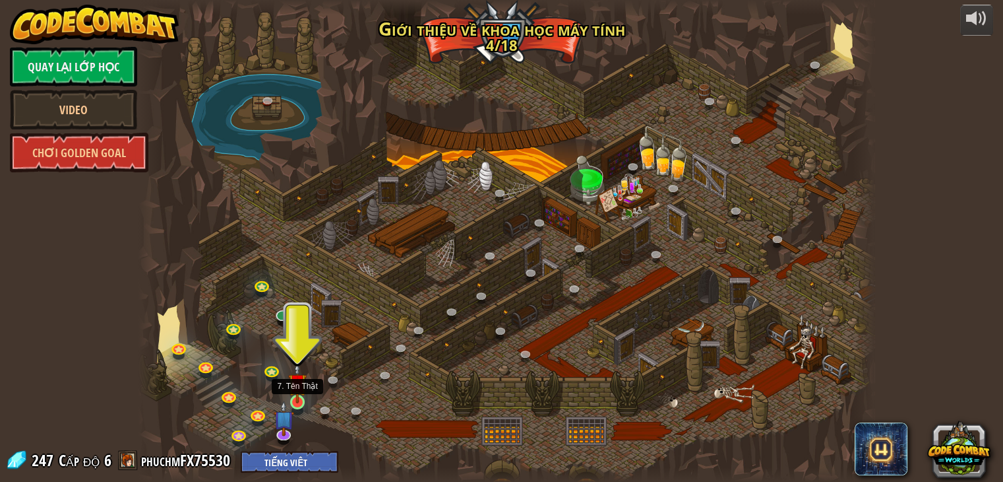
click at [301, 397] on img at bounding box center [297, 383] width 18 height 42
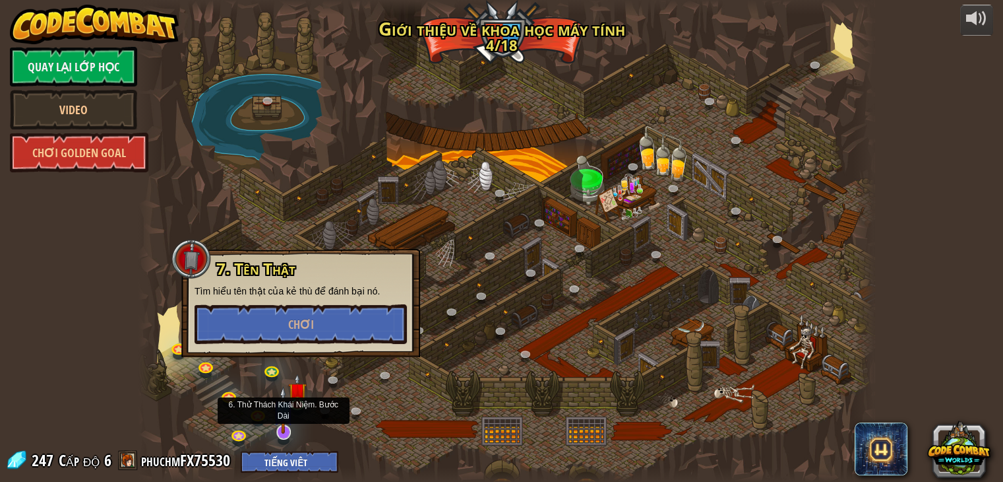
click at [280, 426] on img at bounding box center [283, 410] width 20 height 48
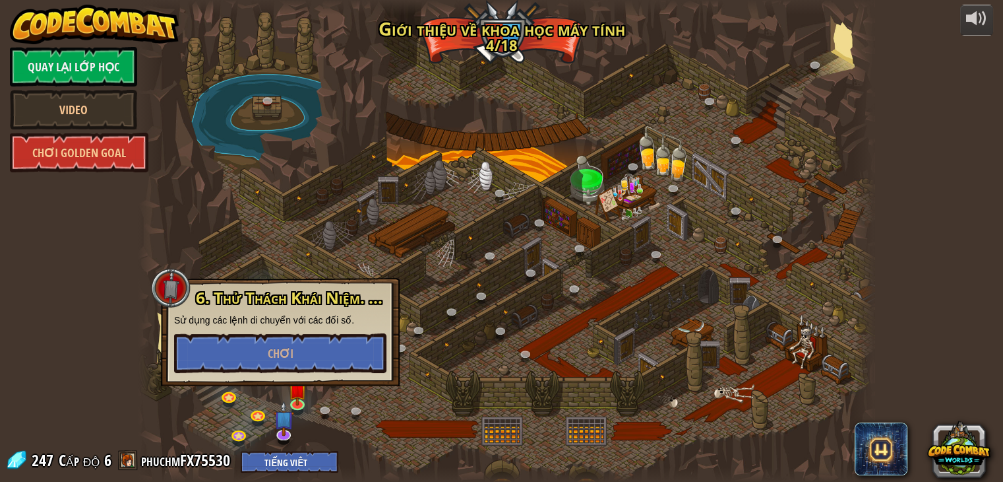
click at [315, 433] on div at bounding box center [507, 241] width 737 height 482
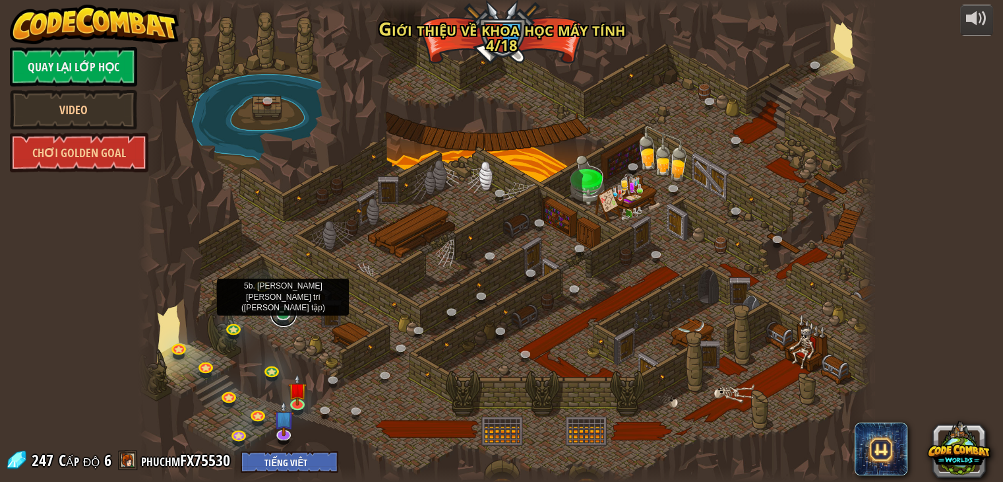
click at [280, 310] on link at bounding box center [283, 313] width 26 height 26
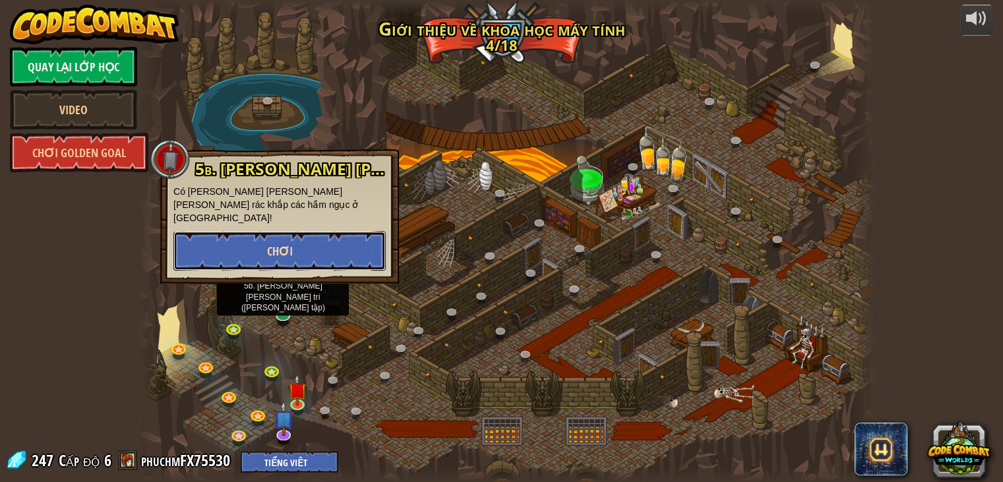
click at [327, 236] on button "Chơi" at bounding box center [280, 251] width 212 height 40
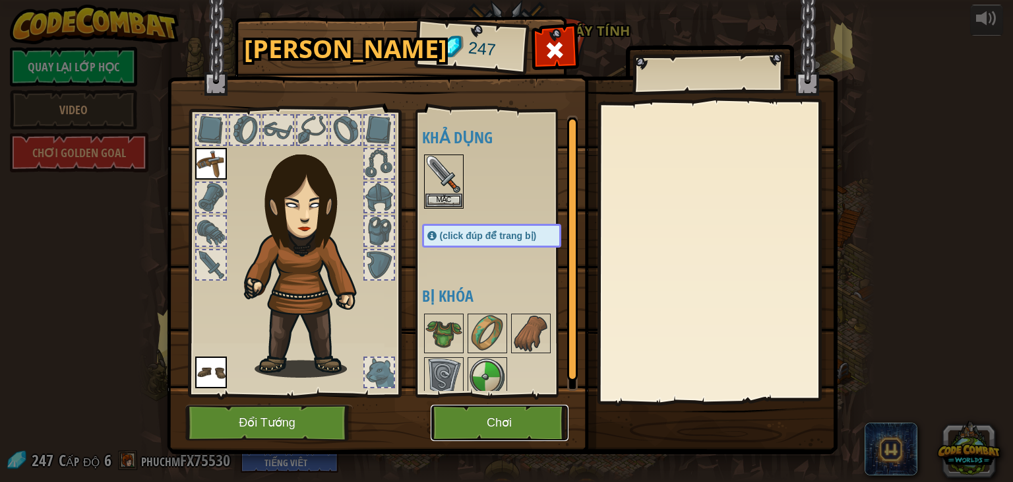
click at [468, 428] on button "Chơi" at bounding box center [500, 422] width 138 height 36
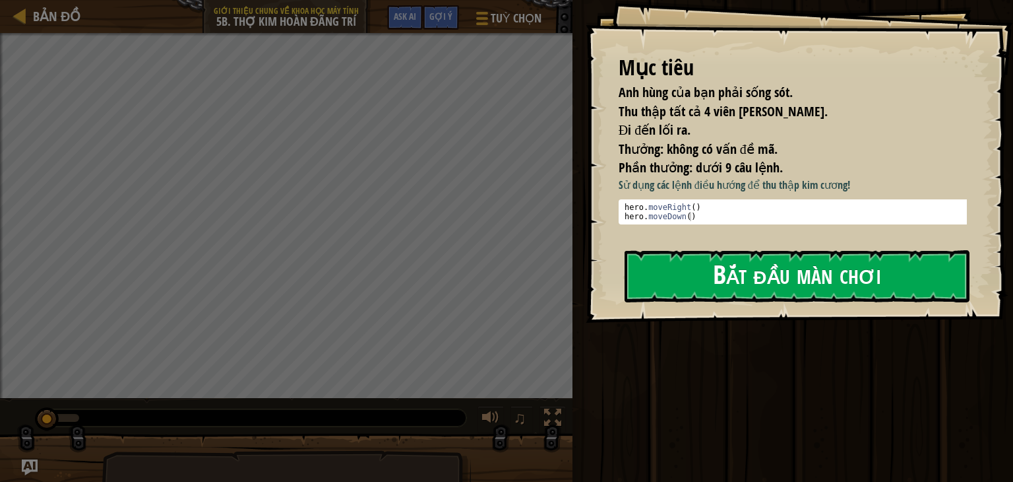
click at [742, 267] on button "Bắt đầu màn chơi" at bounding box center [797, 276] width 345 height 52
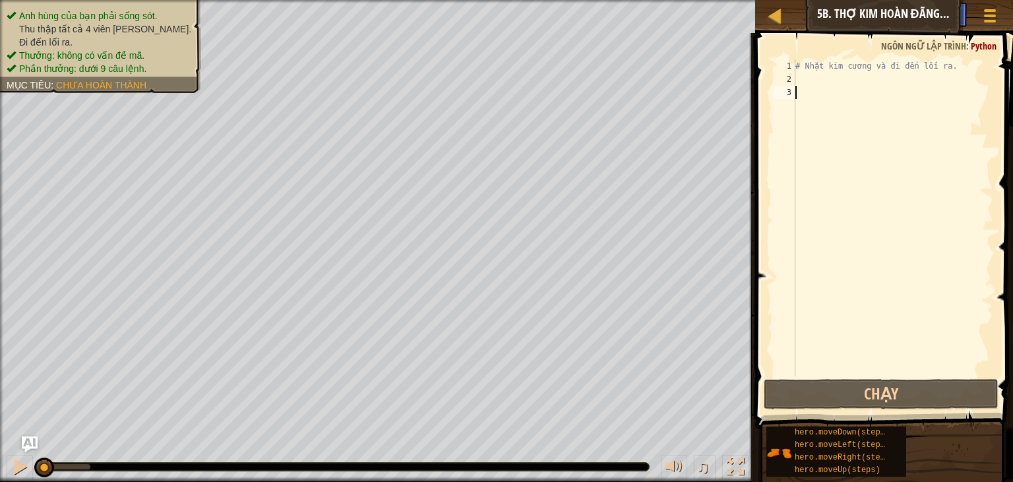
click at [808, 79] on div "# Nhặt kim cương và đi đến lối ra." at bounding box center [893, 230] width 201 height 343
type textarea "l"
type textarea "r"
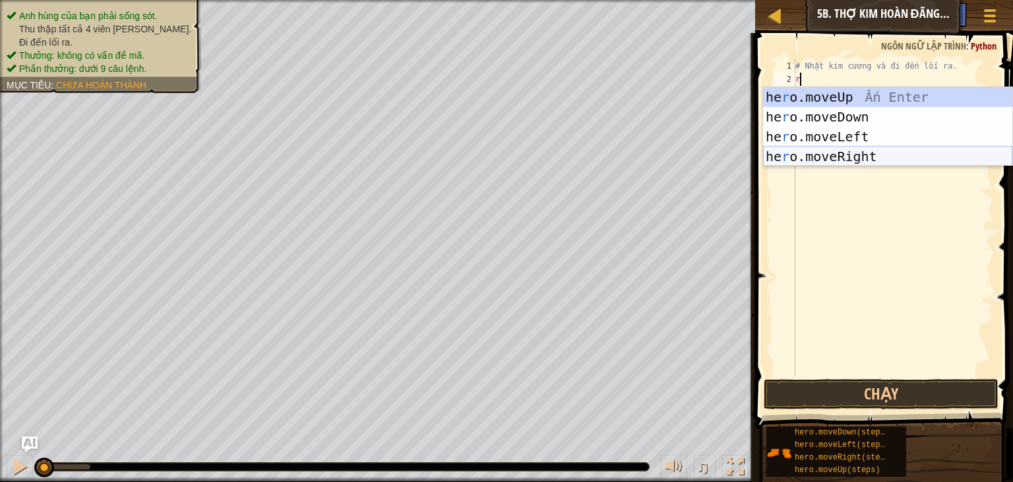
click at [866, 150] on div "he r o.moveUp Ấn Enter he r o.moveDown Ấn Enter he r o.moveLeft Ấn Enter he r o…" at bounding box center [887, 146] width 249 height 119
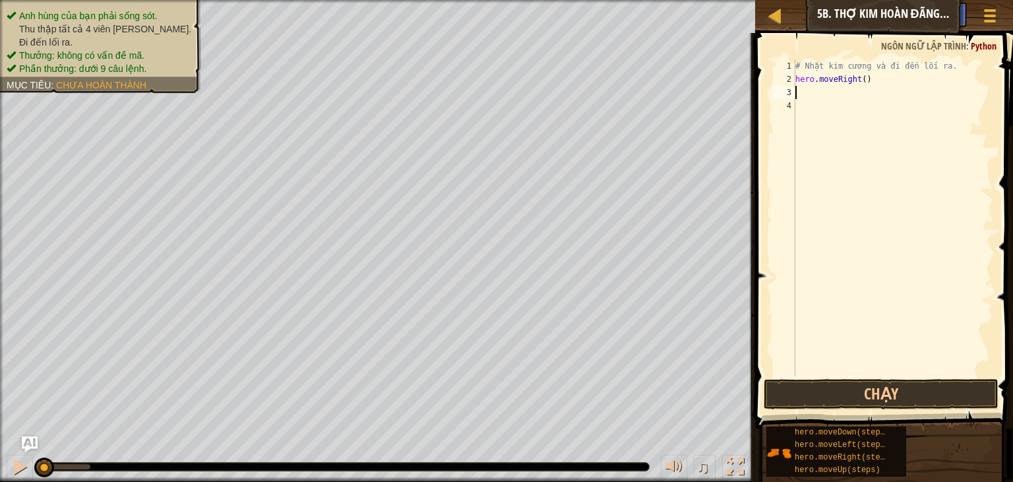
type textarea "d"
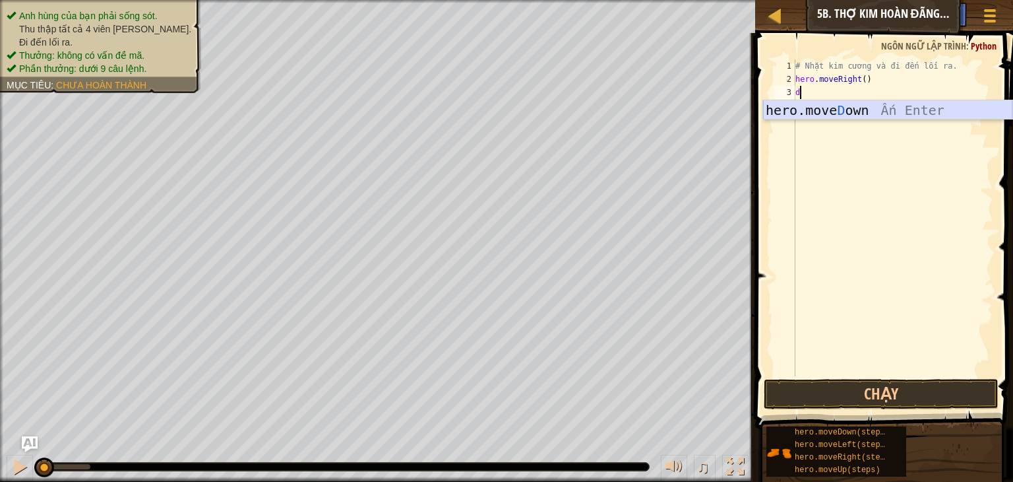
click at [858, 106] on div "hero.move D own Ấn Enter" at bounding box center [887, 129] width 249 height 59
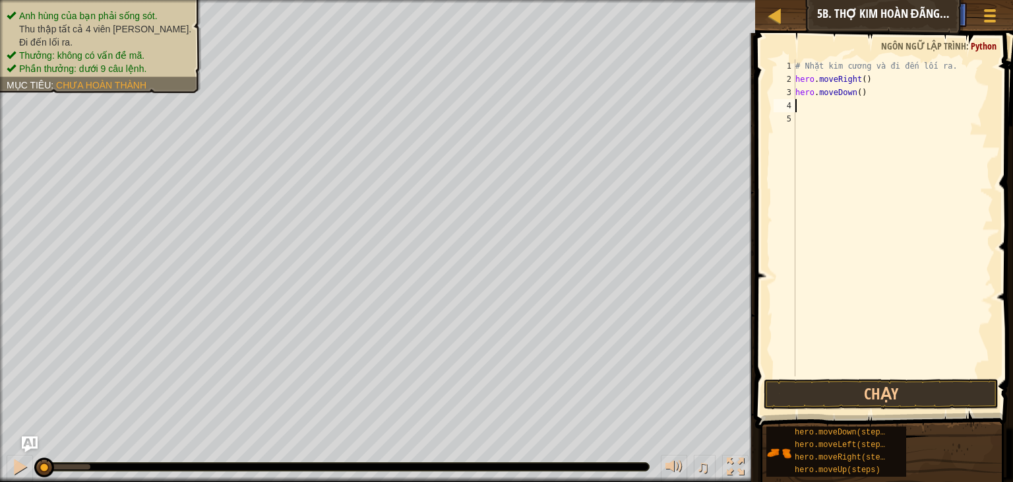
type textarea "r"
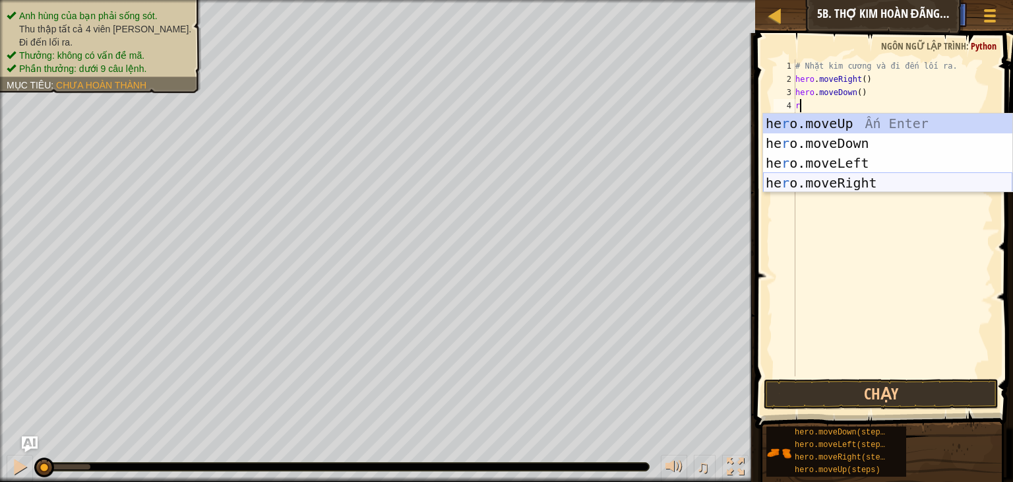
click at [860, 179] on div "he r o.moveUp Ấn Enter he r o.moveDown Ấn Enter he r o.moveLeft Ấn Enter he r o…" at bounding box center [887, 172] width 249 height 119
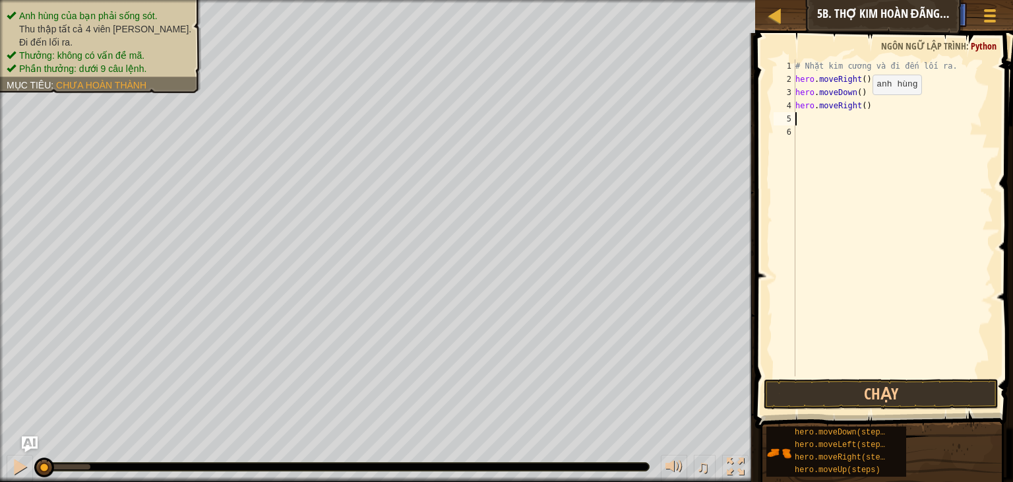
click at [862, 108] on div "# Nhặt kim cương và đi đến lối ra. hero . moveRight ( ) hero . moveDown ( ) her…" at bounding box center [893, 230] width 201 height 343
type textarea "hero.moveRight(2)"
click at [803, 121] on div "# Nhặt kim cương và đi đến lối ra. hero . moveRight ( ) hero . moveDown ( ) her…" at bounding box center [893, 230] width 201 height 343
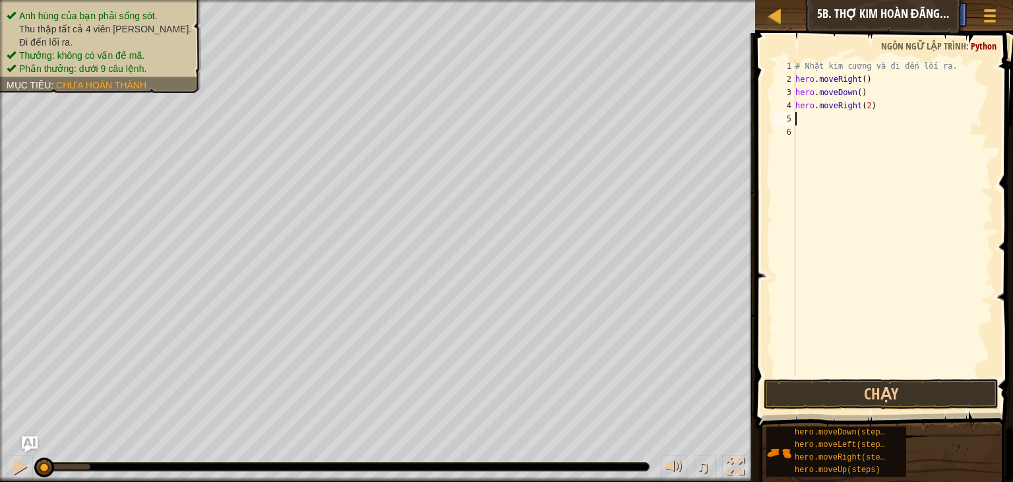
type textarea "w"
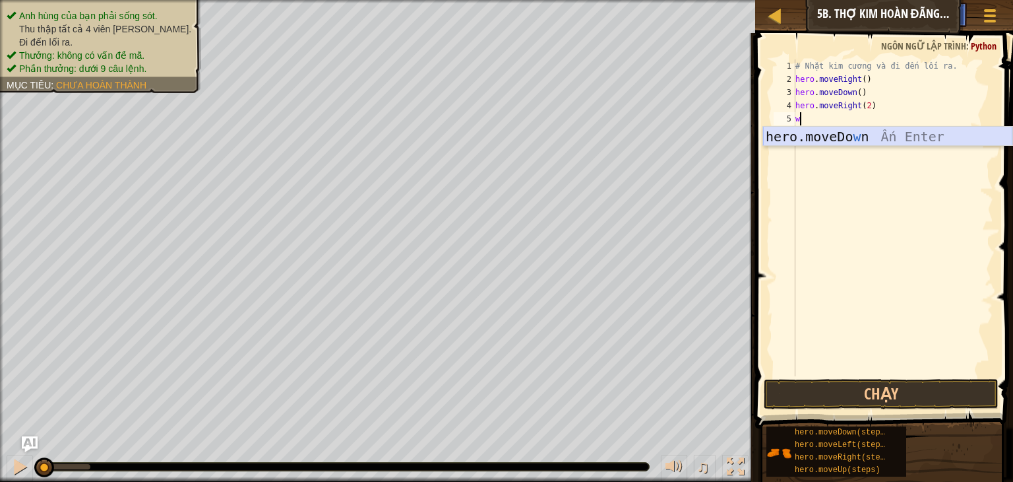
click at [831, 143] on div "hero.moveDo w n [GEOGRAPHIC_DATA] Enter" at bounding box center [887, 156] width 249 height 59
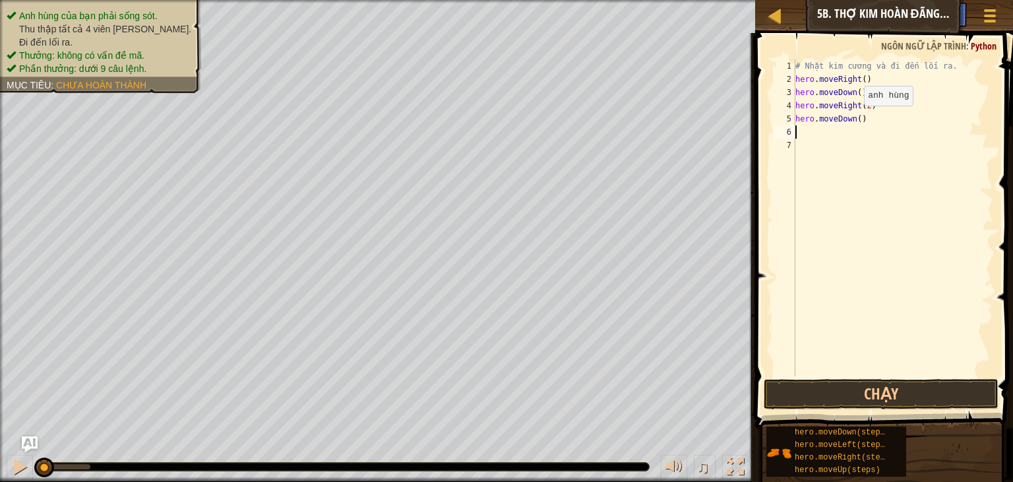
click at [852, 119] on div "# Nhặt kim cương và đi đến lối ra. hero . moveRight ( ) hero . moveDown ( ) her…" at bounding box center [893, 230] width 201 height 343
click at [843, 121] on div "# Nhặt kim cương và đi đến lối ra. hero . moveRight ( ) hero . moveDown ( ) her…" at bounding box center [893, 230] width 201 height 343
type textarea "h"
type textarea "u"
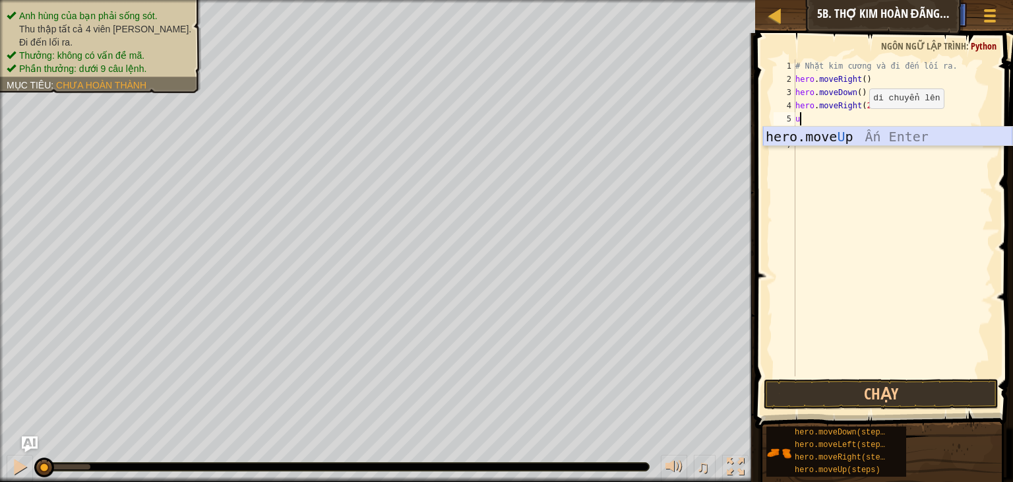
click at [821, 139] on div "hero.move U p Ấn Enter" at bounding box center [887, 156] width 249 height 59
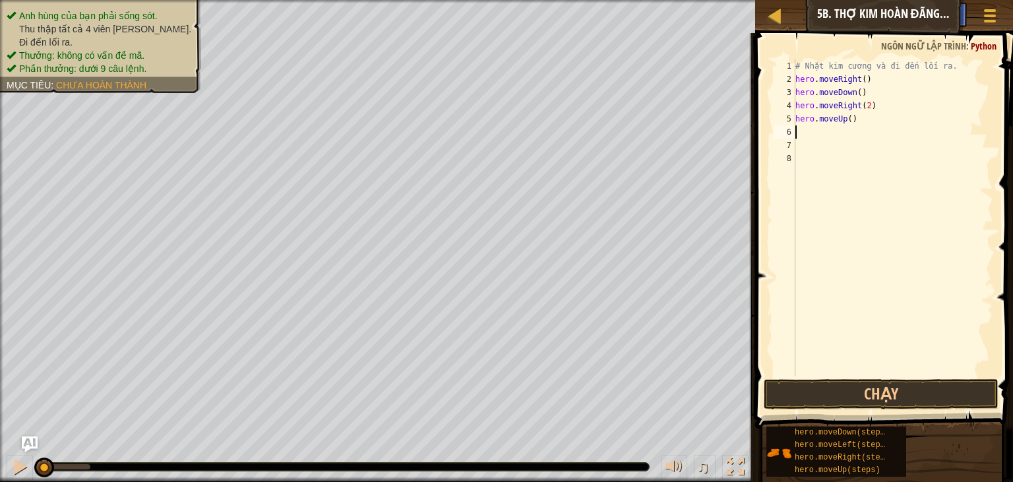
type textarea "r"
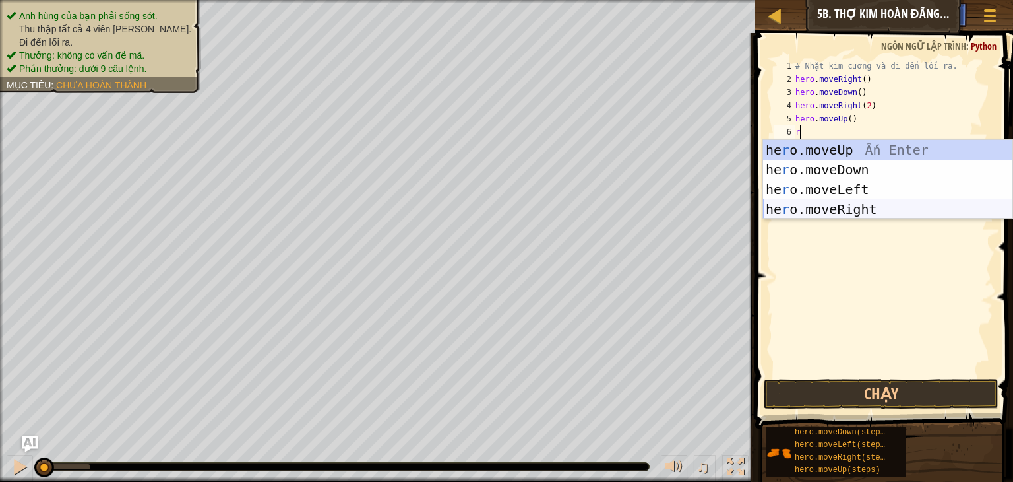
click at [878, 205] on div "he r o.moveUp Ấn Enter he r o.moveDown Ấn Enter he r o.moveLeft Ấn Enter he r o…" at bounding box center [887, 199] width 249 height 119
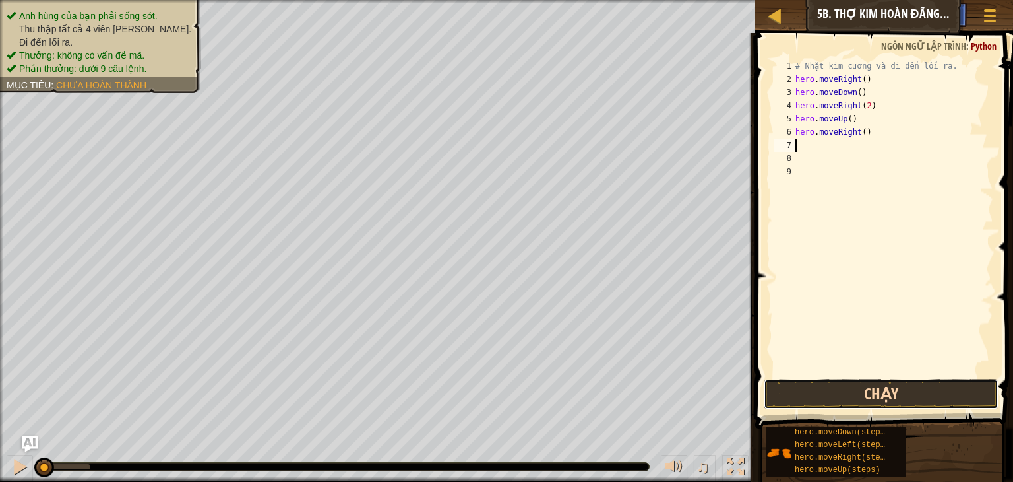
click at [856, 391] on button "Chạy" at bounding box center [881, 394] width 235 height 30
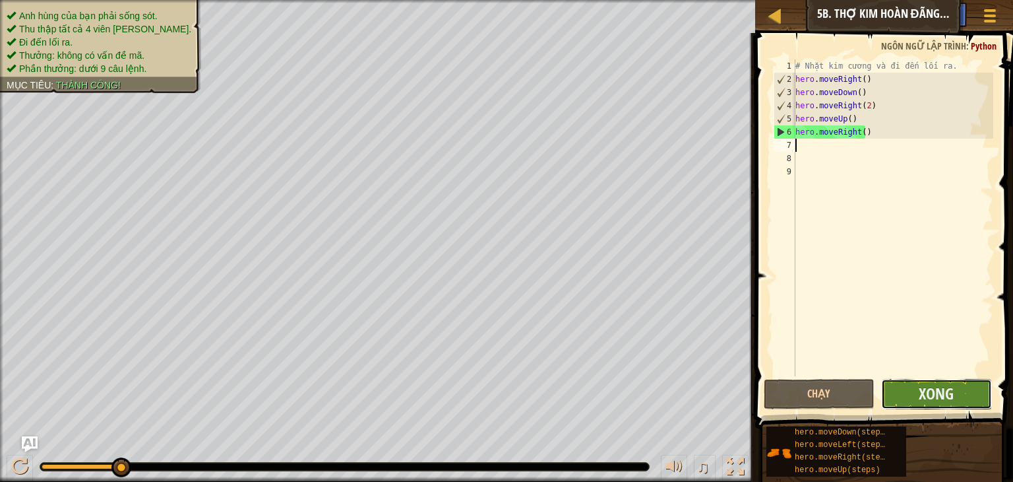
click at [897, 391] on button "Xong" at bounding box center [936, 394] width 111 height 30
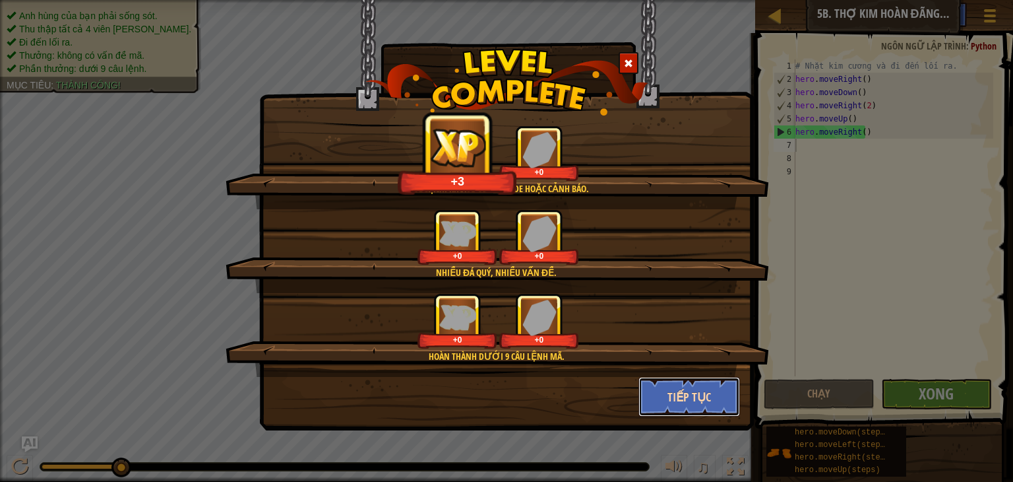
click at [704, 400] on button "Tiếp tục" at bounding box center [690, 397] width 102 height 40
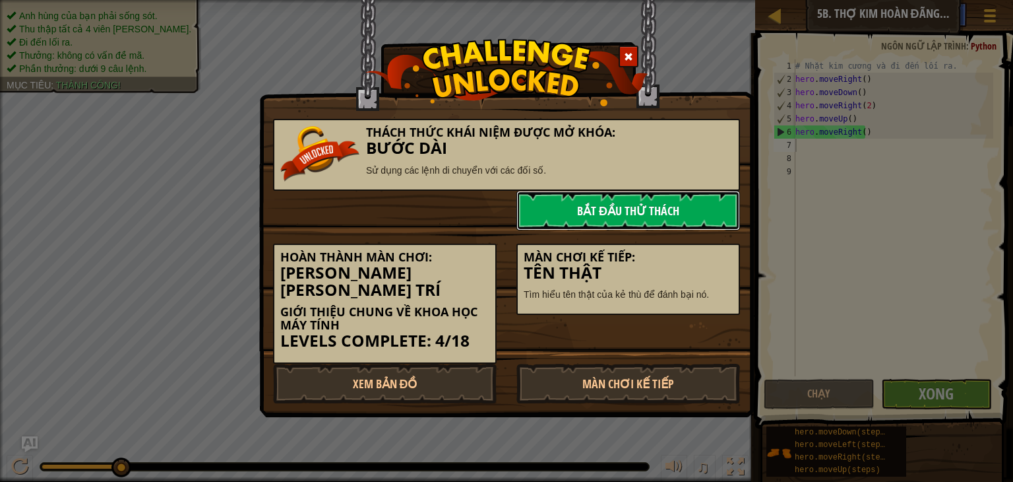
click at [581, 211] on link "Bắt đầu Thử Thách" at bounding box center [629, 211] width 224 height 40
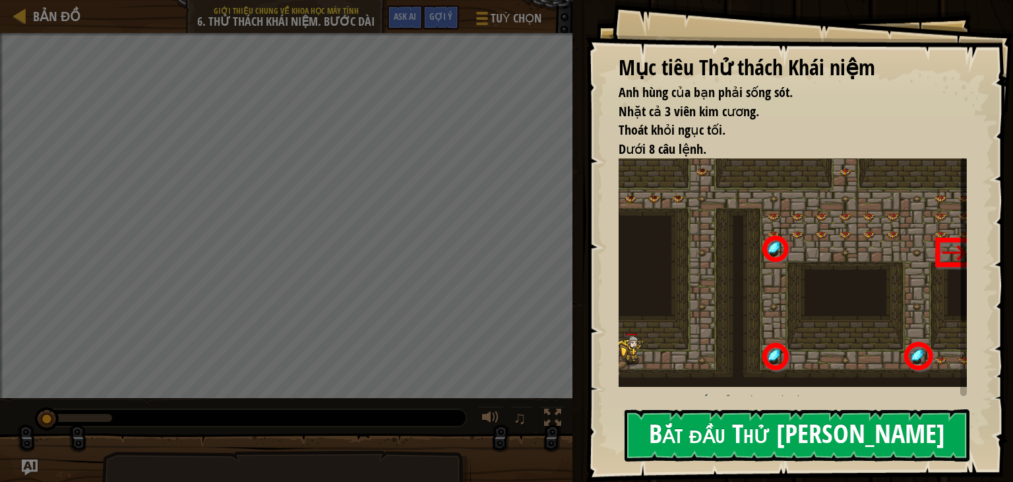
click at [762, 428] on button "Bắt đầu Thử [PERSON_NAME]" at bounding box center [797, 435] width 345 height 52
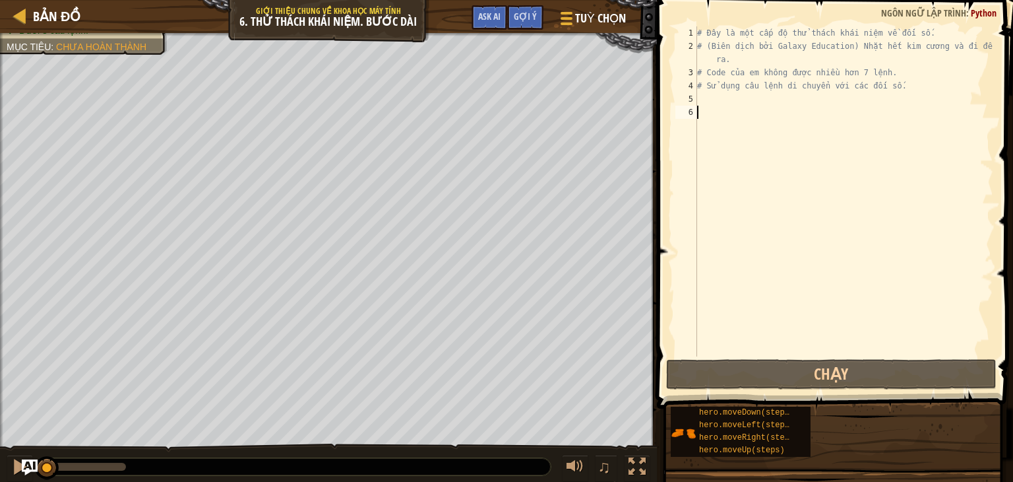
type textarea "r"
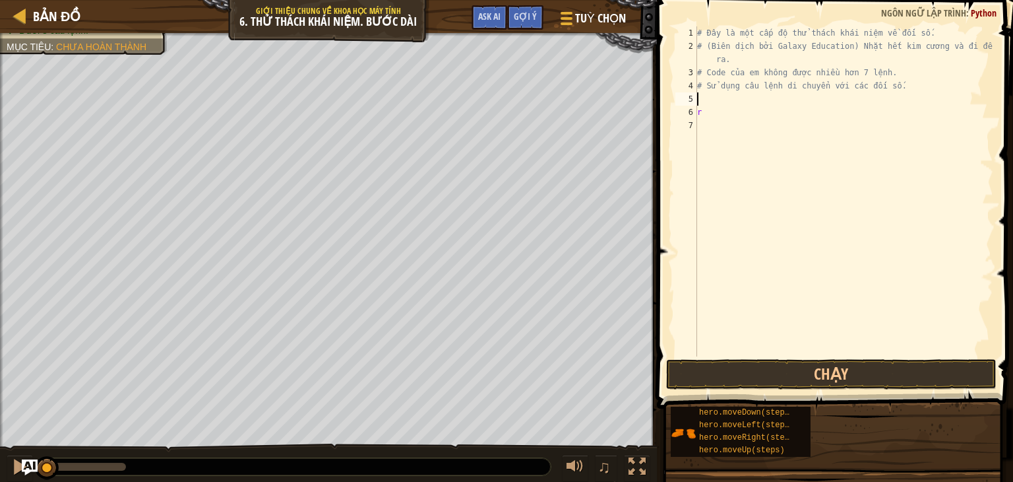
click at [730, 101] on div "# Đây là một cấp độ thử thách khái niệm về đối số. # (Biên dịch bởi Galaxy Educ…" at bounding box center [844, 204] width 299 height 356
type textarea "r"
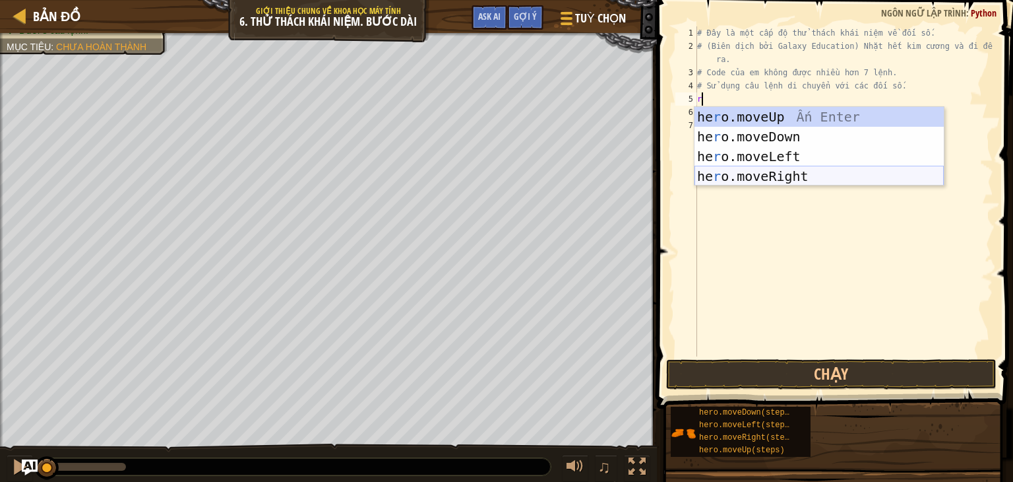
click at [765, 172] on div "he r o.moveUp Ấn Enter he r o.moveDown Ấn Enter he r o.moveLeft Ấn Enter he r o…" at bounding box center [819, 166] width 249 height 119
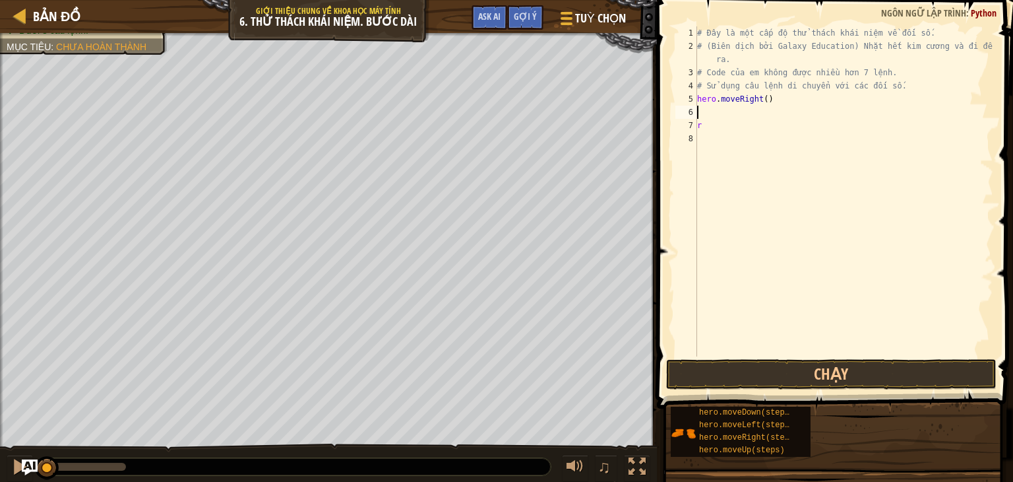
click at [727, 124] on div "# Đây là một cấp độ thử thách khái niệm về đối số. # (Biên dịch bởi Galaxy Educ…" at bounding box center [844, 204] width 299 height 356
type textarea "r"
click at [727, 114] on div "# Đây là một cấp độ thử thách khái niệm về đối số. # (Biên dịch bởi Galaxy Educ…" at bounding box center [844, 204] width 299 height 356
click at [765, 97] on div "# Đây là một cấp độ thử thách khái niệm về đối số. # (Biên dịch bởi Galaxy Educ…" at bounding box center [844, 204] width 299 height 356
type textarea "hero.moveRight(4)"
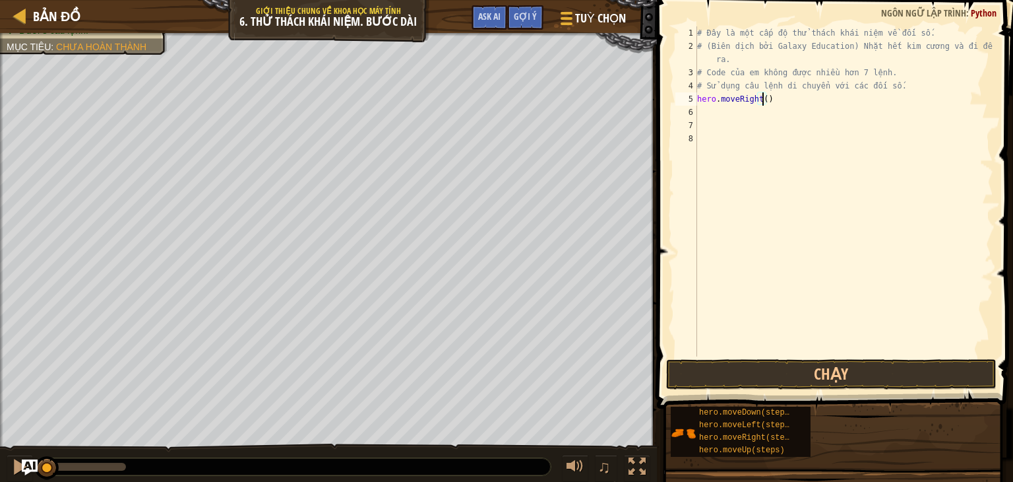
scroll to position [6, 5]
click at [728, 121] on div "# Đây là một cấp độ thử thách khái niệm về đối số. # (Biên dịch bởi Galaxy Educ…" at bounding box center [844, 204] width 299 height 356
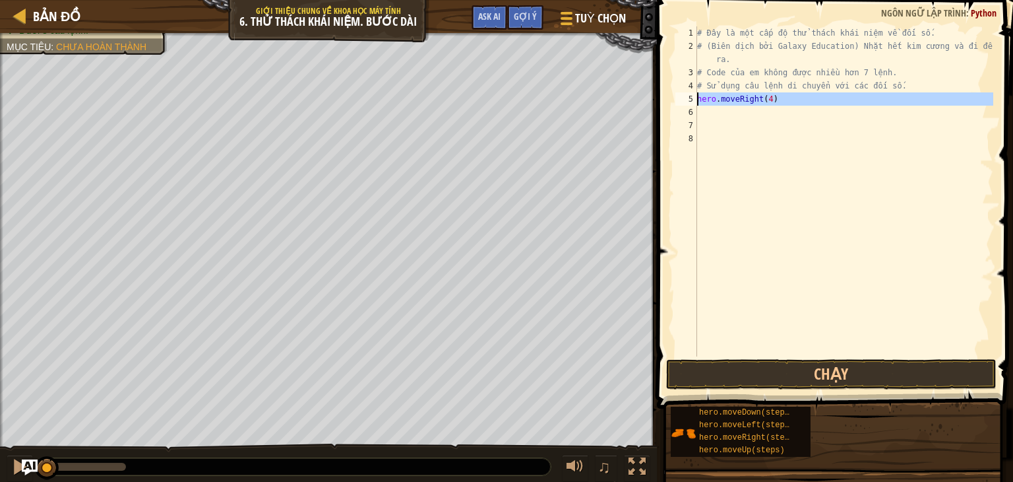
click at [692, 104] on div "5" at bounding box center [687, 98] width 22 height 13
type textarea "hero.moveRight(4)"
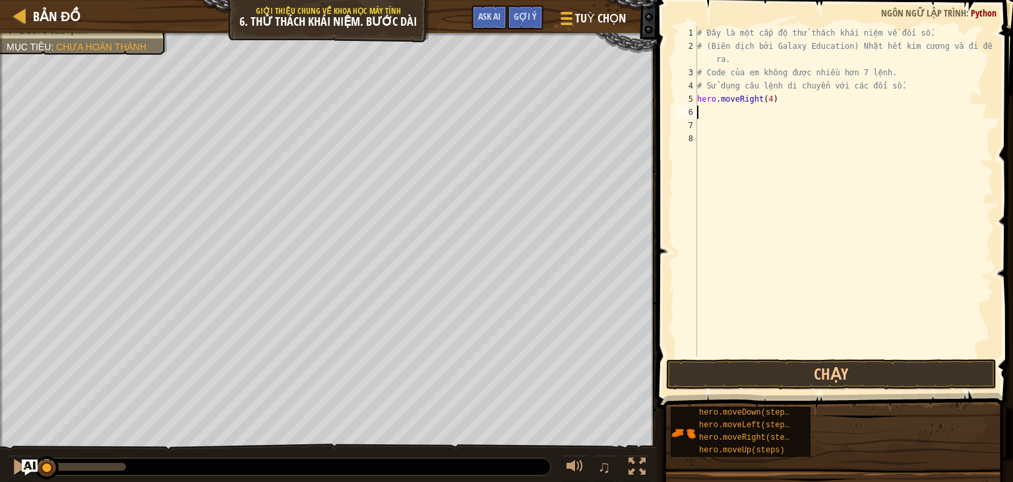
click at [710, 115] on div "# Đây là một cấp độ thử thách khái niệm về đối số. # (Biên dịch bởi Galaxy Educ…" at bounding box center [844, 204] width 299 height 356
click at [763, 98] on div "# Đây là một cấp độ thử thách khái niệm về đối số. # (Biên dịch bởi Galaxy Educ…" at bounding box center [844, 204] width 299 height 356
click at [768, 95] on div "# Đây là một cấp độ thử thách khái niệm về đối số. # (Biên dịch bởi Galaxy Educ…" at bounding box center [844, 204] width 299 height 356
type textarea "hero.moveRight()"
click at [724, 109] on div "# Đây là một cấp độ thử thách khái niệm về đối số. # (Biên dịch bởi Galaxy Educ…" at bounding box center [844, 204] width 299 height 356
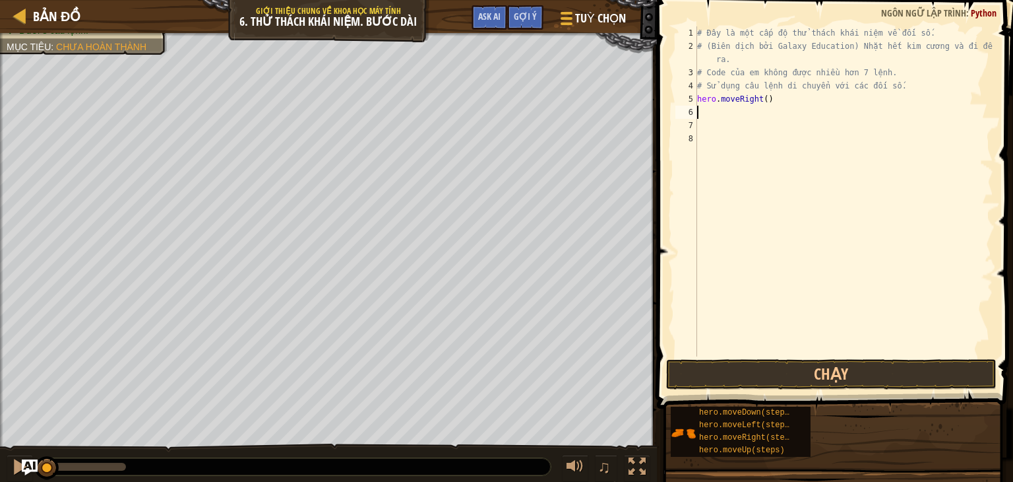
type textarea "u"
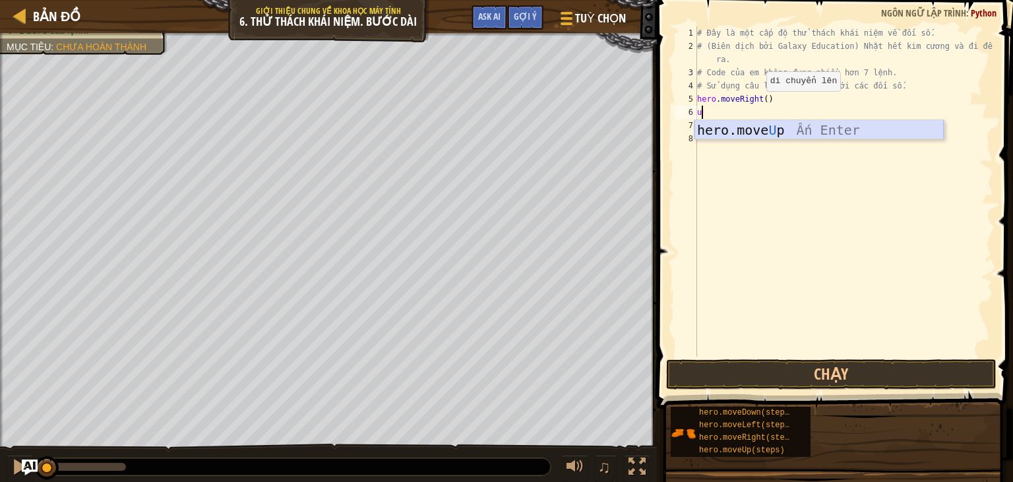
click at [829, 135] on div "hero.move U p Ấn Enter" at bounding box center [819, 149] width 249 height 59
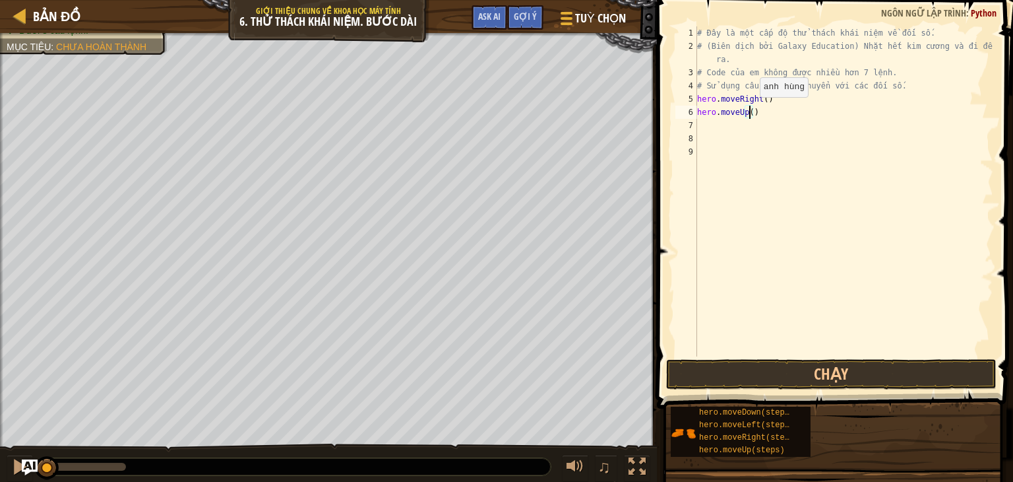
click at [749, 110] on div "# Đây là một cấp độ thử thách khái niệm về đối số. # (Biên dịch bởi Galaxy Educ…" at bounding box center [844, 204] width 299 height 356
type textarea "hero.moveUp(4)"
click at [707, 127] on div "# Đây là một cấp độ thử thách khái niệm về đối số. # (Biên dịch bởi Galaxy Educ…" at bounding box center [844, 204] width 299 height 356
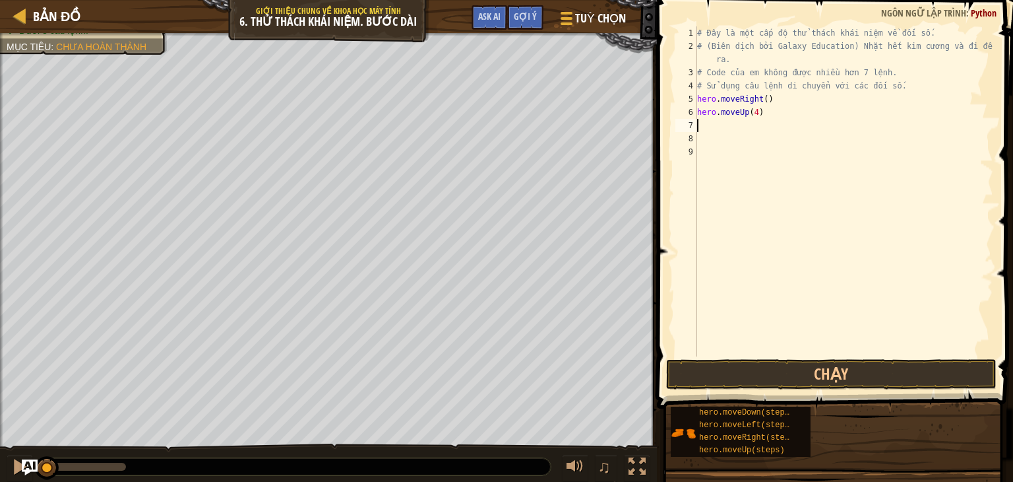
type textarea "r"
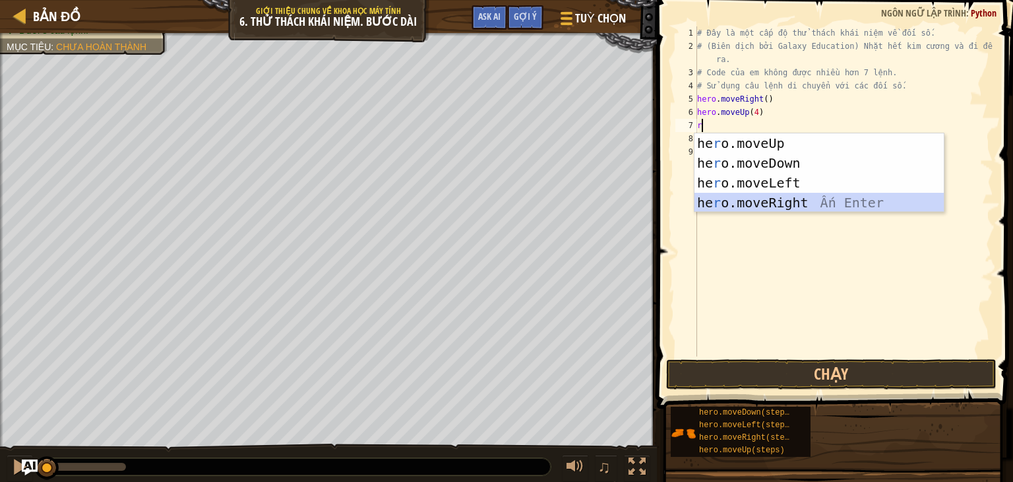
click at [838, 203] on div "he r o.moveUp Ấn Enter he r o.moveDown Ấn Enter he r o.moveLeft Ấn Enter he r o…" at bounding box center [819, 192] width 249 height 119
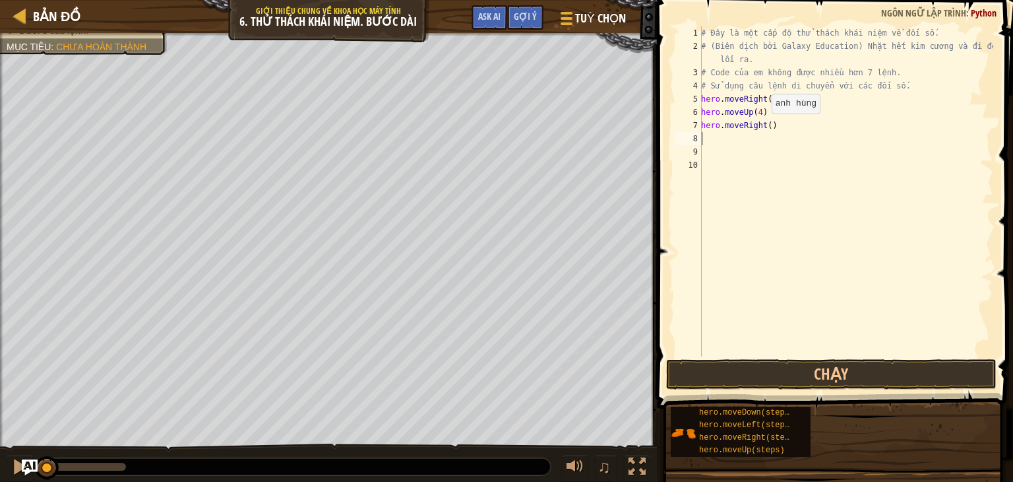
click at [765, 127] on div "# Đây là một cấp độ thử thách khái niệm về đối số. # (Biên dịch bởi Galaxy Educ…" at bounding box center [846, 204] width 295 height 356
type textarea "hero.moveRight(2)"
click at [706, 137] on div "# Đây là một cấp độ thử thách khái niệm về đối số. # (Biên dịch bởi Galaxy Educ…" at bounding box center [846, 204] width 295 height 356
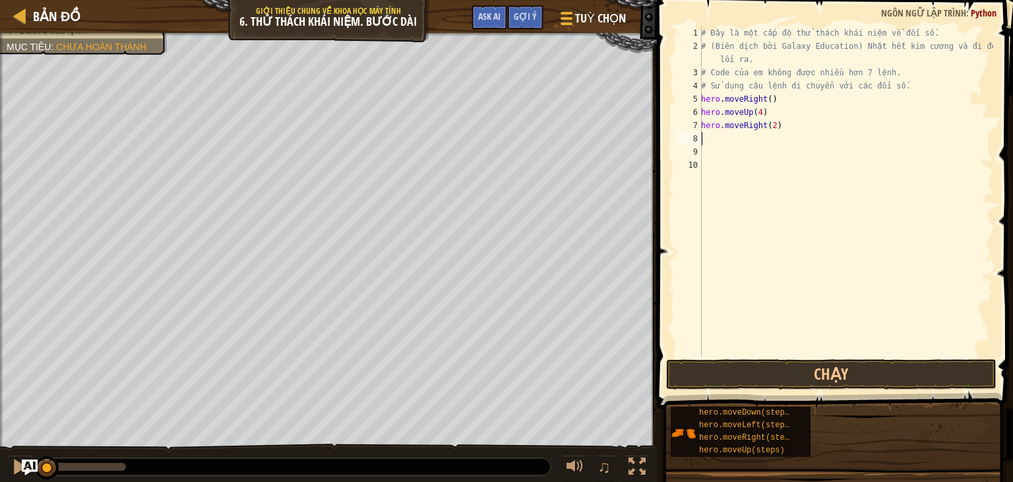
click at [760, 109] on div "# Đây là một cấp độ thử thách khái niệm về đối số. # (Biên dịch bởi Galaxy Educ…" at bounding box center [846, 204] width 295 height 356
click at [755, 108] on div "# Đây là một cấp độ thử thách khái niệm về đối số. # (Biên dịch bởi Galaxy Educ…" at bounding box center [846, 204] width 295 height 356
click at [757, 108] on div "# Đây là một cấp độ thử thách khái niệm về đối số. # (Biên dịch bởi Galaxy Educ…" at bounding box center [846, 204] width 295 height 356
type textarea "hero.moveUp(3)"
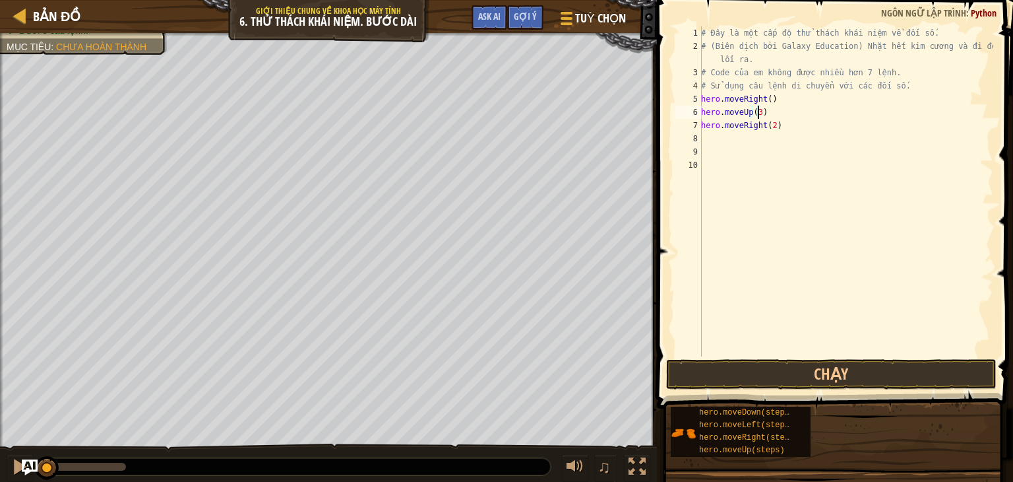
click at [715, 137] on div "# Đây là một cấp độ thử thách khái niệm về đối số. # (Biên dịch bởi Galaxy Educ…" at bounding box center [846, 204] width 295 height 356
type textarea "s"
type textarea "d"
click at [781, 156] on div "hero.move D own Ấn Enter" at bounding box center [823, 175] width 249 height 59
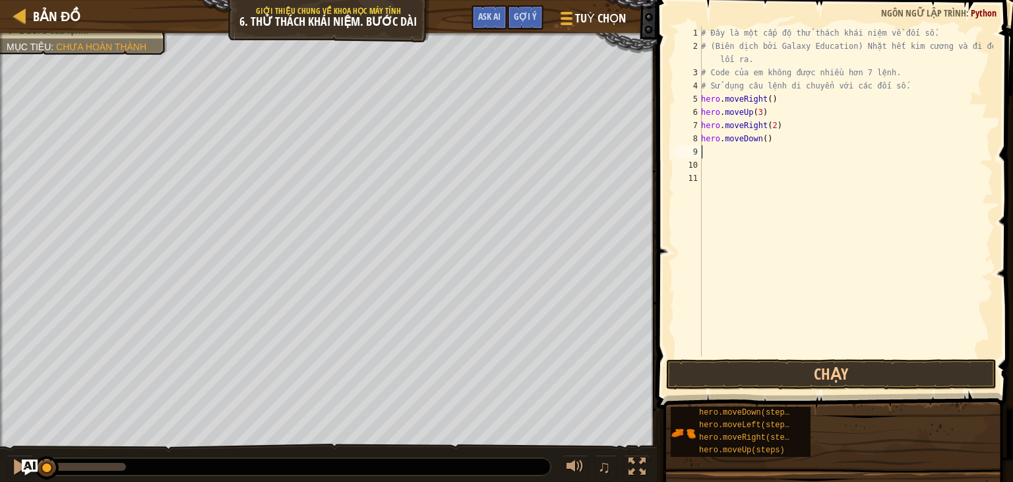
type textarea "l"
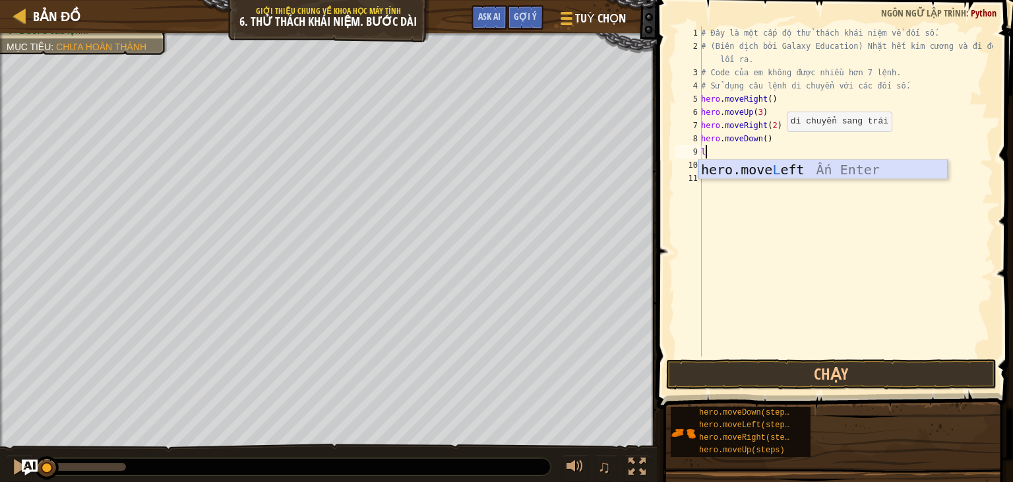
click at [771, 165] on div "hero.move L eft Ấn Enter" at bounding box center [823, 189] width 249 height 59
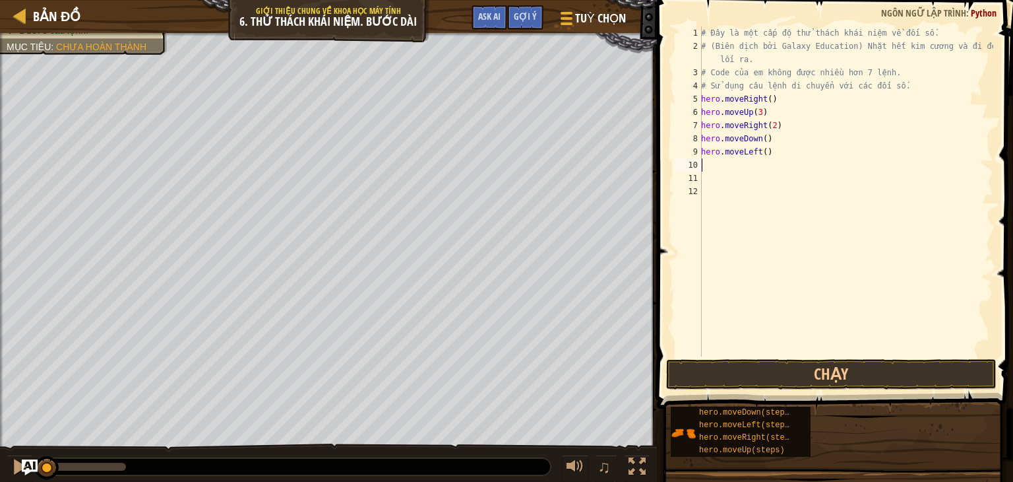
type textarea "d"
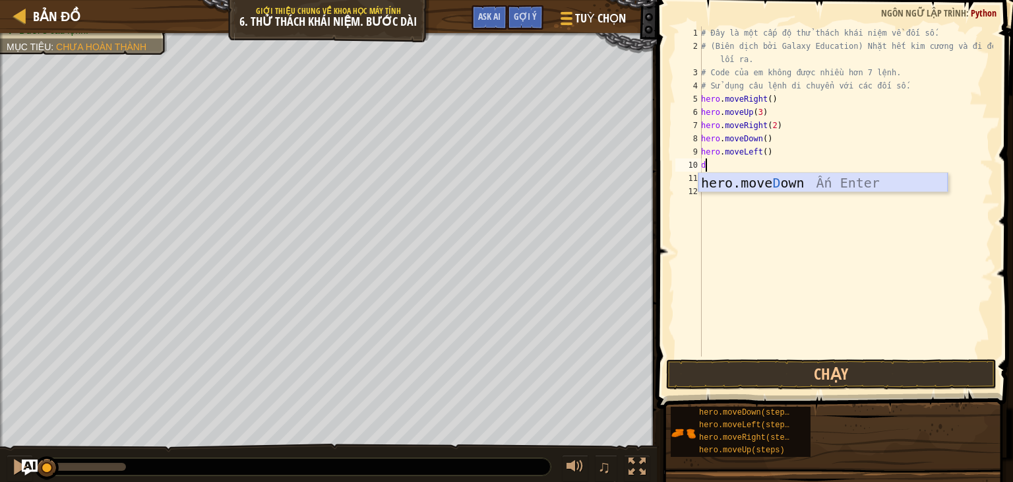
click at [722, 183] on div "hero.move D own Ấn Enter" at bounding box center [823, 202] width 249 height 59
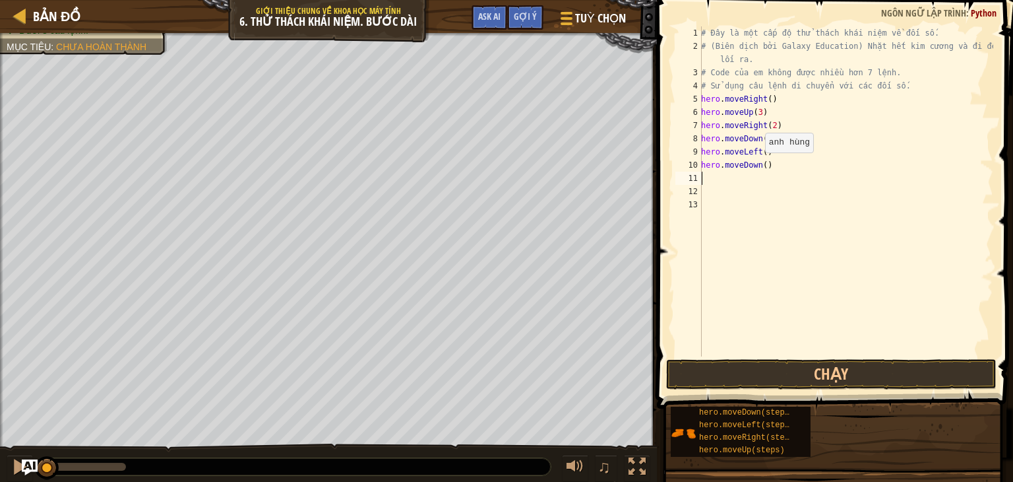
click at [757, 165] on div "# Đây là một cấp độ thử thách khái niệm về đối số. # (Biên dịch bởi Galaxy Educ…" at bounding box center [846, 204] width 295 height 356
click at [761, 165] on div "# Đây là một cấp độ thử thách khái niệm về đối số. # (Biên dịch bởi Galaxy Educ…" at bounding box center [846, 204] width 295 height 356
type textarea "hero.moveDown(2)"
click at [732, 179] on div "# Đây là một cấp độ thử thách khái niệm về đối số. # (Biên dịch bởi Galaxy Educ…" at bounding box center [846, 204] width 295 height 356
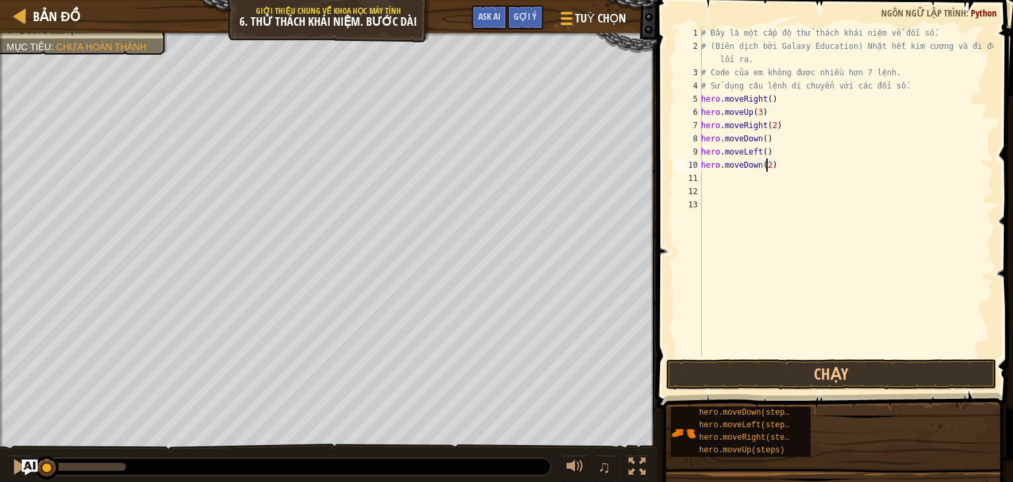
scroll to position [6, 0]
type textarea "r"
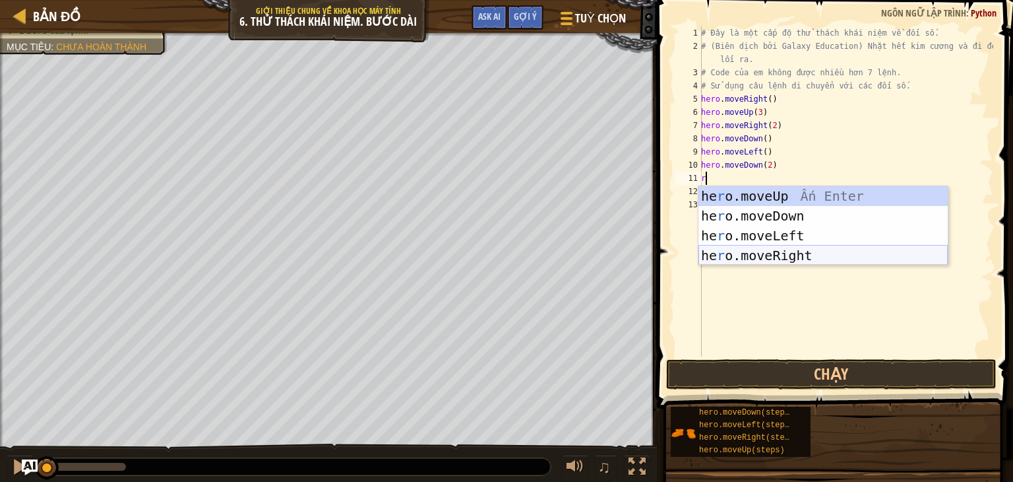
click at [734, 260] on div "he r o.moveUp Ấn Enter he r o.moveDown Ấn Enter he r o.moveLeft Ấn Enter he r o…" at bounding box center [823, 245] width 249 height 119
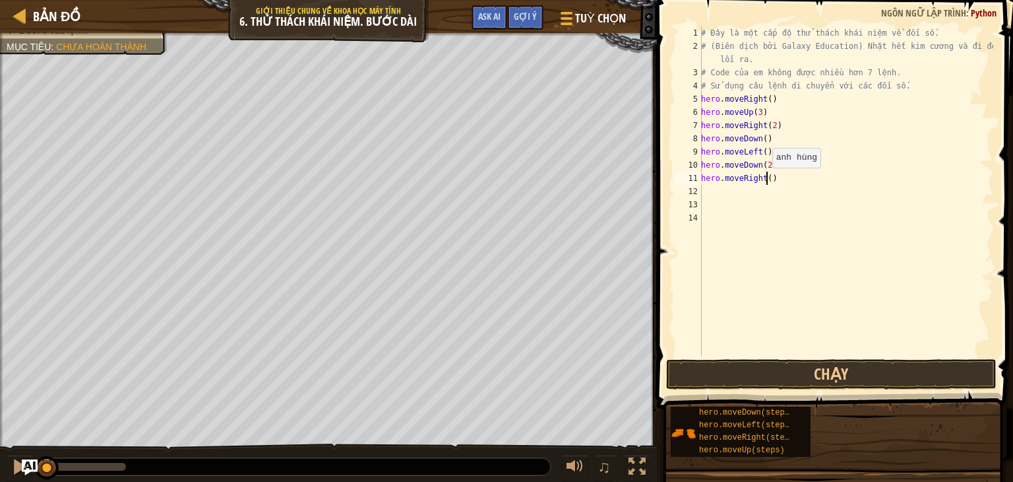
click at [765, 180] on div "# Đây là một cấp độ thử thách khái niệm về đối số. # (Biên dịch bởi Galaxy Educ…" at bounding box center [846, 204] width 295 height 356
type textarea "hero.moveRight(2)"
click at [732, 197] on div "# Đây là một cấp độ thử thách khái niệm về đối số. # (Biên dịch bởi Galaxy Educ…" at bounding box center [846, 204] width 295 height 356
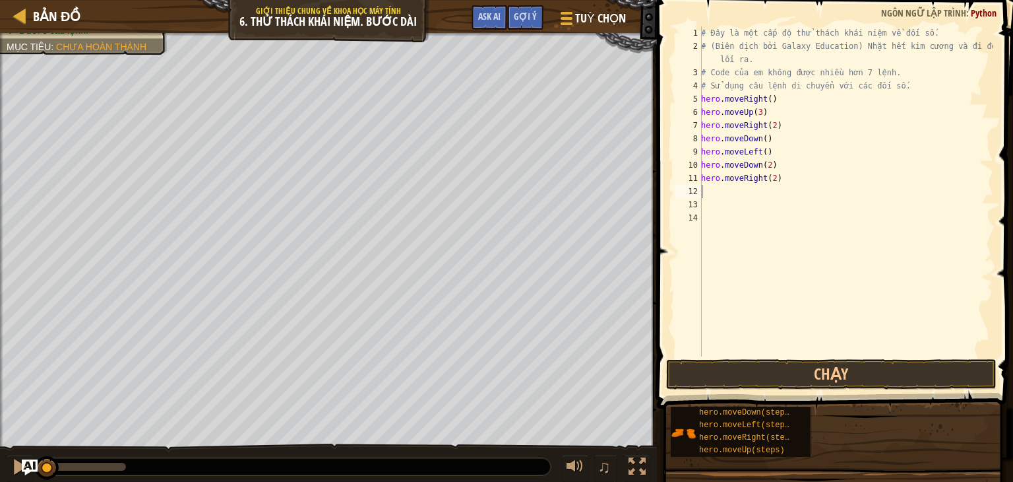
type textarea "u"
click at [806, 210] on div "hero.move U p Ấn Enter" at bounding box center [823, 228] width 249 height 59
click at [754, 192] on div "# Đây là một cấp độ thử thách khái niệm về đối số. # (Biên dịch bởi Galaxy Educ…" at bounding box center [846, 204] width 295 height 356
type textarea "hero.moveUp(2)"
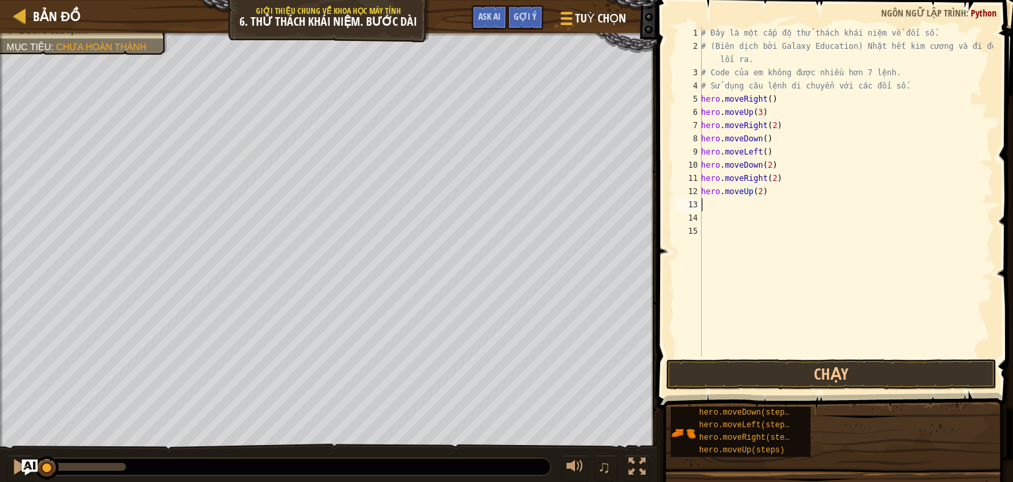
click at [711, 205] on div "# Đây là một cấp độ thử thách khái niệm về đối số. # (Biên dịch bởi Galaxy Educ…" at bounding box center [846, 204] width 295 height 356
click at [749, 193] on div "# Đây là một cấp độ thử thách khái niệm về đối số. # (Biên dịch bởi Galaxy Educ…" at bounding box center [846, 204] width 295 height 356
click at [759, 191] on div "# Đây là một cấp độ thử thách khái niệm về đối số. # (Biên dịch bởi Galaxy Educ…" at bounding box center [846, 204] width 295 height 356
click at [763, 189] on div "# Đây là một cấp độ thử thách khái niệm về đối số. # (Biên dịch bởi Galaxy Educ…" at bounding box center [846, 204] width 295 height 356
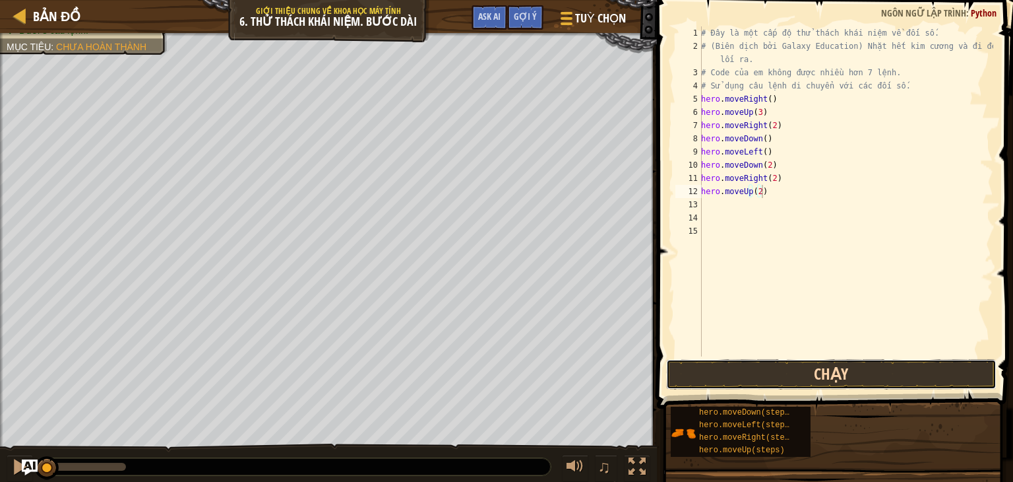
click at [949, 366] on button "Chạy" at bounding box center [831, 374] width 331 height 30
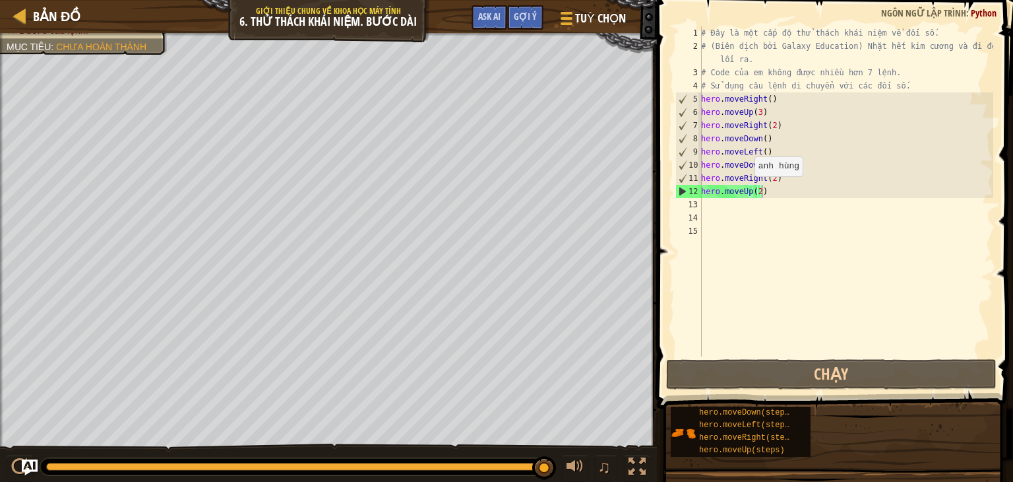
click at [747, 189] on div "# Đây là một cấp độ thử thách khái niệm về đối số. # (Biên dịch bởi Galaxy Educ…" at bounding box center [846, 204] width 295 height 356
click at [761, 180] on div "# Đây là một cấp độ thử thách khái niệm về đối số. # (Biên dịch bởi Galaxy Educ…" at bounding box center [846, 204] width 295 height 356
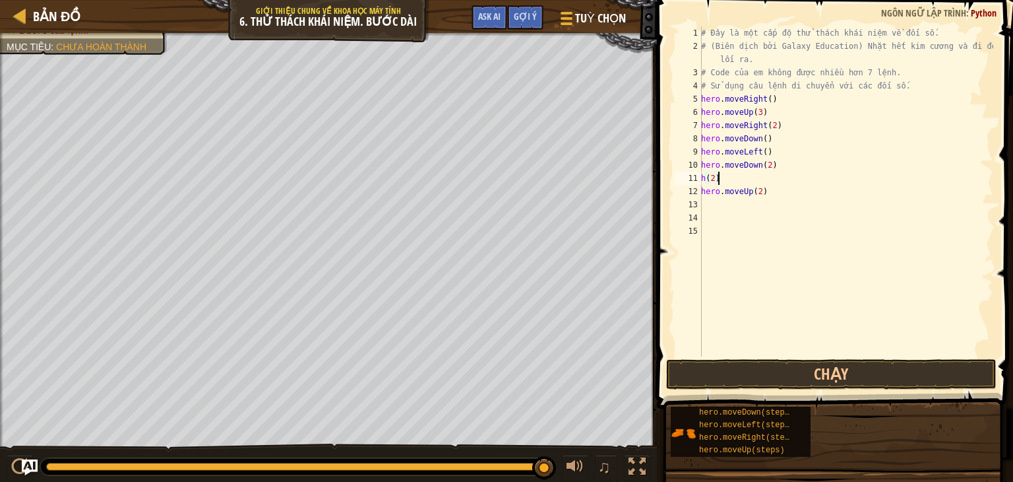
click at [734, 174] on div "# Đây là một cấp độ thử thách khái niệm về đối số. # (Biên dịch bởi Galaxy Educ…" at bounding box center [846, 204] width 295 height 356
type textarea "h"
click at [760, 164] on div "# Đây là một cấp độ thử thách khái niệm về đối số. # (Biên dịch bởi Galaxy Educ…" at bounding box center [846, 204] width 295 height 356
click at [778, 166] on div "# Đây là một cấp độ thử thách khái niệm về đối số. # (Biên dịch bởi Galaxy Educ…" at bounding box center [846, 204] width 295 height 356
type textarea "h"
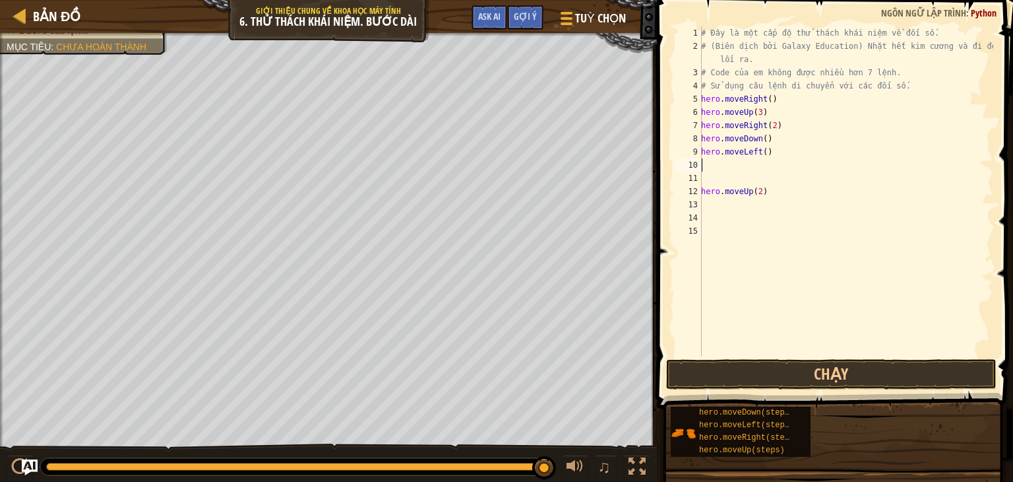
click at [766, 154] on div "# Đây là một cấp độ thử thách khái niệm về đối số. # (Biên dịch bởi Galaxy Educ…" at bounding box center [846, 204] width 295 height 356
type textarea "h"
click at [763, 141] on div "# Đây là một cấp độ thử thách khái niệm về đối số. # (Biên dịch bởi Galaxy Educ…" at bounding box center [846, 204] width 295 height 356
type textarea "hero.moveDown(3)"
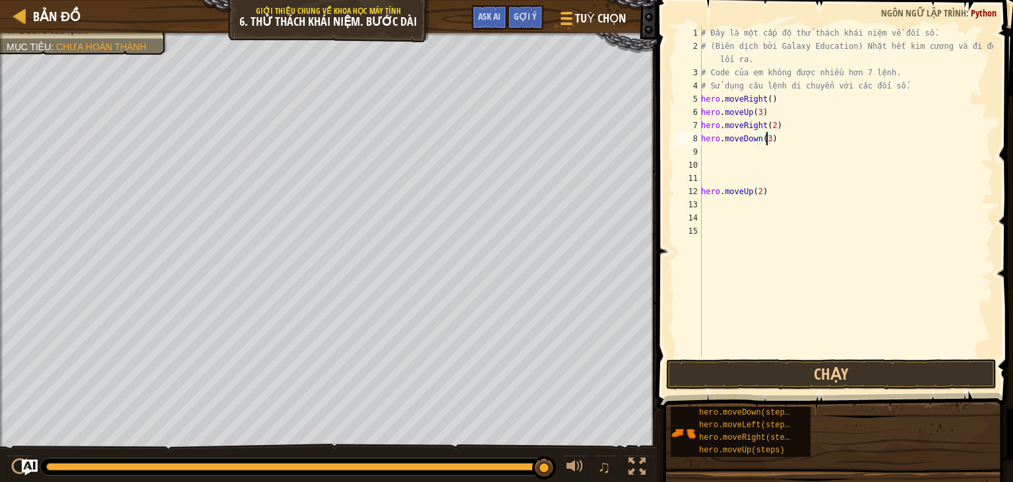
click at [711, 154] on div "# Đây là một cấp độ thử thách khái niệm về đối số. # (Biên dịch bởi Galaxy Educ…" at bounding box center [846, 204] width 295 height 356
type textarea "r"
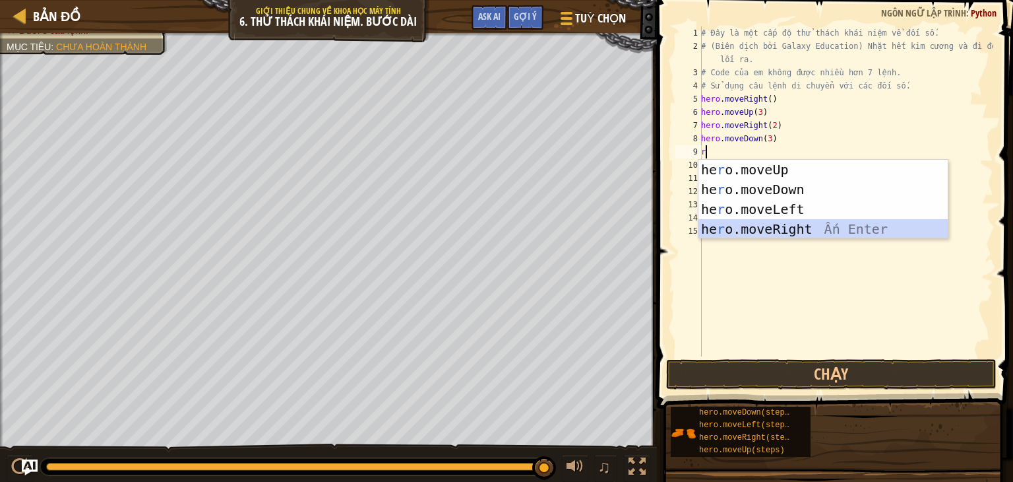
click at [749, 220] on div "he r o.moveUp Ấn Enter he r o.moveDown Ấn Enter he r o.moveLeft Ấn Enter he r o…" at bounding box center [823, 219] width 249 height 119
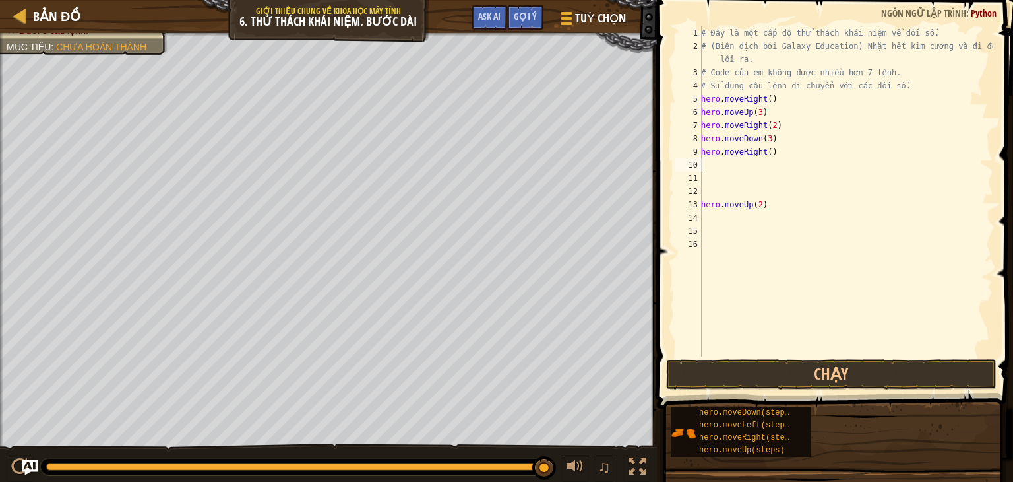
type textarea "u"
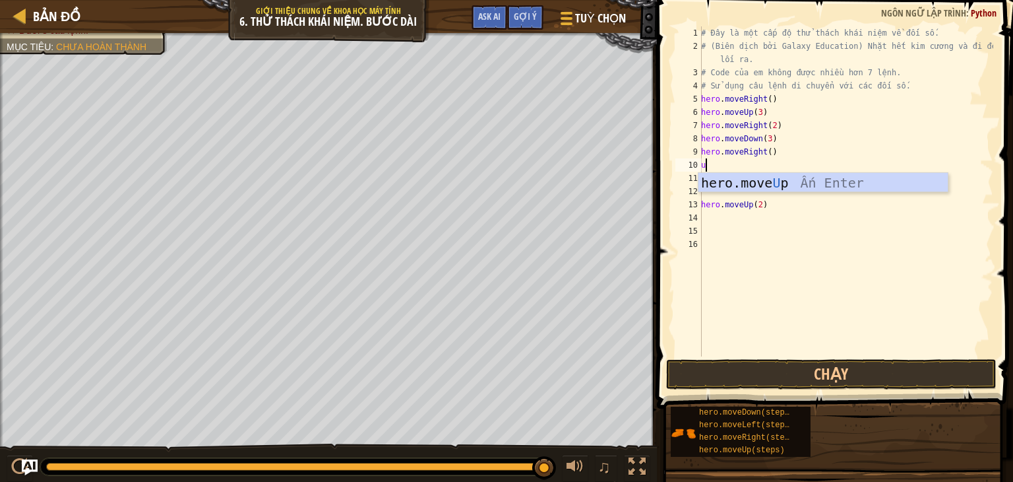
click at [736, 180] on div "hero.move U p Ấn Enter" at bounding box center [823, 202] width 249 height 59
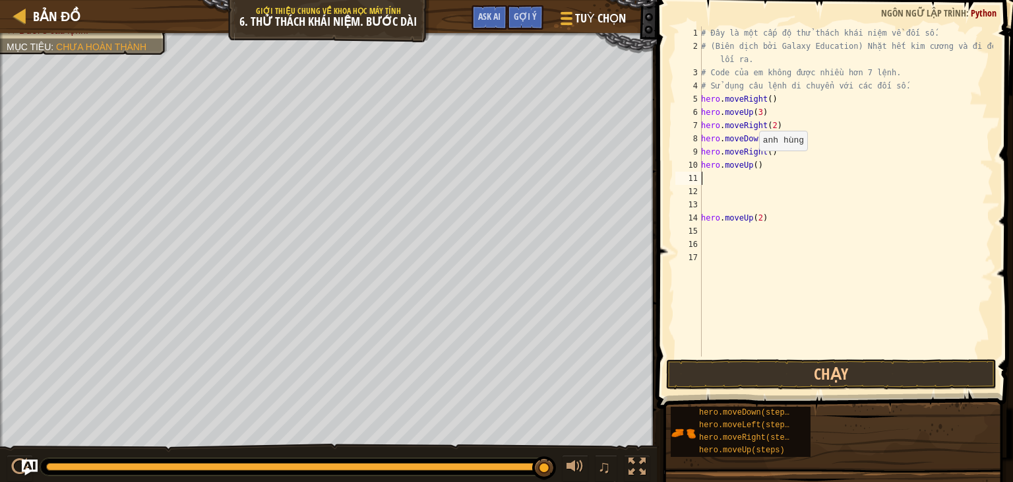
click at [752, 164] on div "# Đây là một cấp độ thử thách khái niệm về đối số. # (Biên dịch bởi Galaxy Educ…" at bounding box center [846, 204] width 295 height 356
type textarea "hero.moveUp(2)"
click at [701, 177] on div "11" at bounding box center [689, 178] width 26 height 13
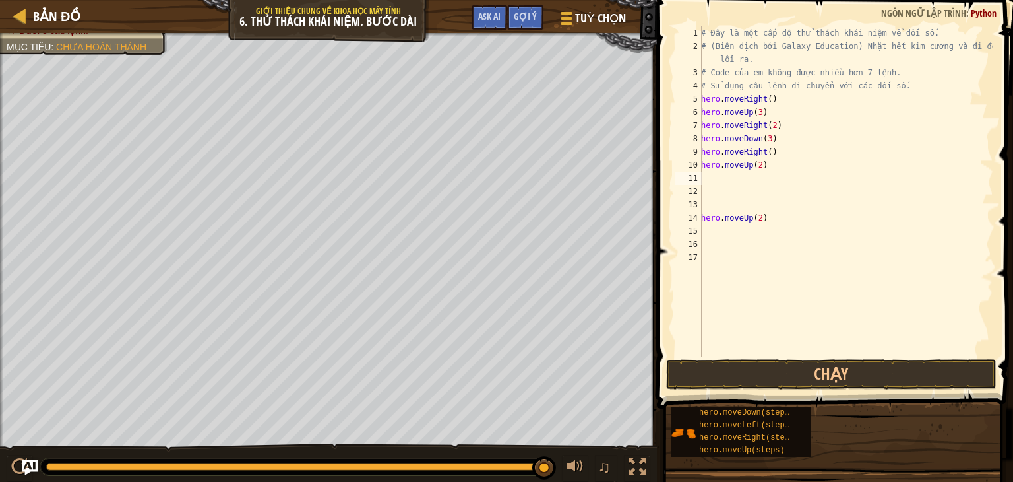
type textarea "r"
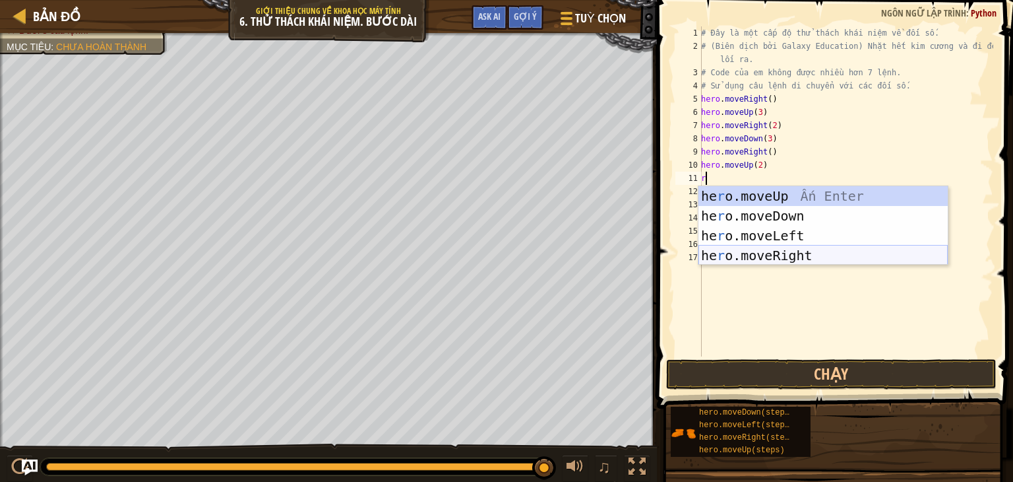
click at [768, 249] on div "he r o.moveUp Ấn Enter he r o.moveDown Ấn Enter he r o.moveLeft Ấn Enter he r o…" at bounding box center [823, 245] width 249 height 119
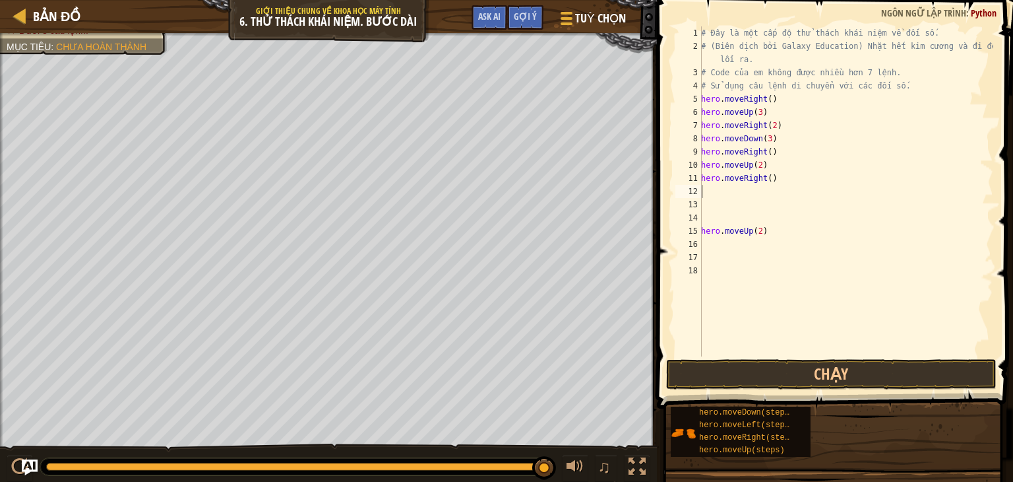
click at [771, 241] on div "# Đây là một cấp độ thử thách khái niệm về đối số. # (Biên dịch bởi Galaxy Educ…" at bounding box center [846, 204] width 295 height 356
click at [763, 231] on div "# Đây là một cấp độ thử thách khái niệm về đối số. # (Biên dịch bởi Galaxy Educ…" at bounding box center [846, 204] width 295 height 356
type textarea "h"
click at [806, 375] on button "Chạy" at bounding box center [831, 374] width 331 height 30
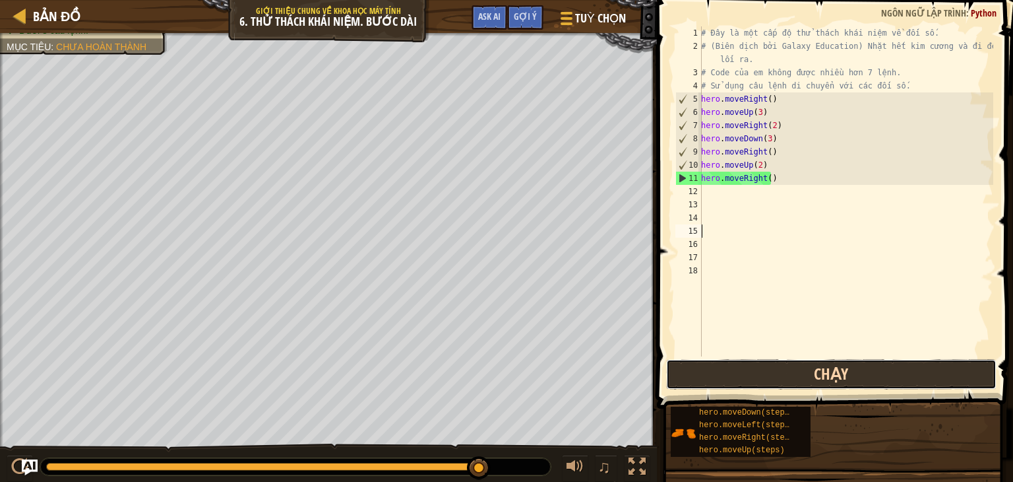
click at [772, 370] on button "Chạy" at bounding box center [831, 374] width 331 height 30
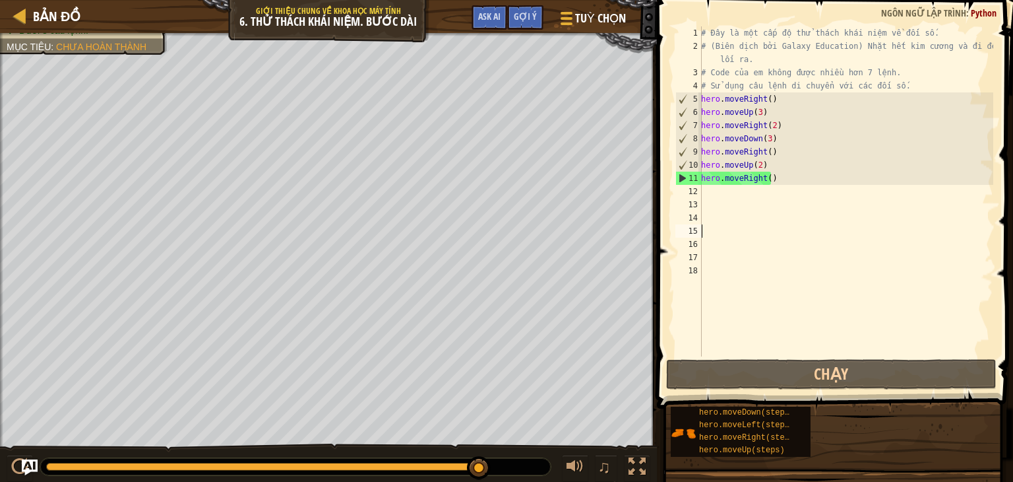
click at [781, 177] on div "# Đây là một cấp độ thử thách khái niệm về đối số. # (Biên dịch bởi Galaxy Educ…" at bounding box center [846, 204] width 295 height 356
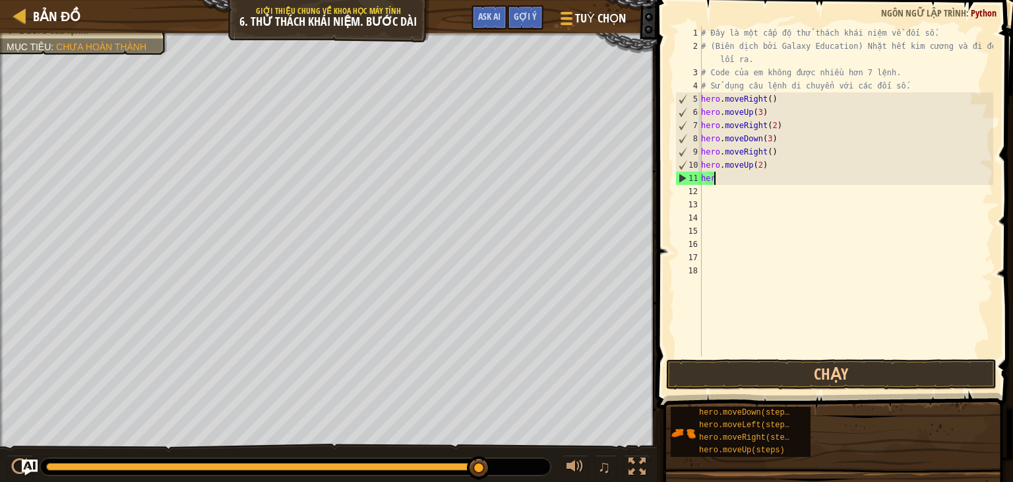
type textarea "h"
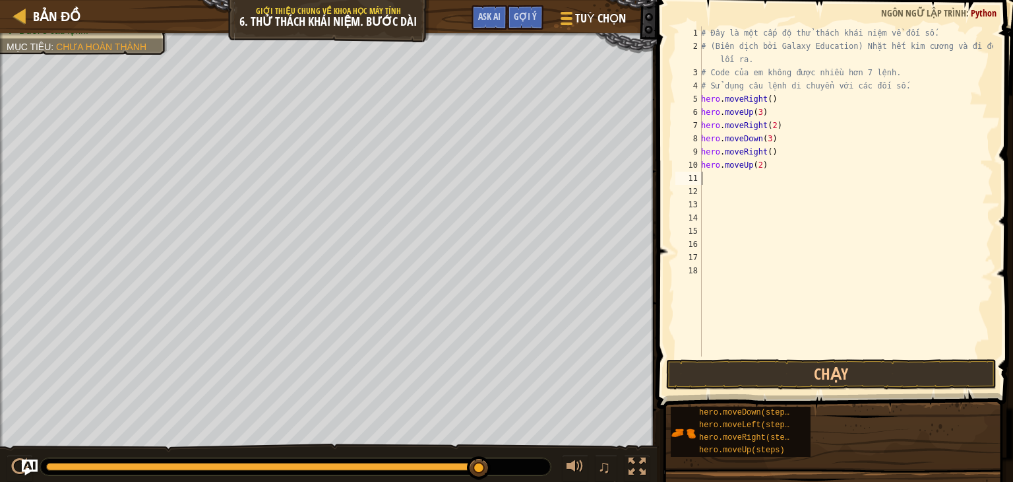
type textarea "l"
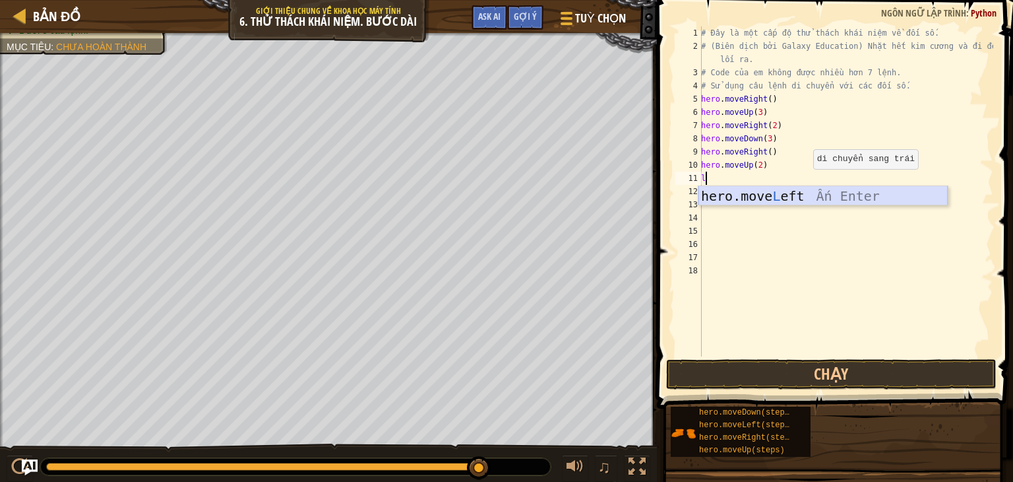
click at [872, 199] on div "hero.move L eft Ấn Enter" at bounding box center [823, 215] width 249 height 59
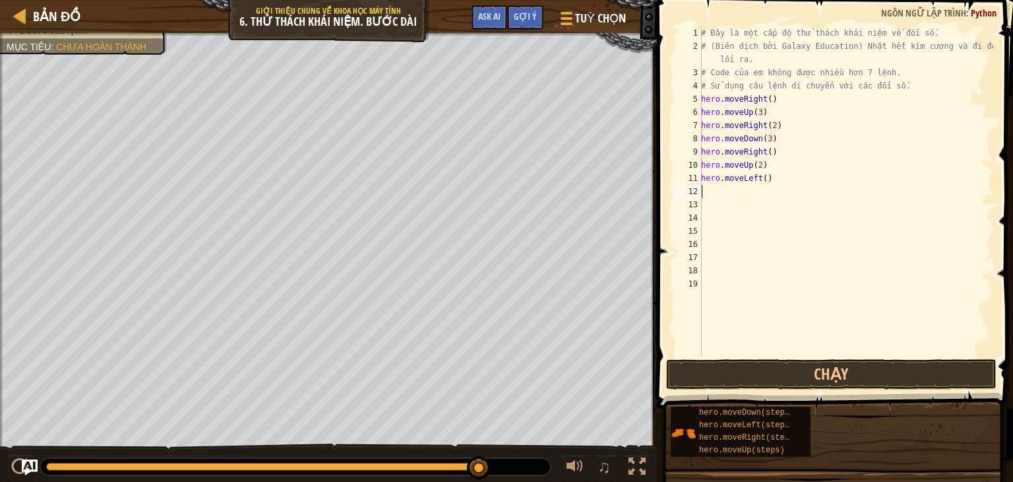
type textarea "u"
click at [778, 211] on div "hero.move U p Ấn Enter" at bounding box center [823, 228] width 249 height 59
click at [755, 192] on div "# Đây là một cấp độ thử thách khái niệm về đối số. # (Biên dịch bởi Galaxy Educ…" at bounding box center [846, 204] width 295 height 356
type textarea "hero.moveUp(2)"
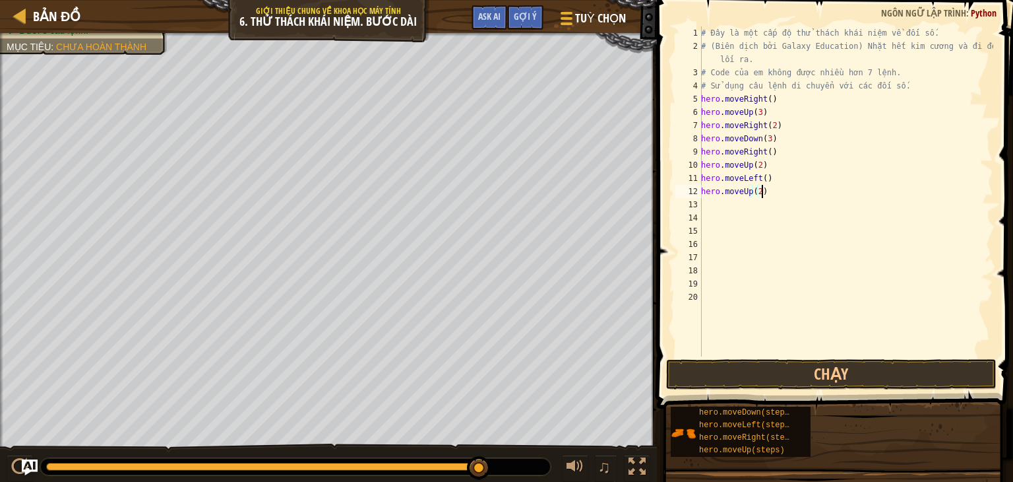
click at [768, 195] on div "# Đây là một cấp độ thử thách khái niệm về đối số. # (Biên dịch bởi Galaxy Educ…" at bounding box center [846, 204] width 295 height 356
click at [718, 205] on div "# Đây là một cấp độ thử thách khái niệm về đối số. # (Biên dịch bởi Galaxy Educ…" at bounding box center [846, 204] width 295 height 356
type textarea "r"
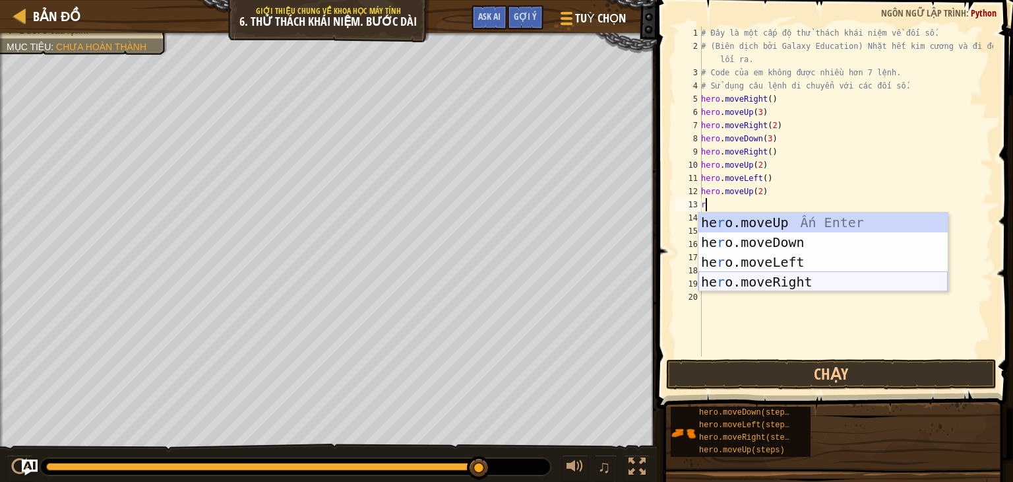
click at [800, 278] on div "he r o.moveUp Ấn Enter he r o.moveDown Ấn Enter he r o.moveLeft Ấn Enter he r o…" at bounding box center [823, 271] width 249 height 119
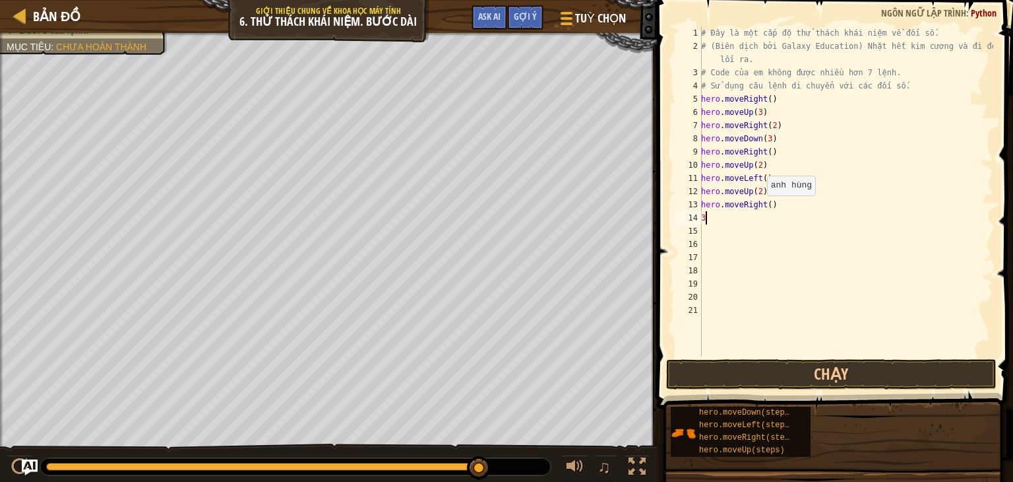
click at [767, 203] on div "# Đây là một cấp độ thử thách khái niệm về đối số. # (Biên dịch bởi Galaxy Educ…" at bounding box center [846, 204] width 295 height 356
click at [717, 220] on div "# Đây là một cấp độ thử thách khái niệm về đối số. # (Biên dịch bởi Galaxy Educ…" at bounding box center [846, 204] width 295 height 356
type textarea "3"
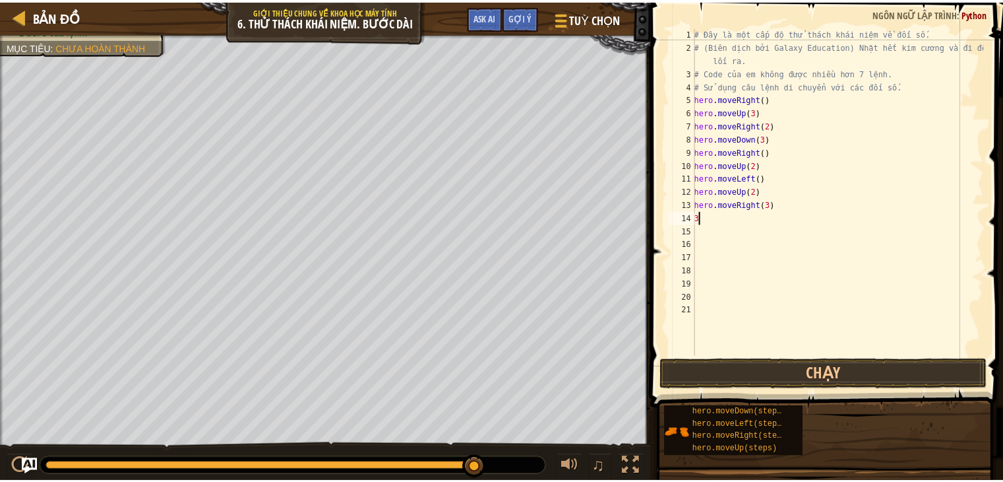
scroll to position [6, 0]
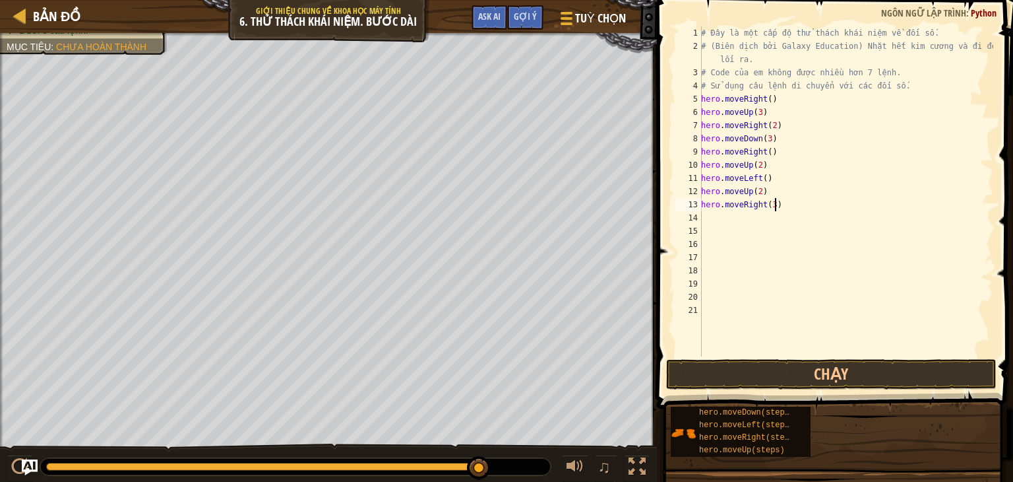
click at [817, 208] on div "# Đây là một cấp độ thử thách khái niệm về đối số. # (Biên dịch bởi Galaxy Educ…" at bounding box center [846, 204] width 295 height 356
click at [762, 154] on div "# Đây là một cấp độ thử thách khái niệm về đối số. # (Biên dịch bởi Galaxy Educ…" at bounding box center [846, 204] width 295 height 356
click at [766, 150] on div "# Đây là một cấp độ thử thách khái niệm về đối số. # (Biên dịch bởi Galaxy Educ…" at bounding box center [846, 204] width 295 height 356
type textarea "h"
click at [761, 155] on div "# Đây là một cấp độ thử thách khái niệm về đối số. # (Biên dịch bởi Galaxy Educ…" at bounding box center [846, 204] width 295 height 356
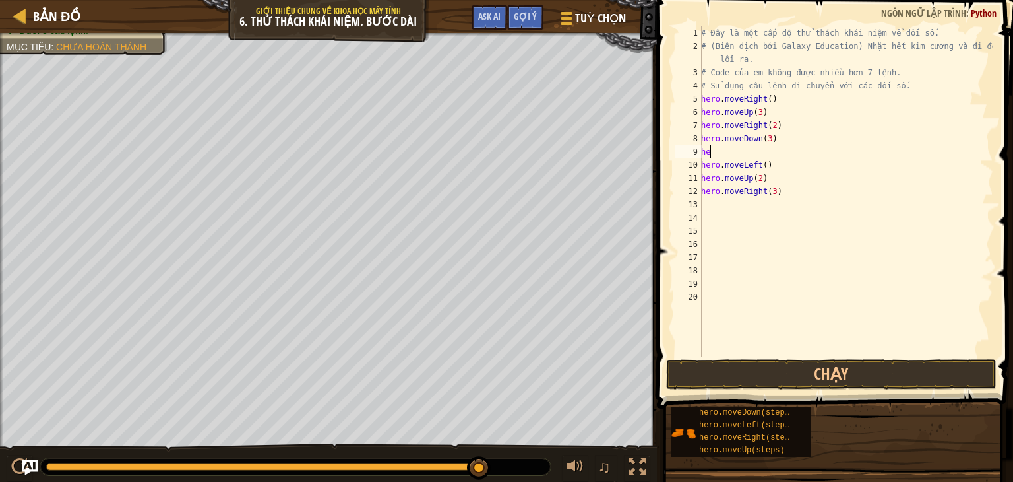
type textarea "h"
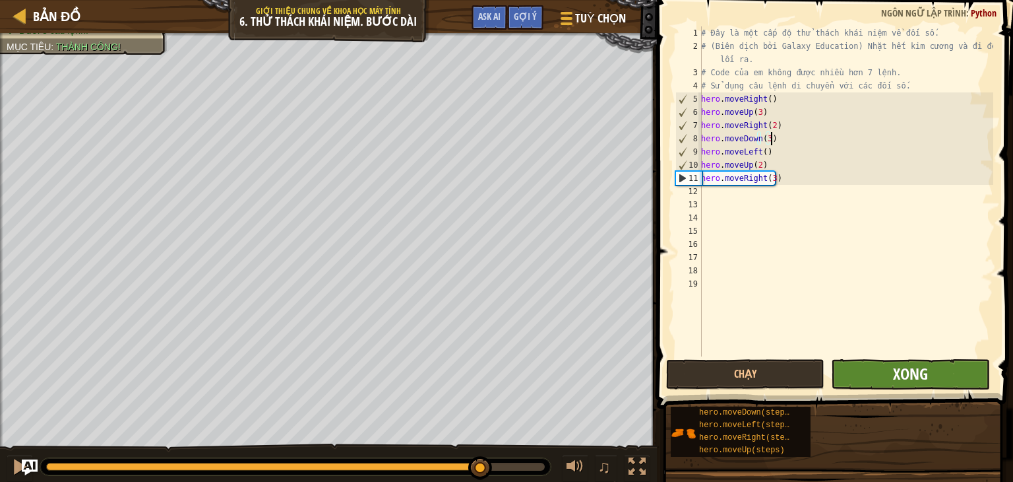
type textarea "hero.moveDown(3)"
click at [900, 371] on span "Xong" at bounding box center [910, 373] width 35 height 21
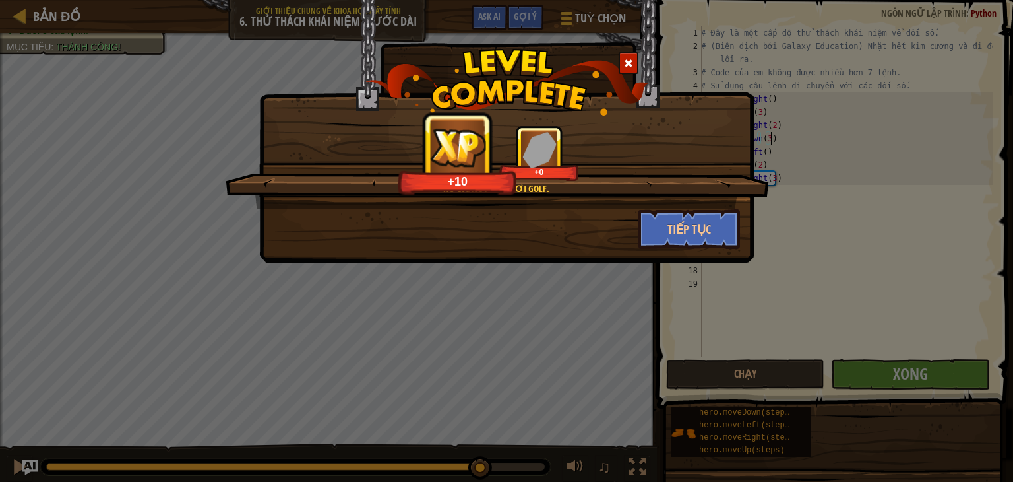
click at [631, 59] on span at bounding box center [628, 63] width 9 height 9
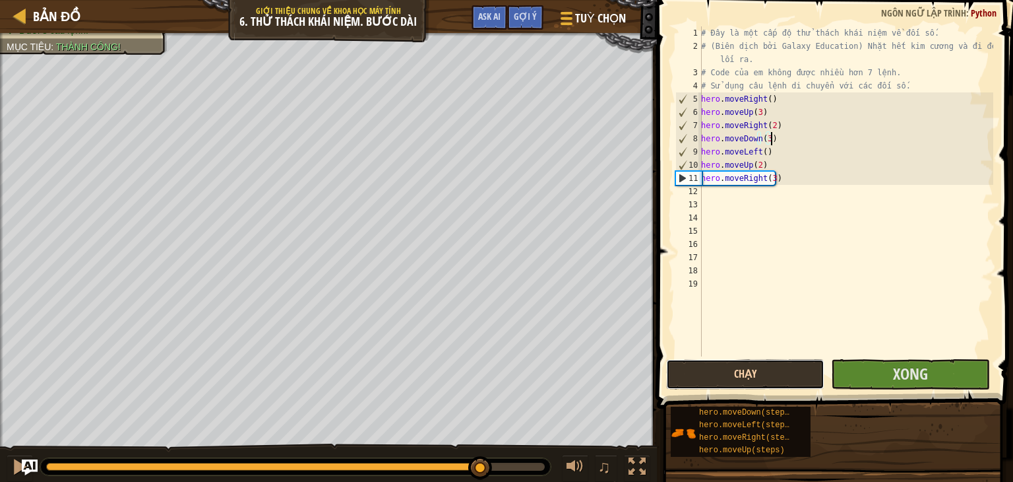
click at [761, 370] on button "Chạy" at bounding box center [745, 374] width 158 height 30
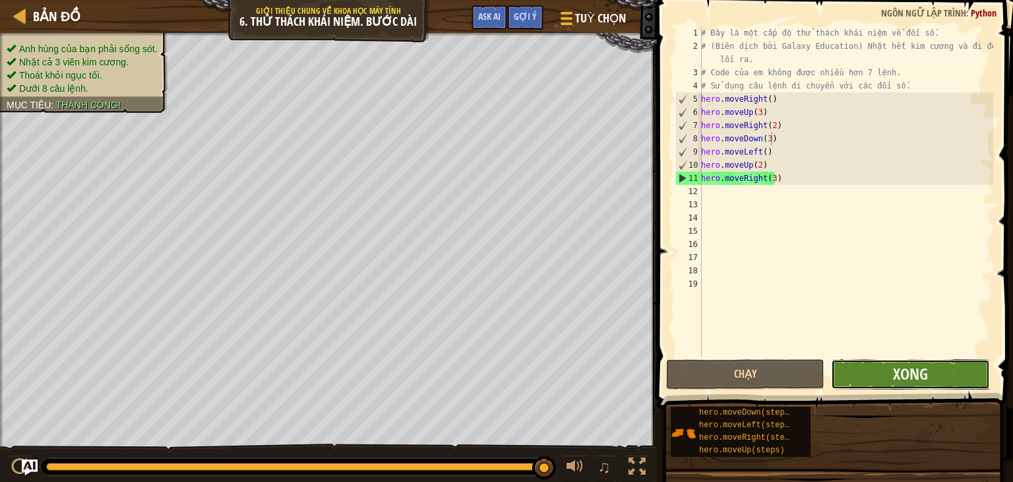
click at [872, 378] on button "Xong" at bounding box center [910, 374] width 158 height 30
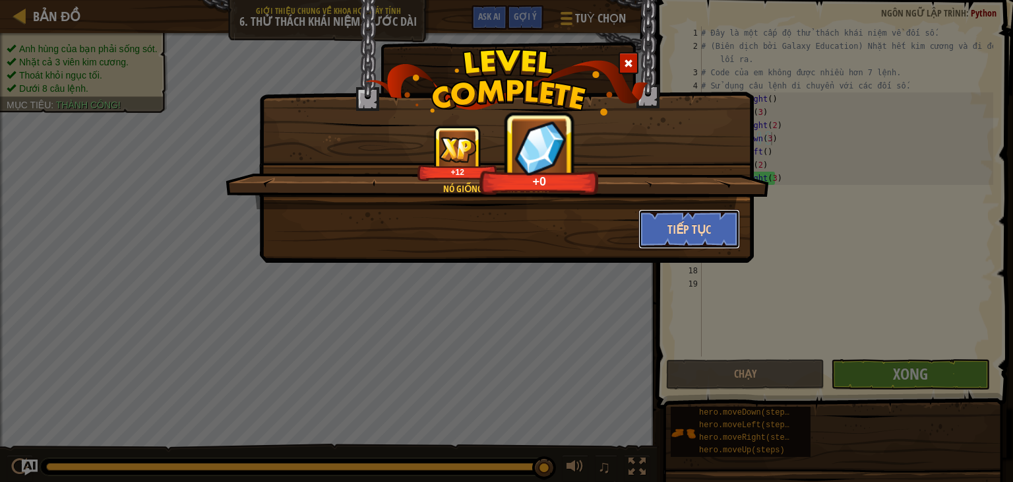
click at [713, 230] on button "Tiếp tục" at bounding box center [690, 229] width 102 height 40
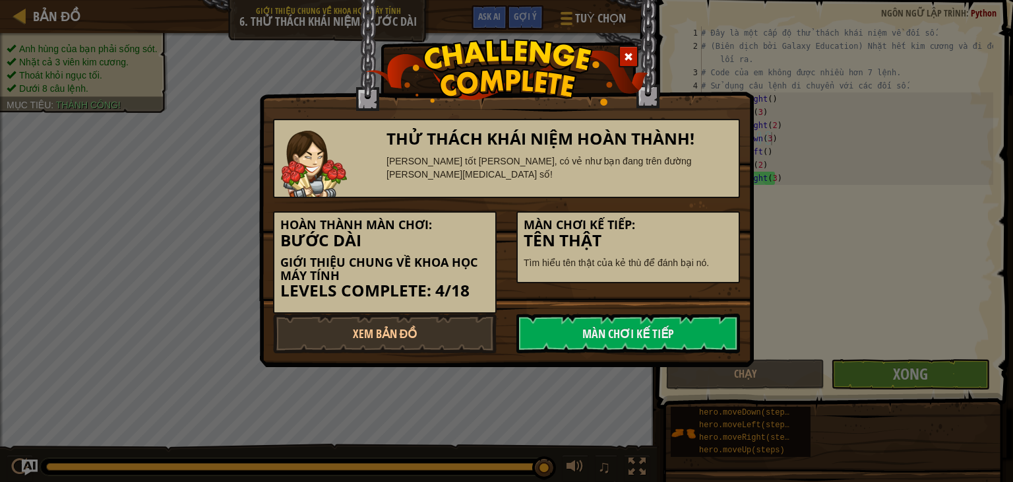
click at [343, 307] on div "Hoàn thành màn chơi: Bước Dài Giới thiệu chung về Khoa học máy tính Levels Comp…" at bounding box center [385, 262] width 224 height 102
click at [343, 324] on link "Xem Bản Đồ" at bounding box center [385, 333] width 224 height 40
select select "vi"
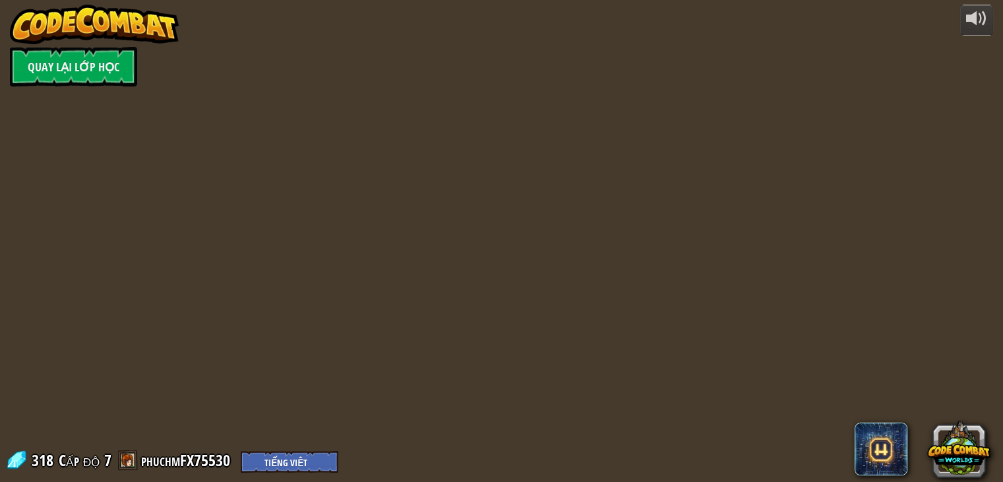
select select "vi"
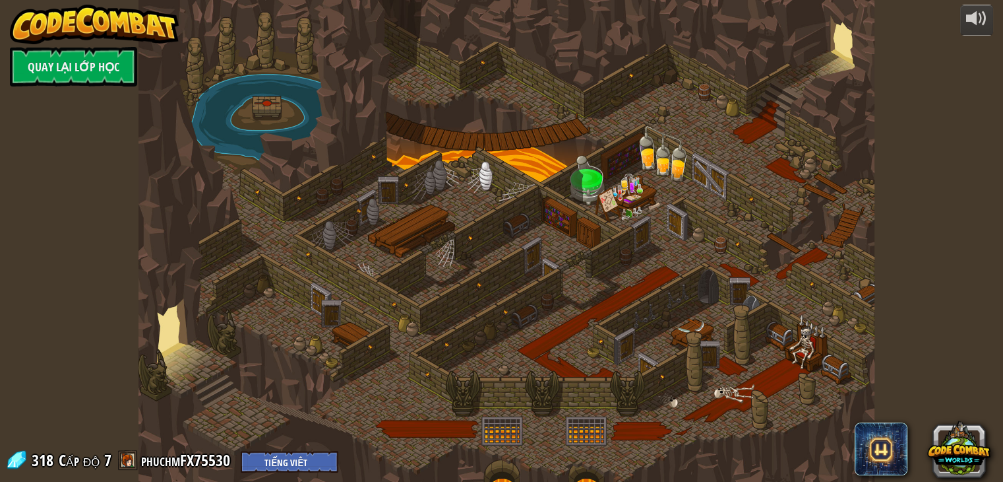
select select "vi"
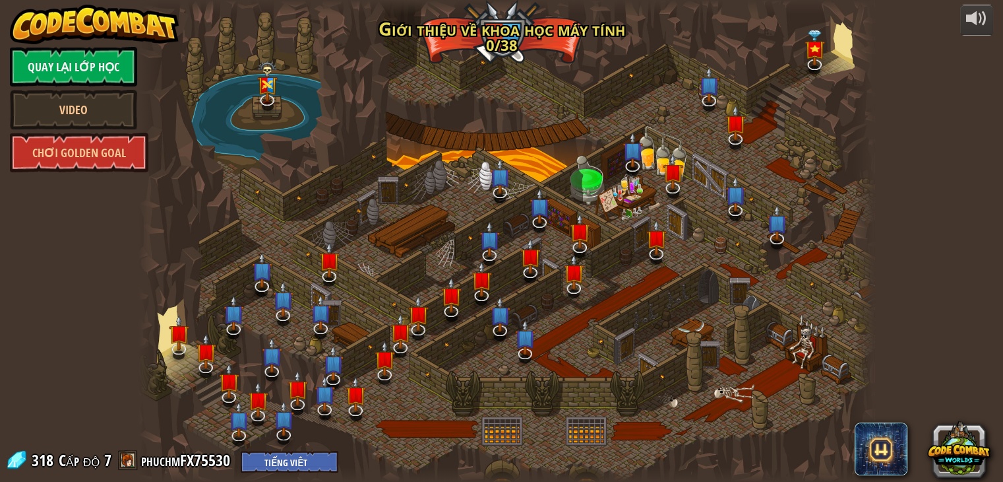
select select "vi"
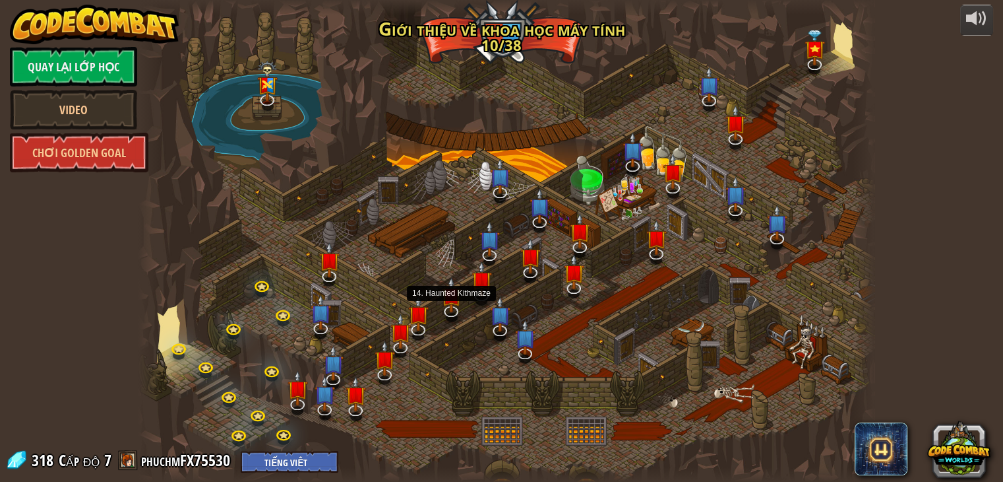
select select "vi"
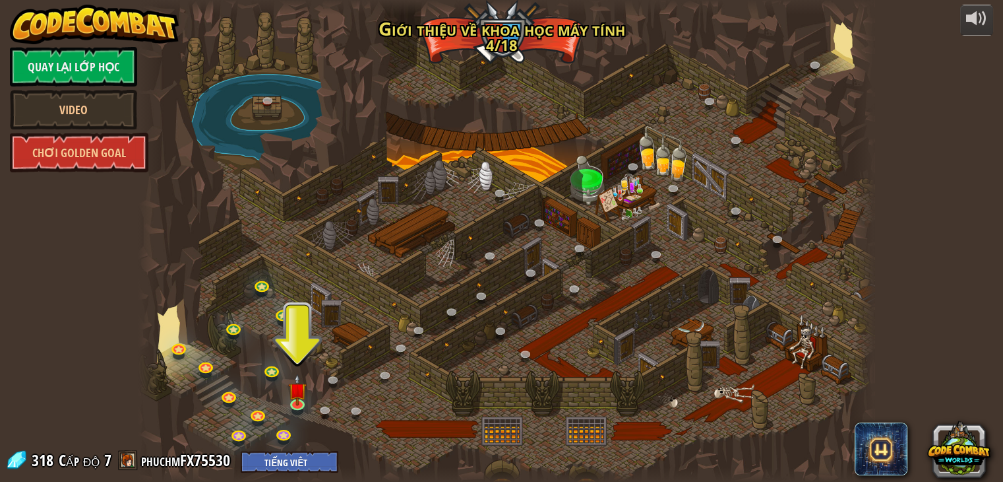
drag, startPoint x: 456, startPoint y: 340, endPoint x: 474, endPoint y: 320, distance: 27.1
click at [474, 320] on div at bounding box center [507, 241] width 737 height 482
drag, startPoint x: 996, startPoint y: 232, endPoint x: 961, endPoint y: 424, distance: 194.6
click at [961, 424] on button at bounding box center [959, 447] width 63 height 63
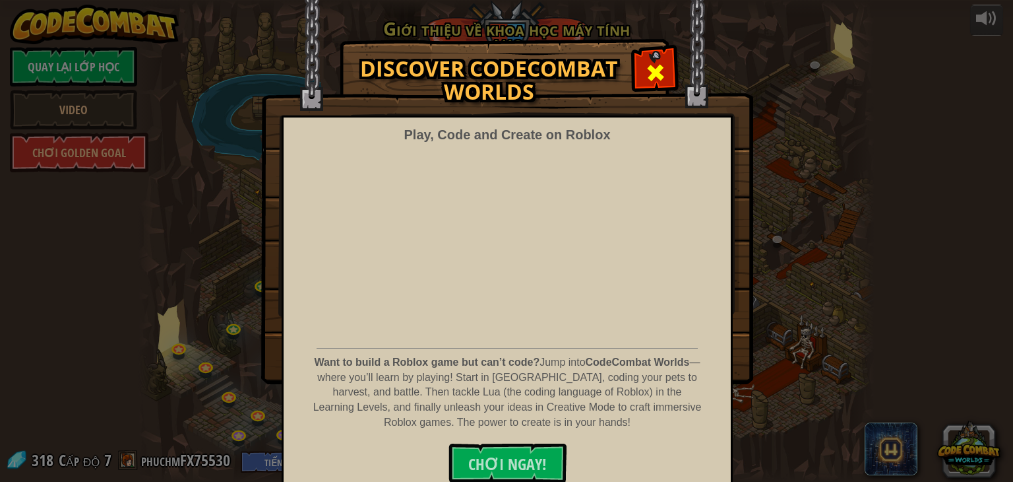
click at [663, 55] on div at bounding box center [656, 71] width 42 height 42
